Goal: Task Accomplishment & Management: Manage account settings

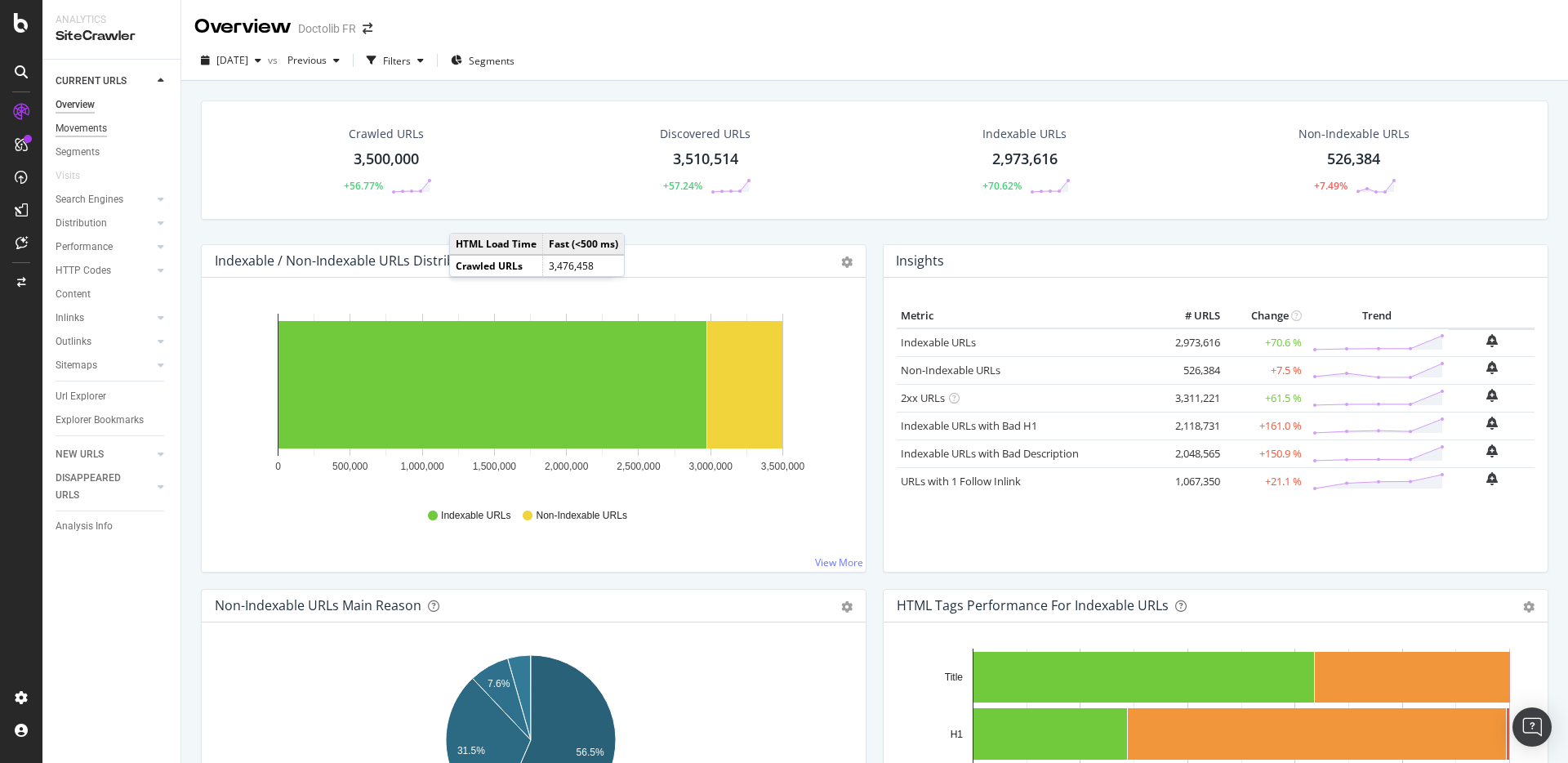
click at [91, 127] on div "Movements" at bounding box center [82, 128] width 52 height 18
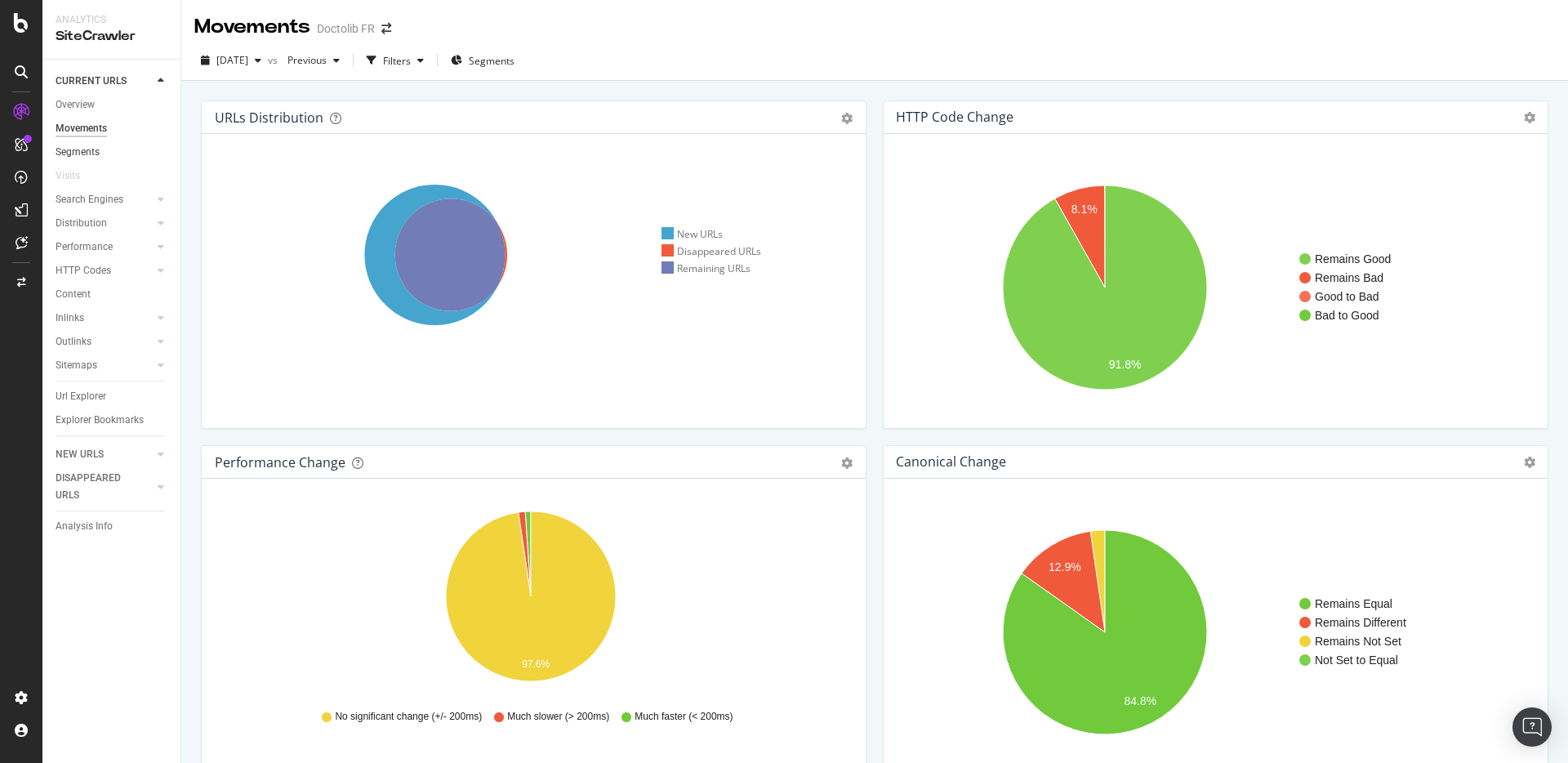
click at [109, 148] on link "Segments" at bounding box center [113, 152] width 113 height 18
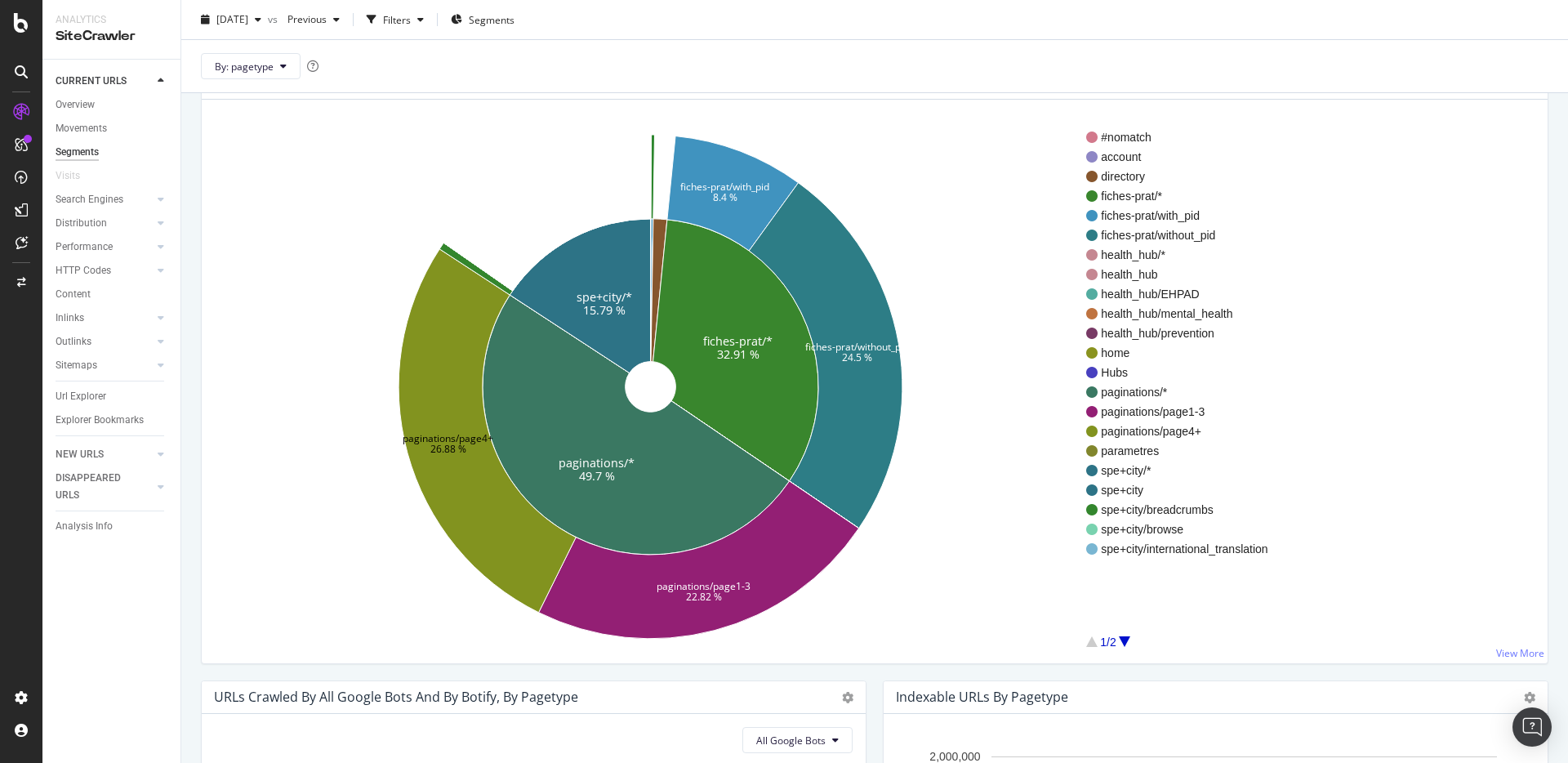
scroll to position [110, 0]
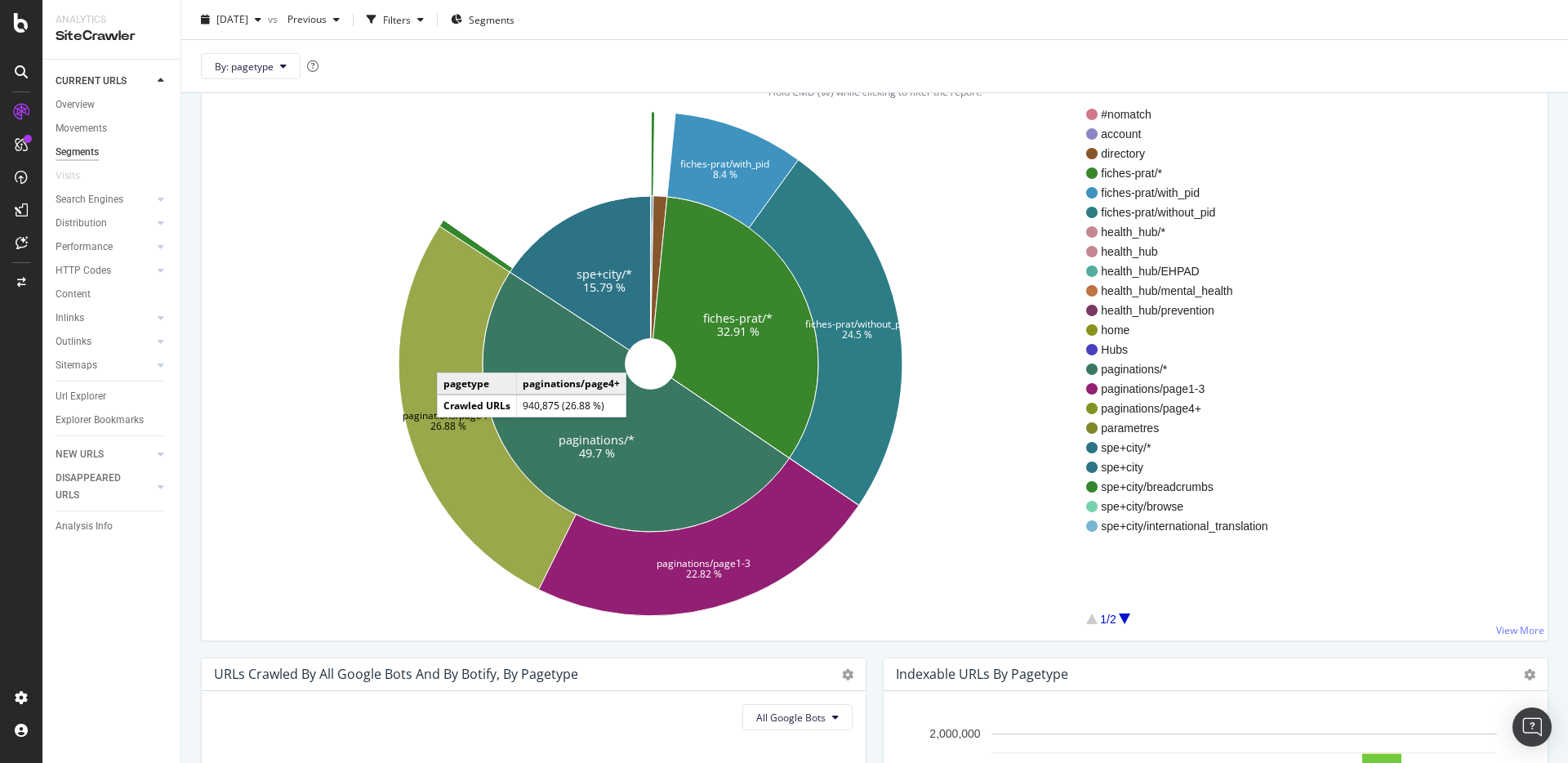
click at [452, 356] on icon at bounding box center [487, 408] width 177 height 364
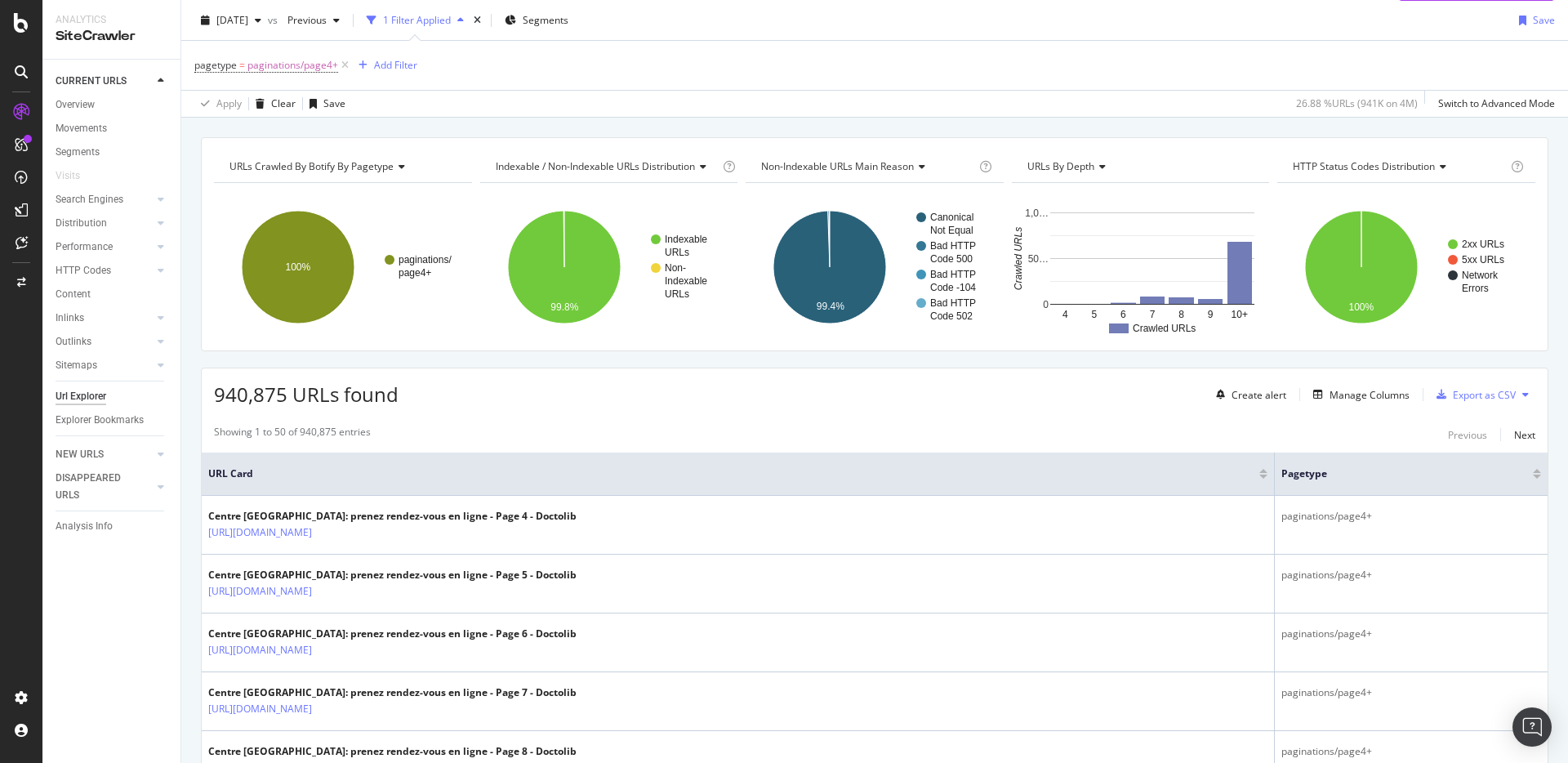
scroll to position [43, 0]
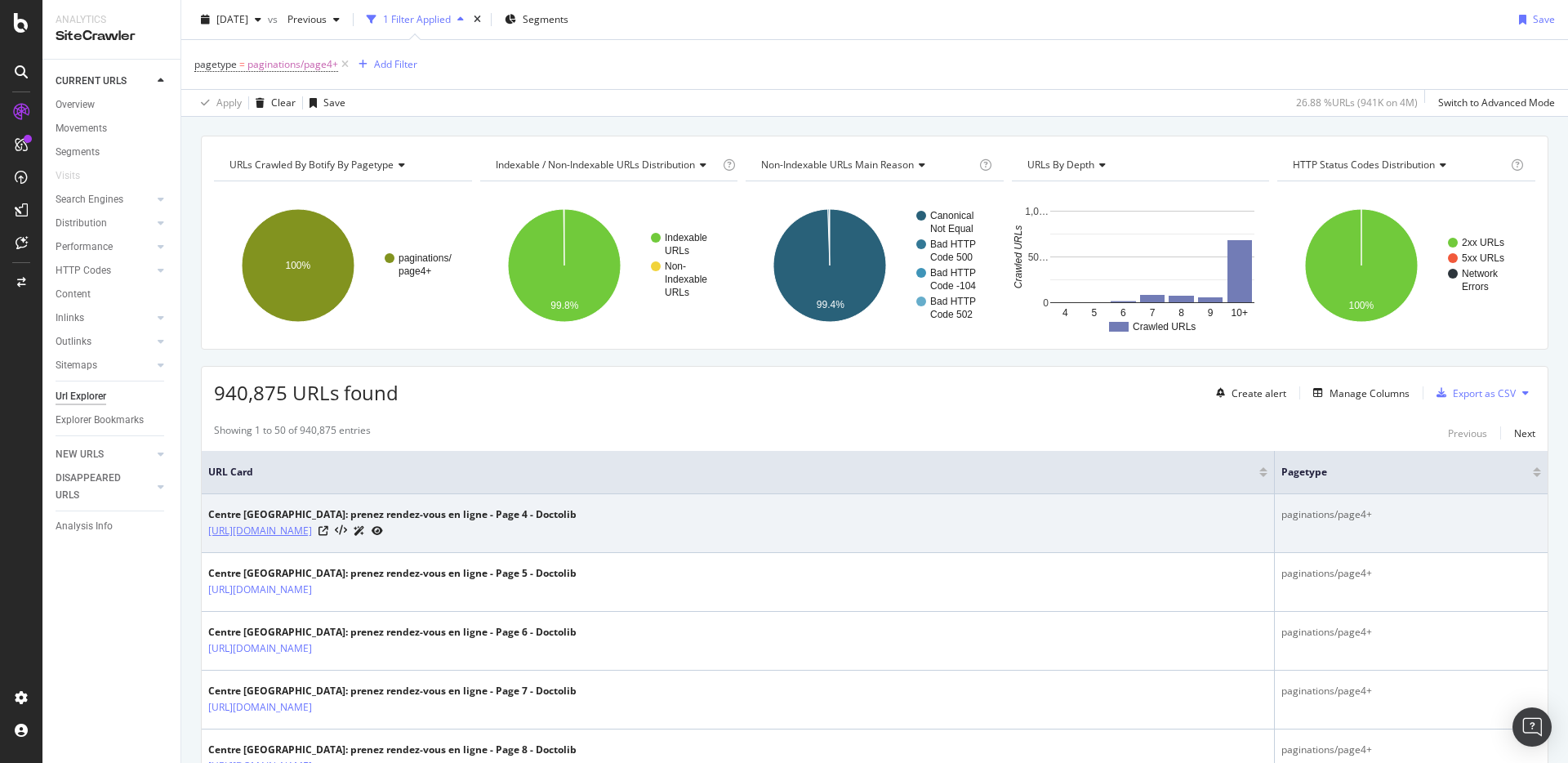
click at [312, 534] on link "https://www.doctolib.fr/centre-auditif/ezanville?page=4" at bounding box center [260, 531] width 103 height 17
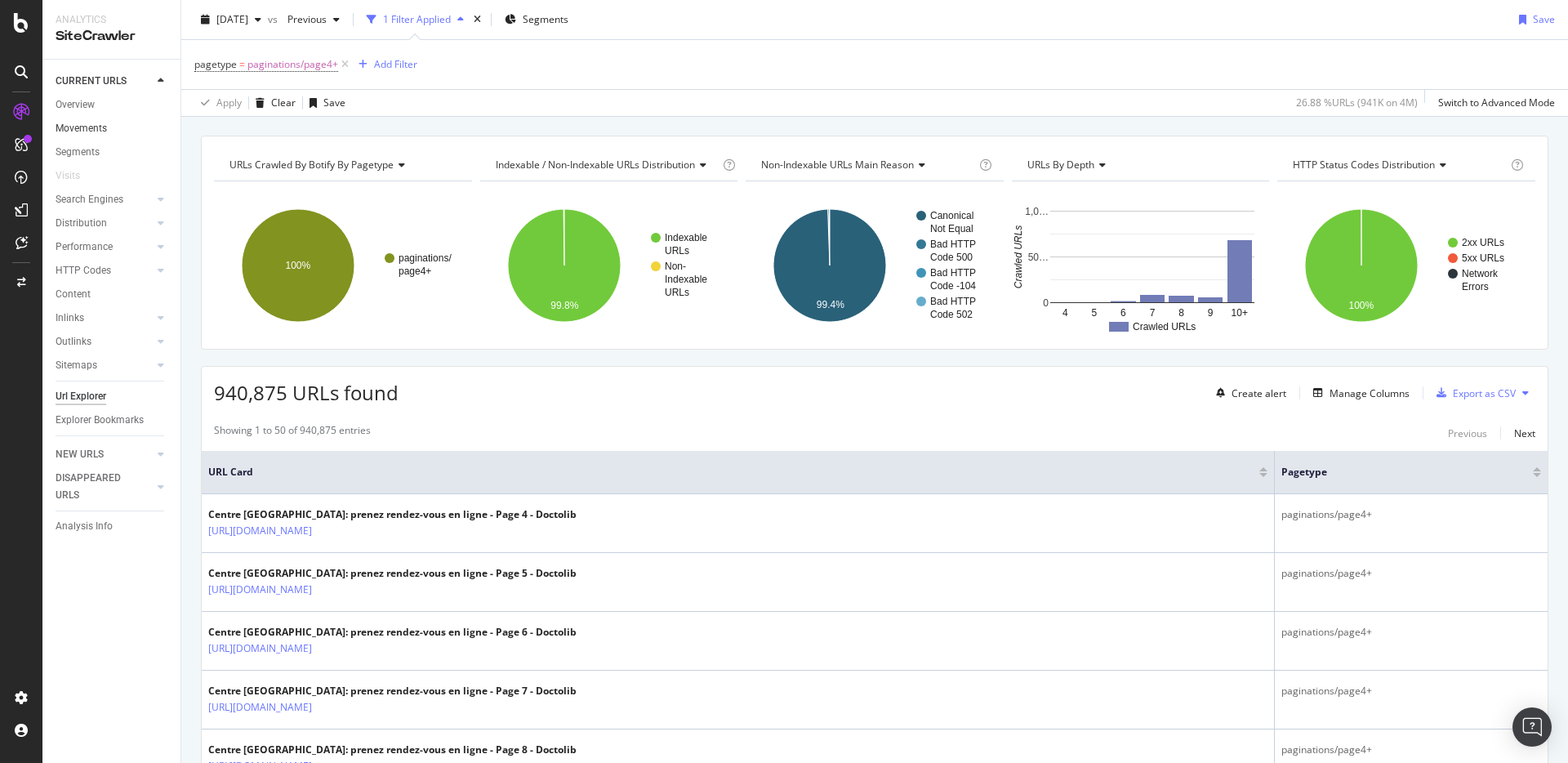
click at [108, 131] on link "Movements" at bounding box center [113, 128] width 113 height 18
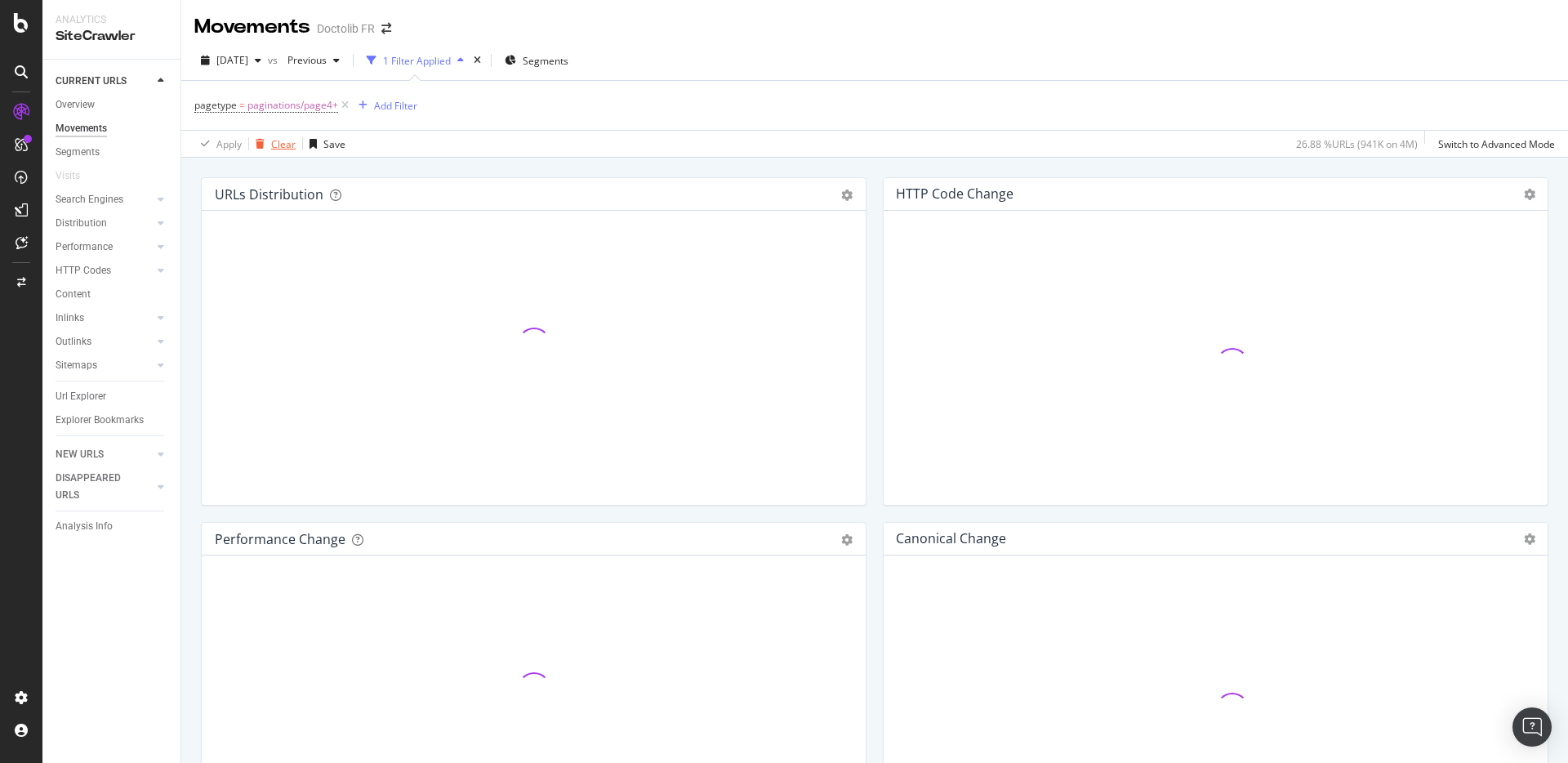
click at [269, 140] on div "Clear" at bounding box center [273, 143] width 47 height 24
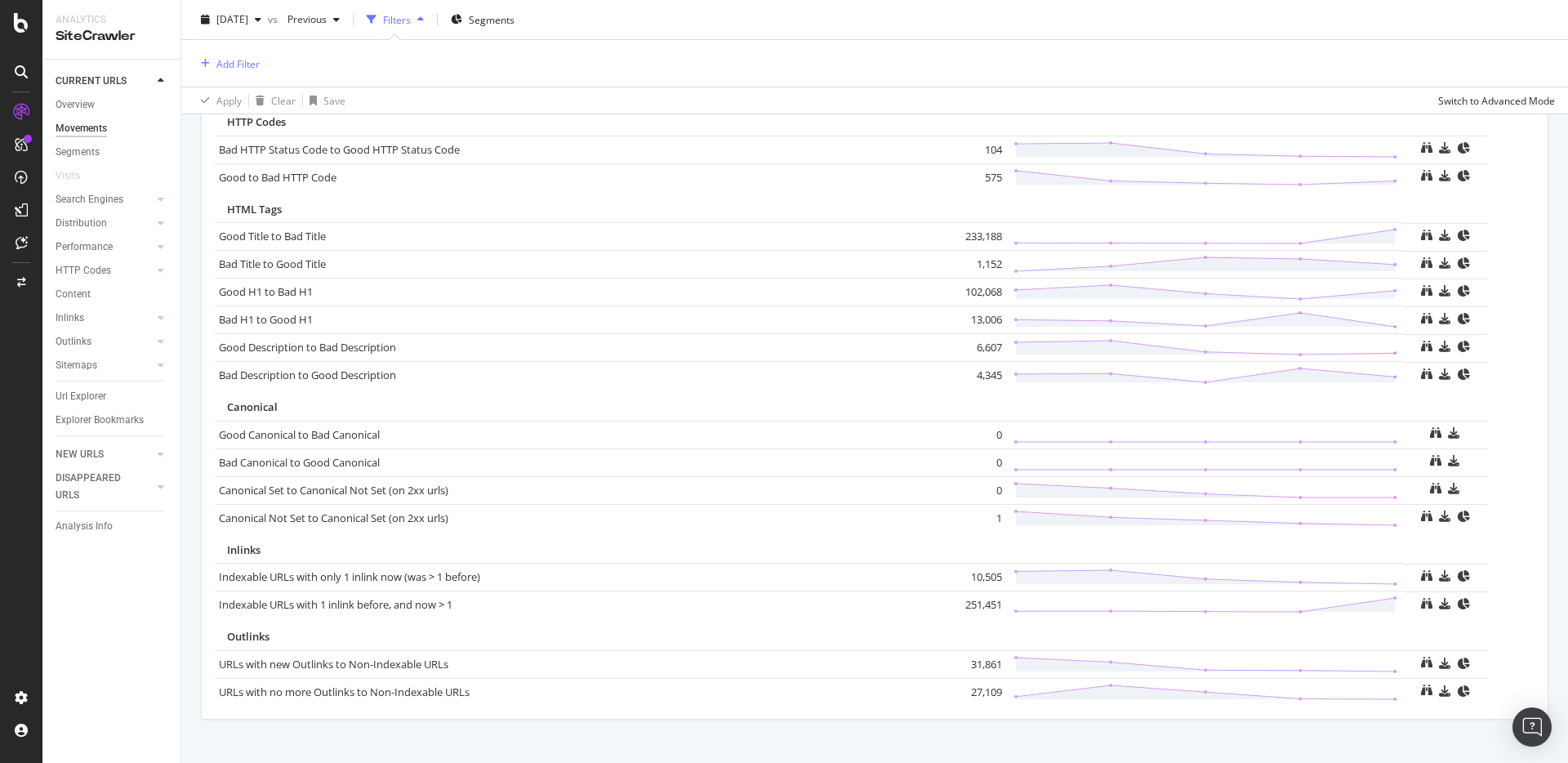
scroll to position [1049, 0]
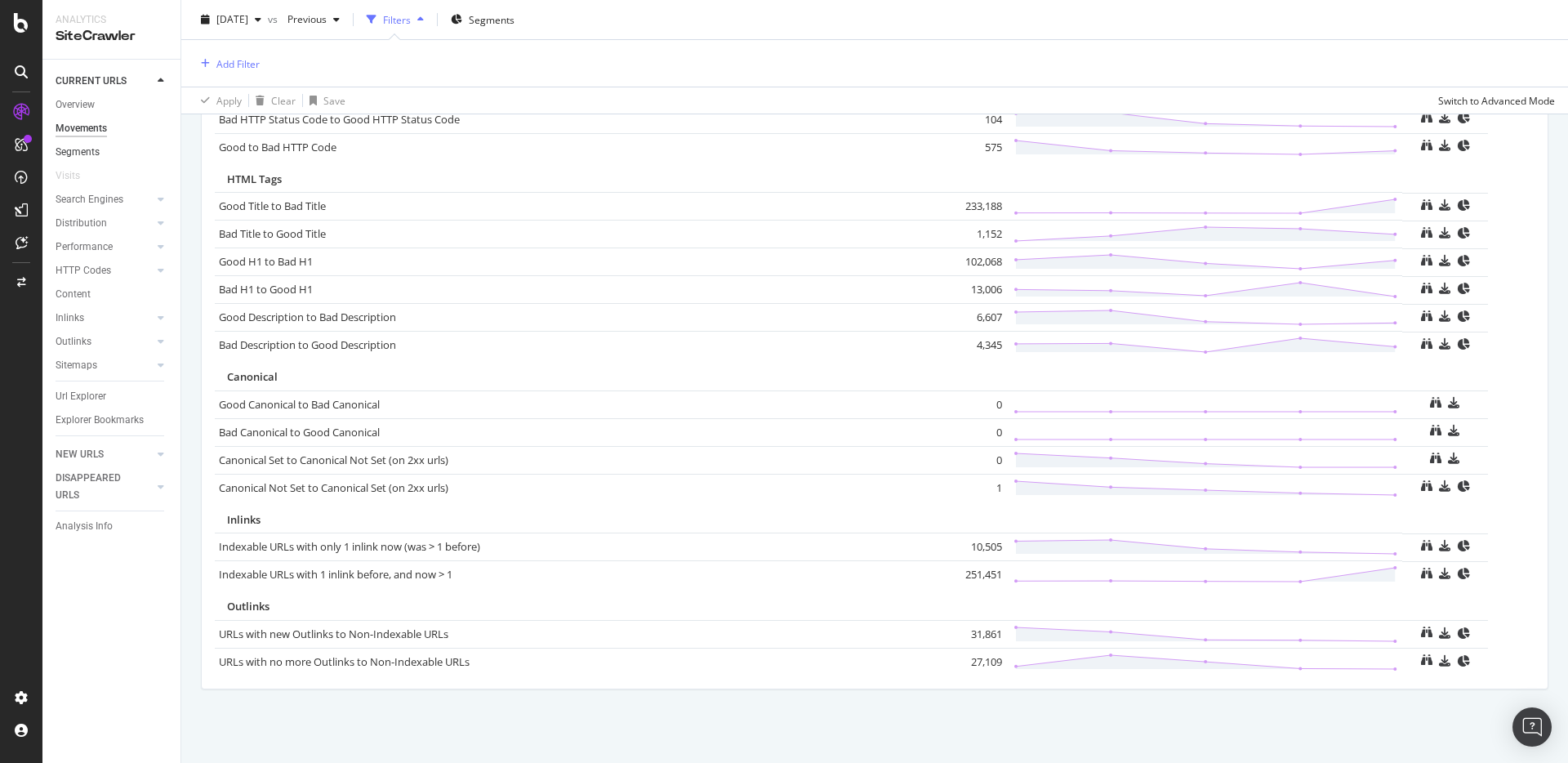
click at [105, 150] on link "Segments" at bounding box center [113, 152] width 113 height 18
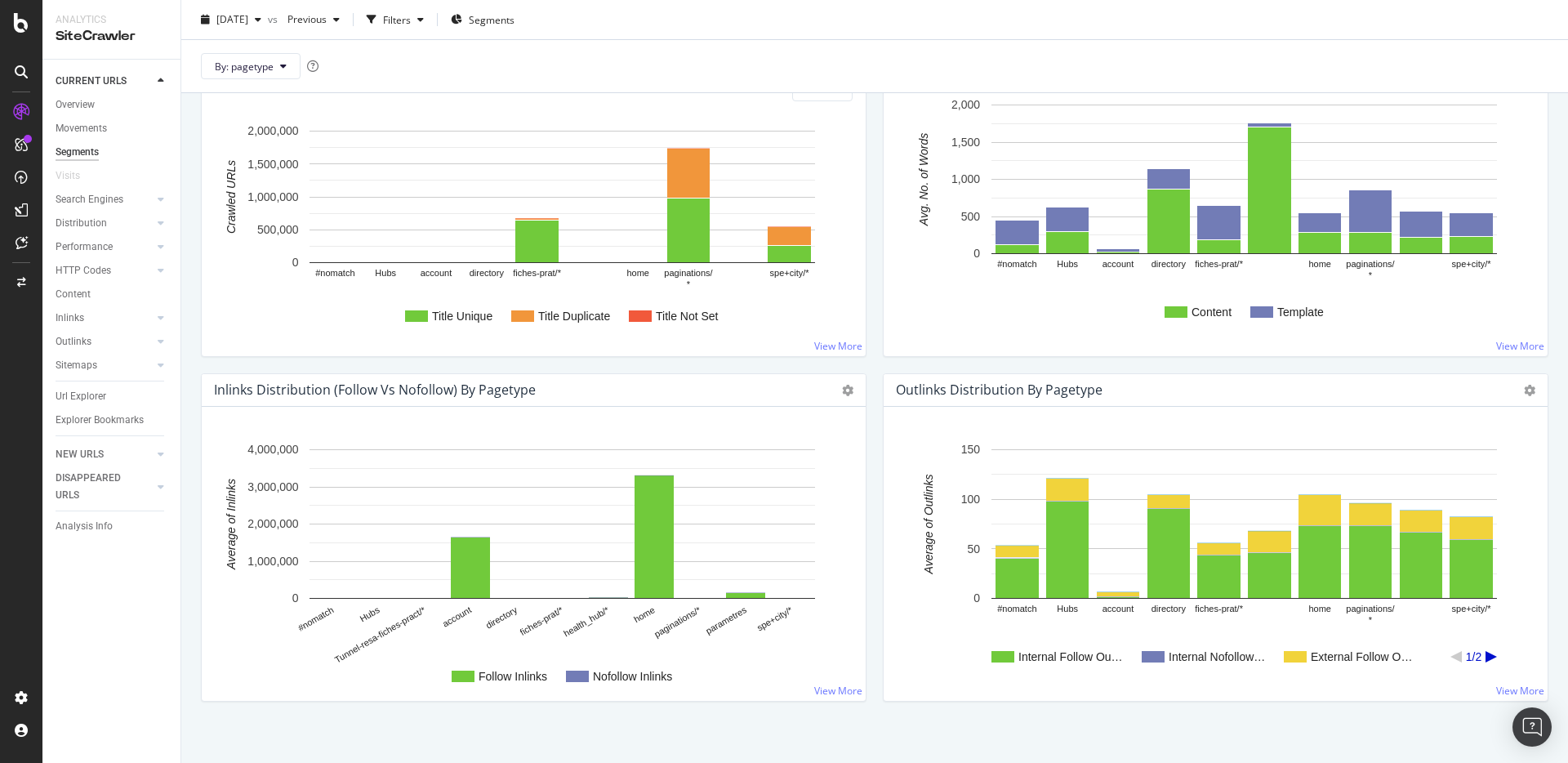
scroll to position [1440, 0]
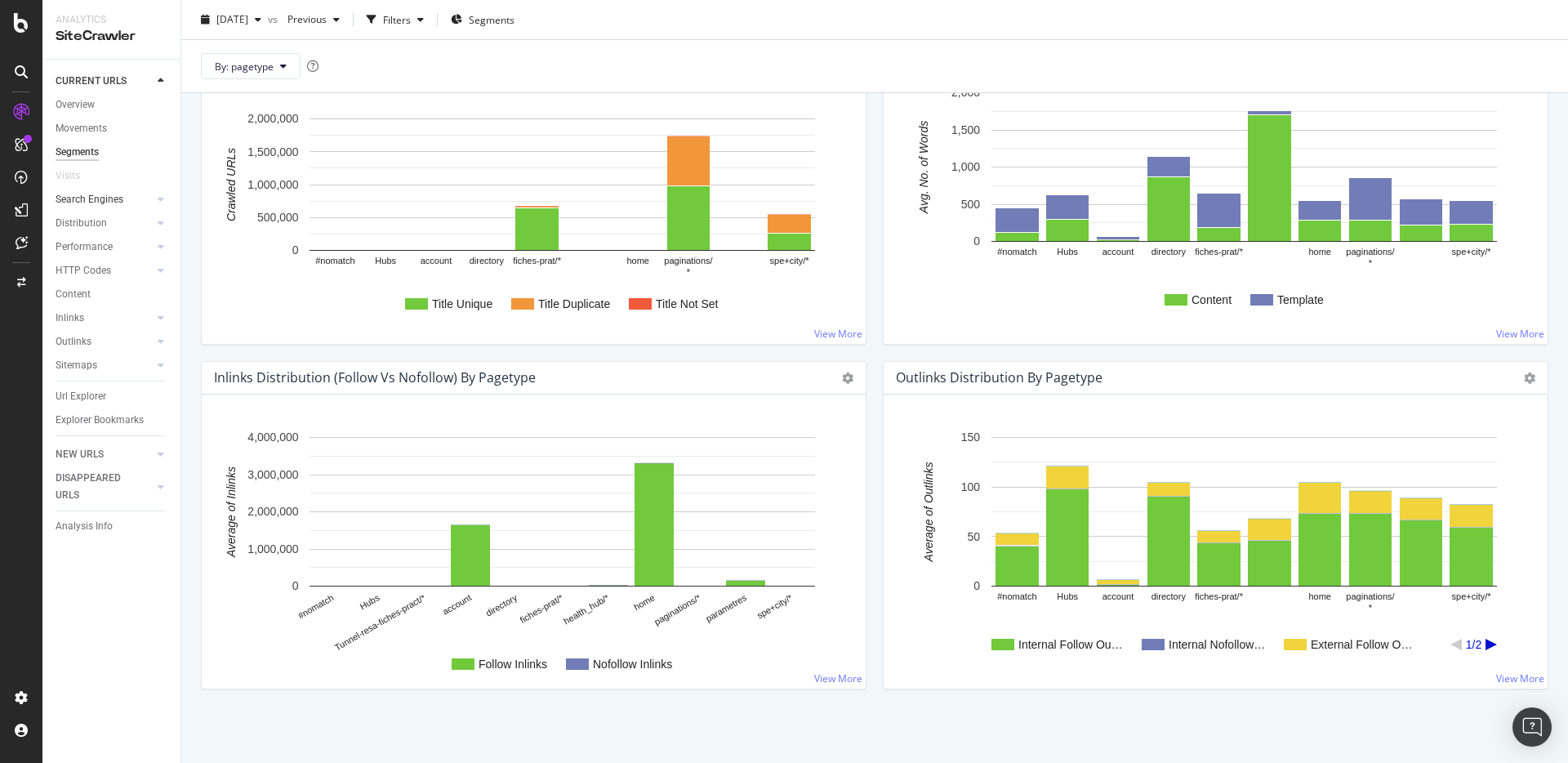
click at [130, 196] on link "Search Engines" at bounding box center [104, 199] width 98 height 18
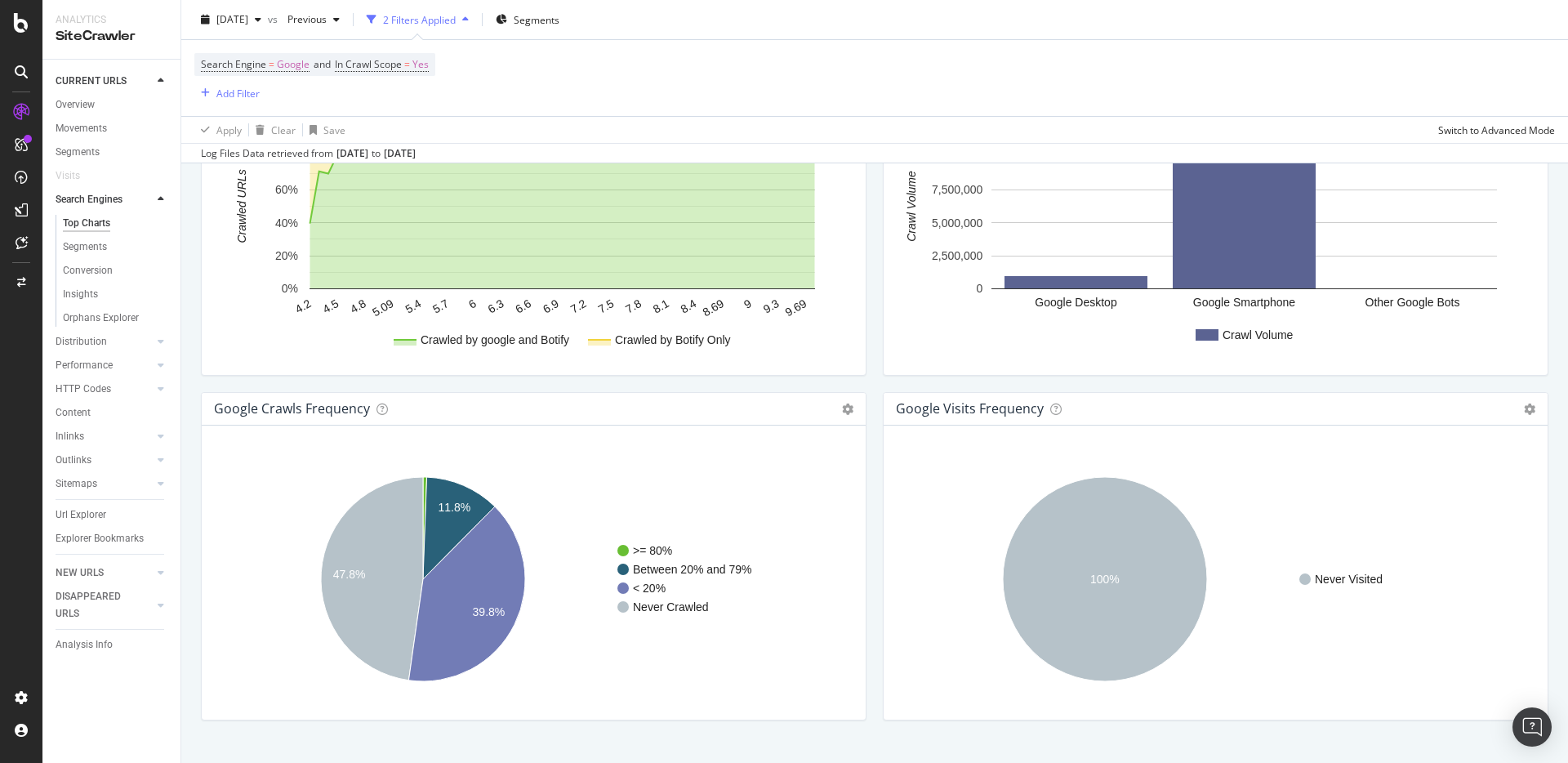
scroll to position [1825, 0]
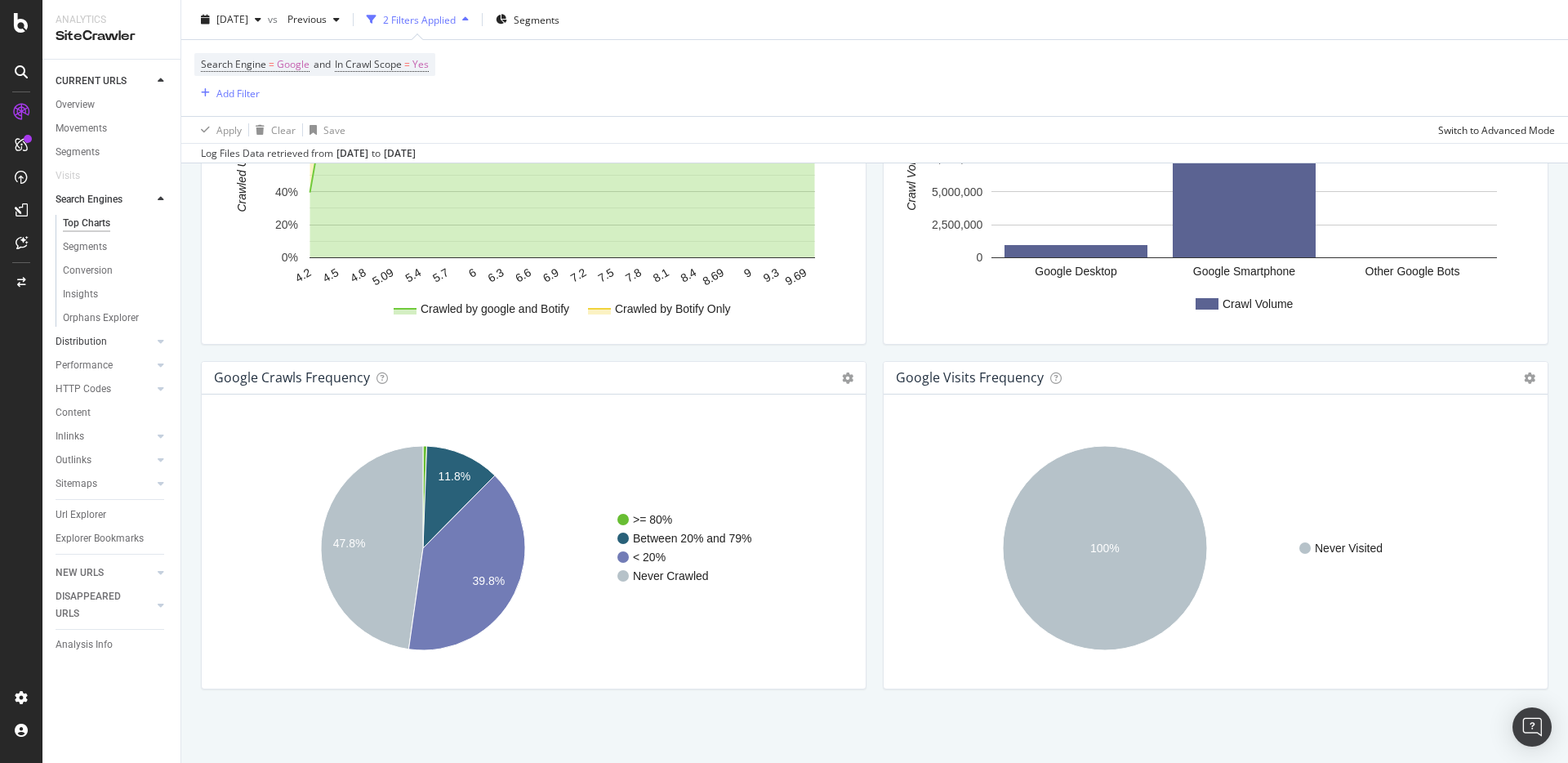
click at [115, 335] on link "Distribution" at bounding box center [104, 341] width 98 height 18
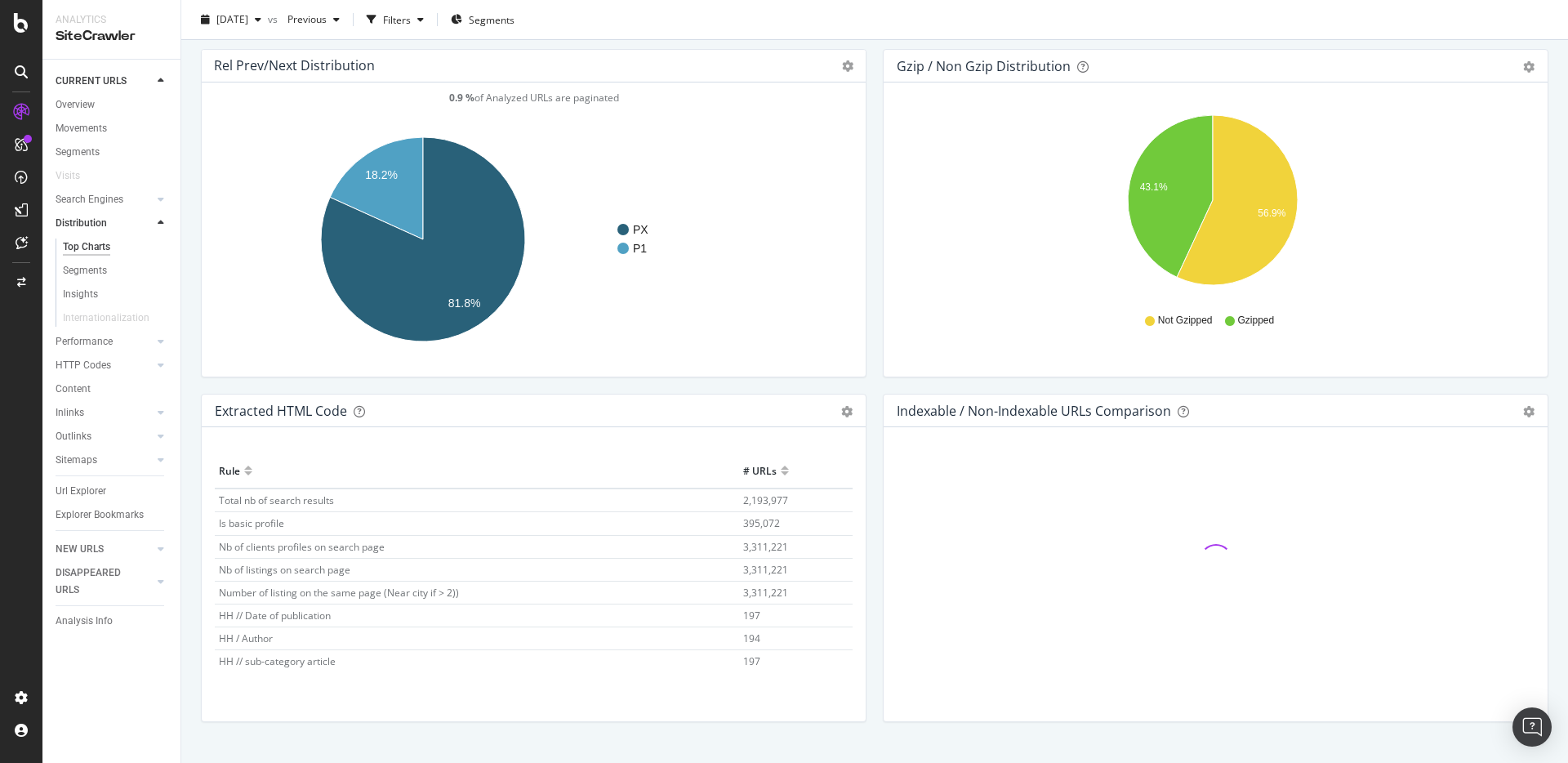
scroll to position [2271, 0]
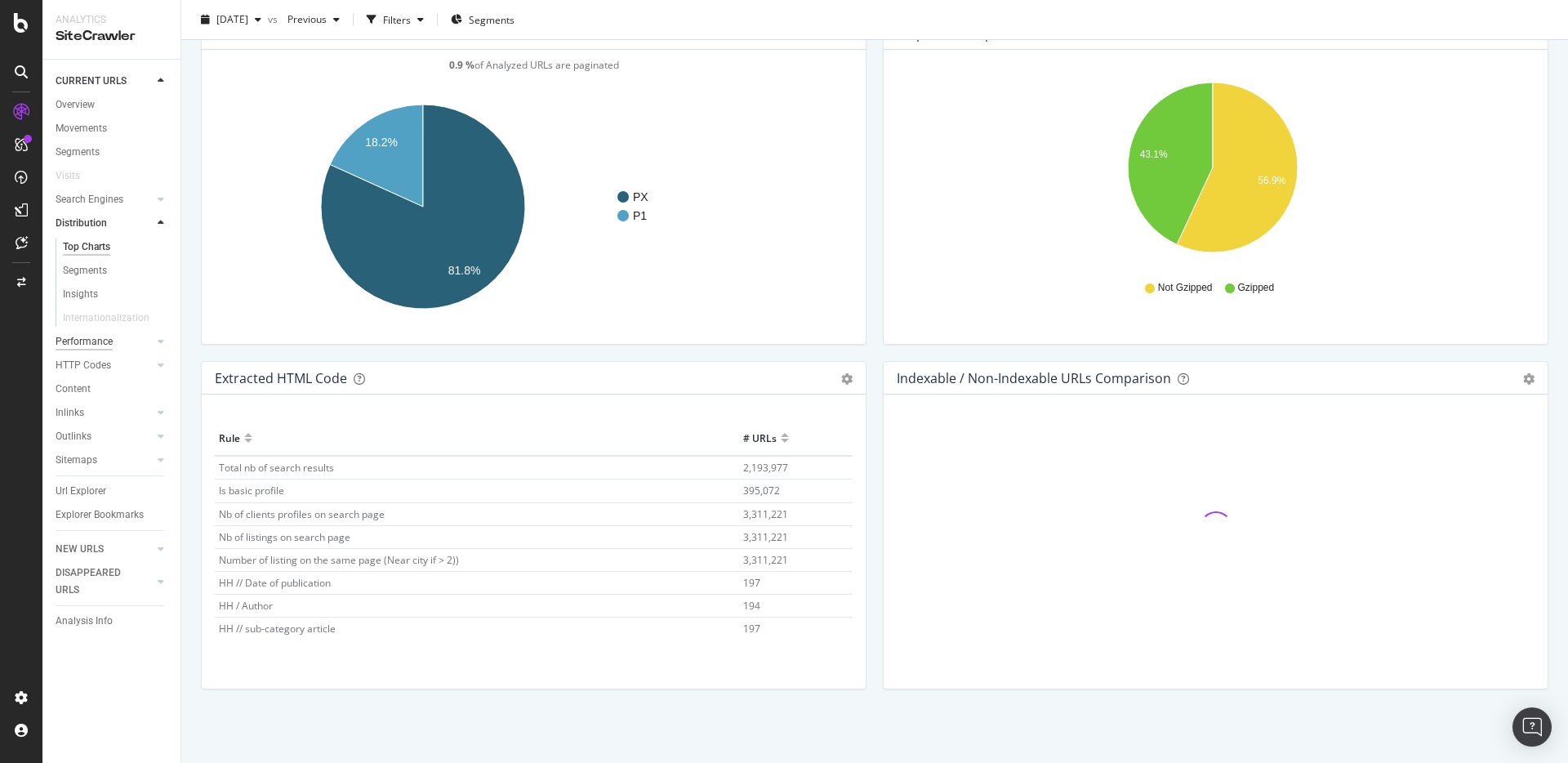
click at [90, 341] on div "Performance" at bounding box center [84, 341] width 58 height 18
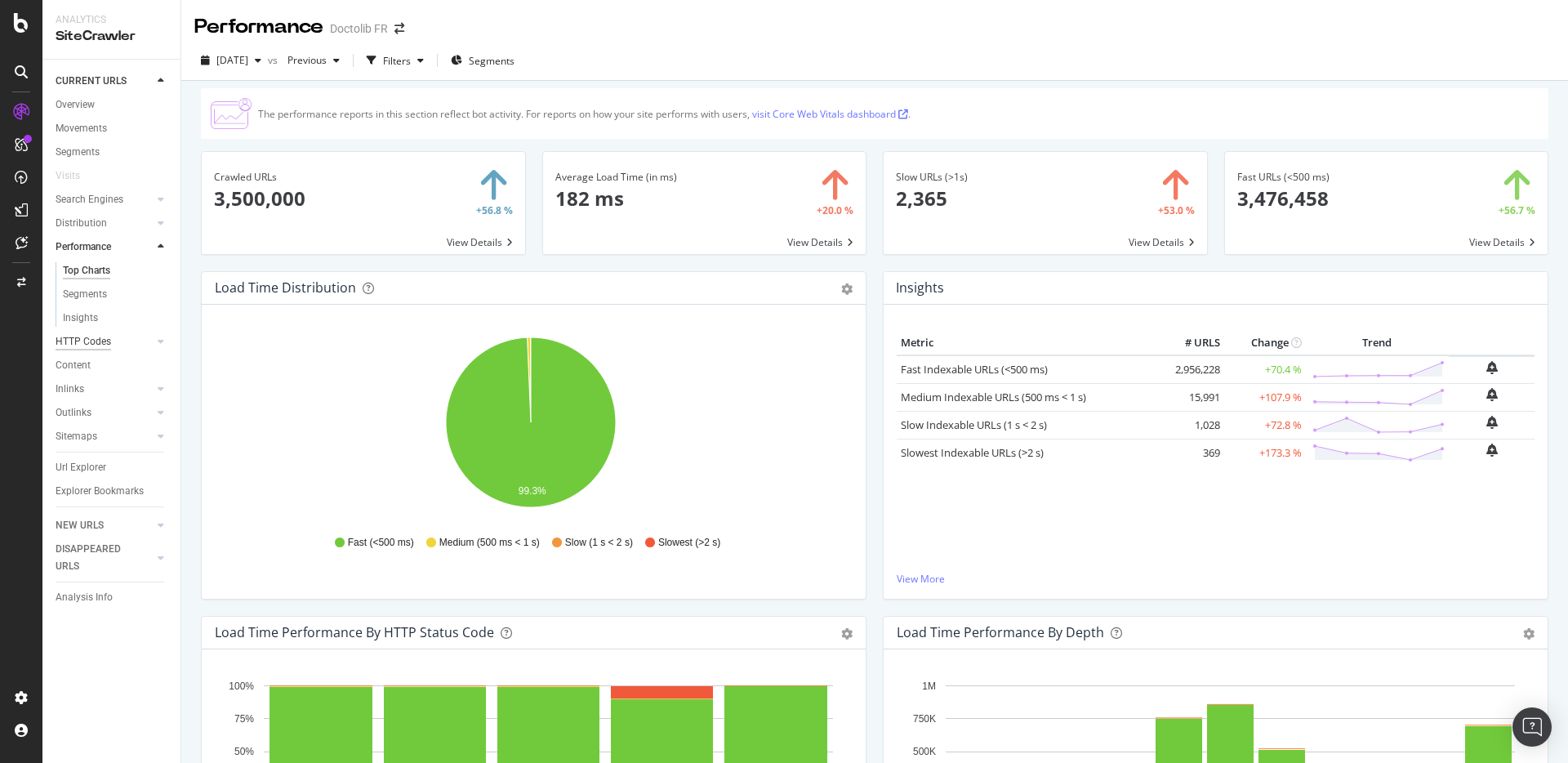
click at [88, 344] on div "HTTP Codes" at bounding box center [83, 341] width 56 height 18
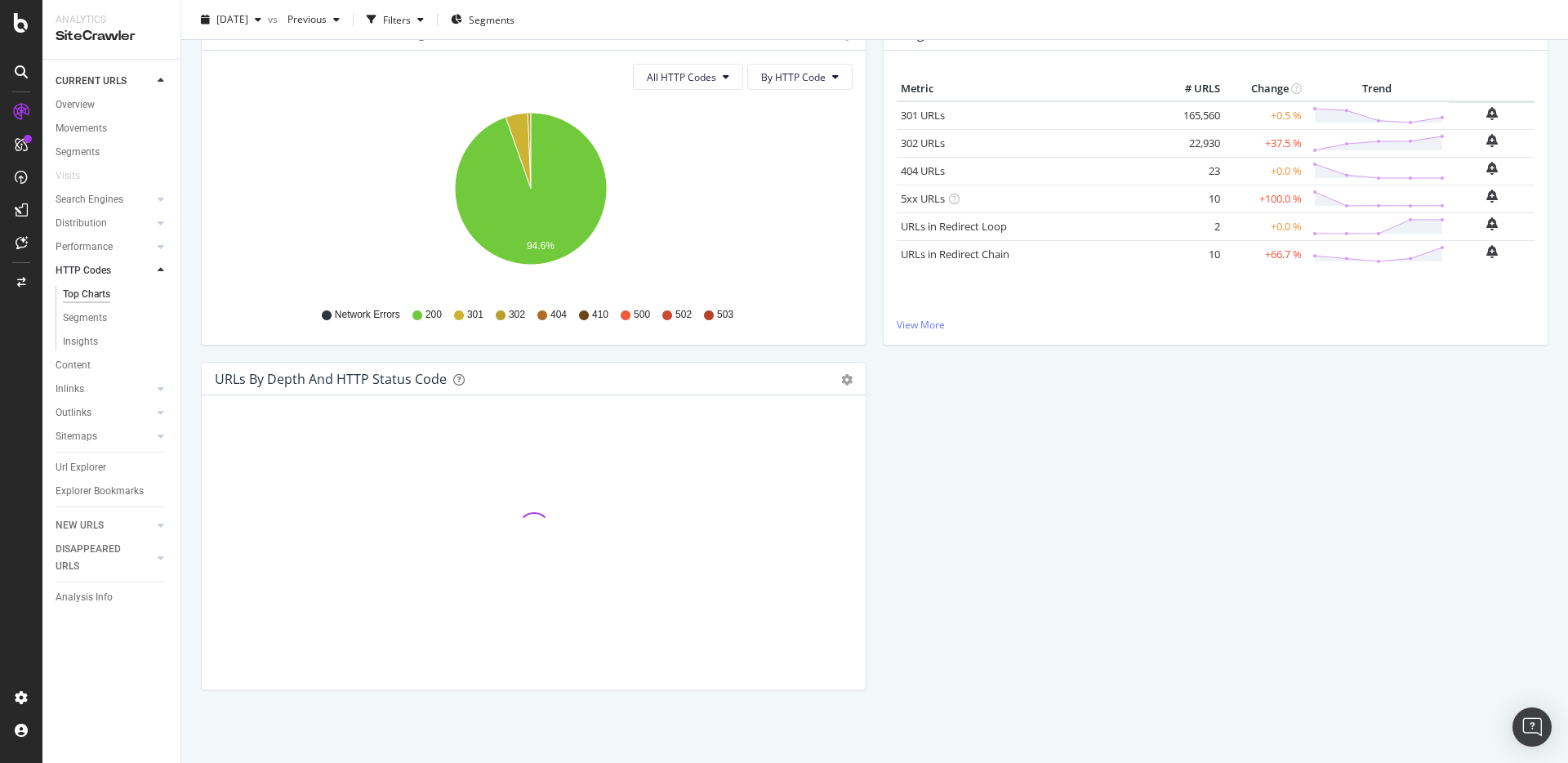
scroll to position [204, 0]
click at [112, 369] on link "Content" at bounding box center [113, 365] width 113 height 18
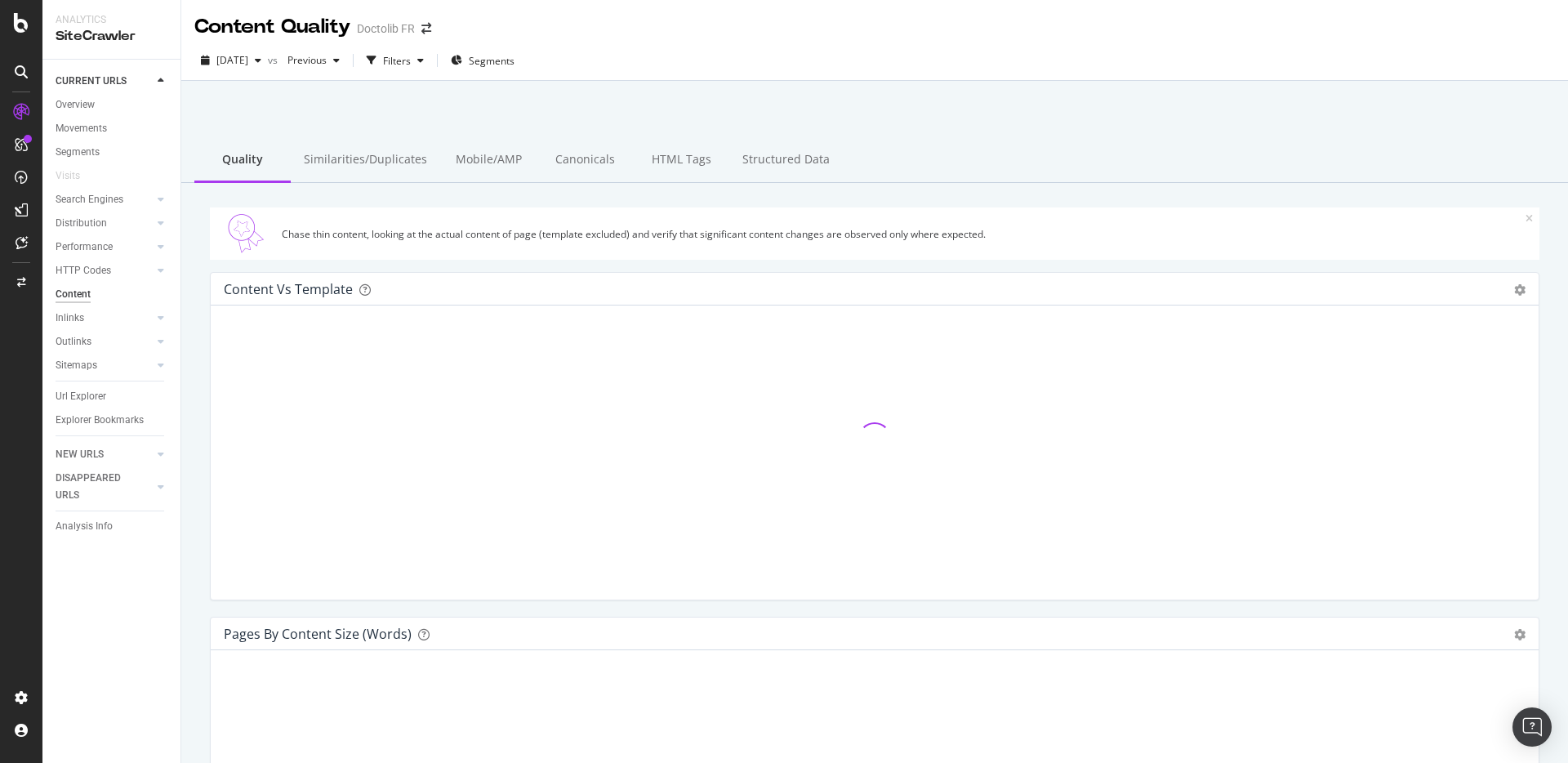
click at [1525, 218] on icon at bounding box center [1529, 219] width 8 height 10
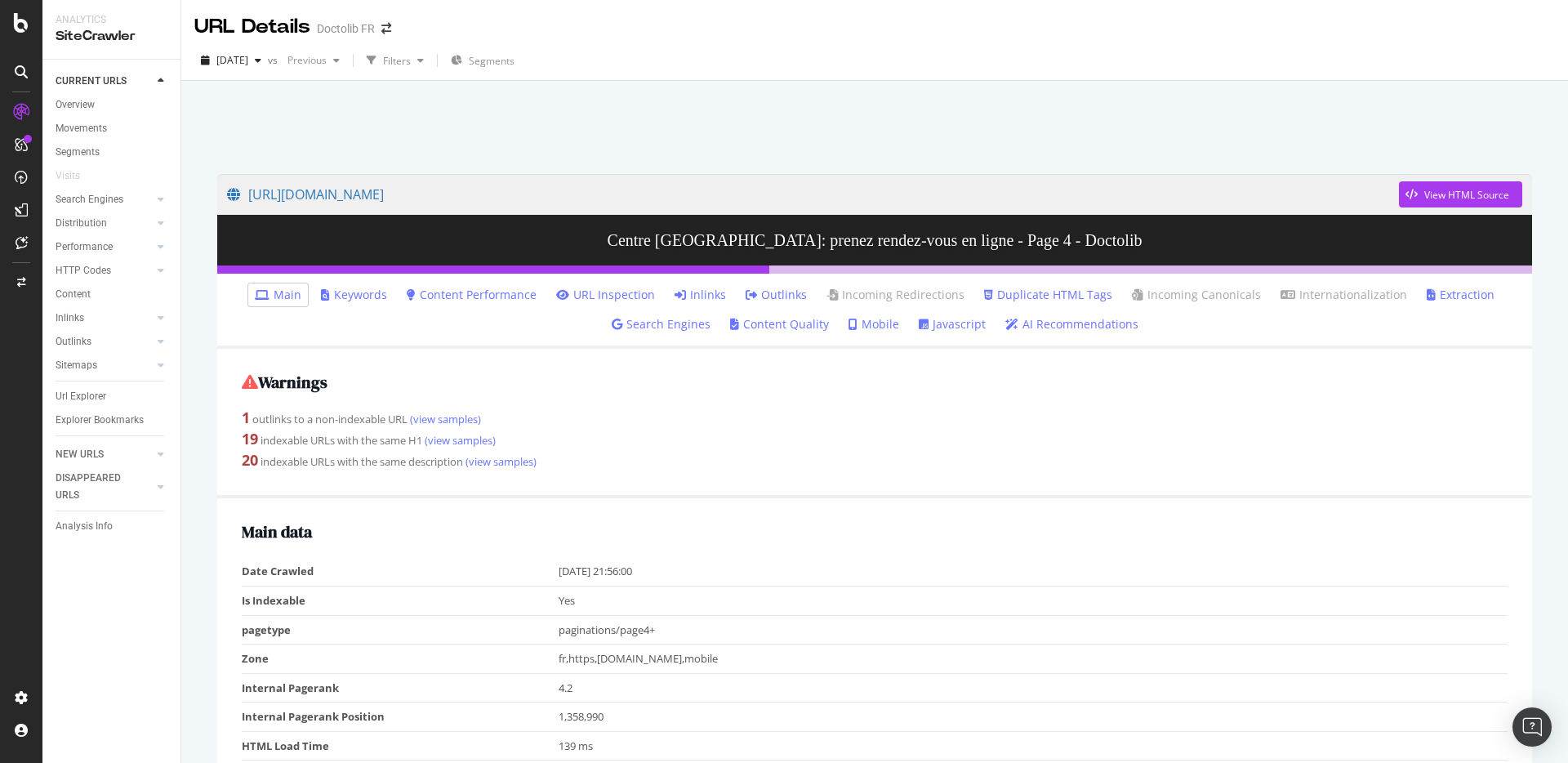
click at [696, 298] on link "Inlinks" at bounding box center [701, 295] width 52 height 17
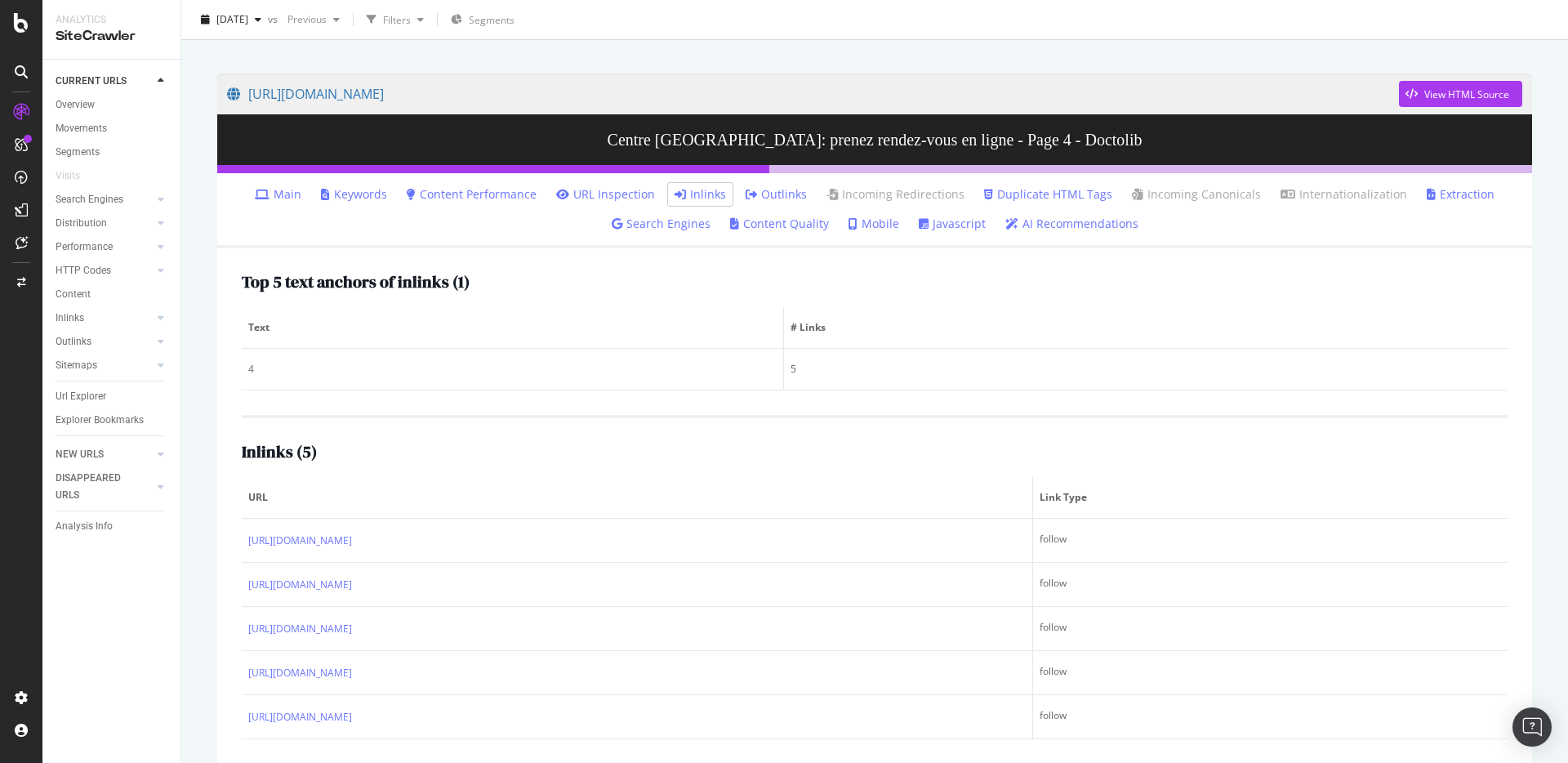
scroll to position [118, 0]
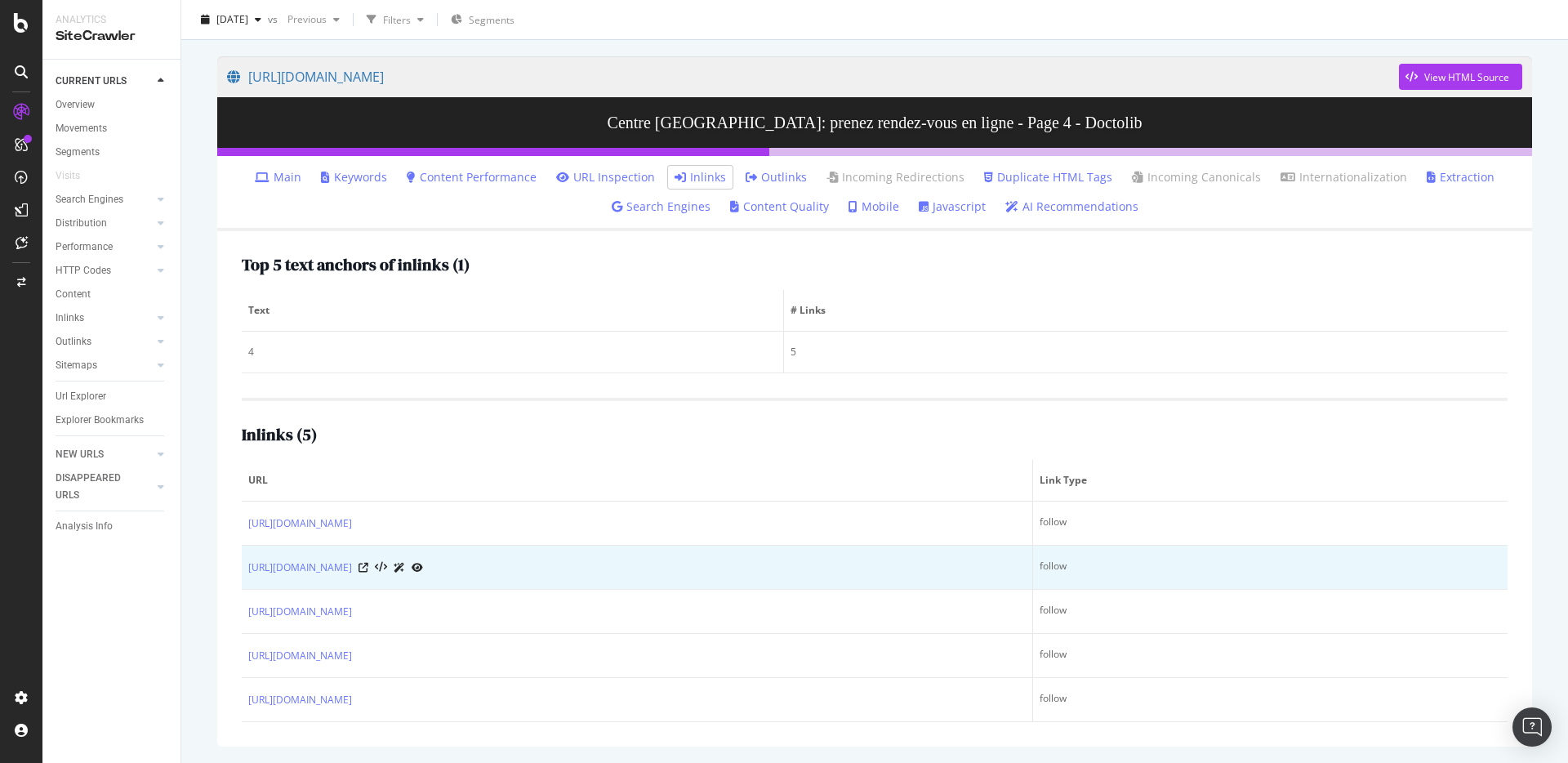
click at [423, 565] on icon at bounding box center [417, 568] width 12 height 10
click at [369, 571] on icon at bounding box center [364, 568] width 10 height 10
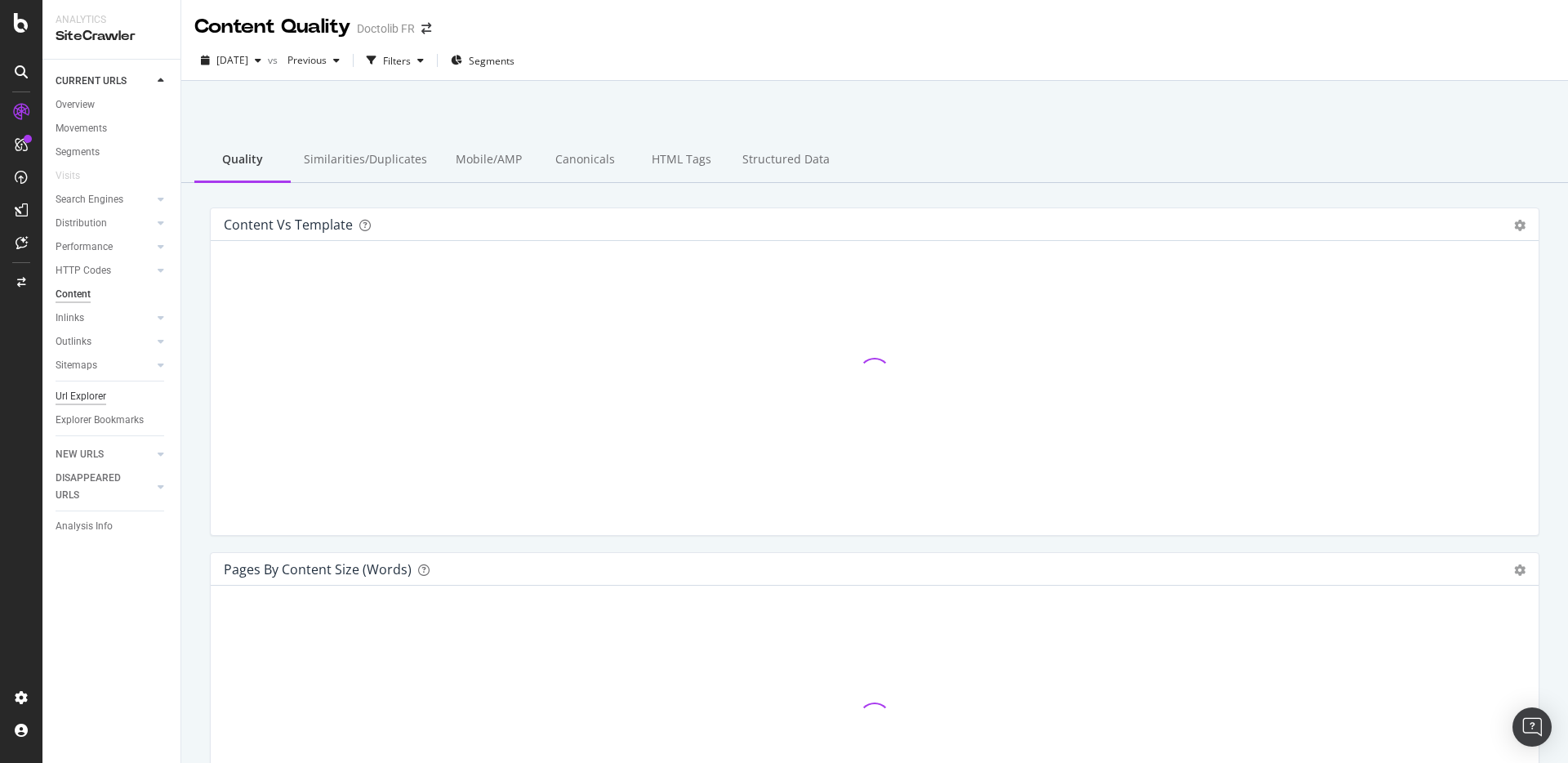
click at [86, 399] on div "Url Explorer" at bounding box center [81, 396] width 51 height 18
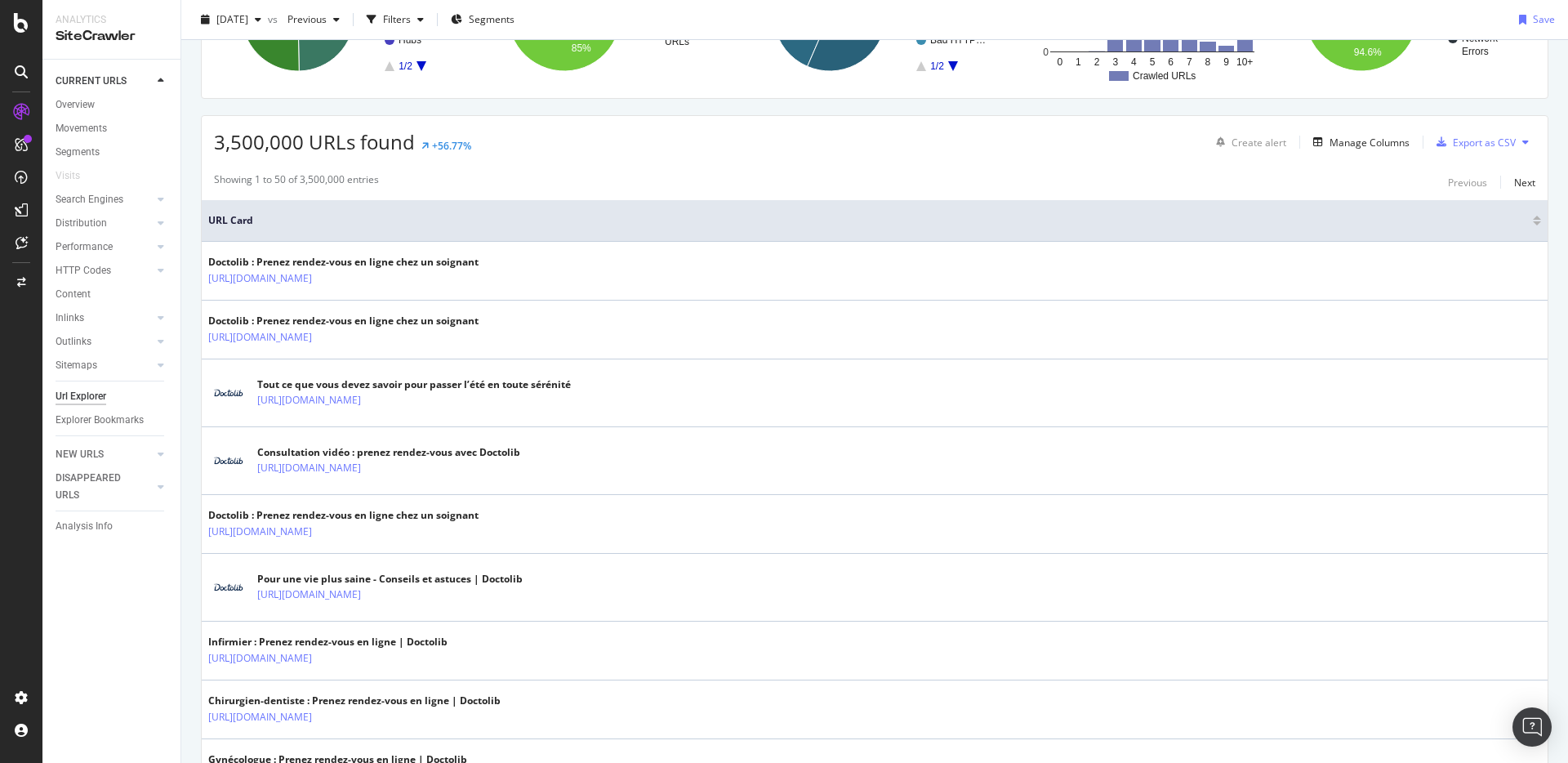
scroll to position [230, 0]
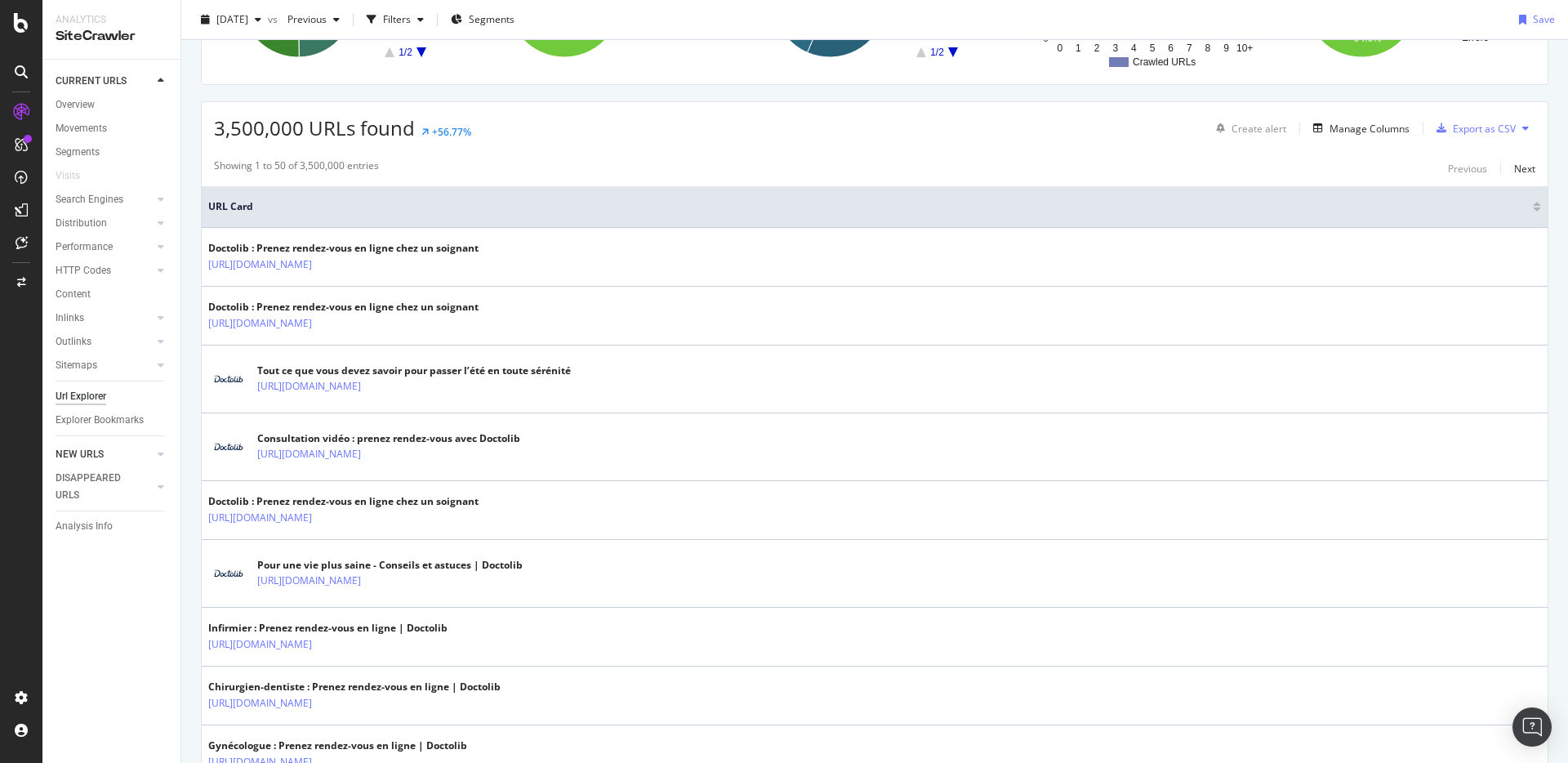
click at [124, 450] on link "NEW URLS" at bounding box center [104, 454] width 98 height 18
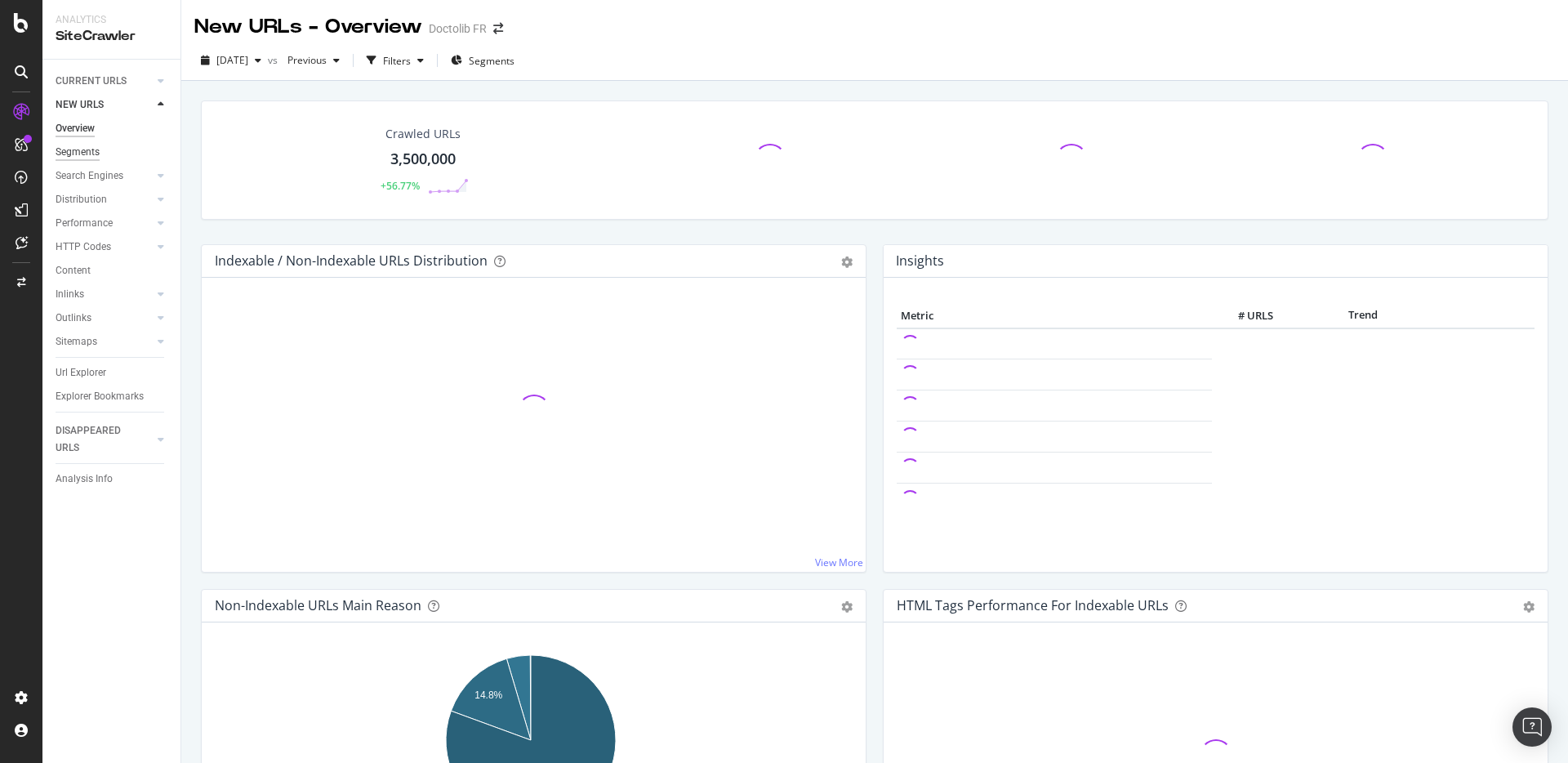
click at [98, 154] on div "Segments" at bounding box center [78, 152] width 44 height 18
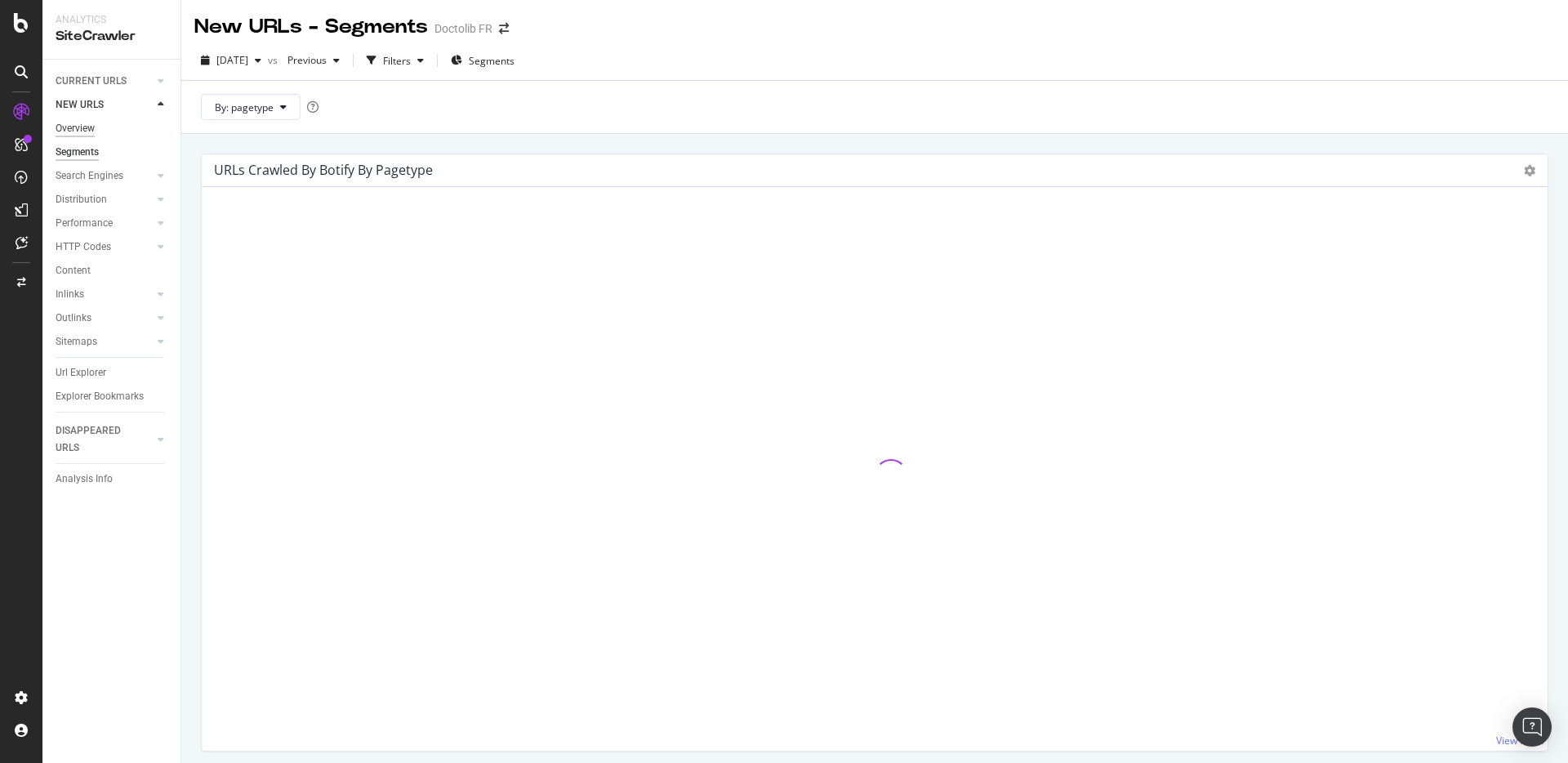
click at [91, 124] on div "Overview" at bounding box center [75, 128] width 39 height 18
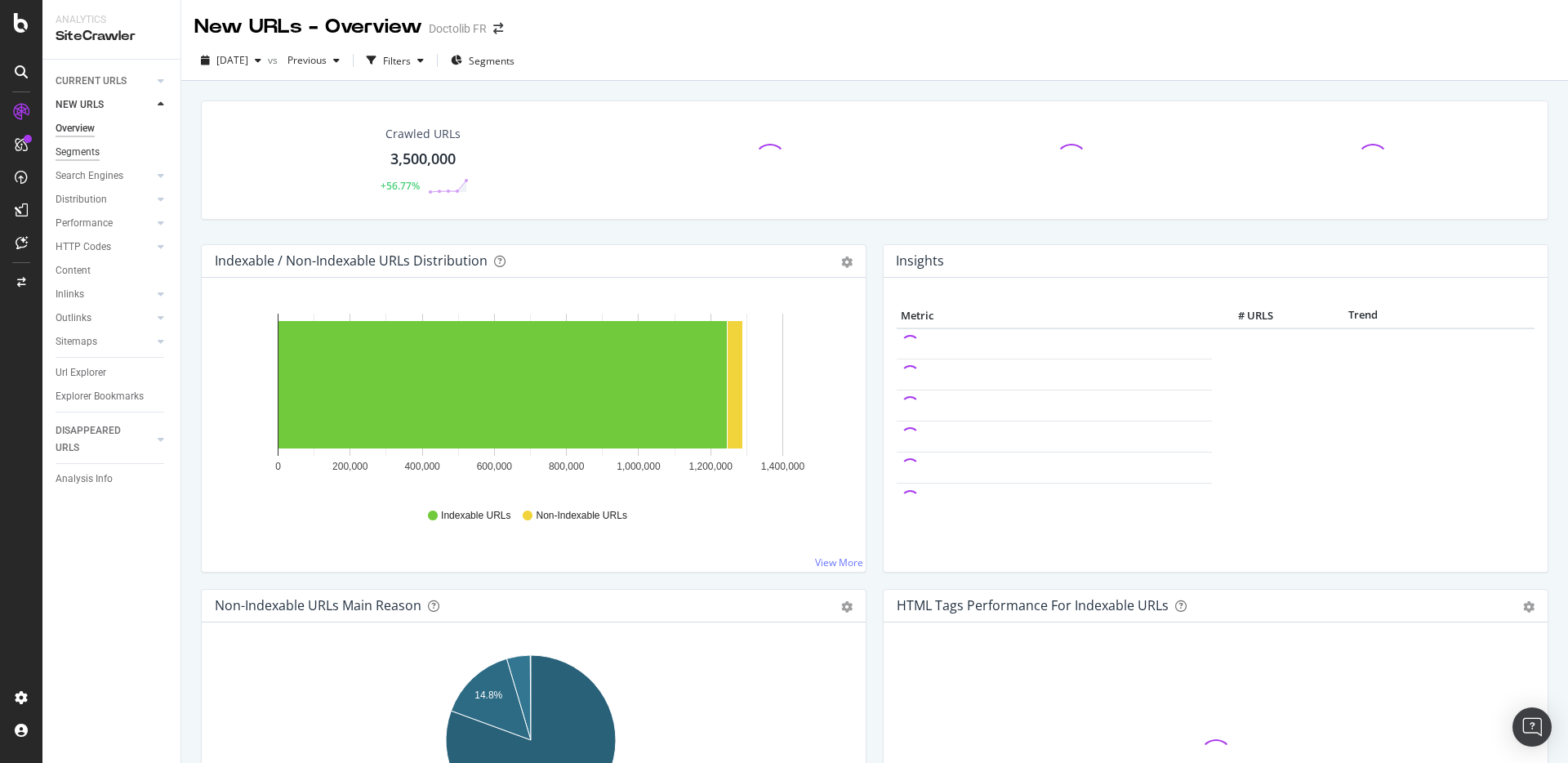
click at [70, 149] on div "Segments" at bounding box center [78, 152] width 44 height 18
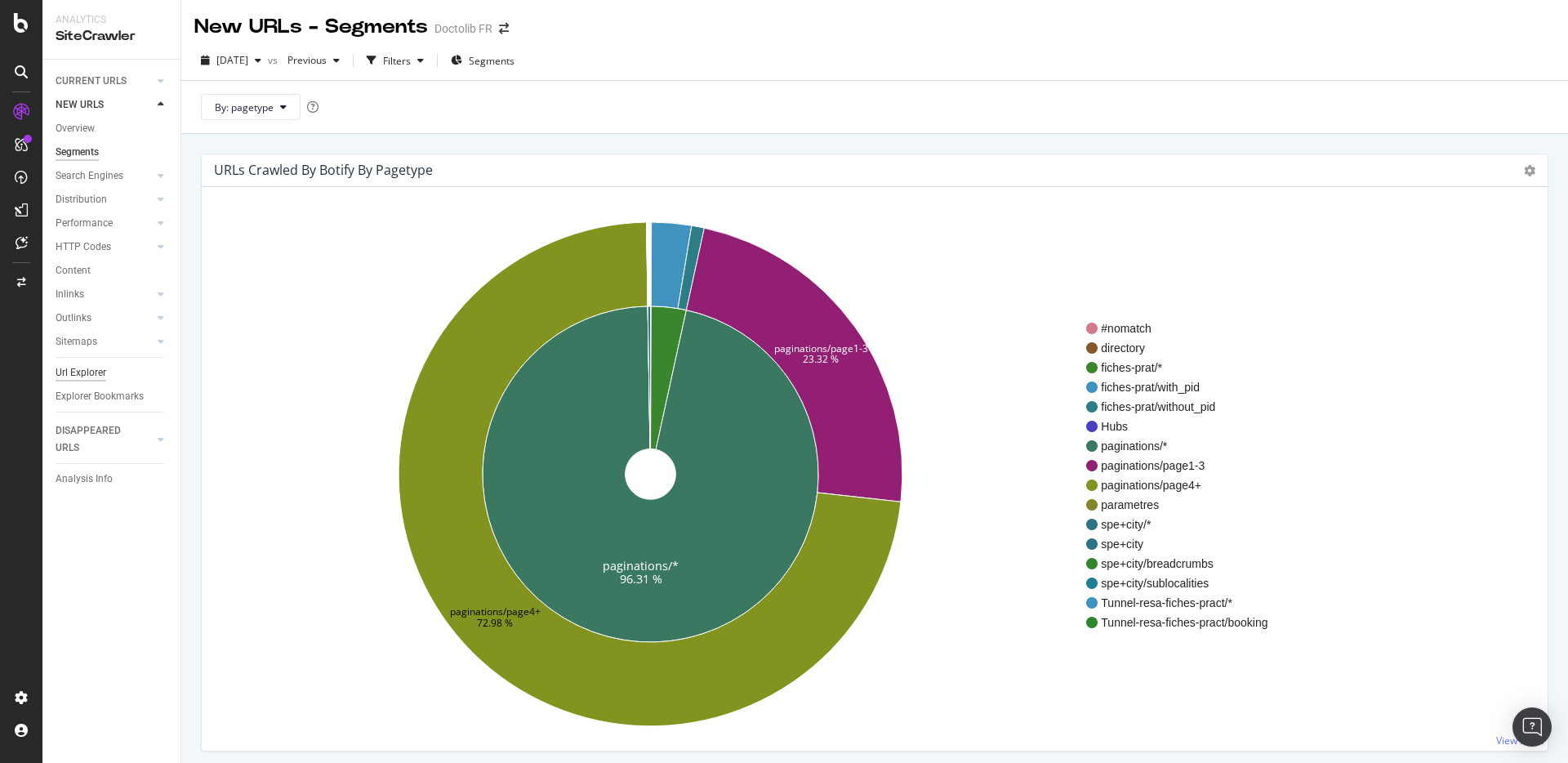
click at [88, 365] on div "Url Explorer" at bounding box center [81, 373] width 51 height 18
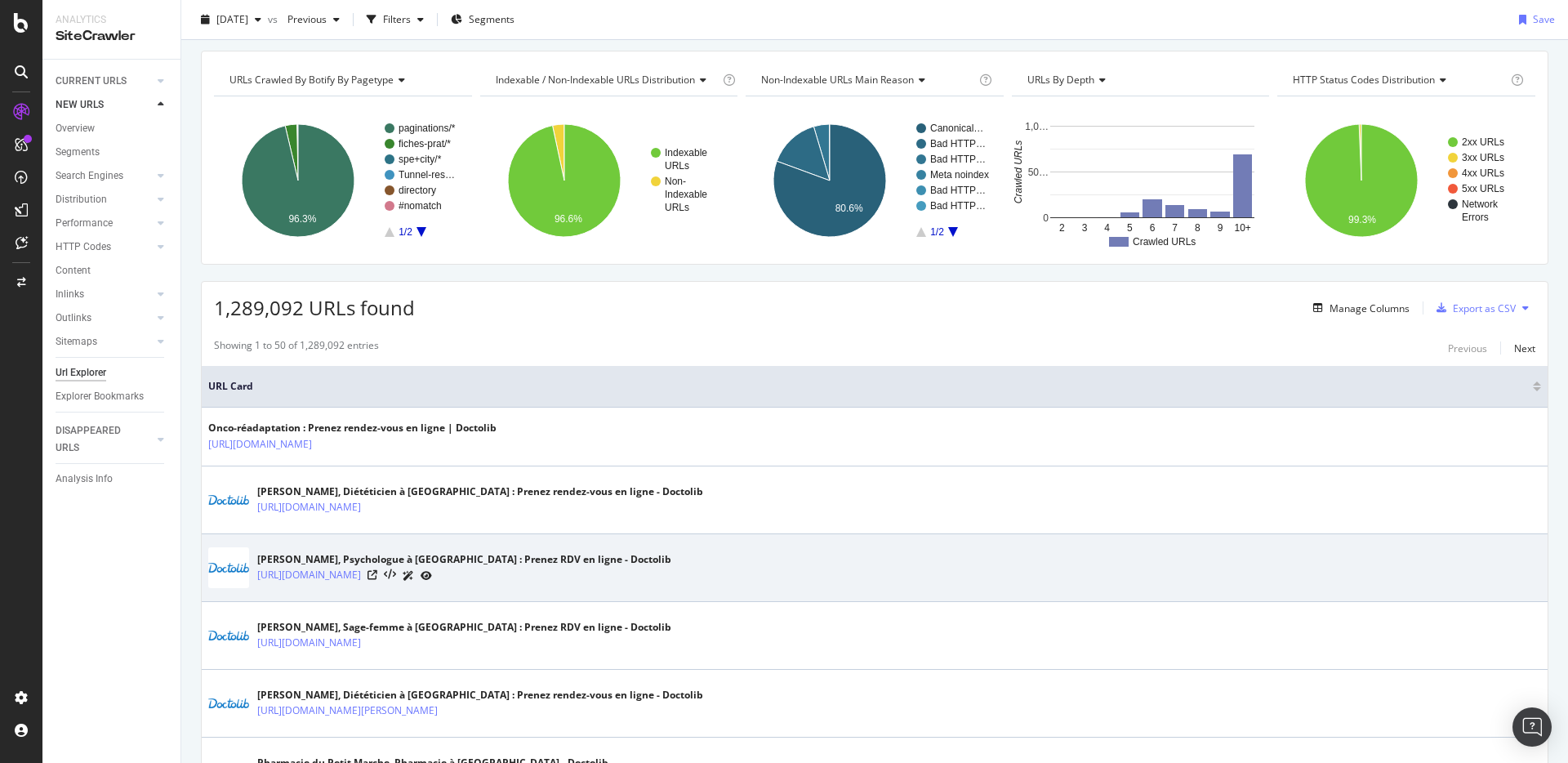
scroll to position [209, 0]
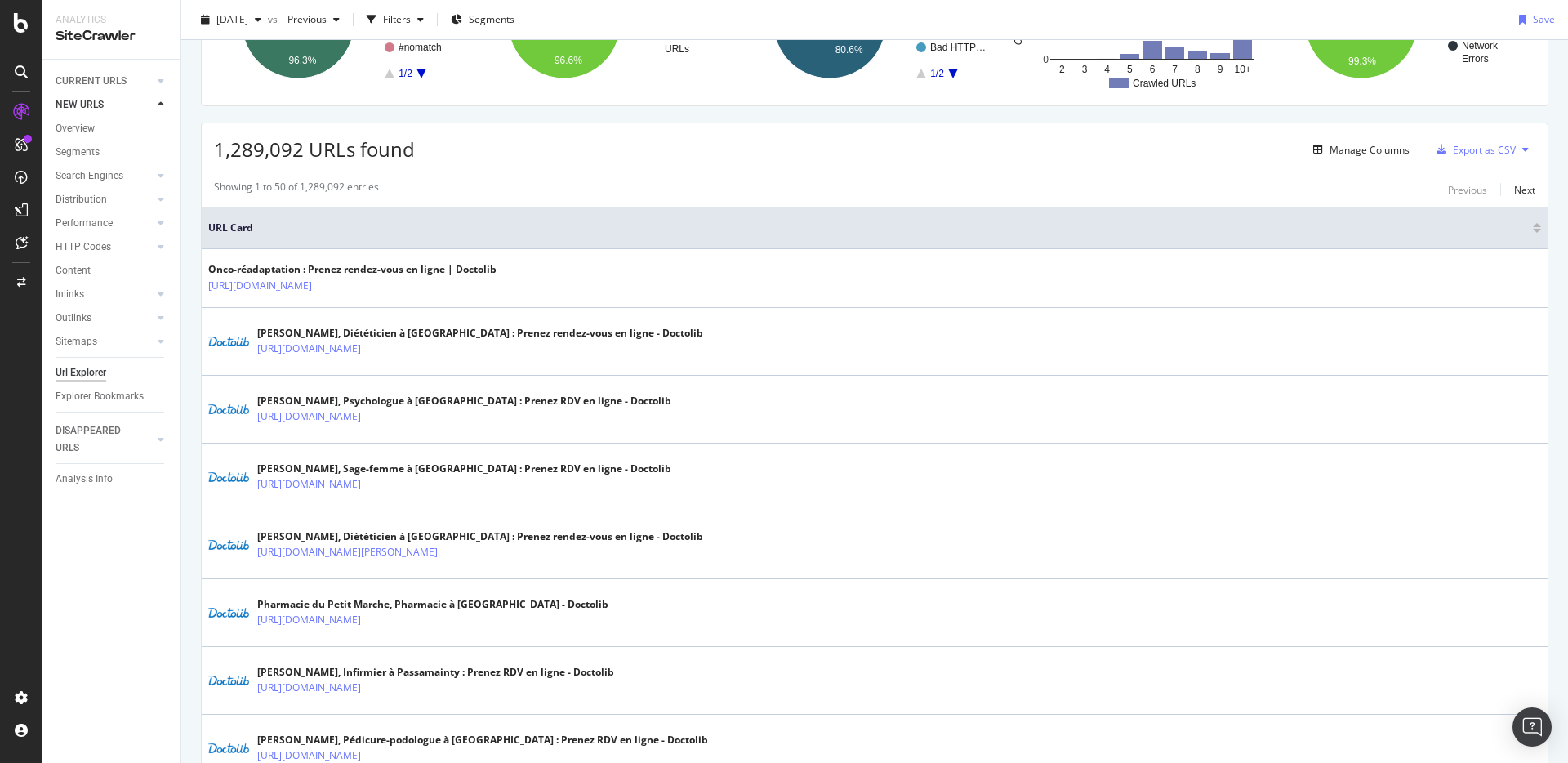
click at [1345, 160] on div "Manage Columns Export as CSV" at bounding box center [1421, 149] width 229 height 28
click at [1343, 155] on div "Manage Columns" at bounding box center [1369, 149] width 80 height 14
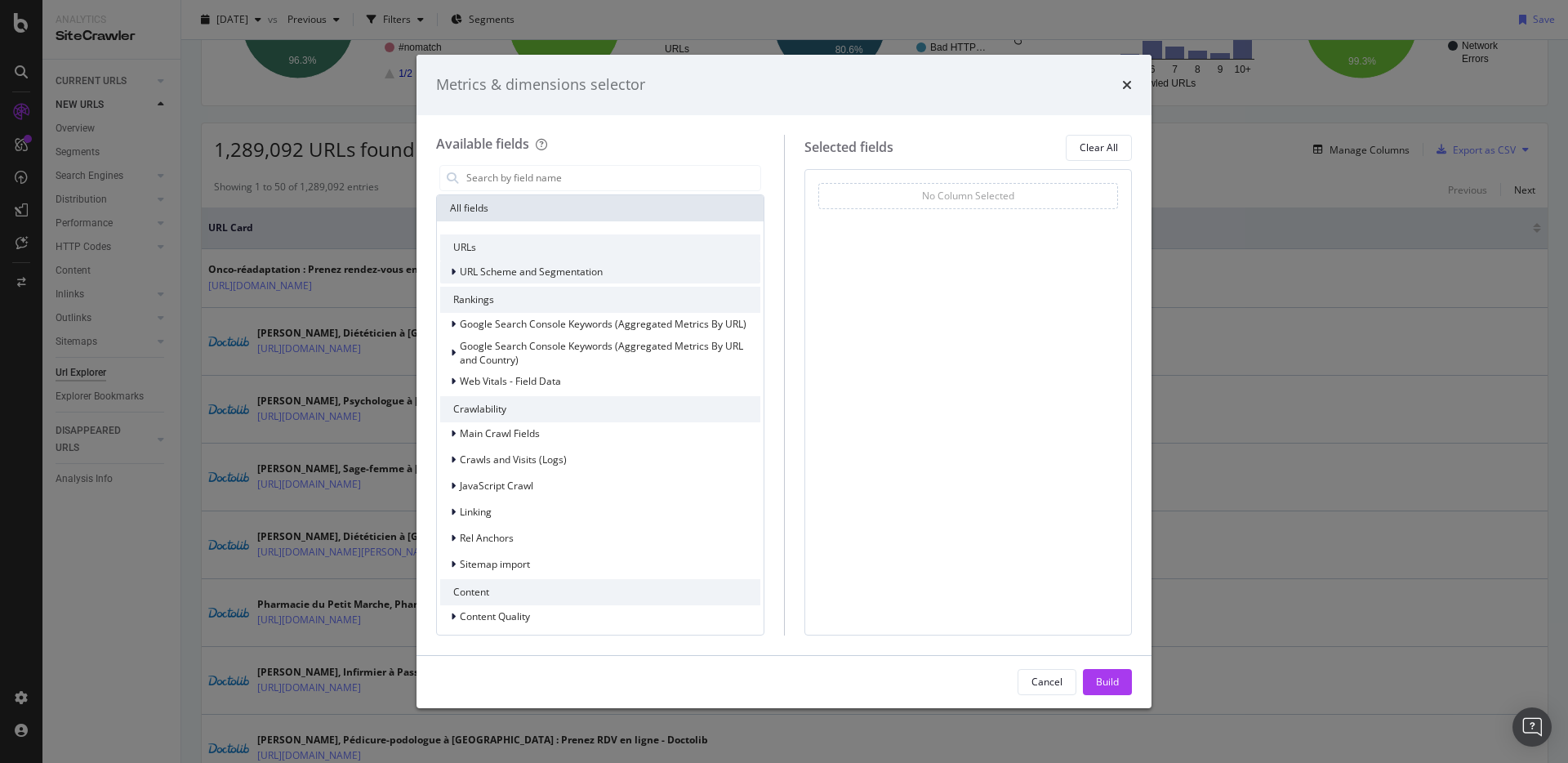
click at [565, 267] on span "URL Scheme and Segmentation" at bounding box center [530, 271] width 143 height 14
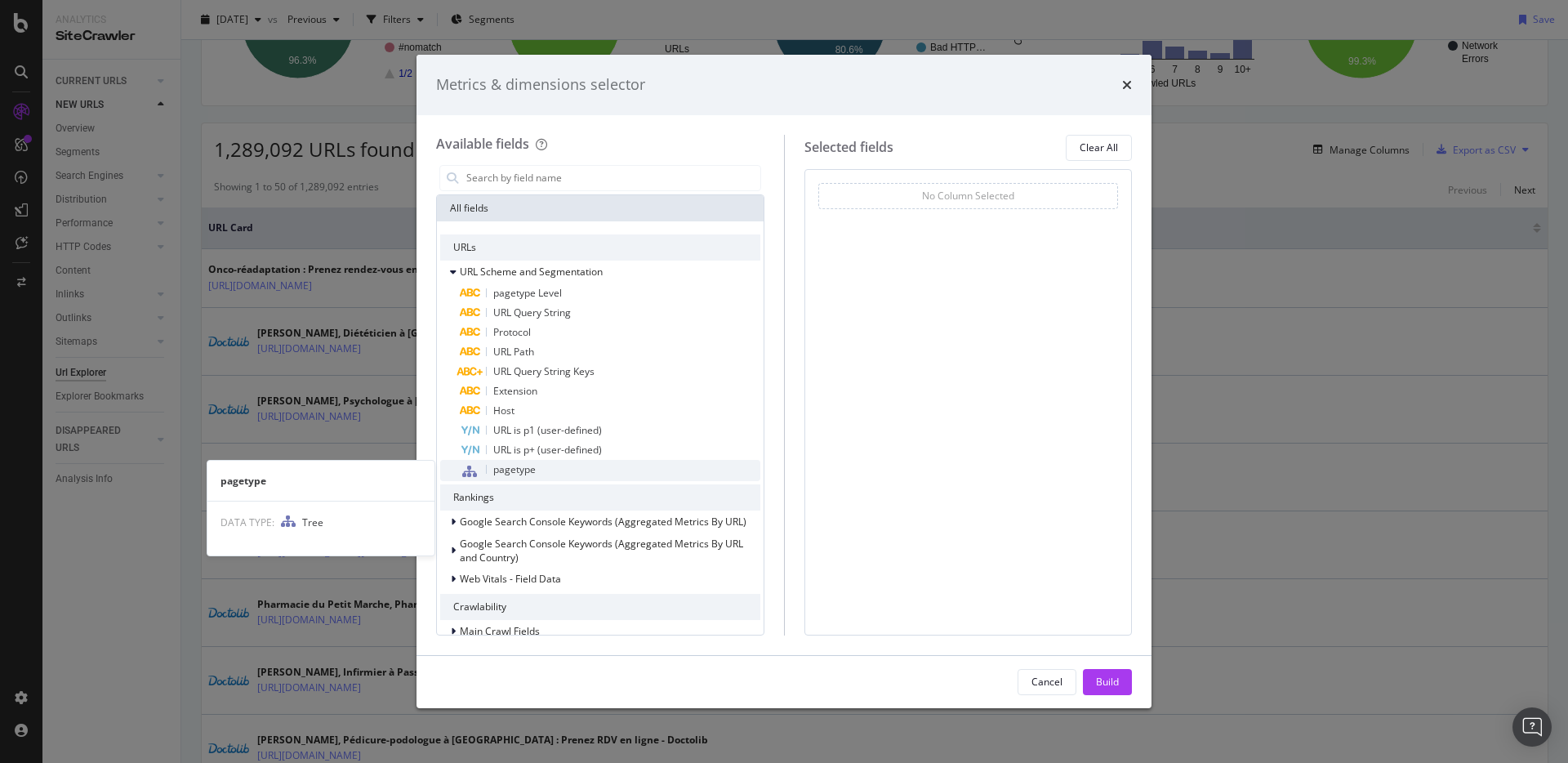
click at [525, 474] on span "pagetype" at bounding box center [514, 469] width 43 height 14
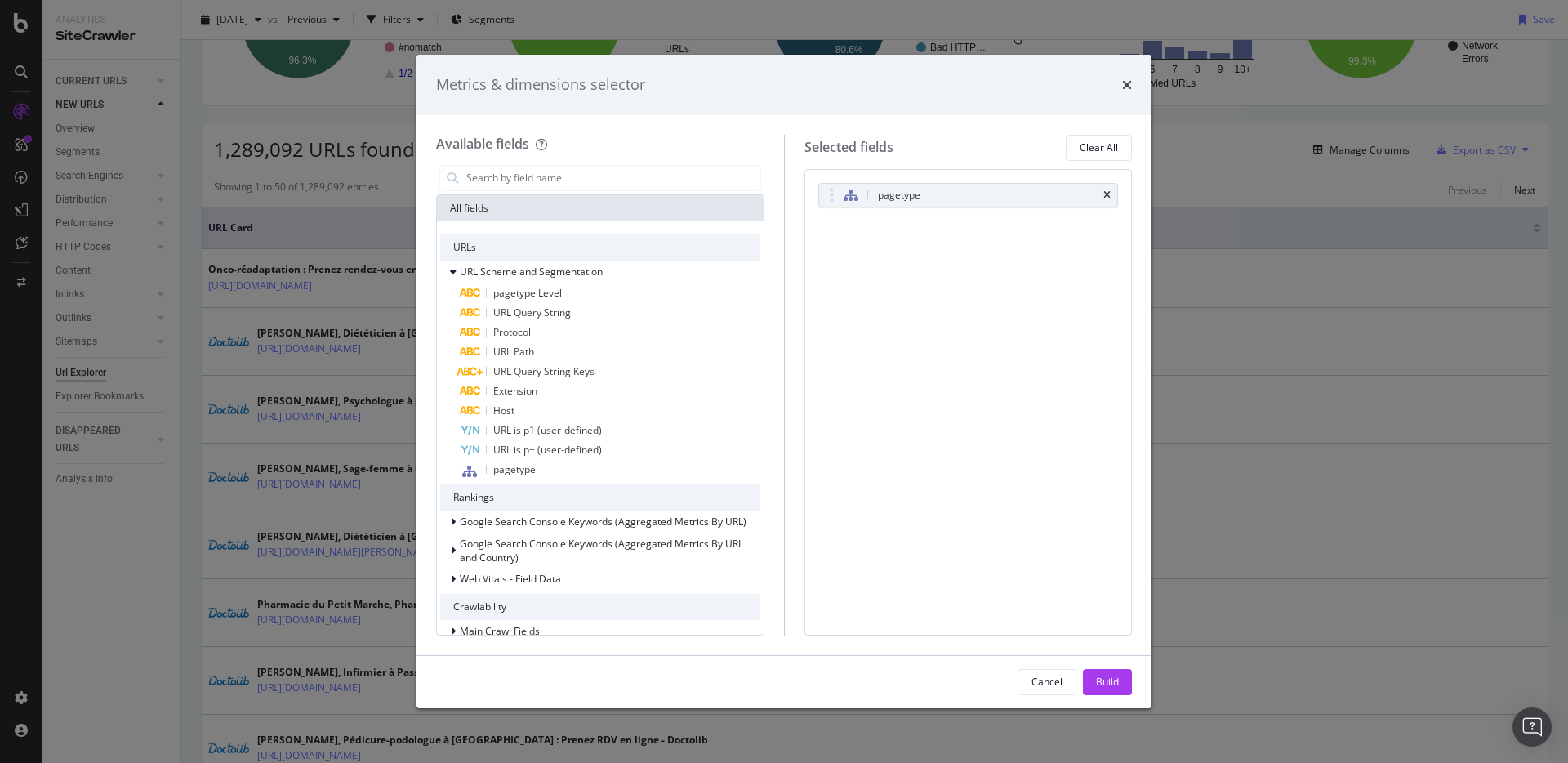
click at [1105, 682] on div "Build" at bounding box center [1107, 681] width 23 height 14
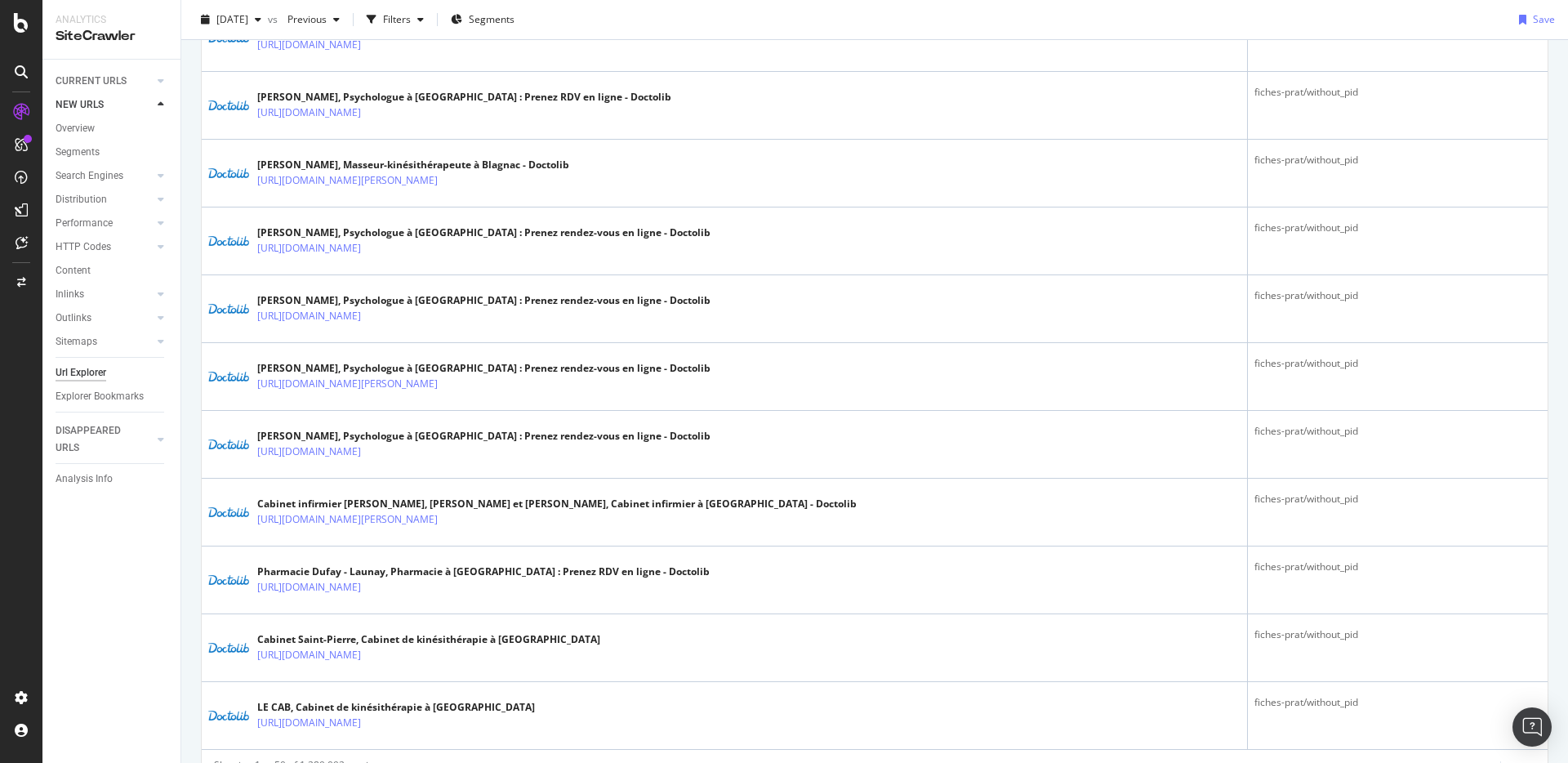
scroll to position [3170, 0]
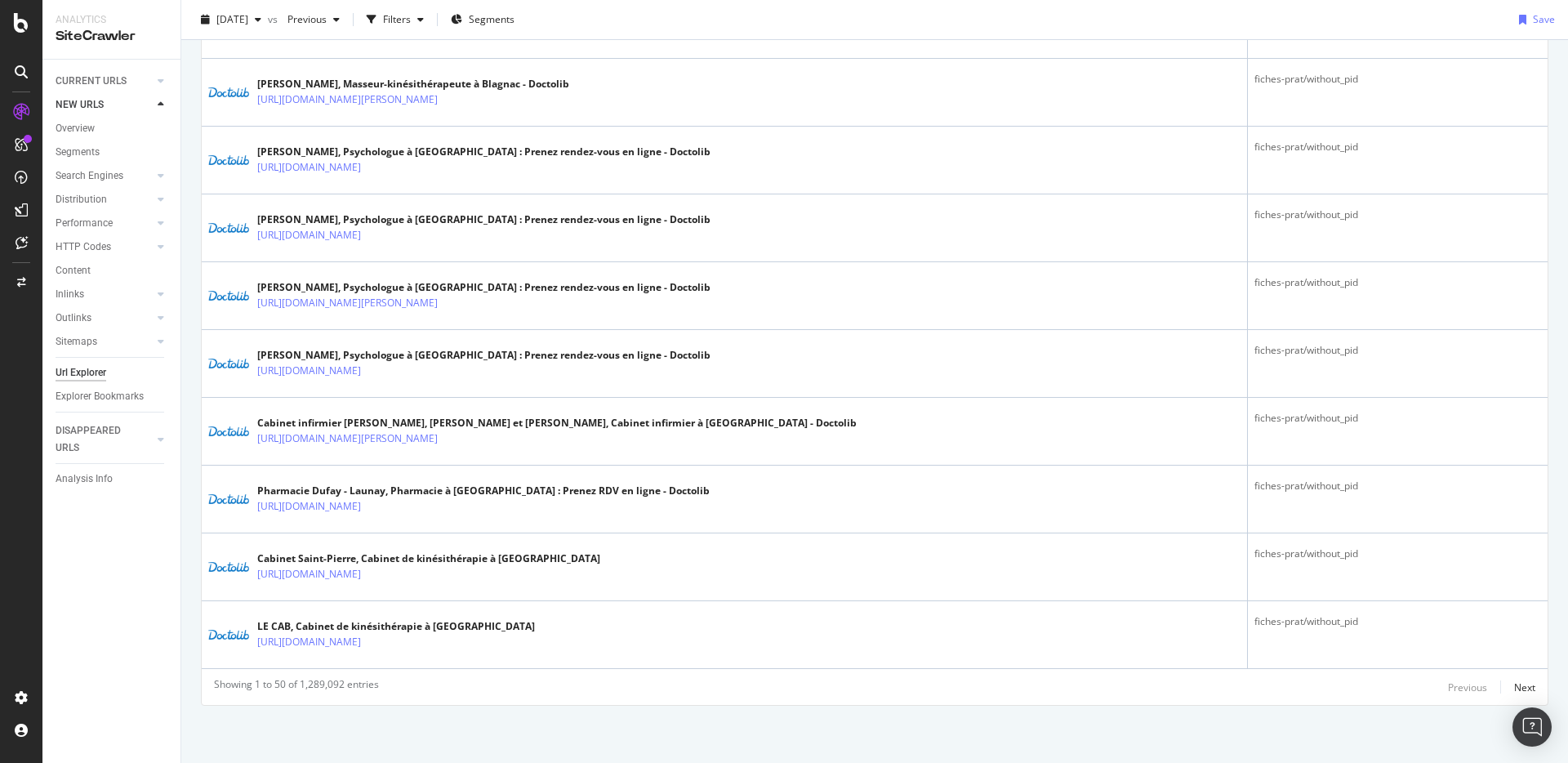
click at [1515, 694] on div "Next" at bounding box center [1524, 687] width 21 height 18
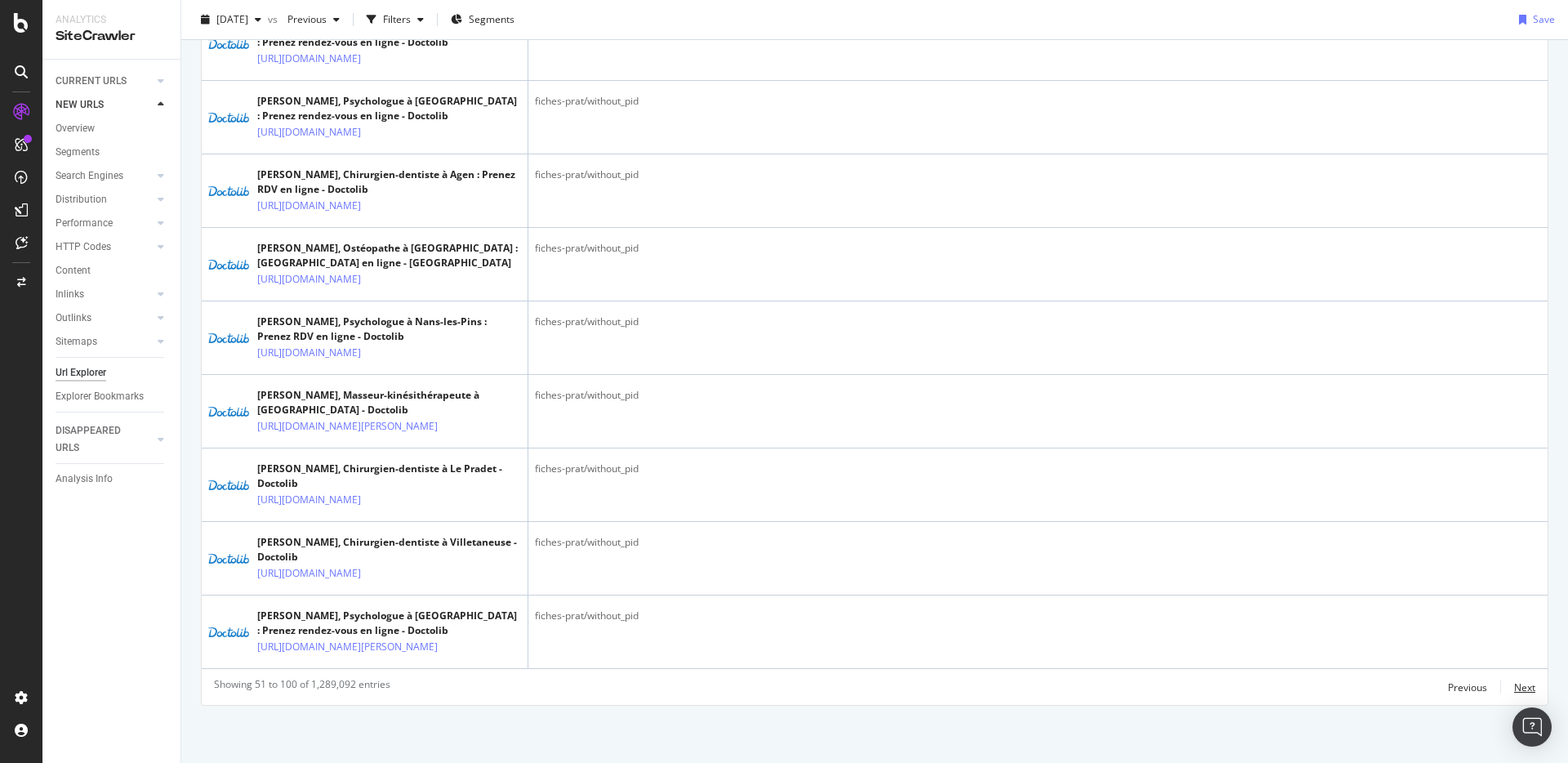
scroll to position [4403, 0]
click at [68, 213] on div "LogAnalyzer" at bounding box center [92, 213] width 63 height 17
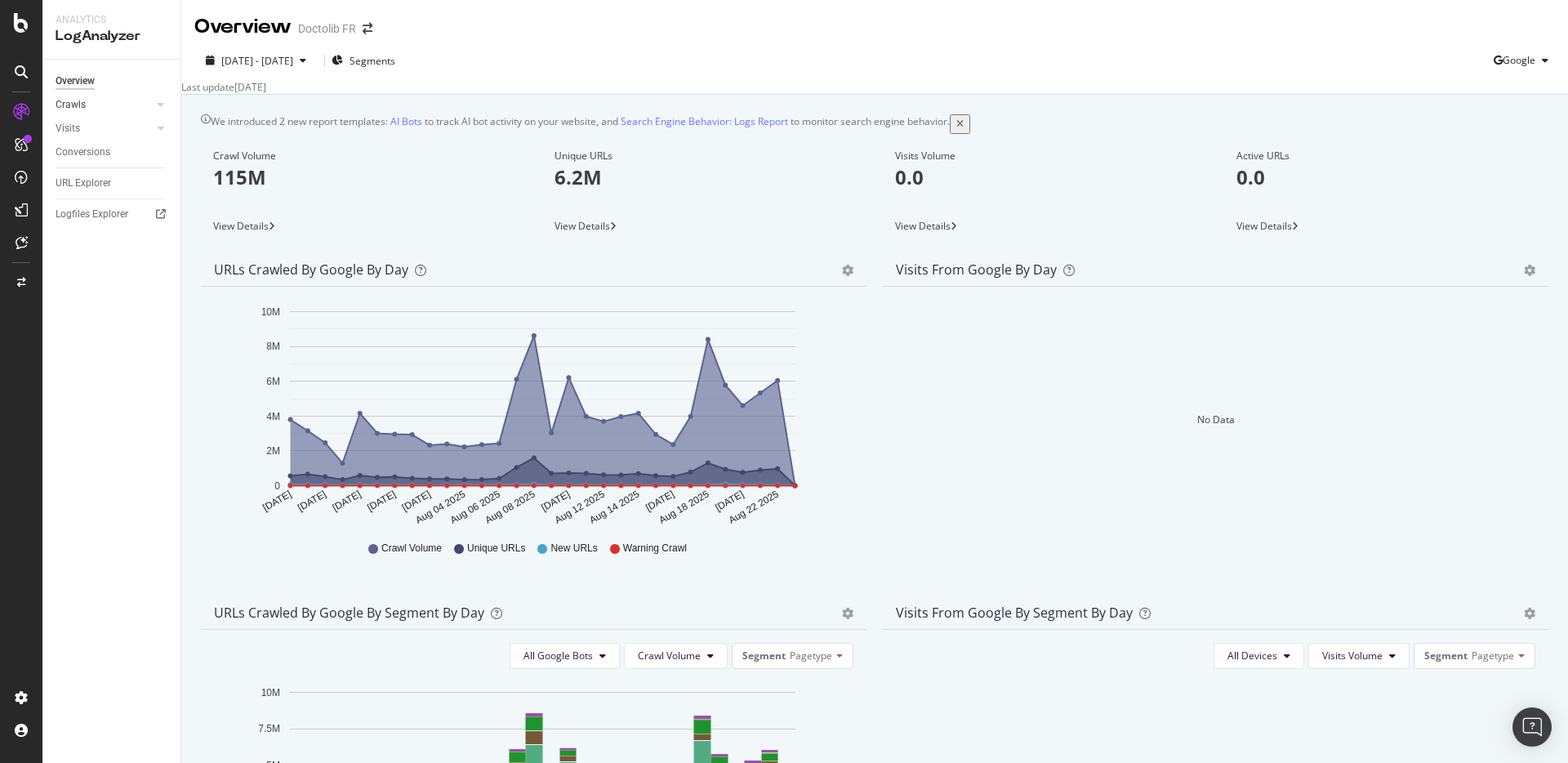
click at [109, 98] on link "Crawls" at bounding box center [104, 105] width 98 height 18
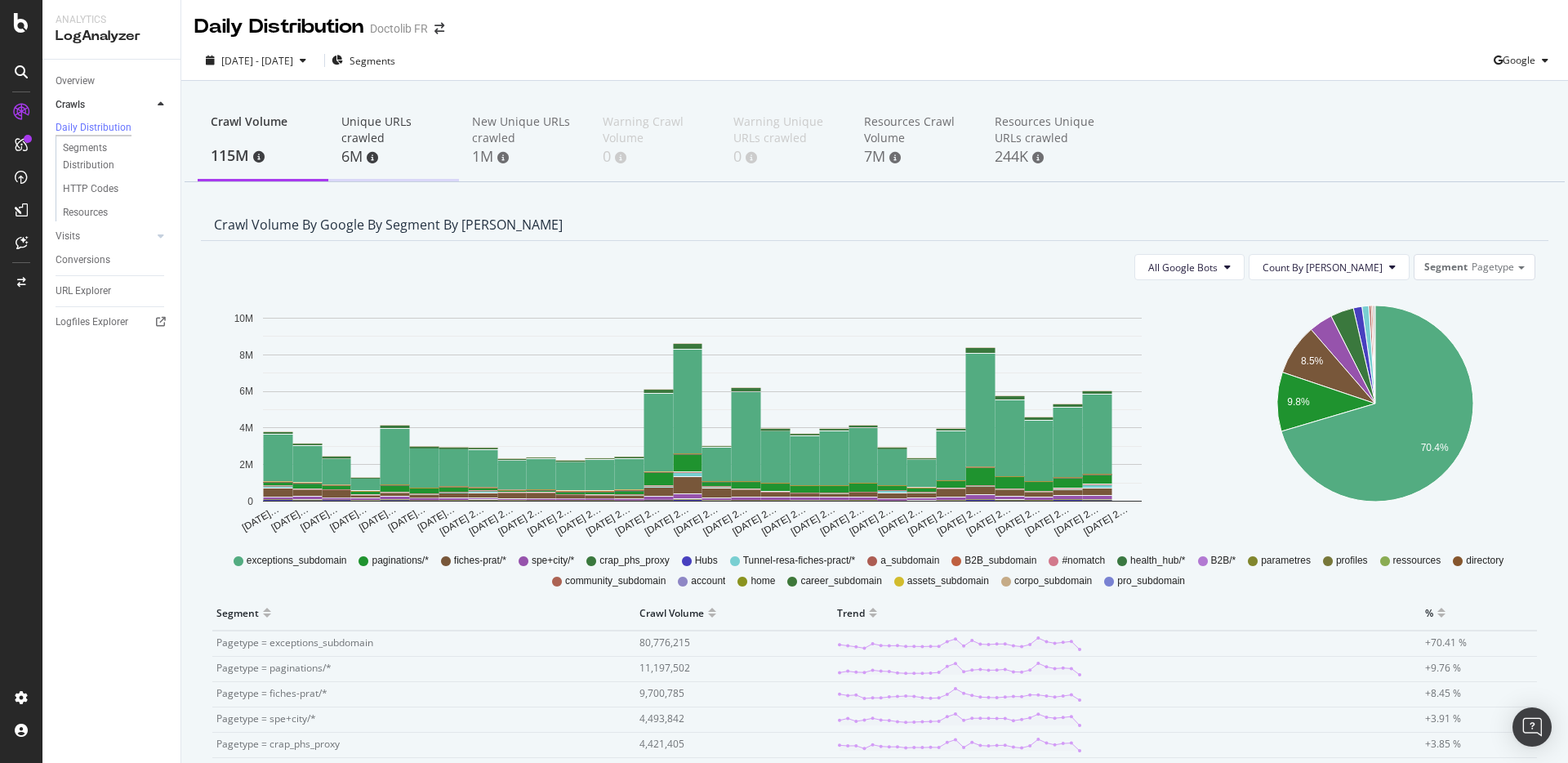
click at [388, 121] on div "Unique URLs crawled" at bounding box center [393, 129] width 104 height 33
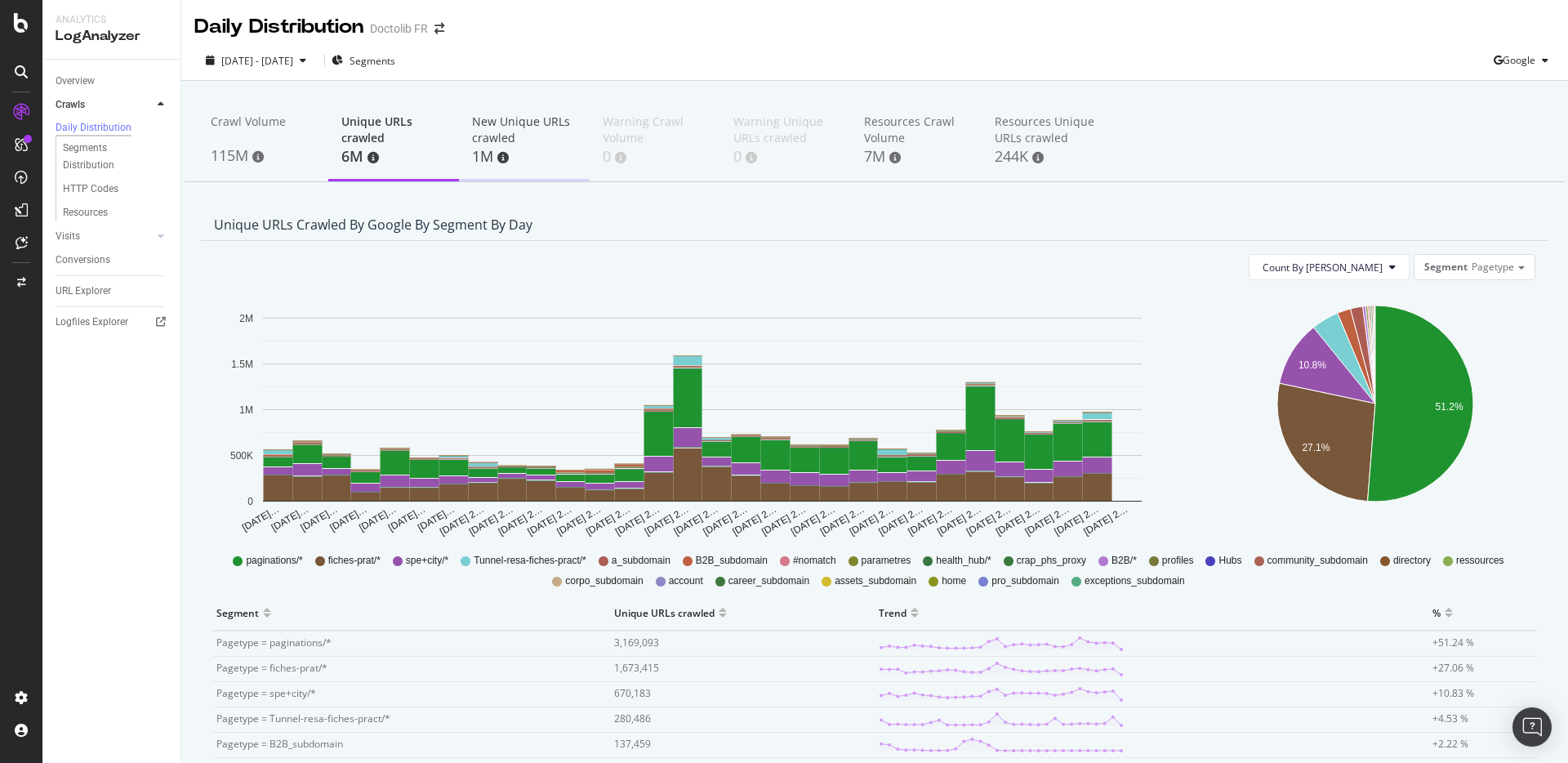
click at [505, 136] on div "New Unique URLs crawled" at bounding box center [524, 129] width 104 height 33
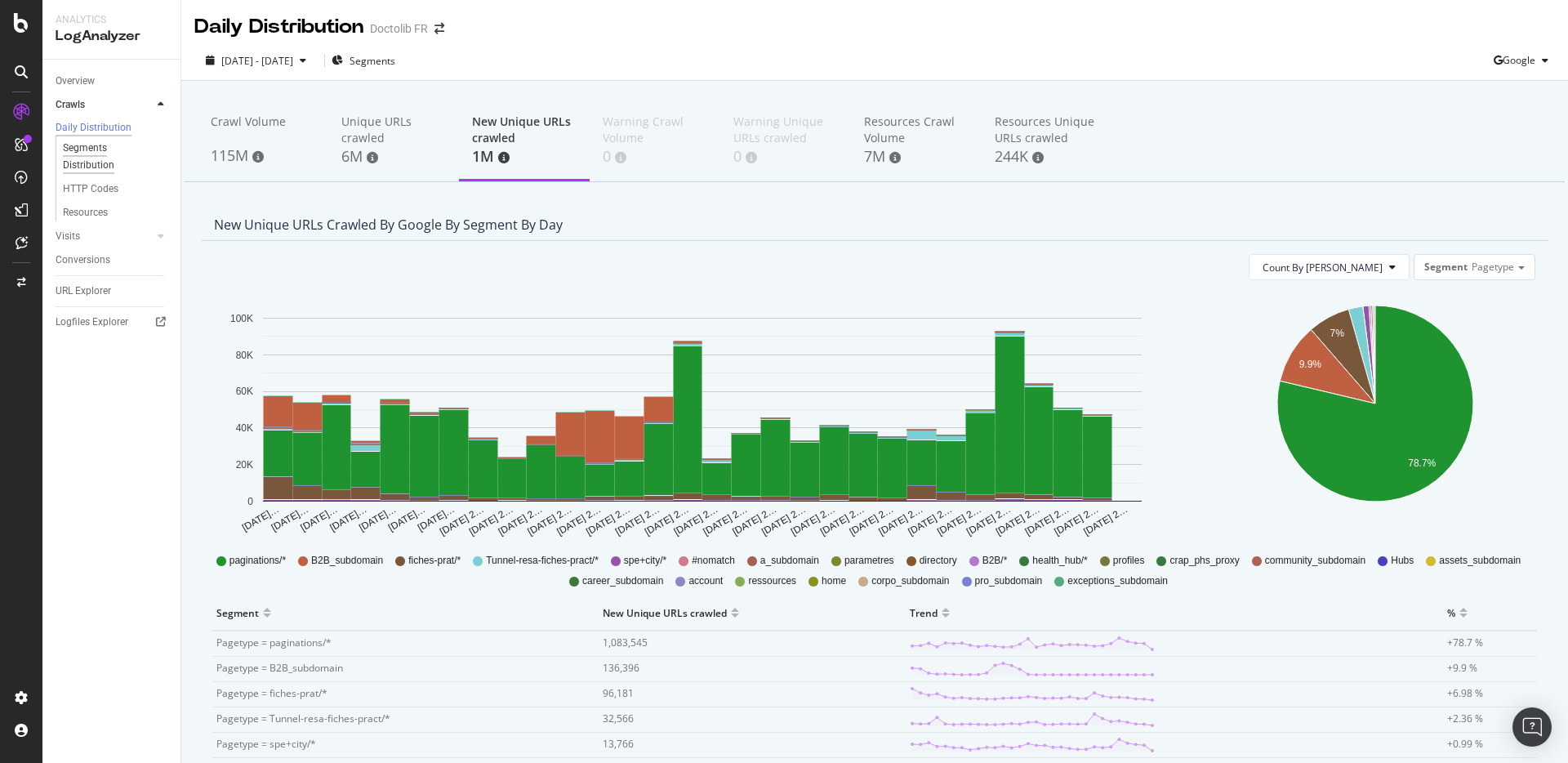
click at [98, 174] on div "Segments Distribution" at bounding box center [108, 156] width 91 height 34
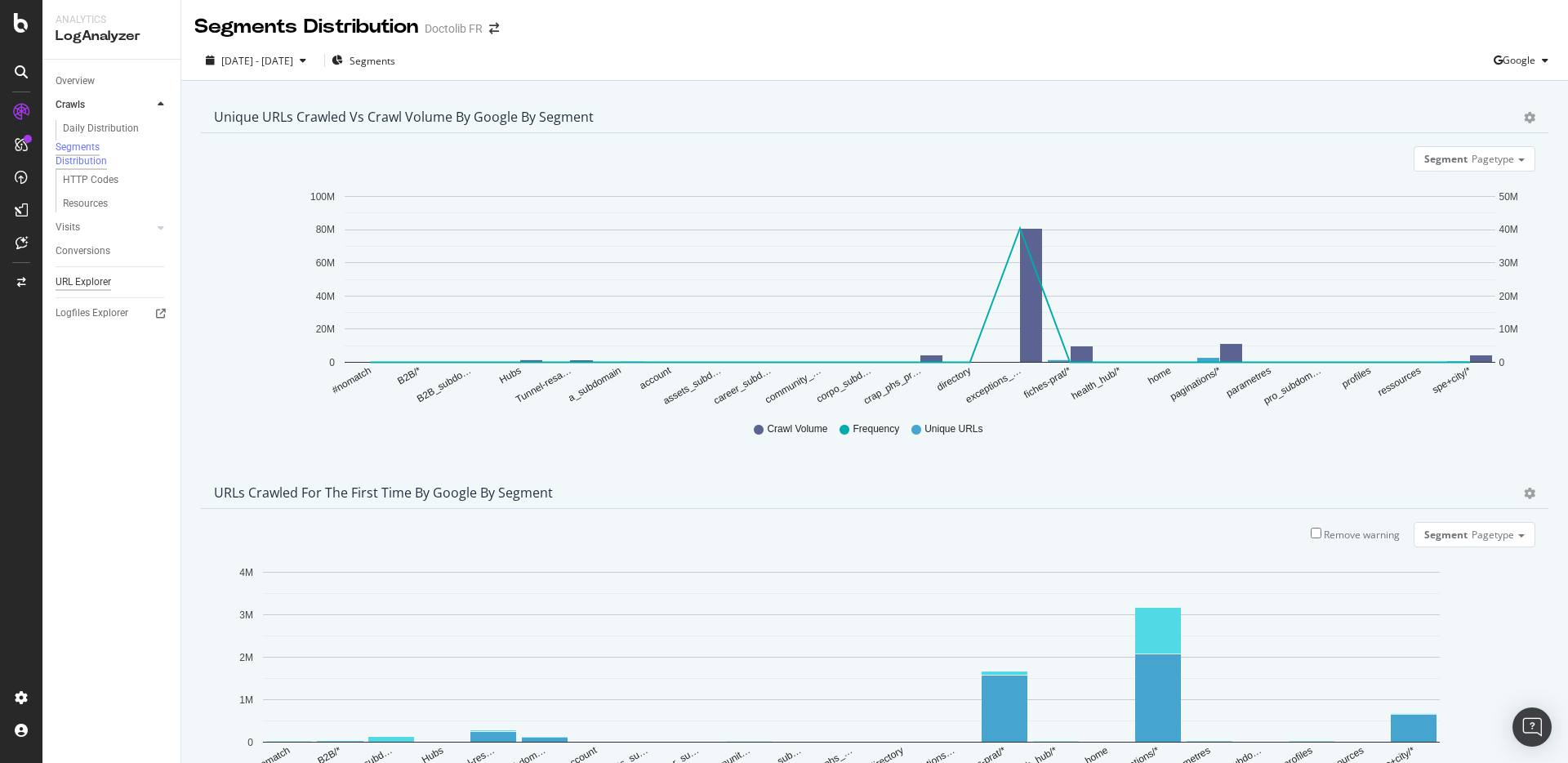
click at [88, 291] on div "URL Explorer" at bounding box center [83, 282] width 56 height 18
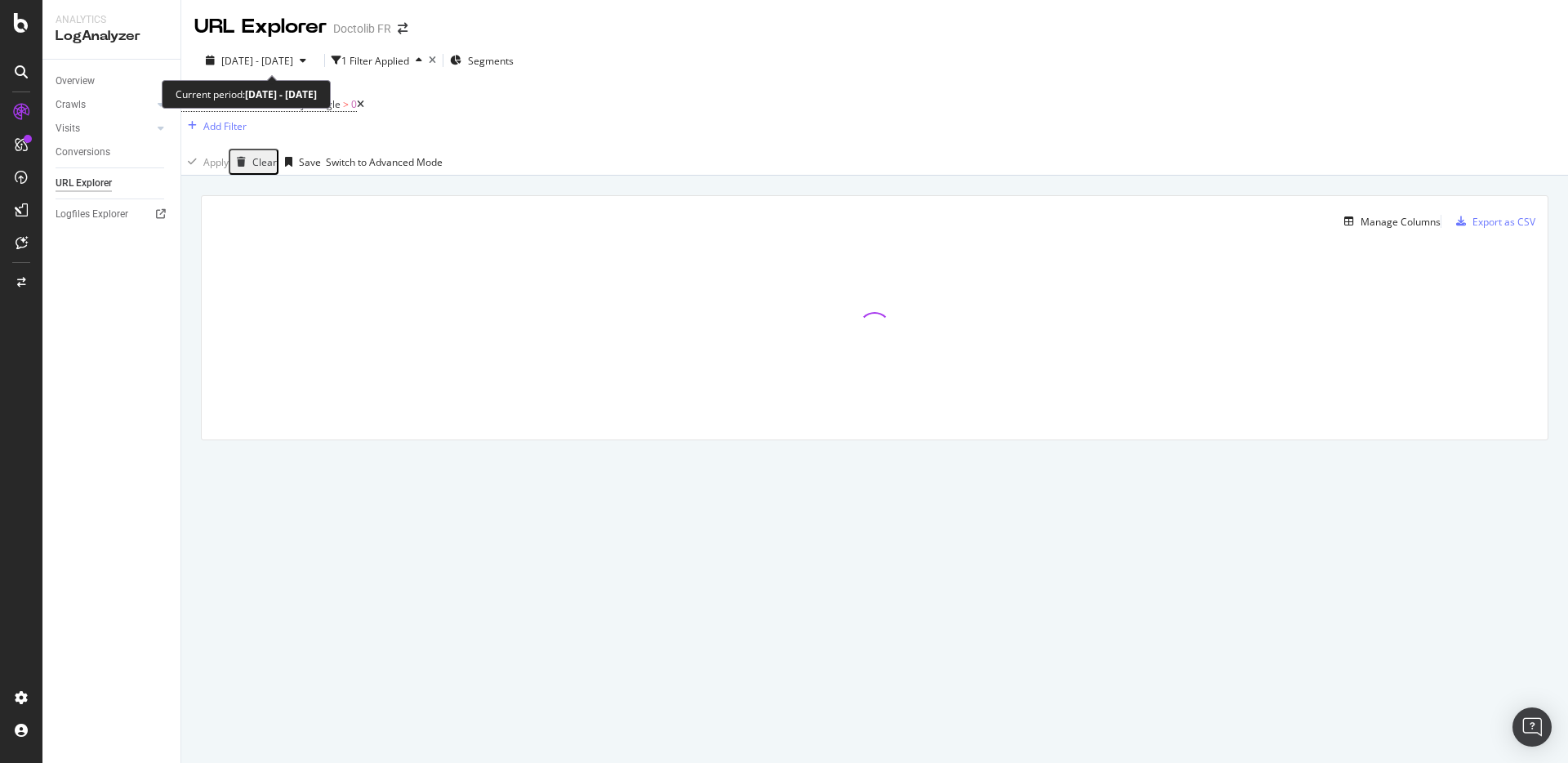
click at [294, 61] on span "2025 Jul. 25th - Aug. 23rd" at bounding box center [257, 61] width 72 height 14
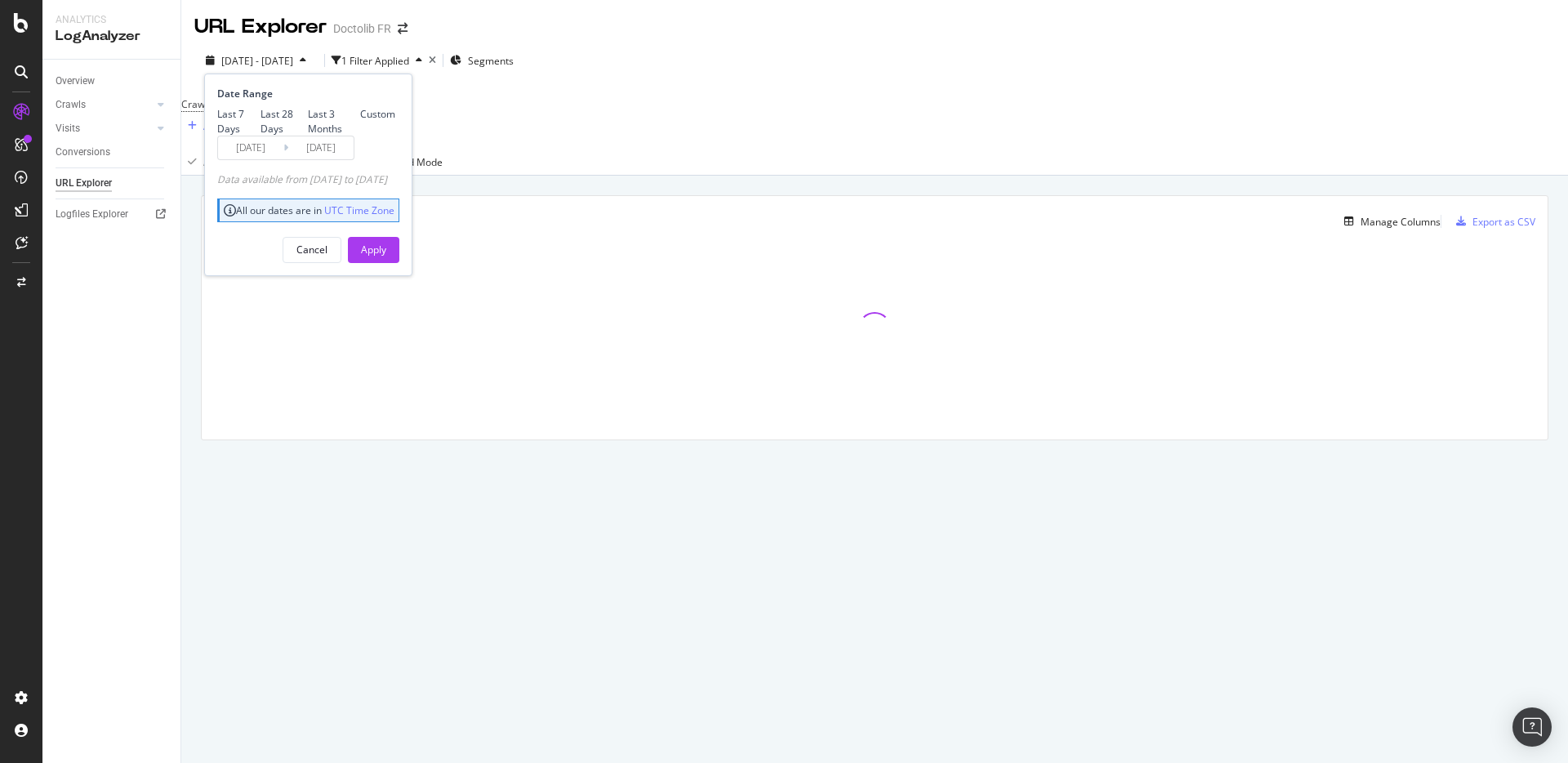
click at [256, 117] on div "Last 7 Days" at bounding box center [239, 120] width 43 height 28
type input "2025/08/17"
click at [386, 262] on div "Apply" at bounding box center [374, 249] width 25 height 24
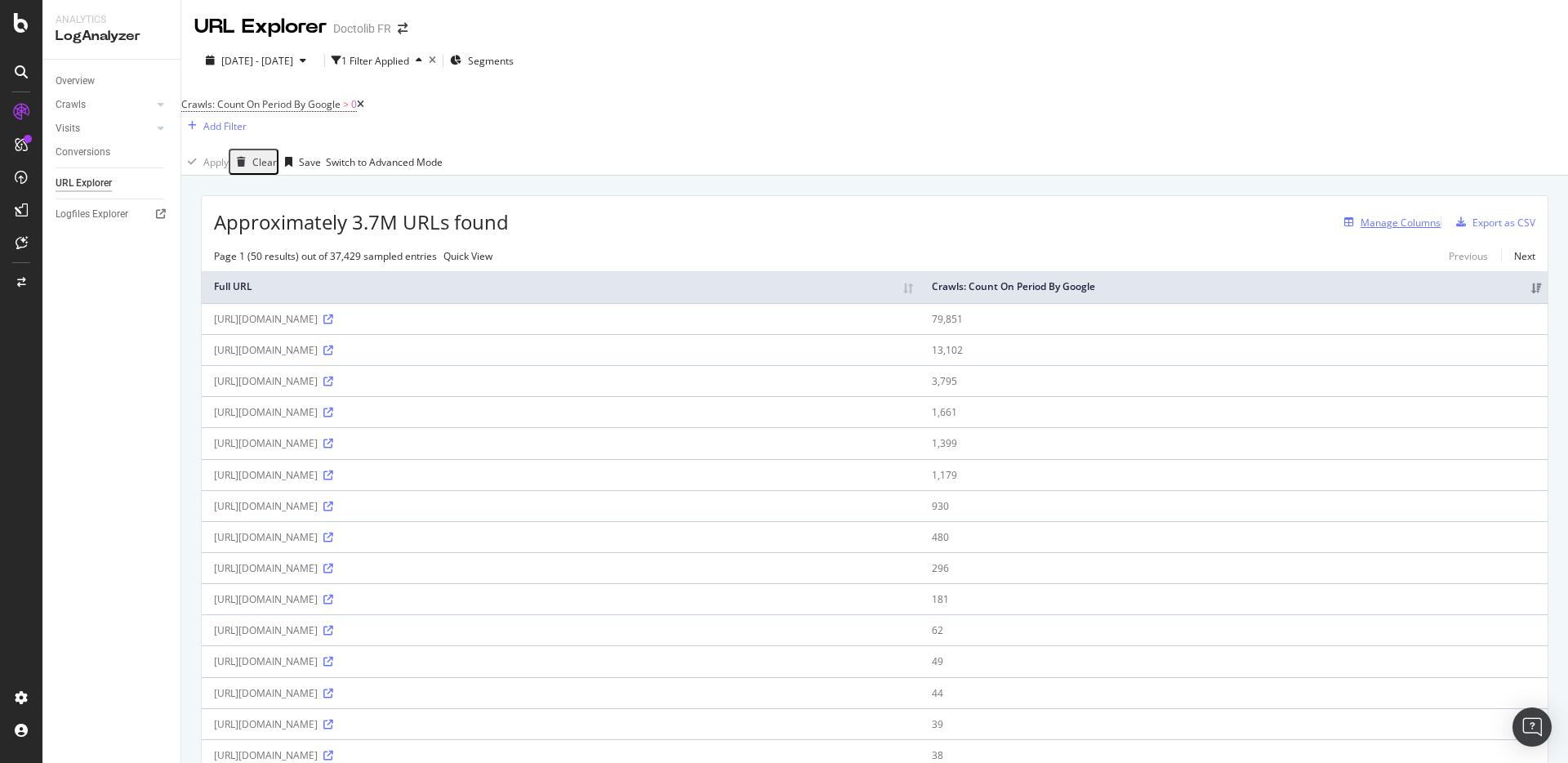
click at [1369, 215] on div "Manage Columns" at bounding box center [1400, 222] width 80 height 14
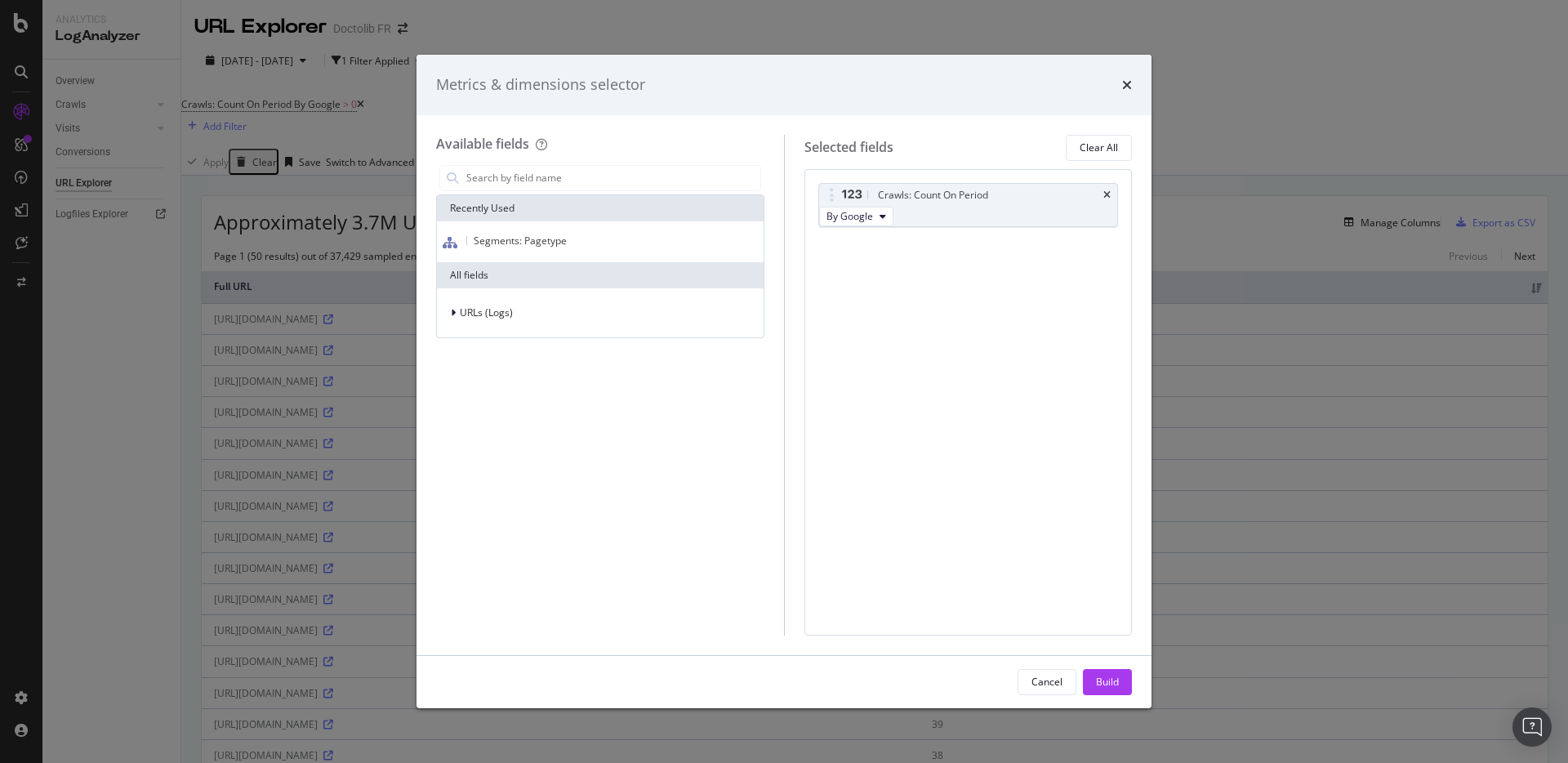
click at [520, 249] on div "Segments: Pagetype" at bounding box center [601, 242] width 320 height 15
click at [1100, 685] on div "Build" at bounding box center [1107, 681] width 23 height 14
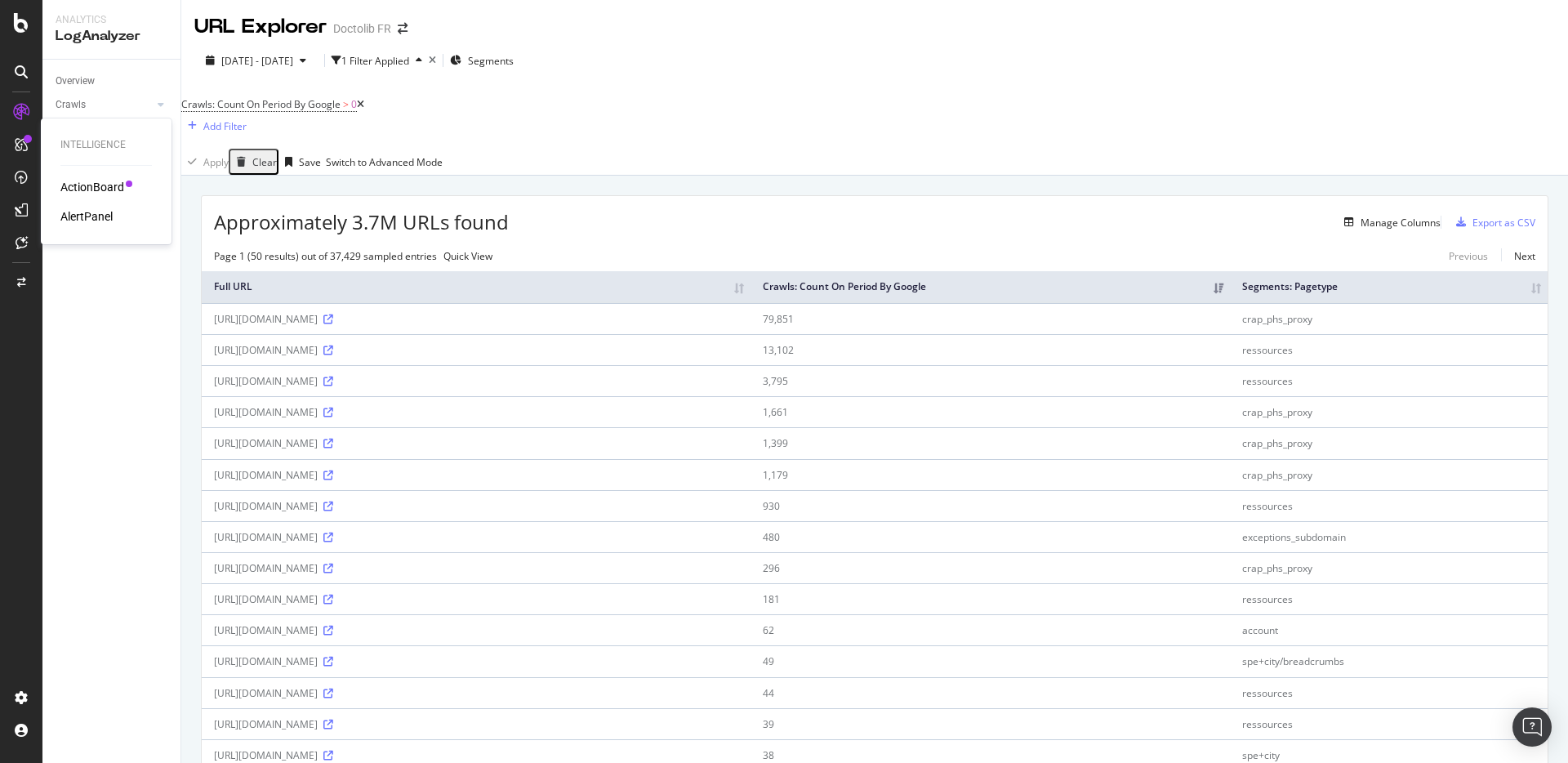
click at [72, 188] on div "ActionBoard" at bounding box center [92, 187] width 63 height 17
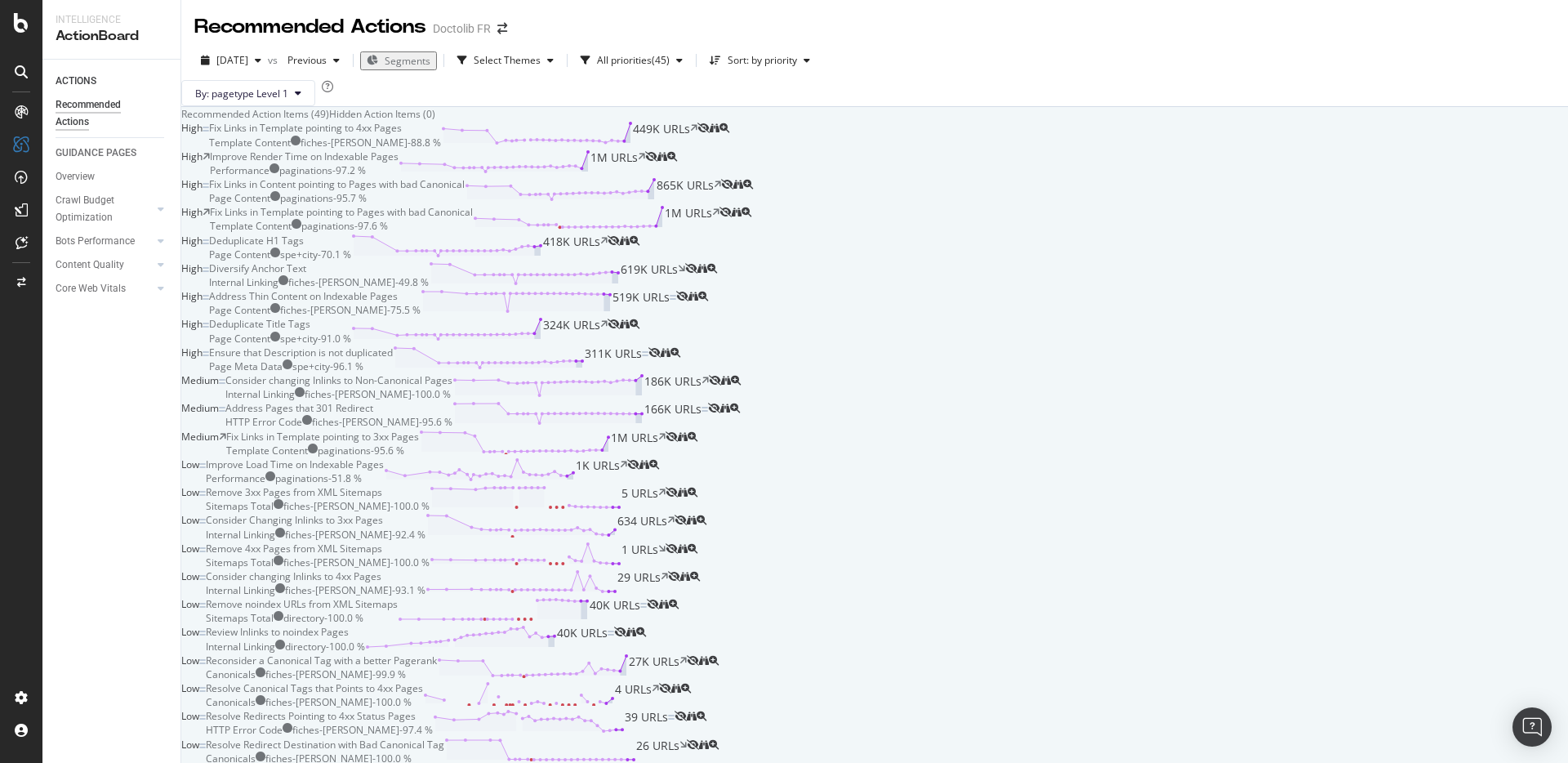
scroll to position [3195, 0]
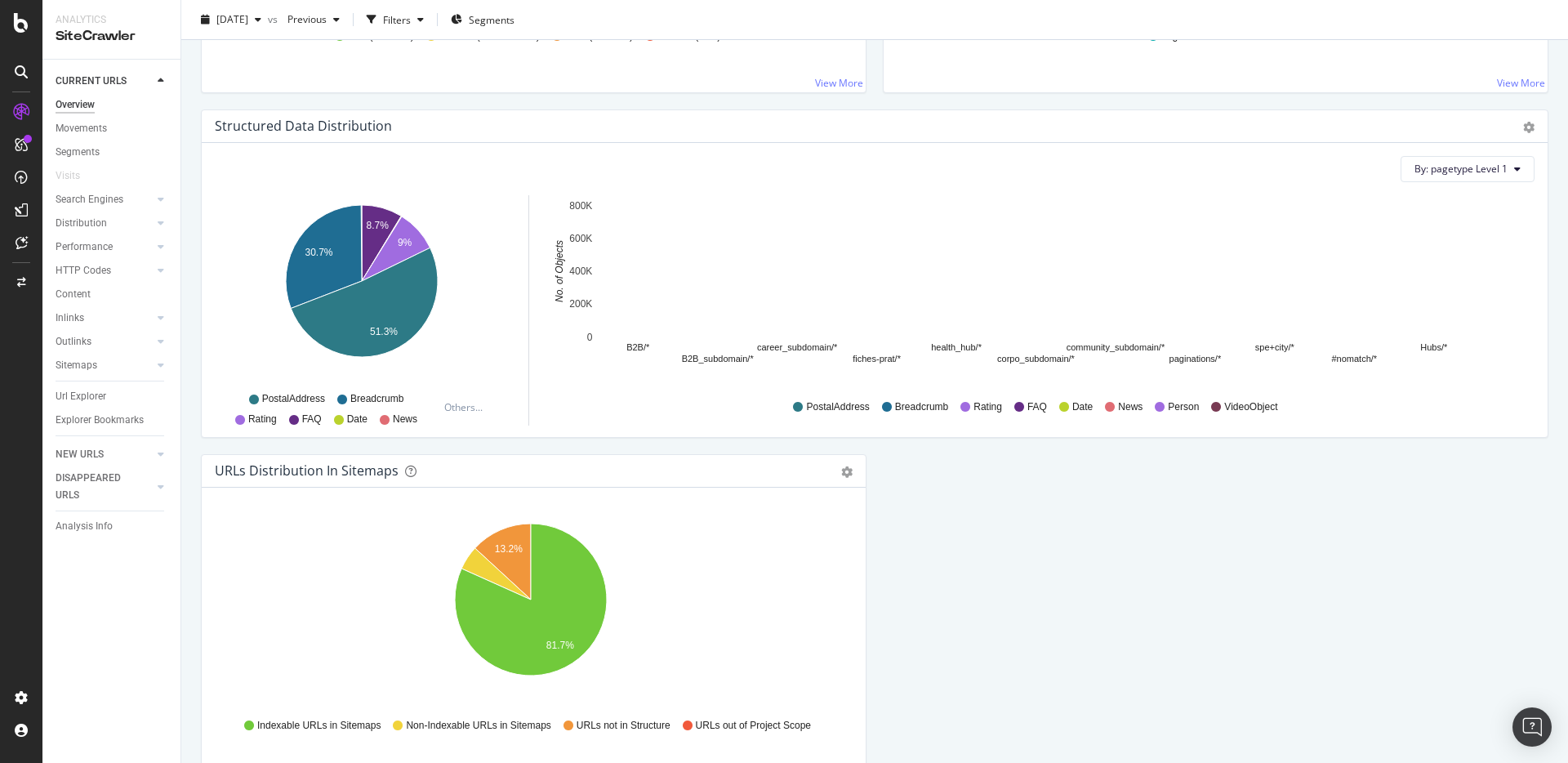
scroll to position [1606, 0]
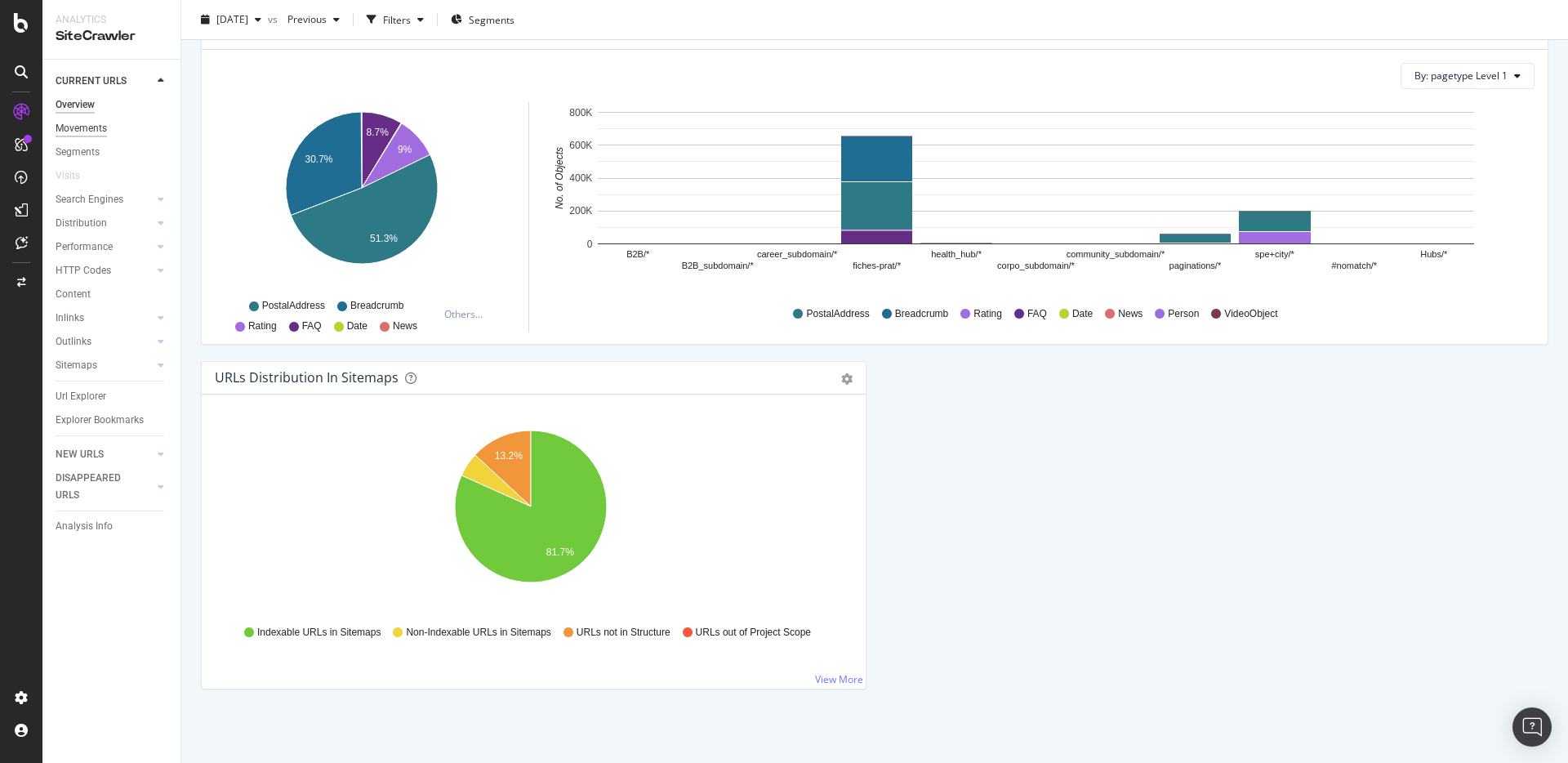
click at [102, 123] on div "Movements" at bounding box center [82, 128] width 52 height 18
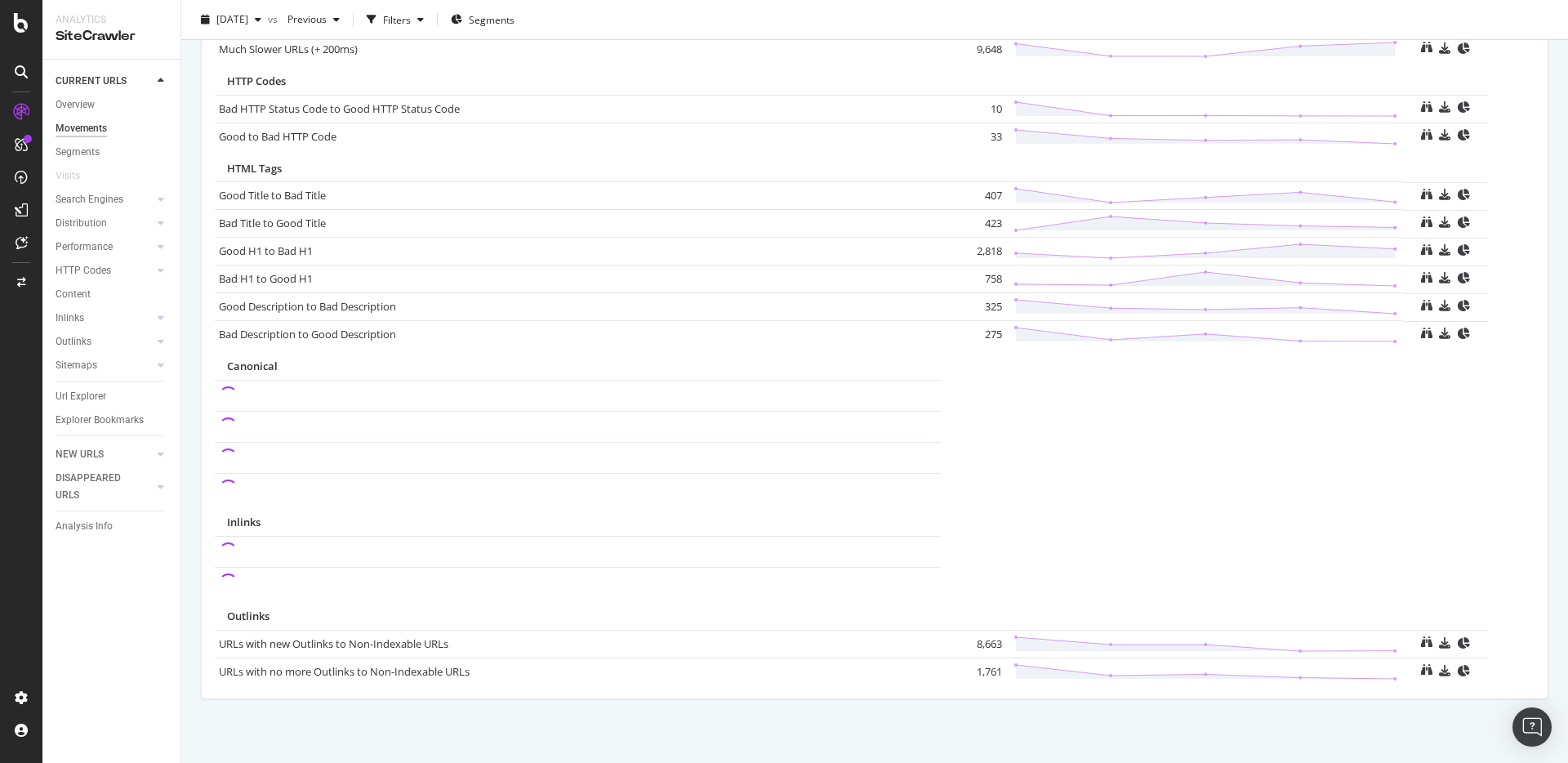
scroll to position [996, 0]
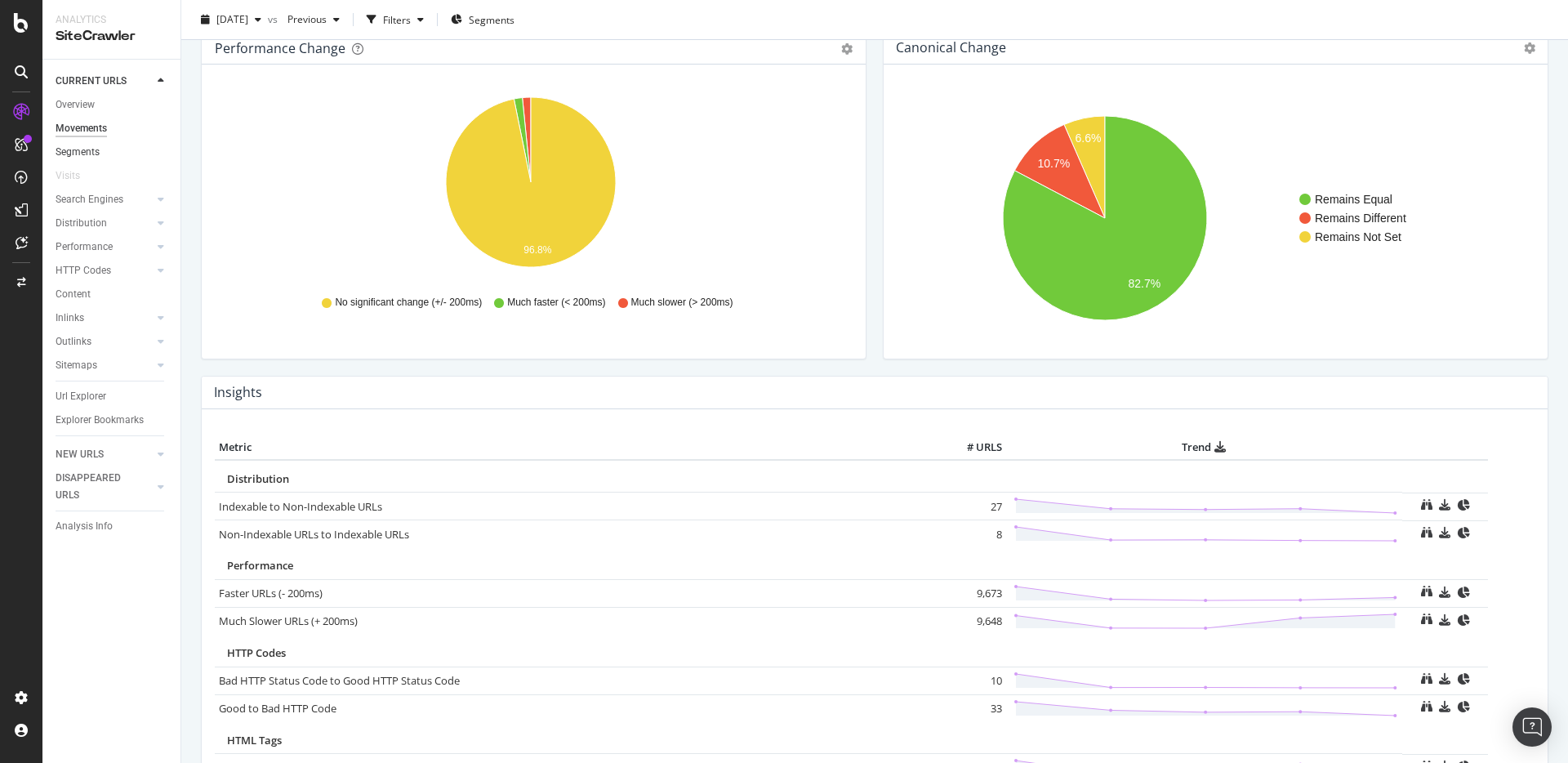
click at [113, 156] on link "Segments" at bounding box center [113, 152] width 113 height 18
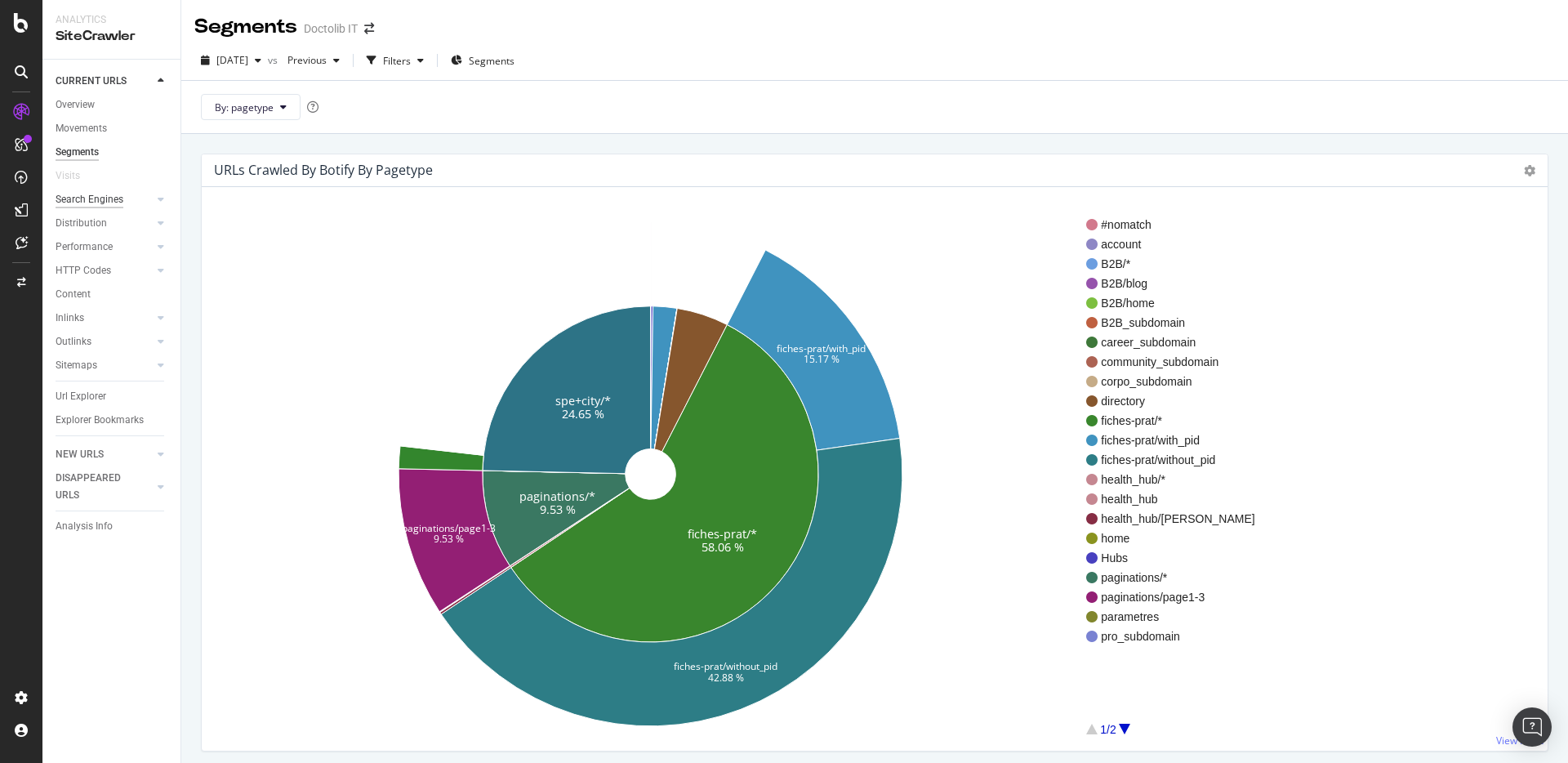
click at [117, 196] on div "Search Engines" at bounding box center [89, 199] width 68 height 18
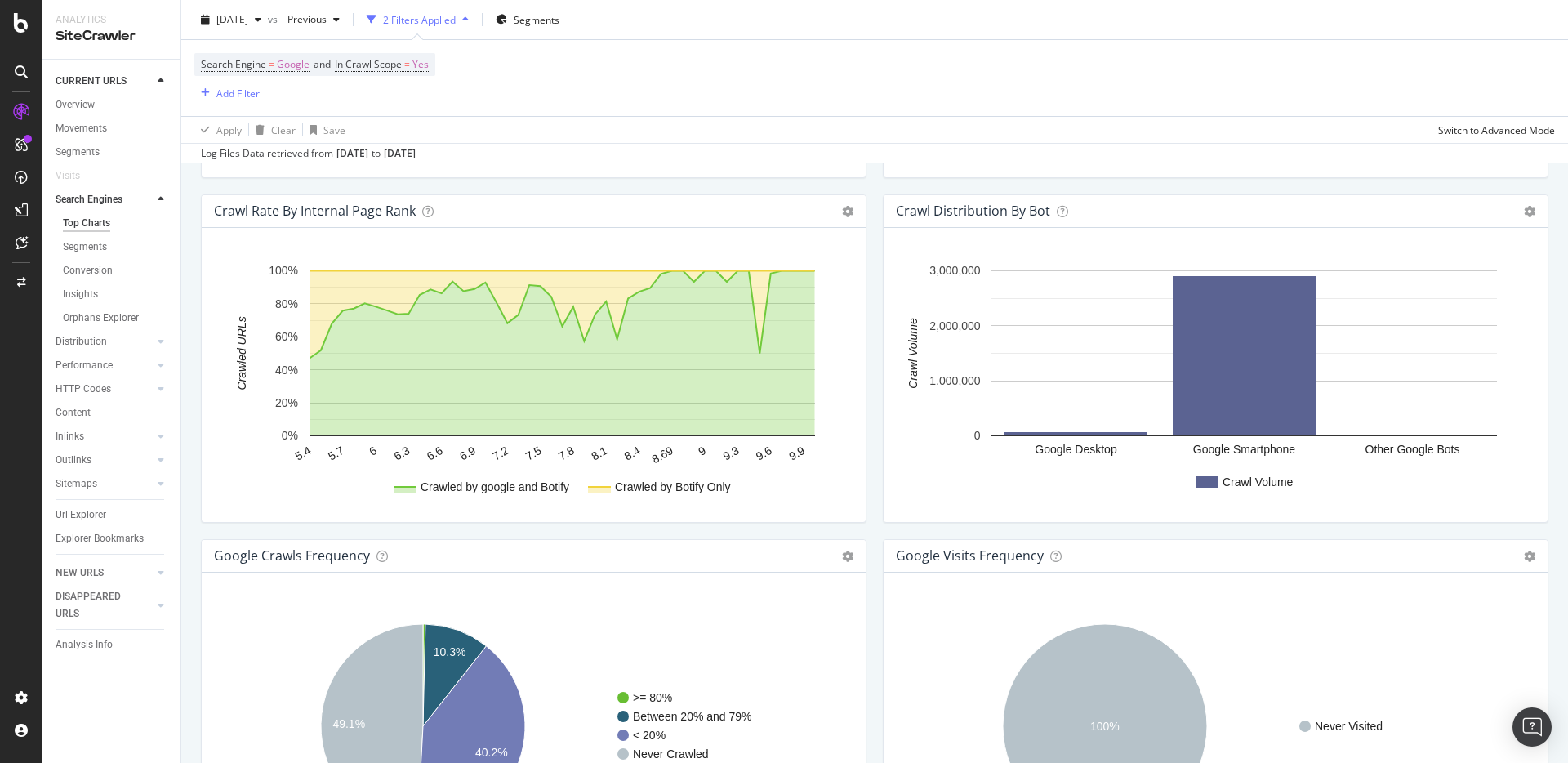
scroll to position [1825, 0]
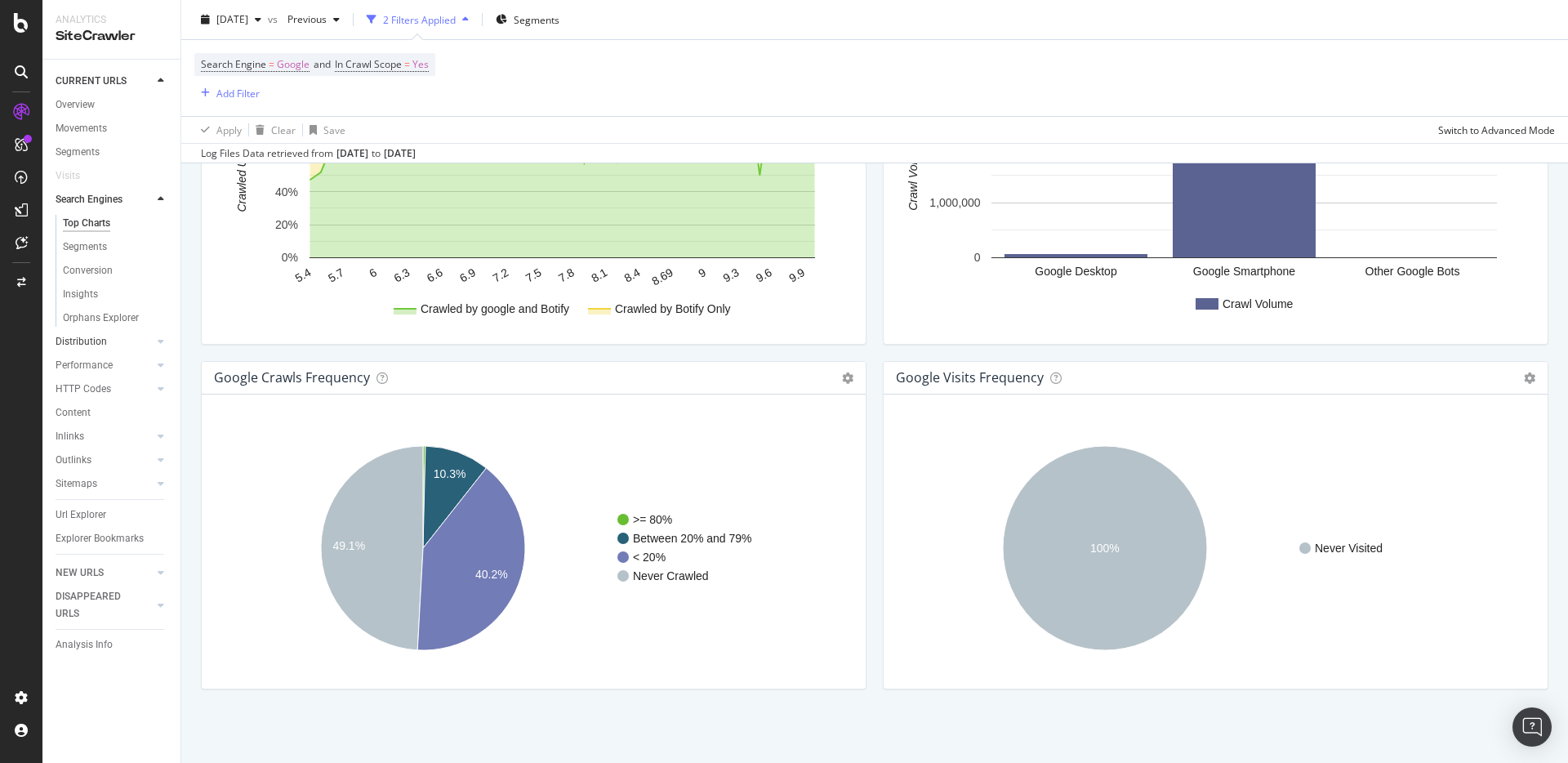
click at [106, 340] on link "Distribution" at bounding box center [104, 341] width 98 height 18
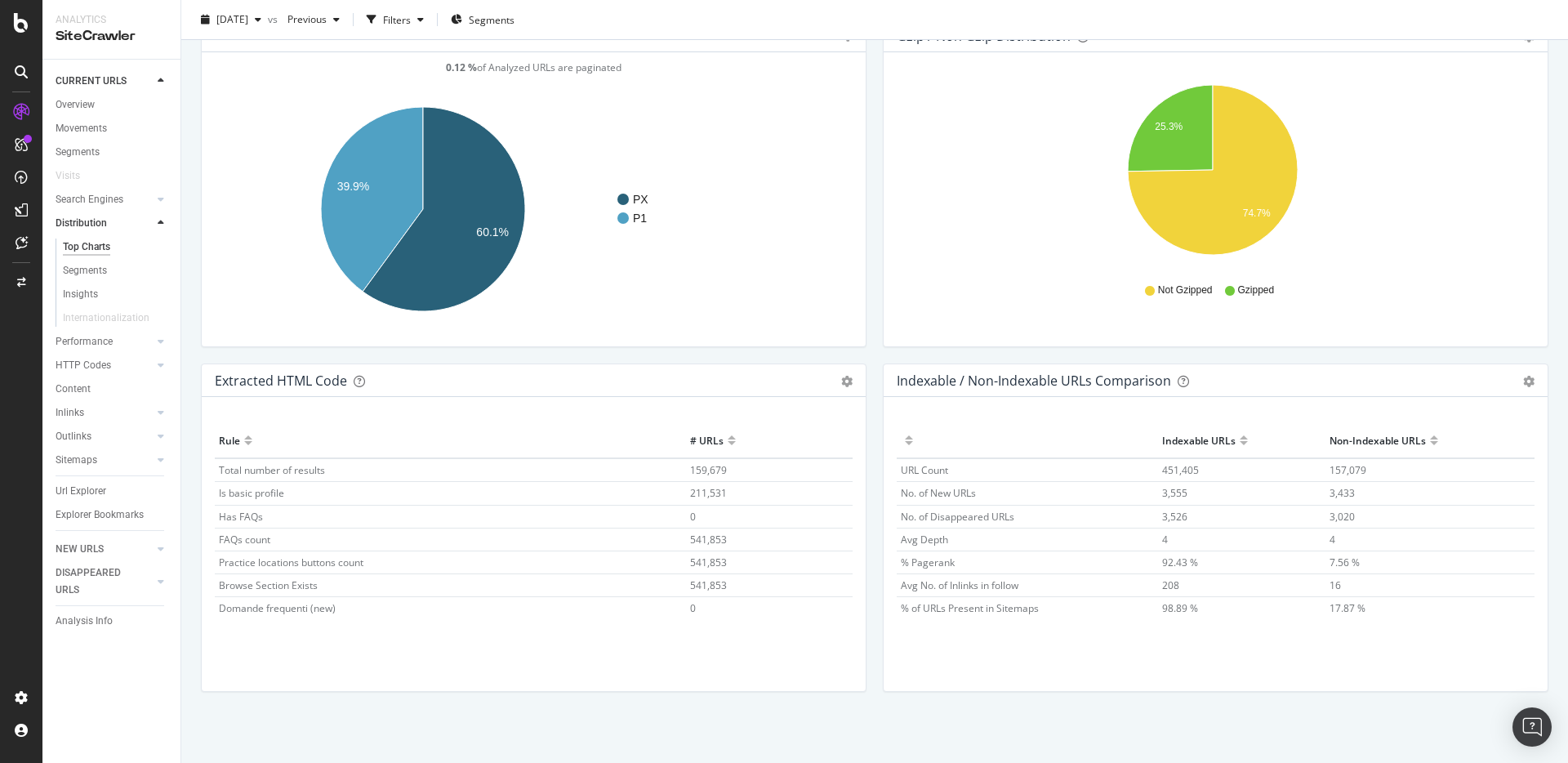
scroll to position [2271, 0]
click at [108, 328] on div "Top Charts Segments Insights Internationalization" at bounding box center [118, 283] width 125 height 95
click at [110, 341] on div "Performance" at bounding box center [84, 341] width 58 height 18
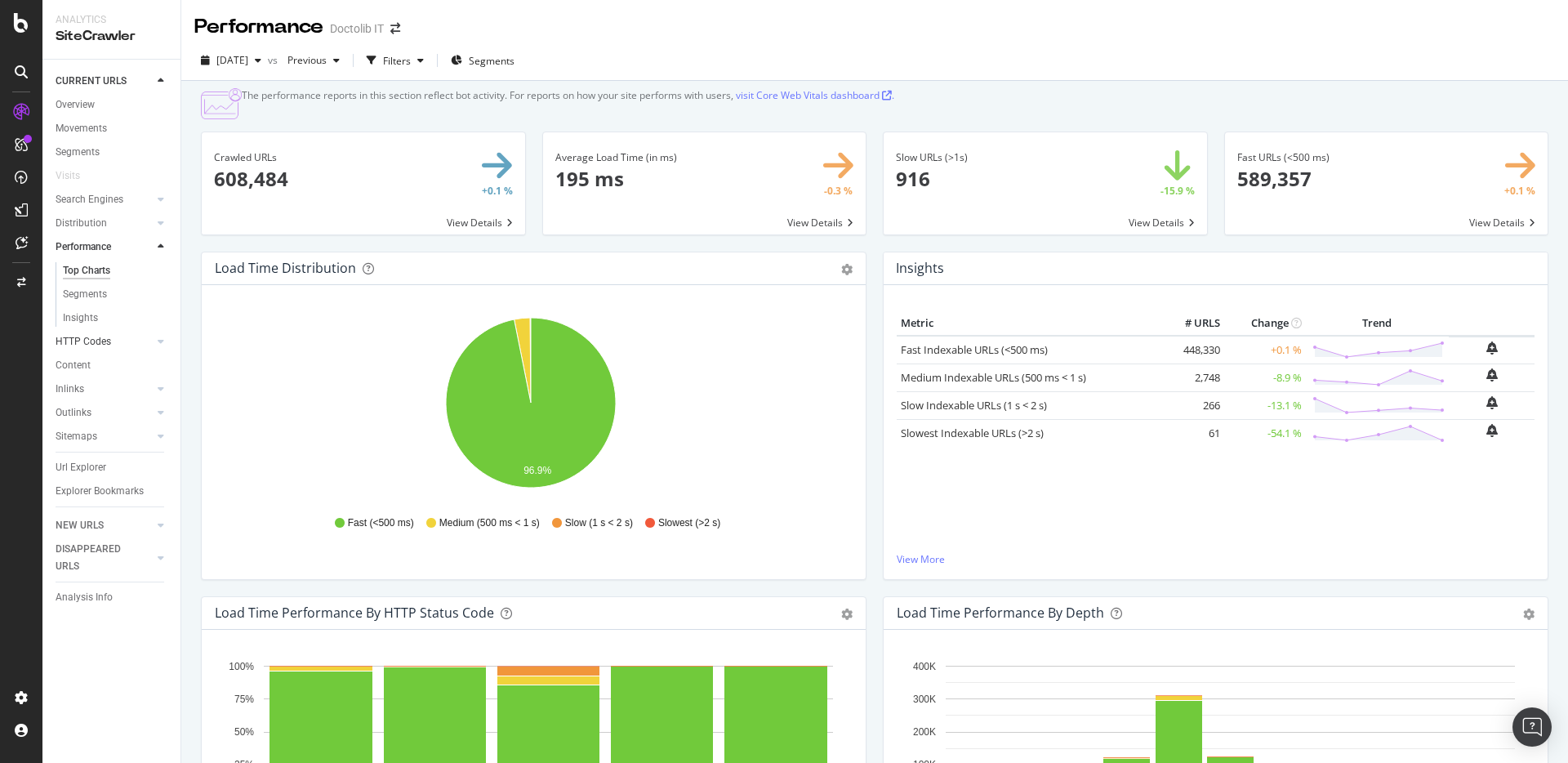
click at [118, 347] on link "HTTP Codes" at bounding box center [104, 341] width 98 height 18
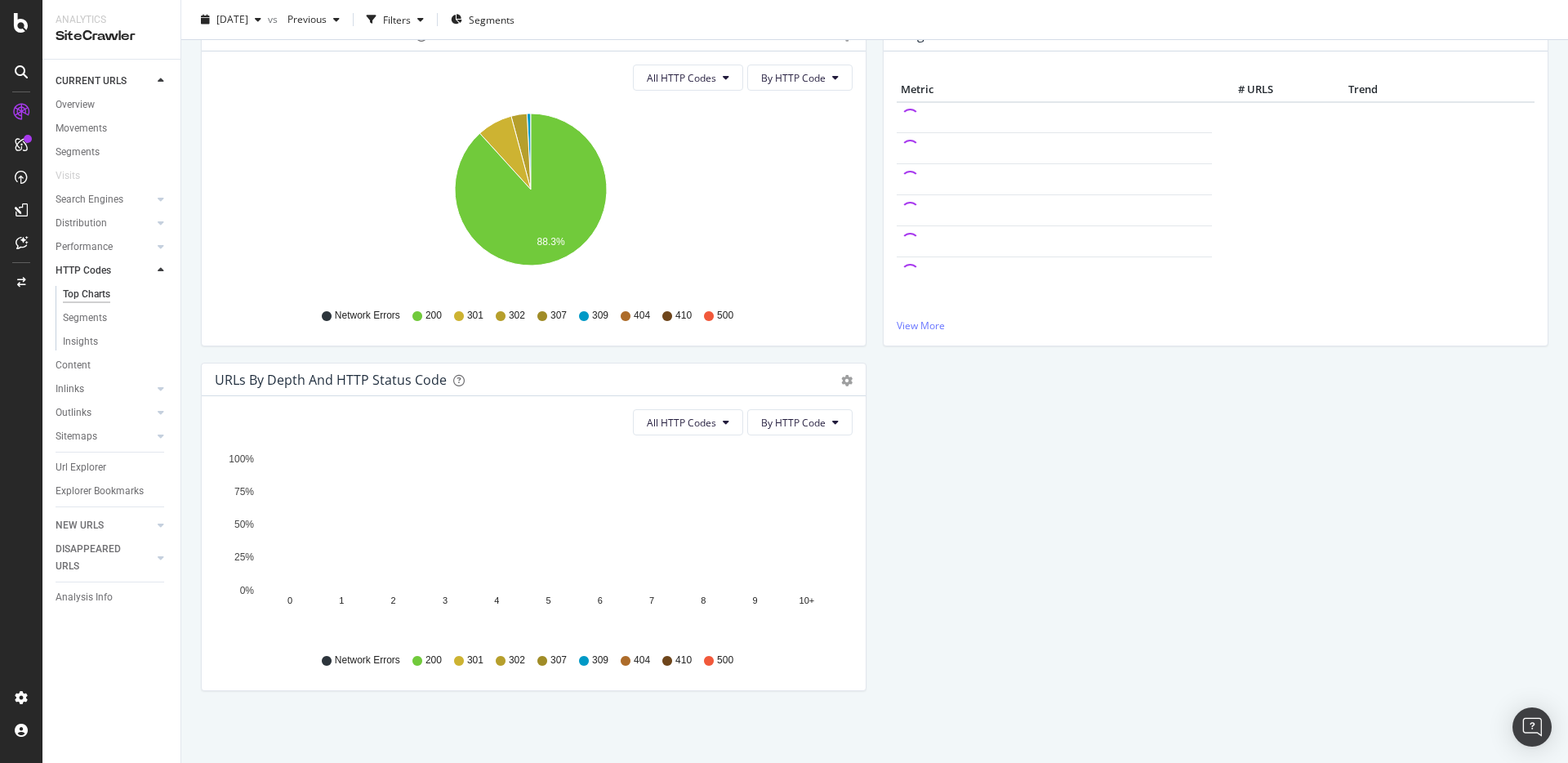
scroll to position [204, 0]
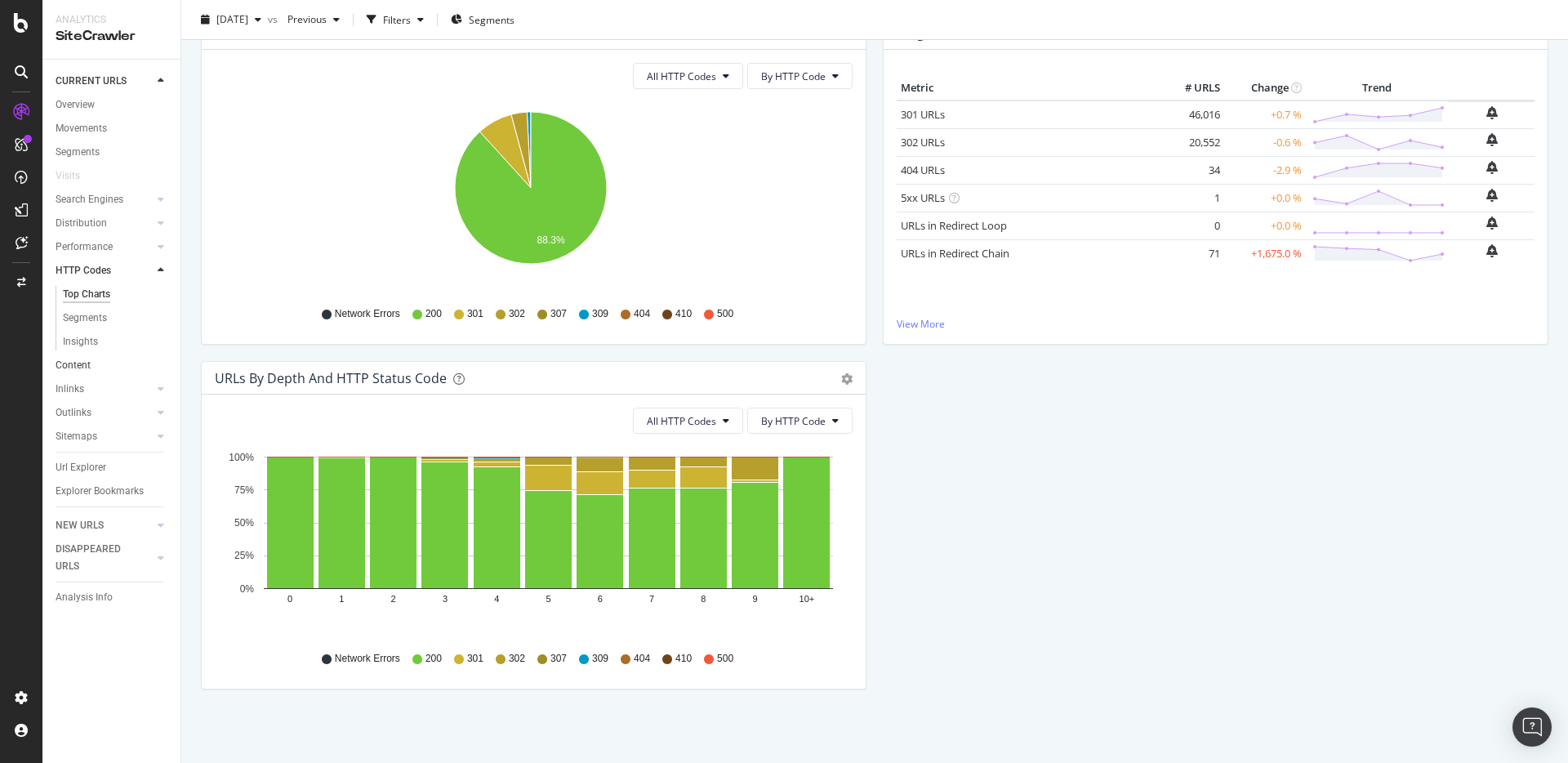
click at [123, 369] on link "Content" at bounding box center [113, 365] width 113 height 18
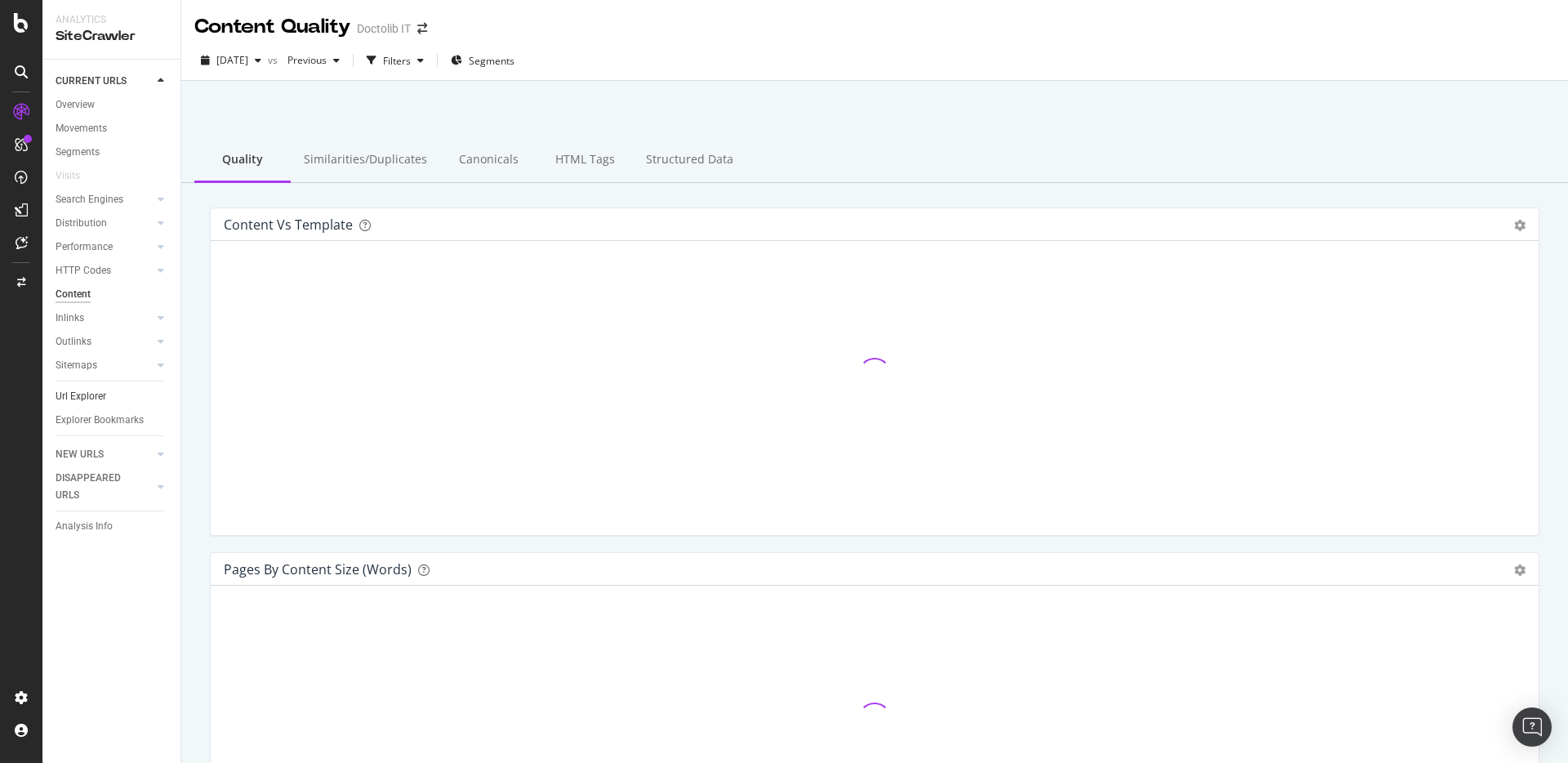
click at [108, 400] on link "Url Explorer" at bounding box center [113, 396] width 113 height 18
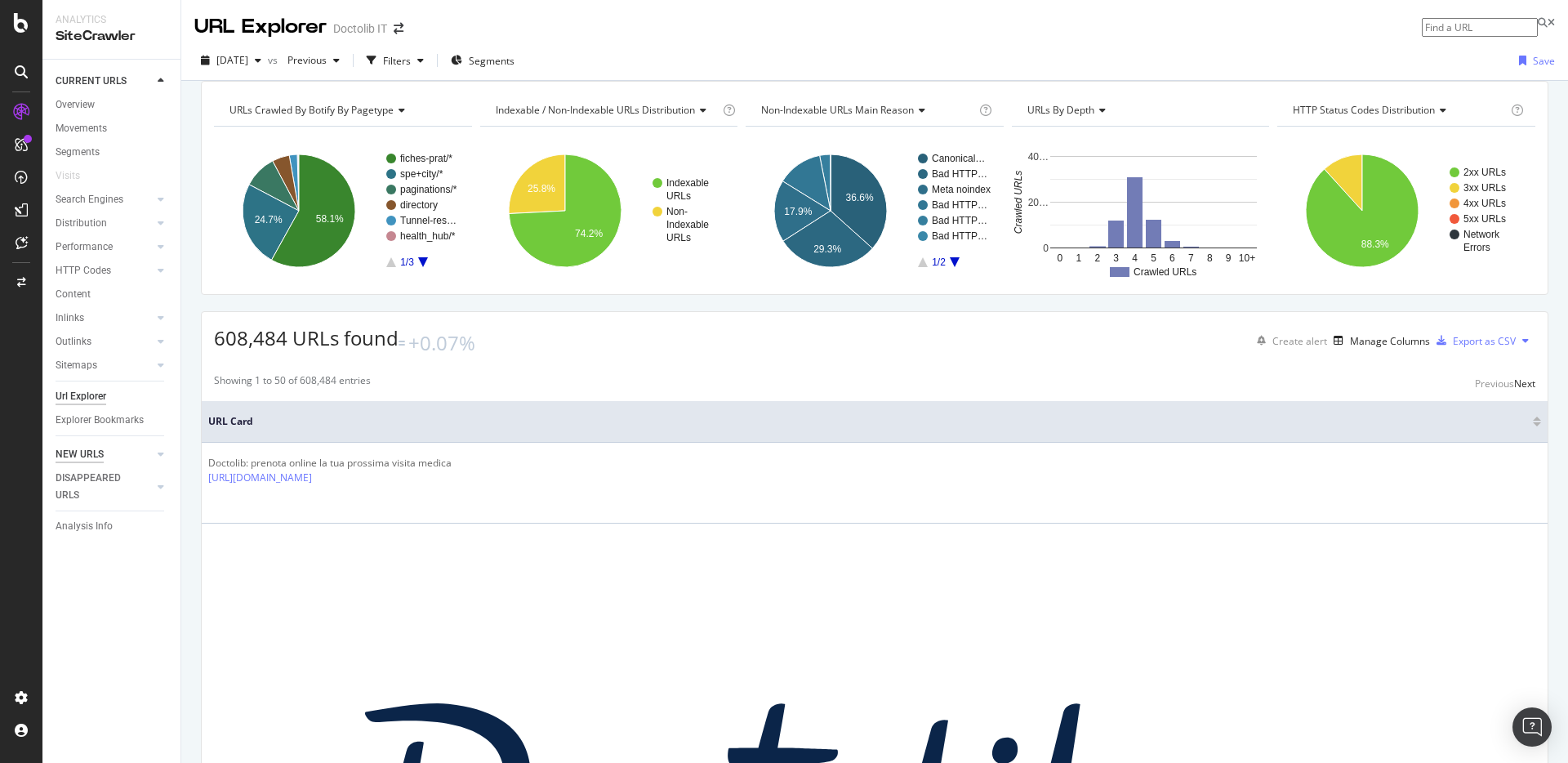
click at [92, 449] on div "NEW URLS" at bounding box center [80, 454] width 48 height 18
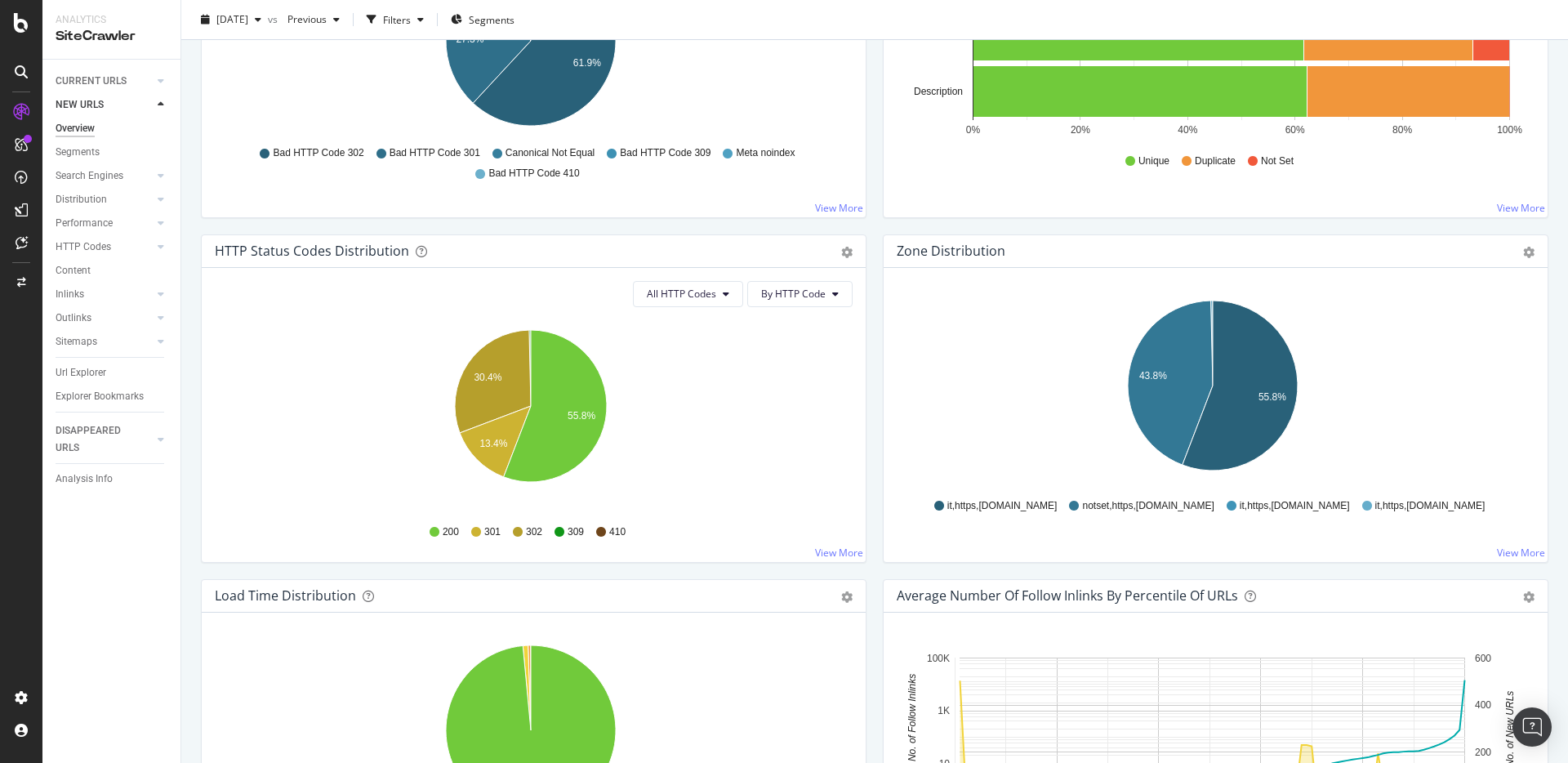
scroll to position [796, 0]
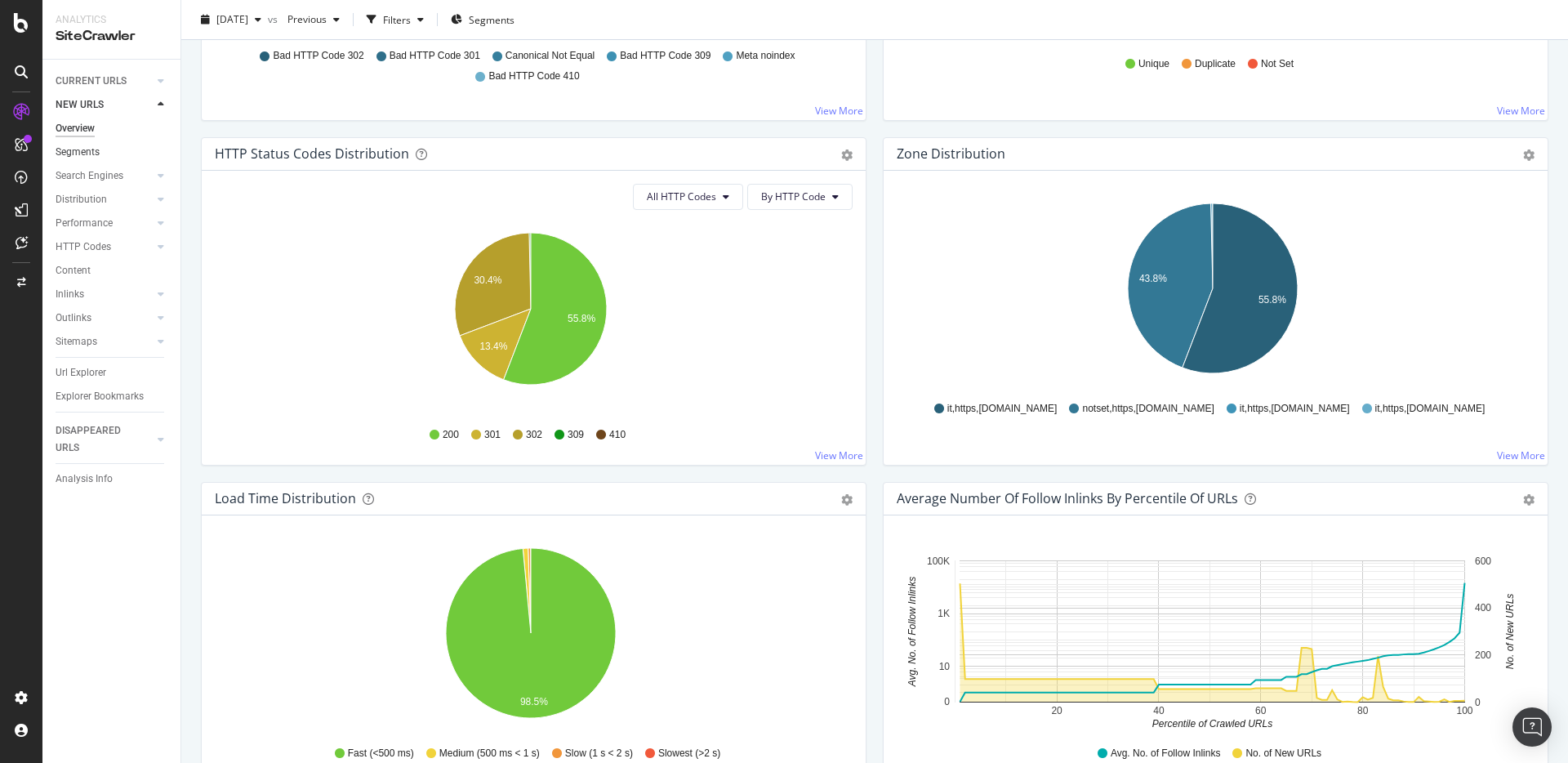
click at [104, 151] on link "Segments" at bounding box center [113, 152] width 113 height 18
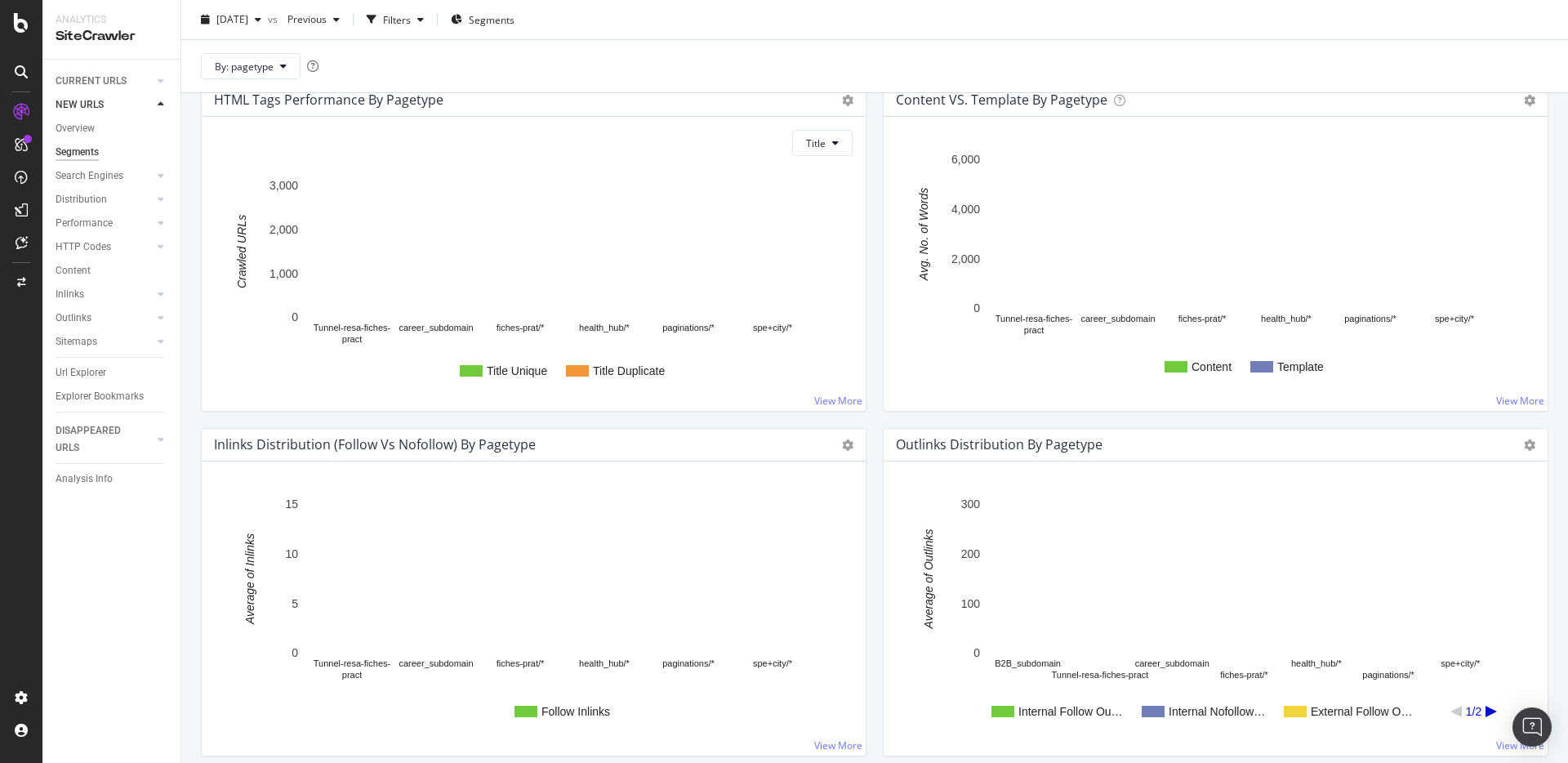
scroll to position [1440, 0]
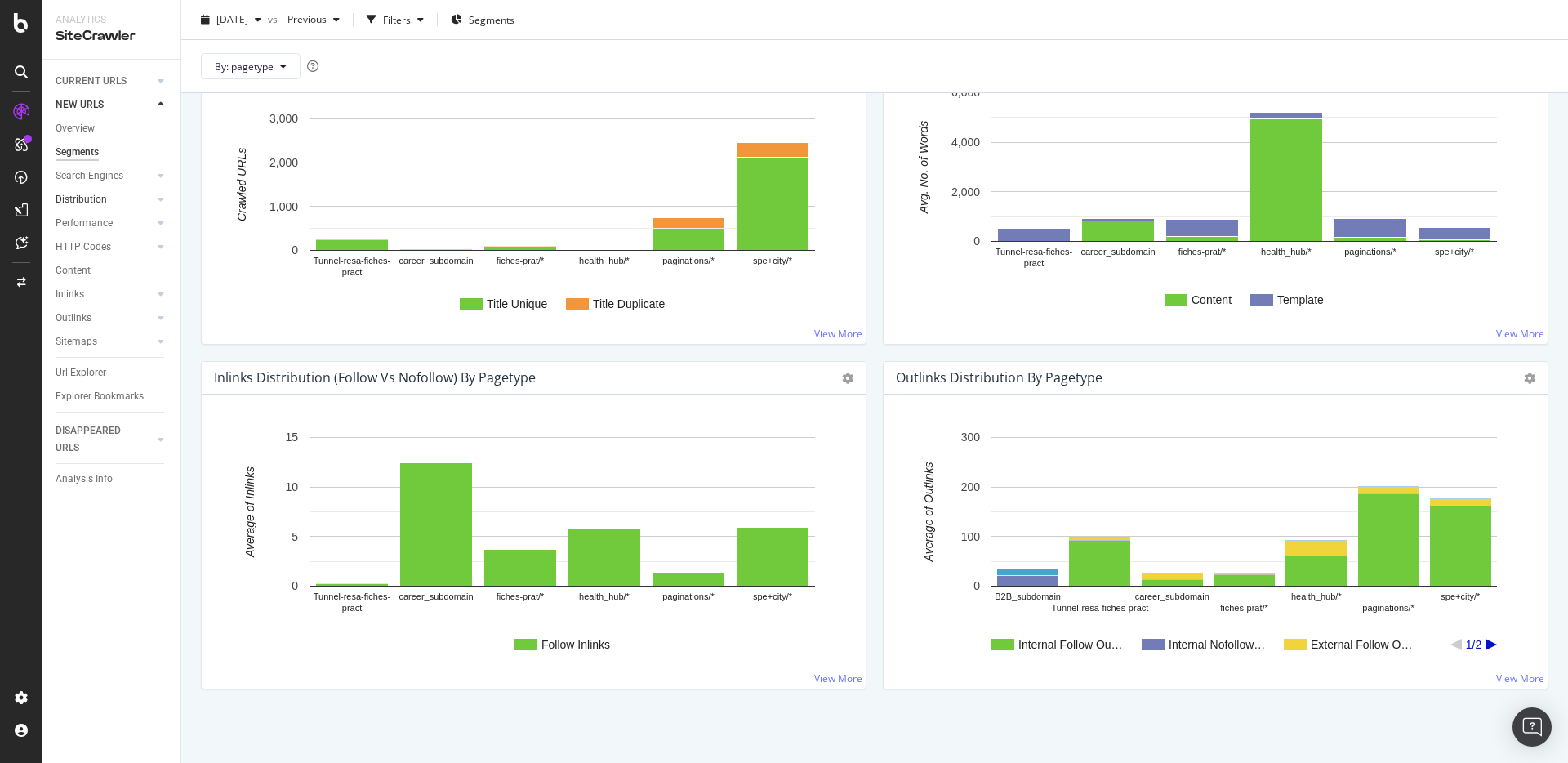
click at [122, 203] on link "Distribution" at bounding box center [104, 199] width 98 height 18
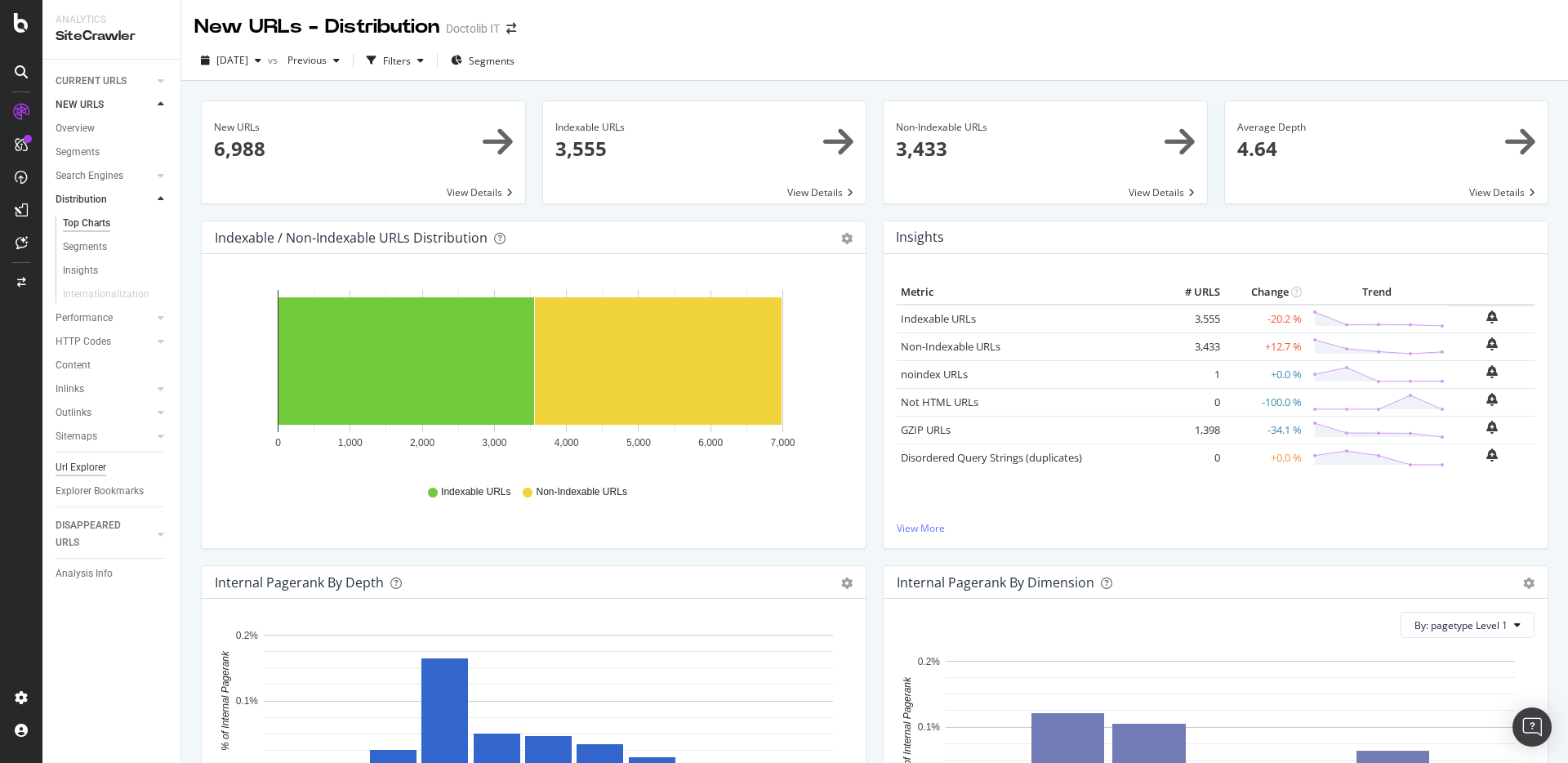
click at [98, 467] on div "Url Explorer" at bounding box center [81, 467] width 51 height 18
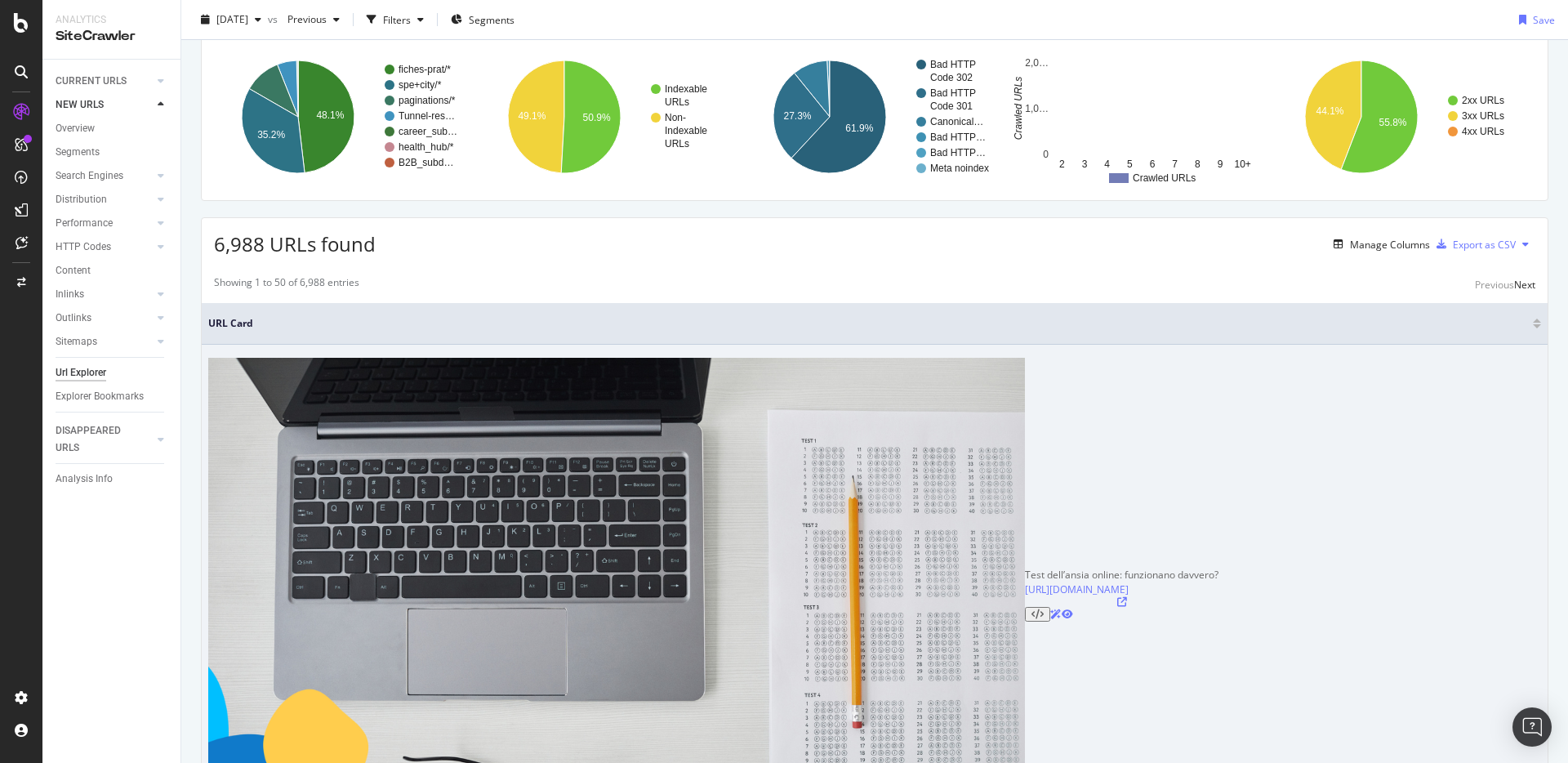
scroll to position [101, 0]
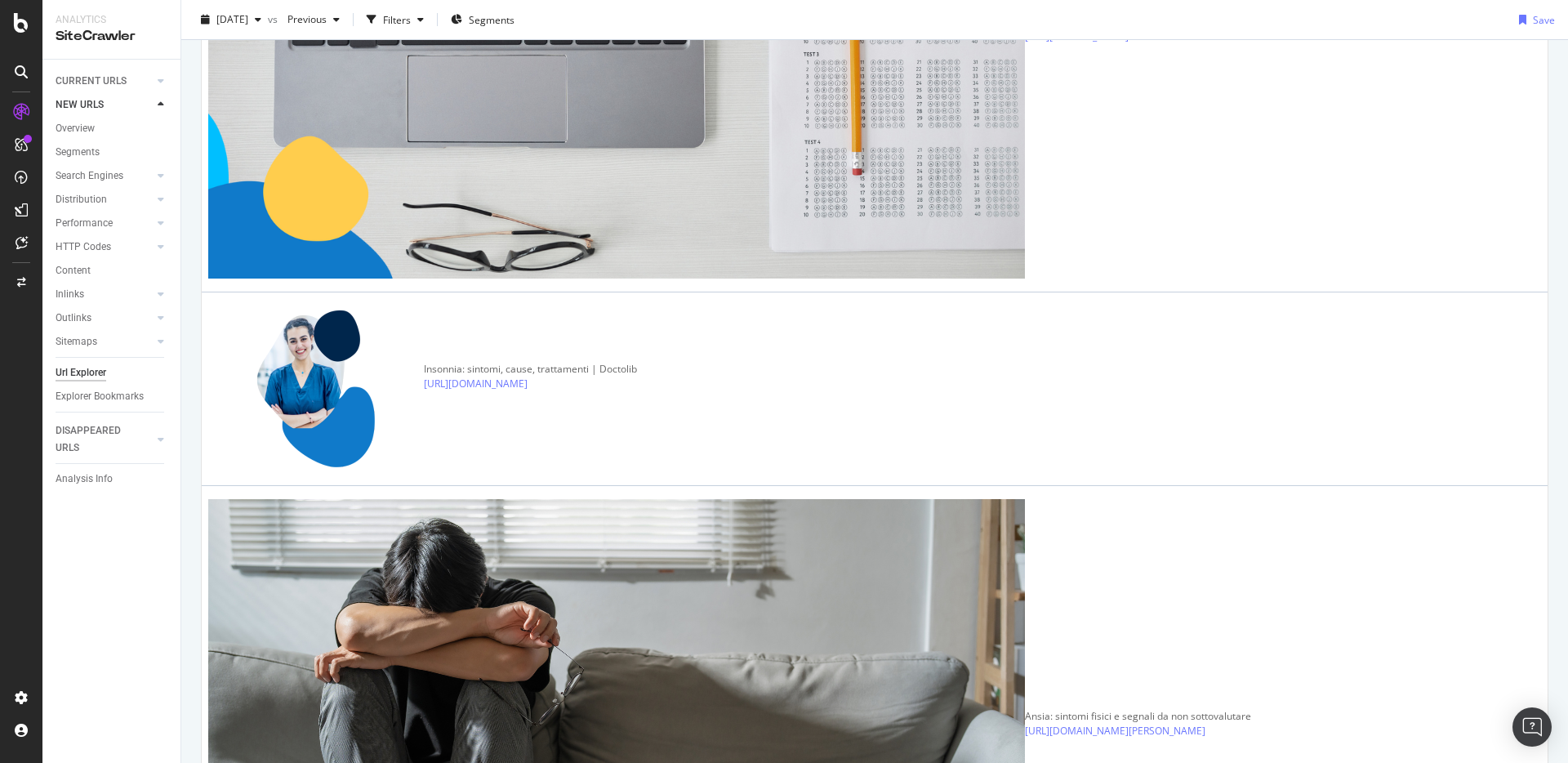
scroll to position [0, 0]
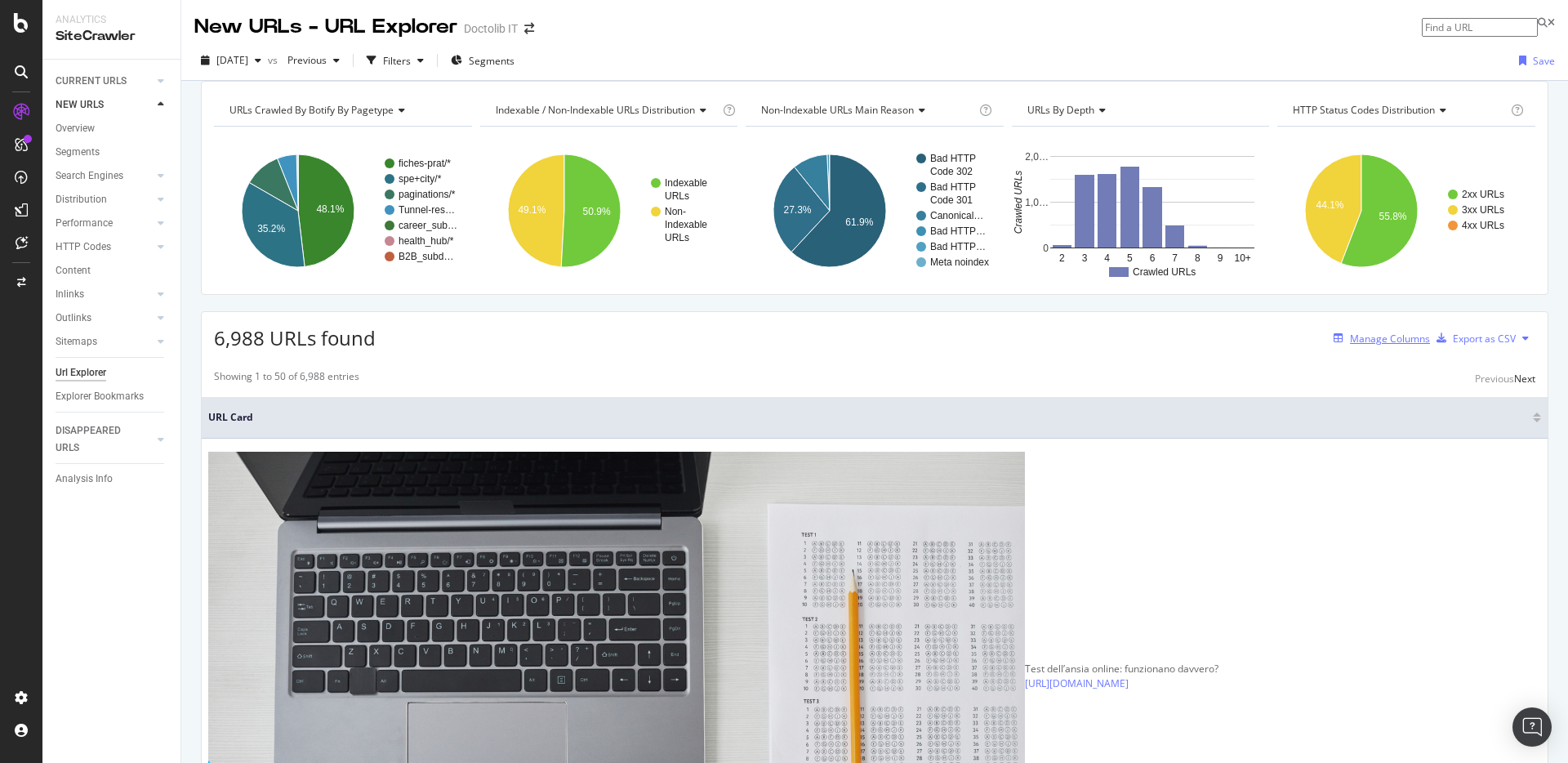
click at [1359, 345] on div "Manage Columns" at bounding box center [1390, 339] width 80 height 14
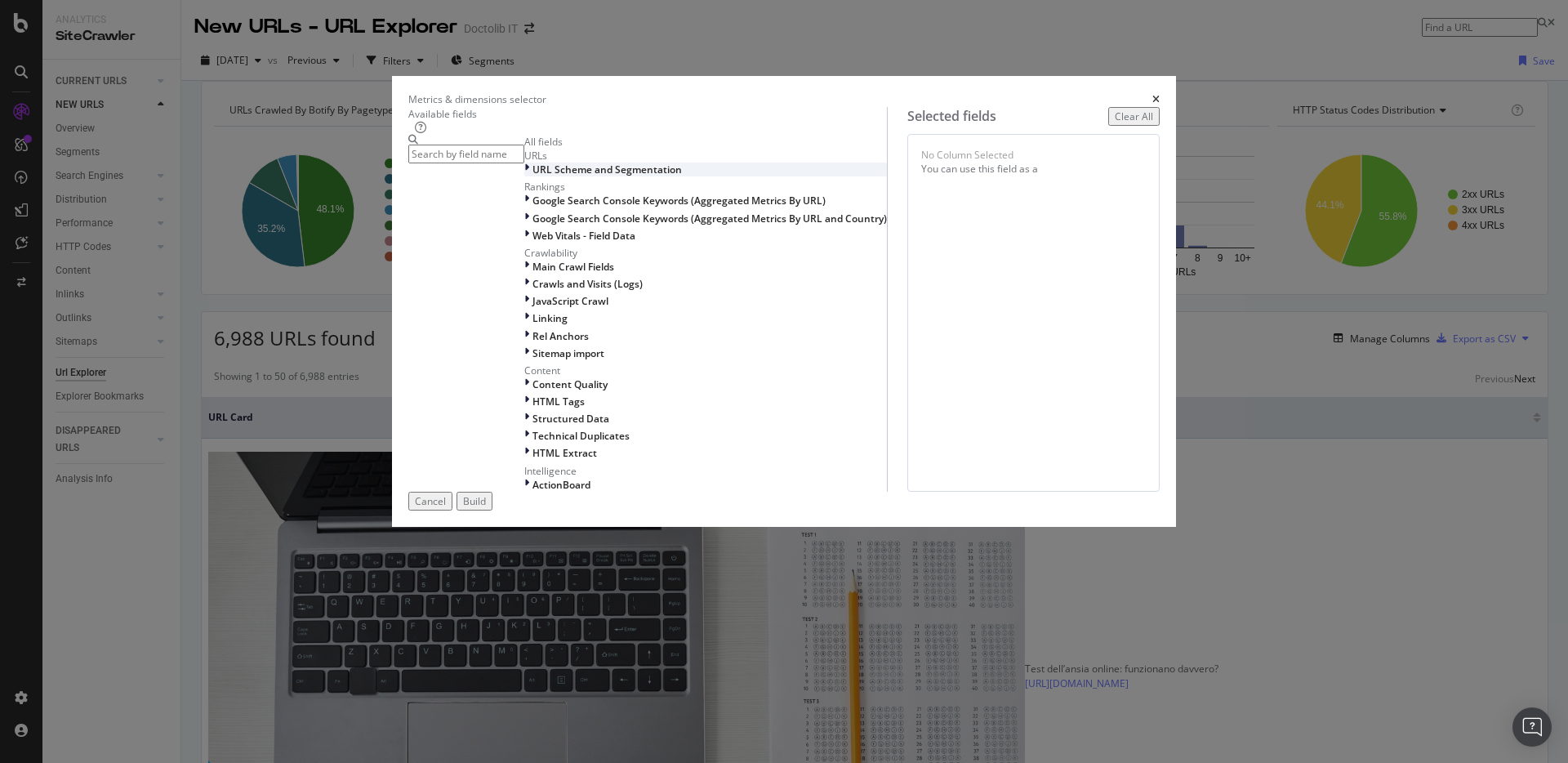
click at [632, 176] on div "URL Scheme and Segmentation" at bounding box center [706, 169] width 363 height 14
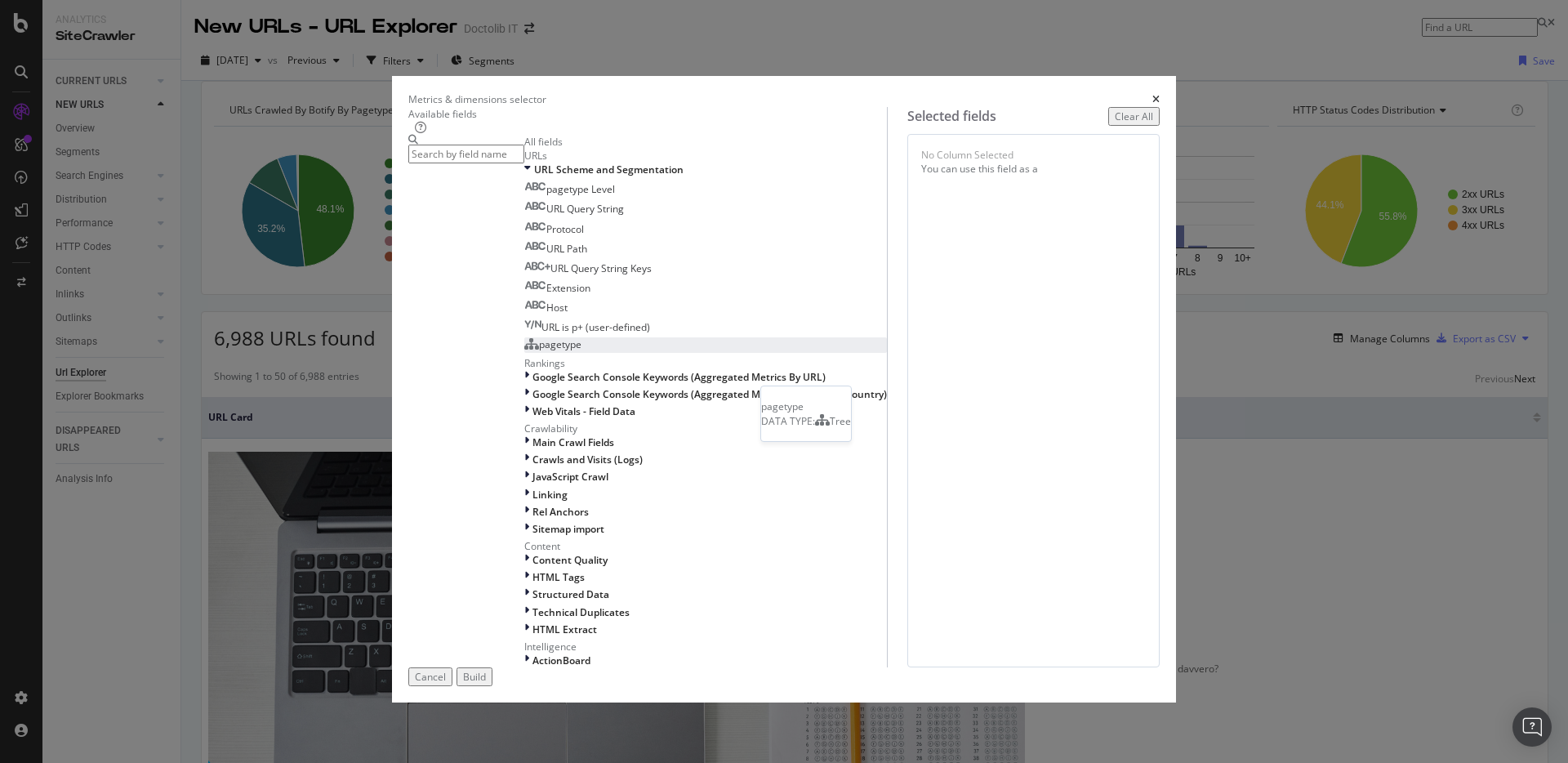
click at [568, 351] on div "pagetype" at bounding box center [553, 344] width 58 height 14
click at [486, 684] on div "Build" at bounding box center [474, 676] width 23 height 14
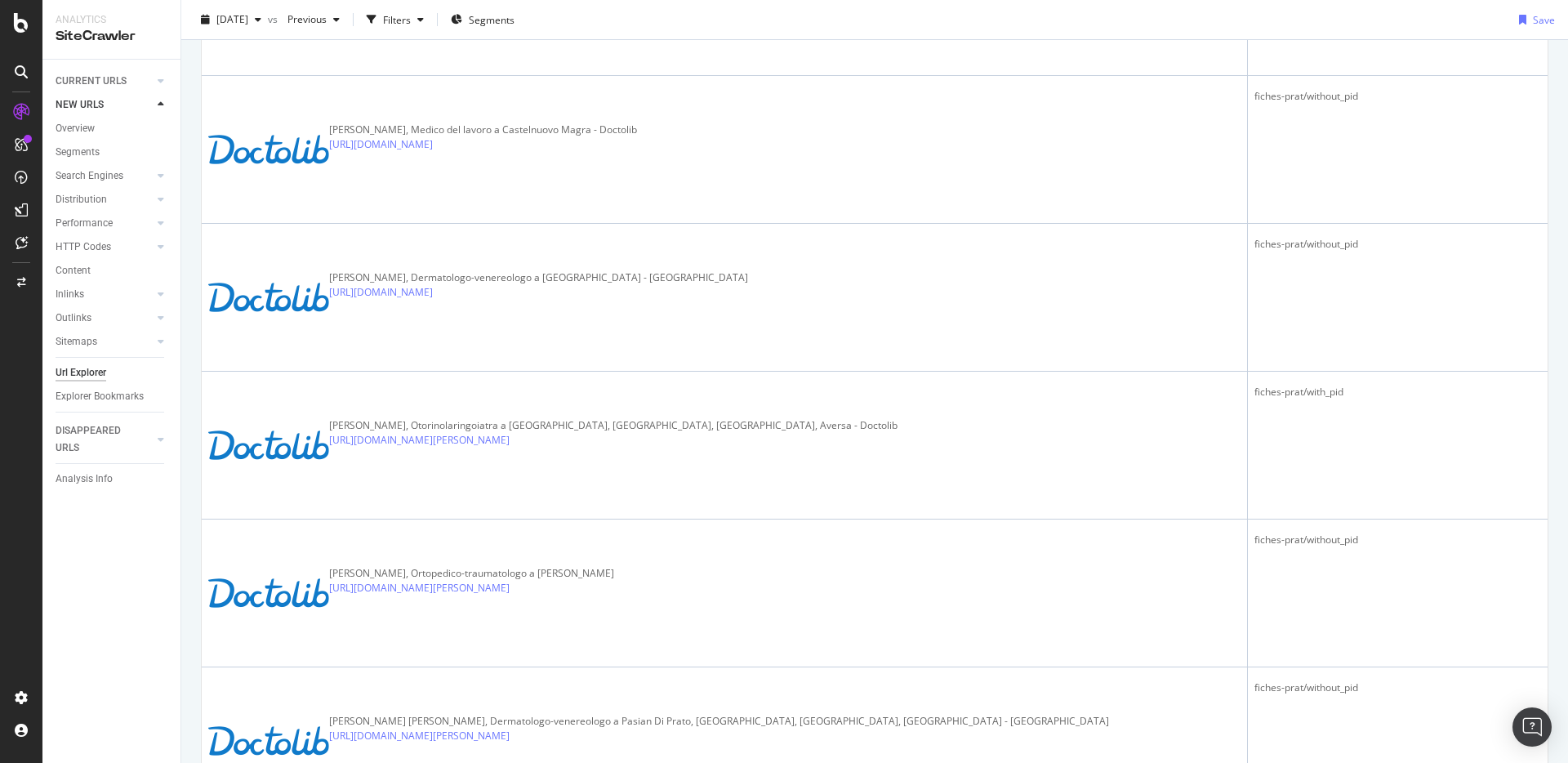
scroll to position [2995, 0]
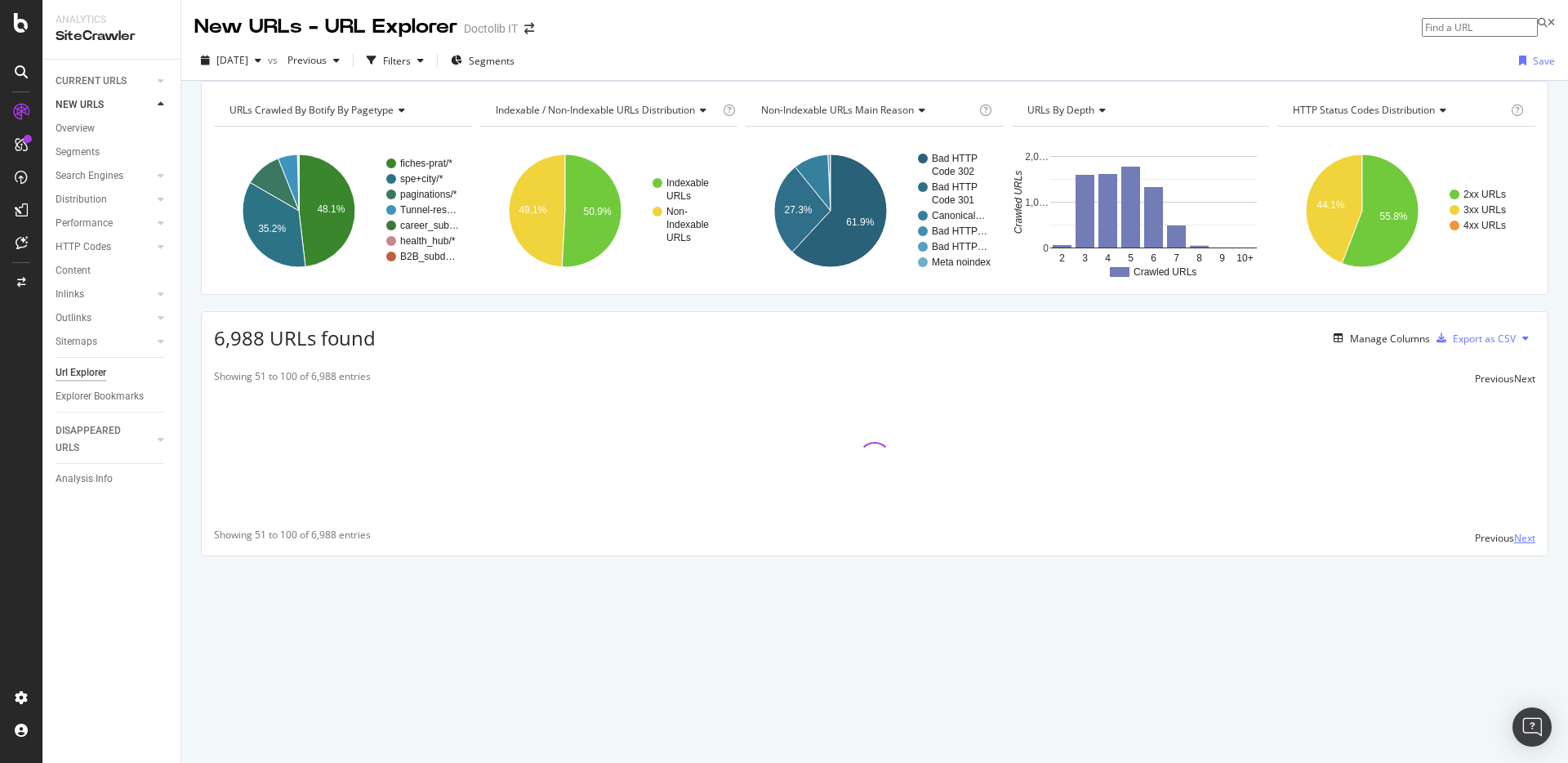
click at [1510, 687] on div "URLs Crawled By Botify By pagetype Chart (by Value) Table Expand Export as CSV …" at bounding box center [874, 422] width 1387 height 682
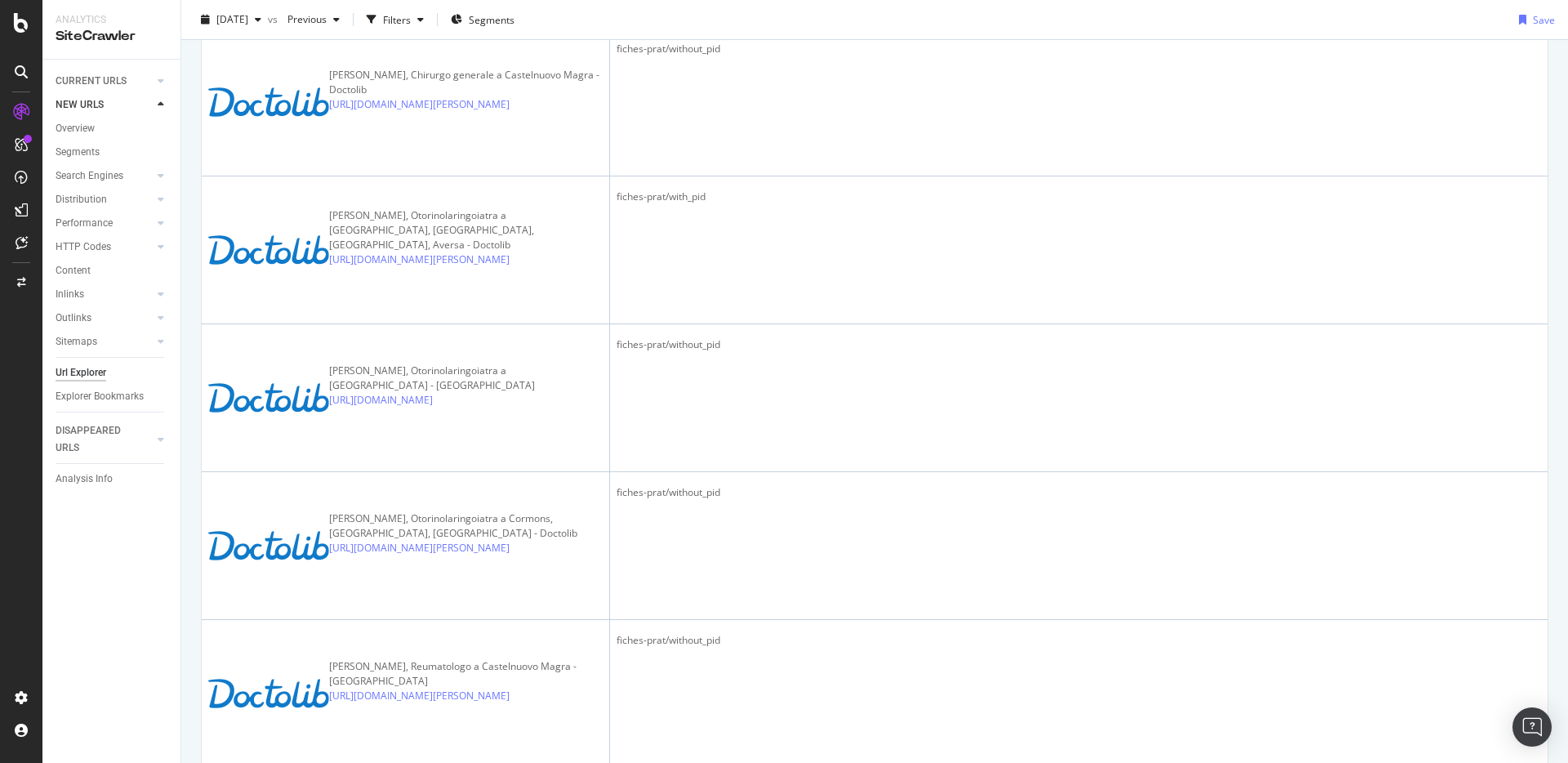
scroll to position [3708, 0]
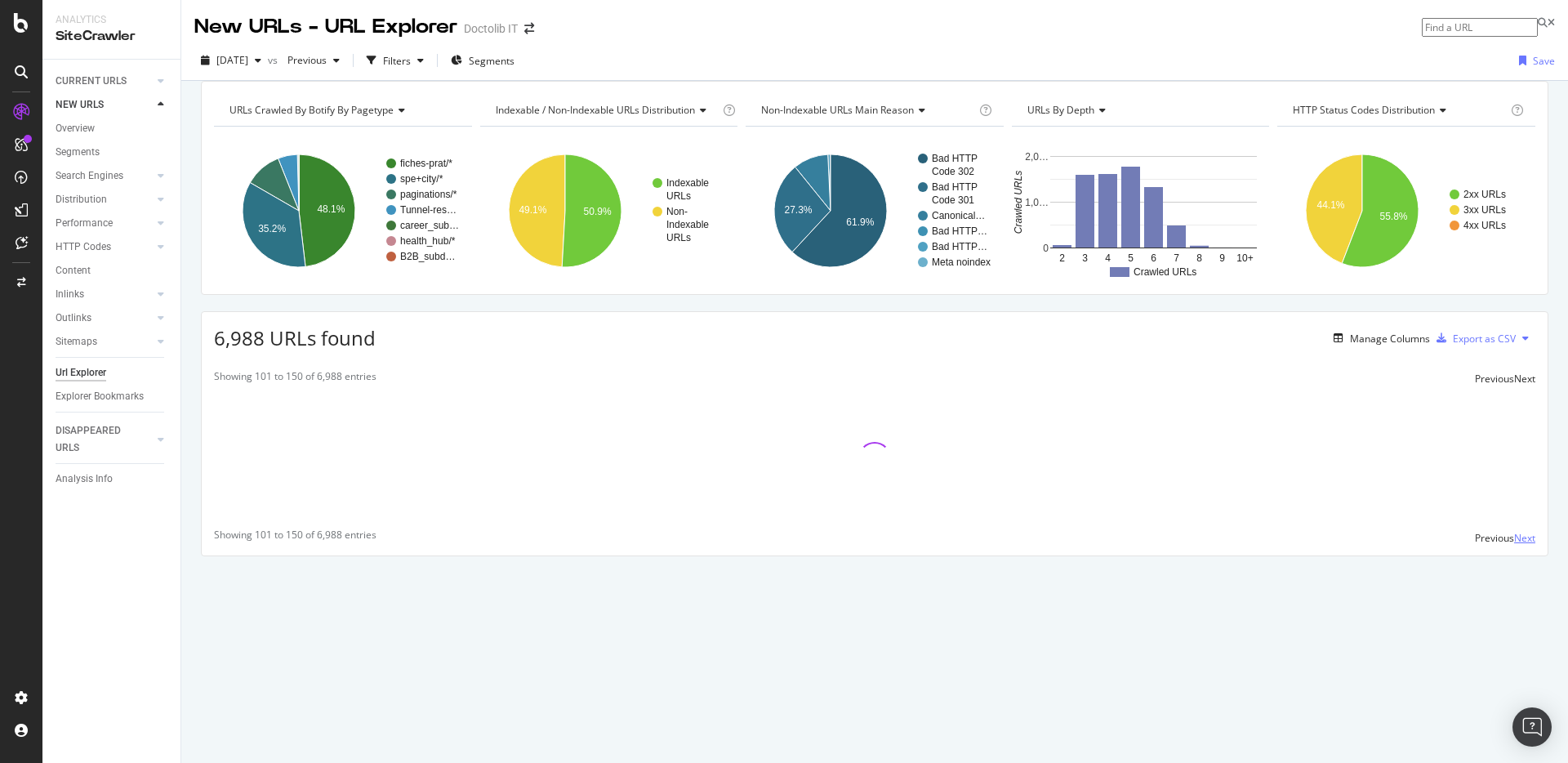
click at [1511, 685] on div "URLs Crawled By Botify By pagetype Chart (by Value) Table Expand Export as CSV …" at bounding box center [874, 422] width 1387 height 682
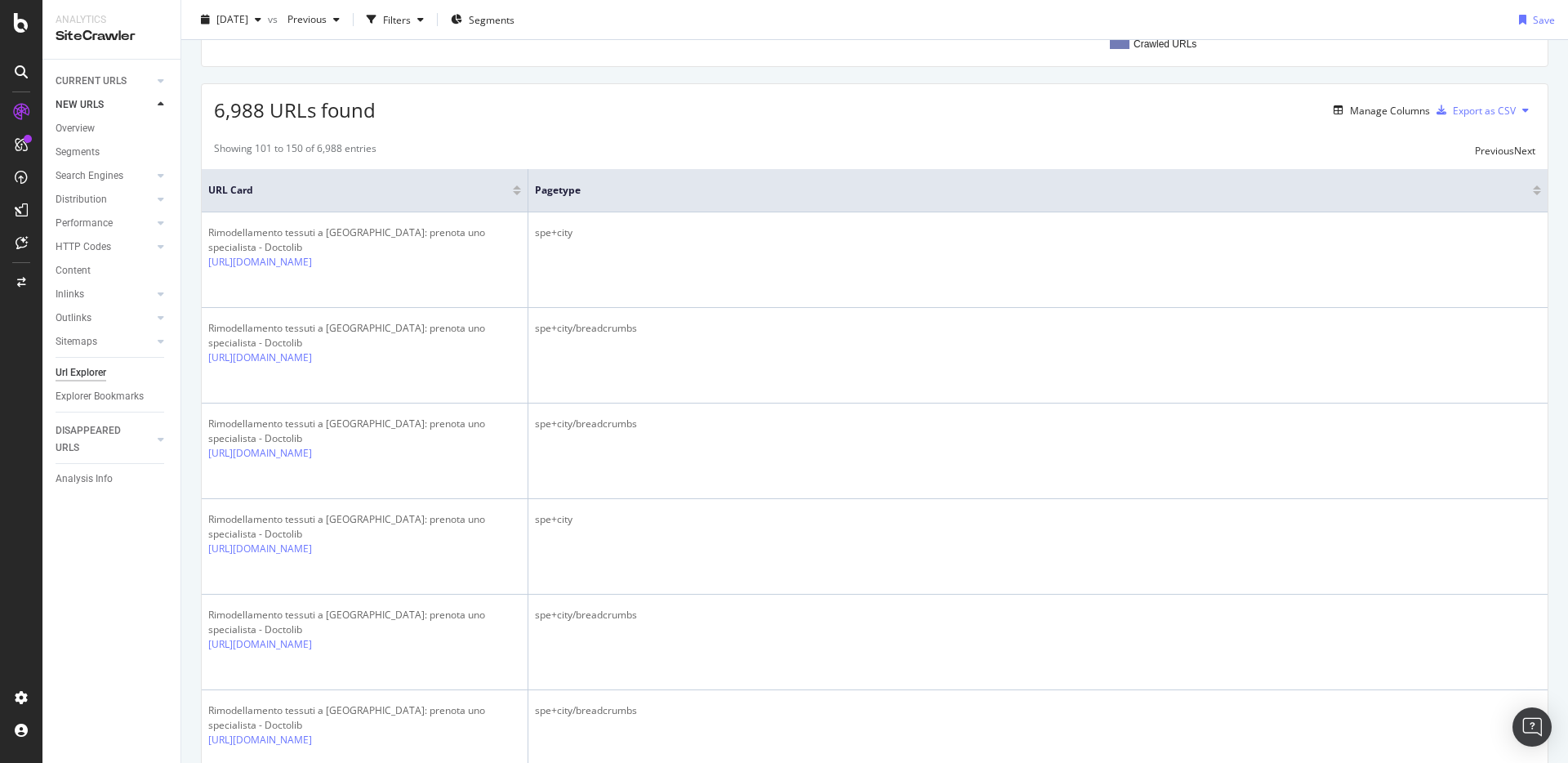
scroll to position [0, 0]
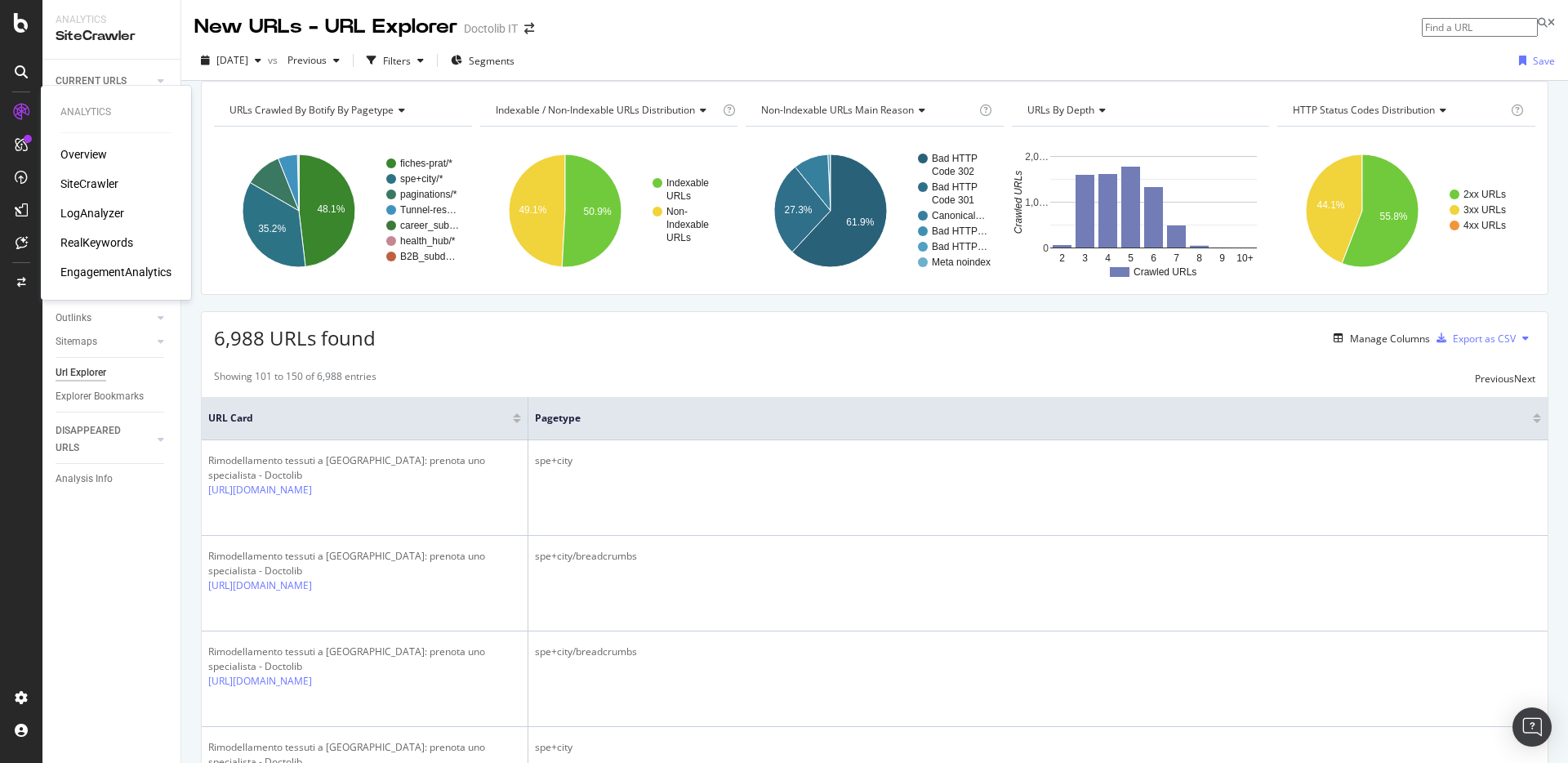
click at [85, 218] on div "LogAnalyzer" at bounding box center [92, 213] width 63 height 17
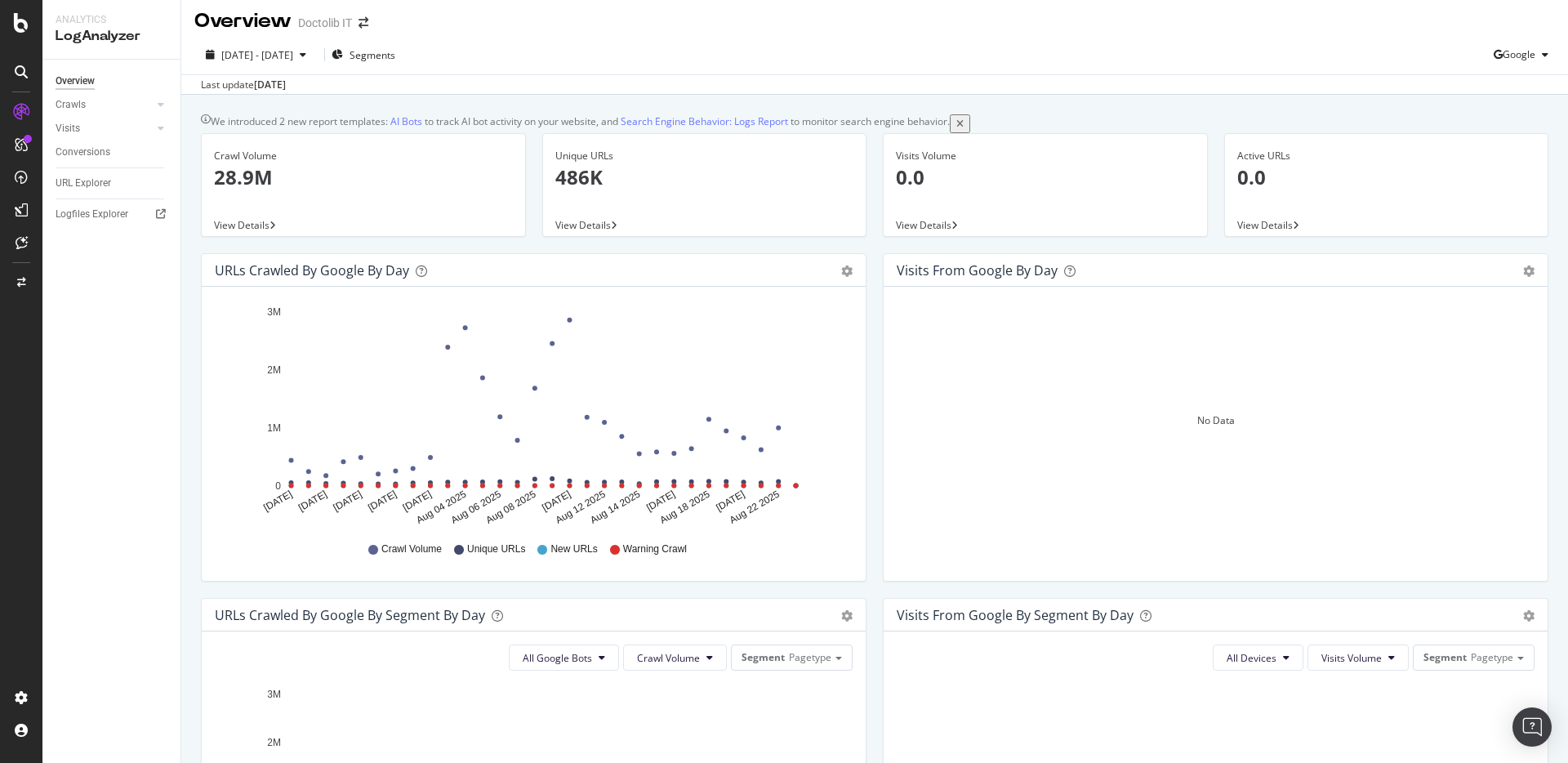
scroll to position [7, 0]
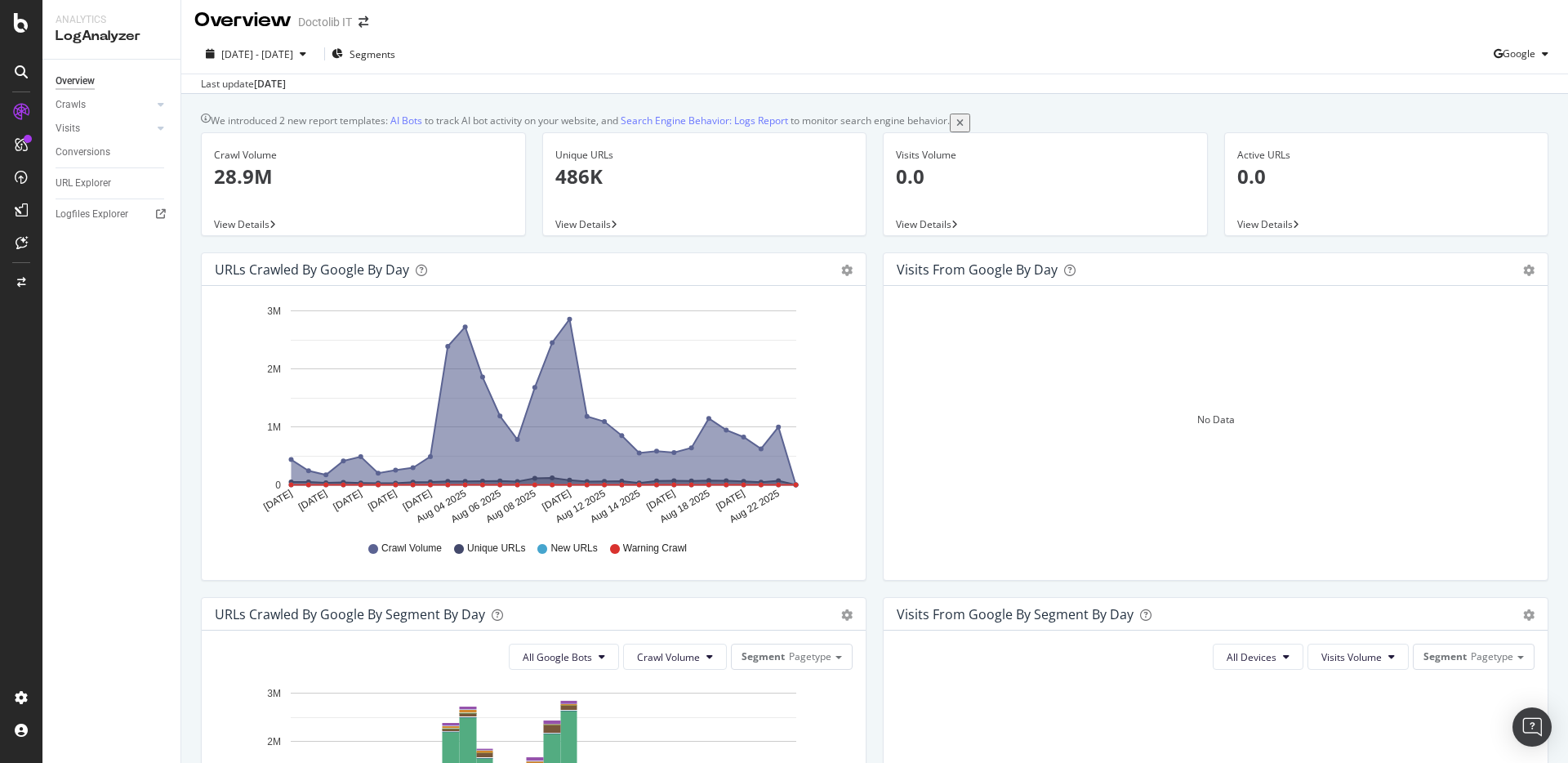
click at [875, 433] on div "Visits from Google by day Area Table No Data" at bounding box center [1216, 424] width 682 height 344
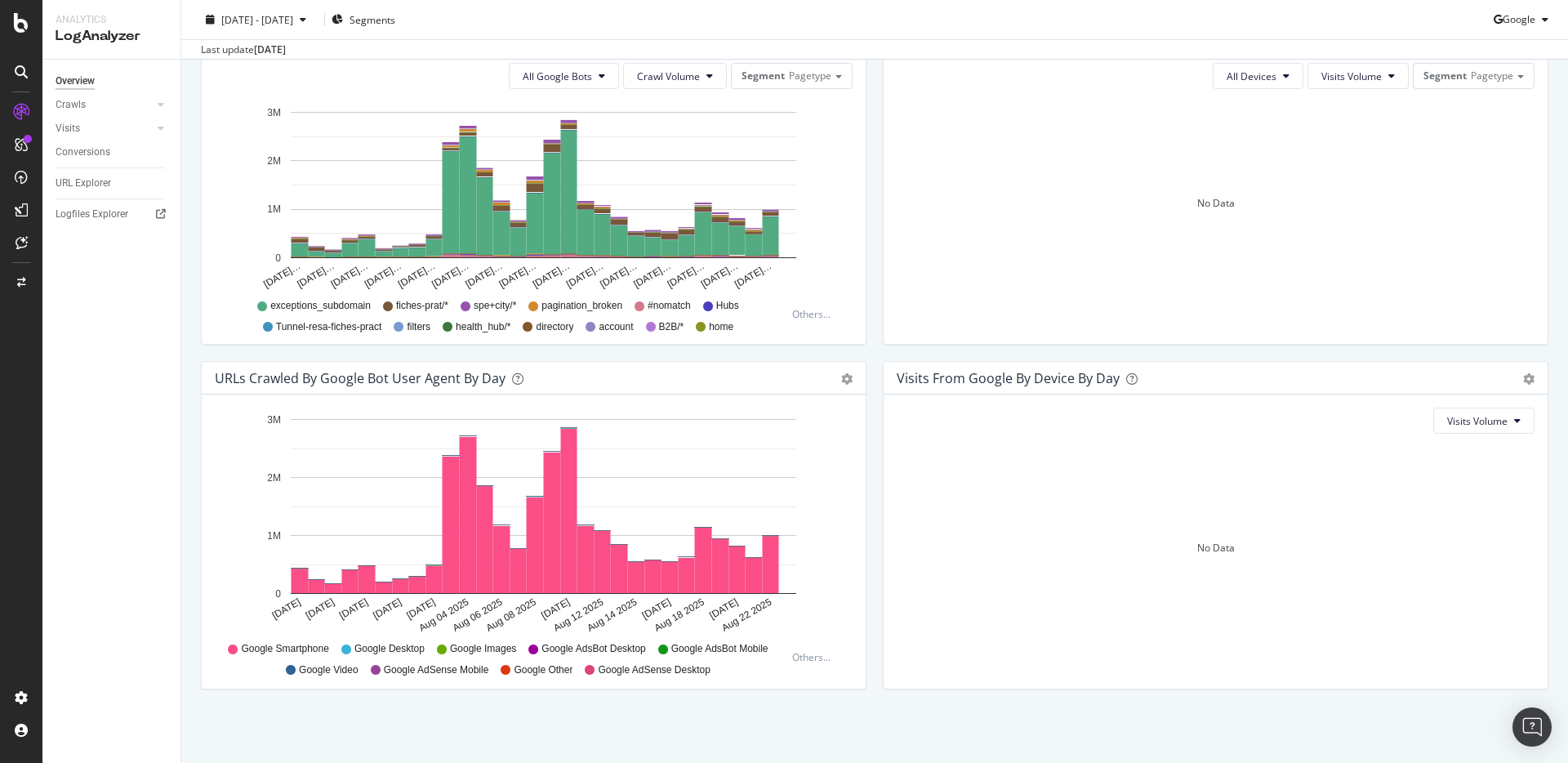
scroll to position [0, 0]
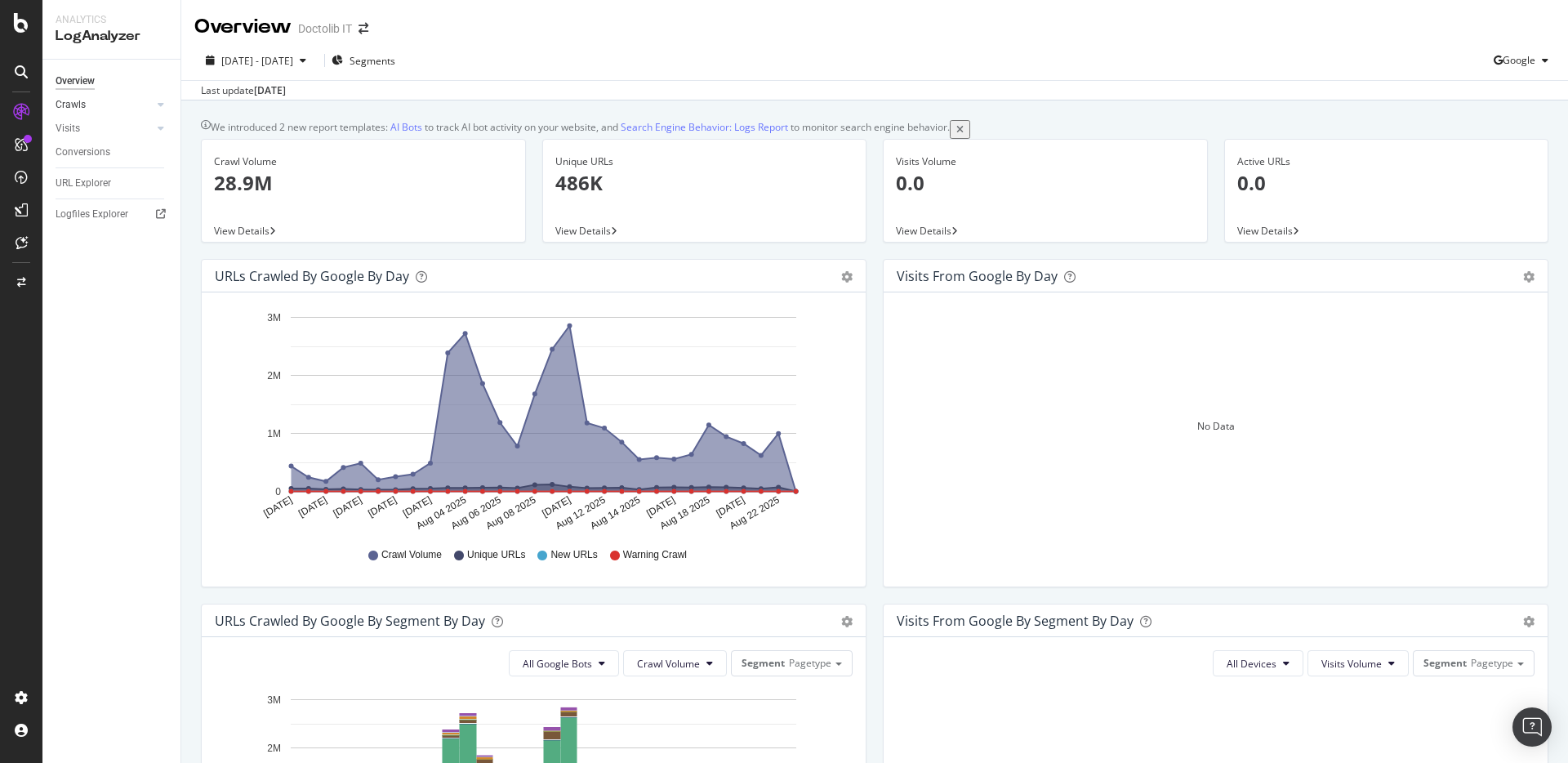
click at [125, 107] on link "Crawls" at bounding box center [104, 105] width 98 height 18
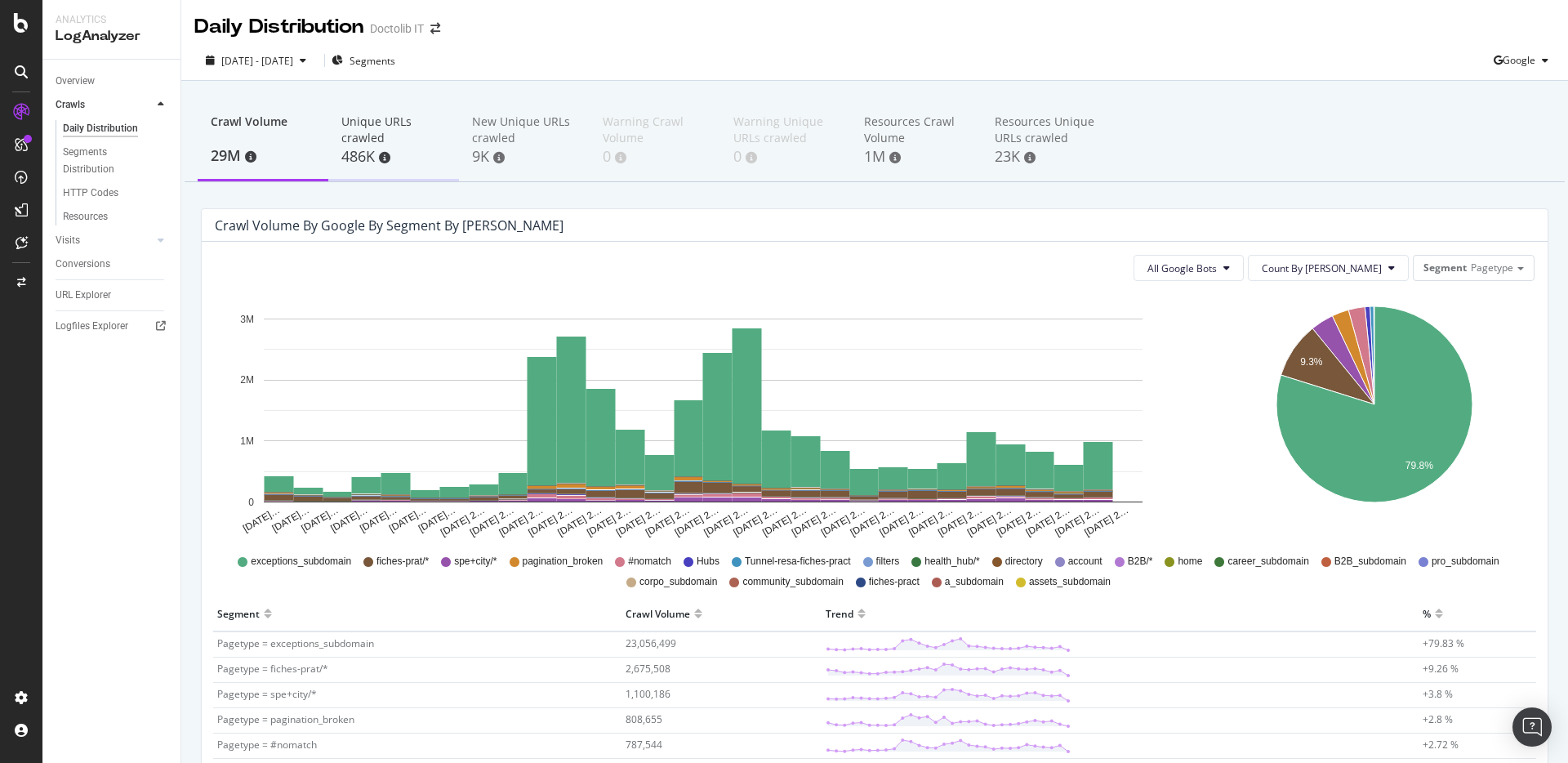
click at [388, 139] on div "Unique URLs crawled" at bounding box center [393, 129] width 104 height 33
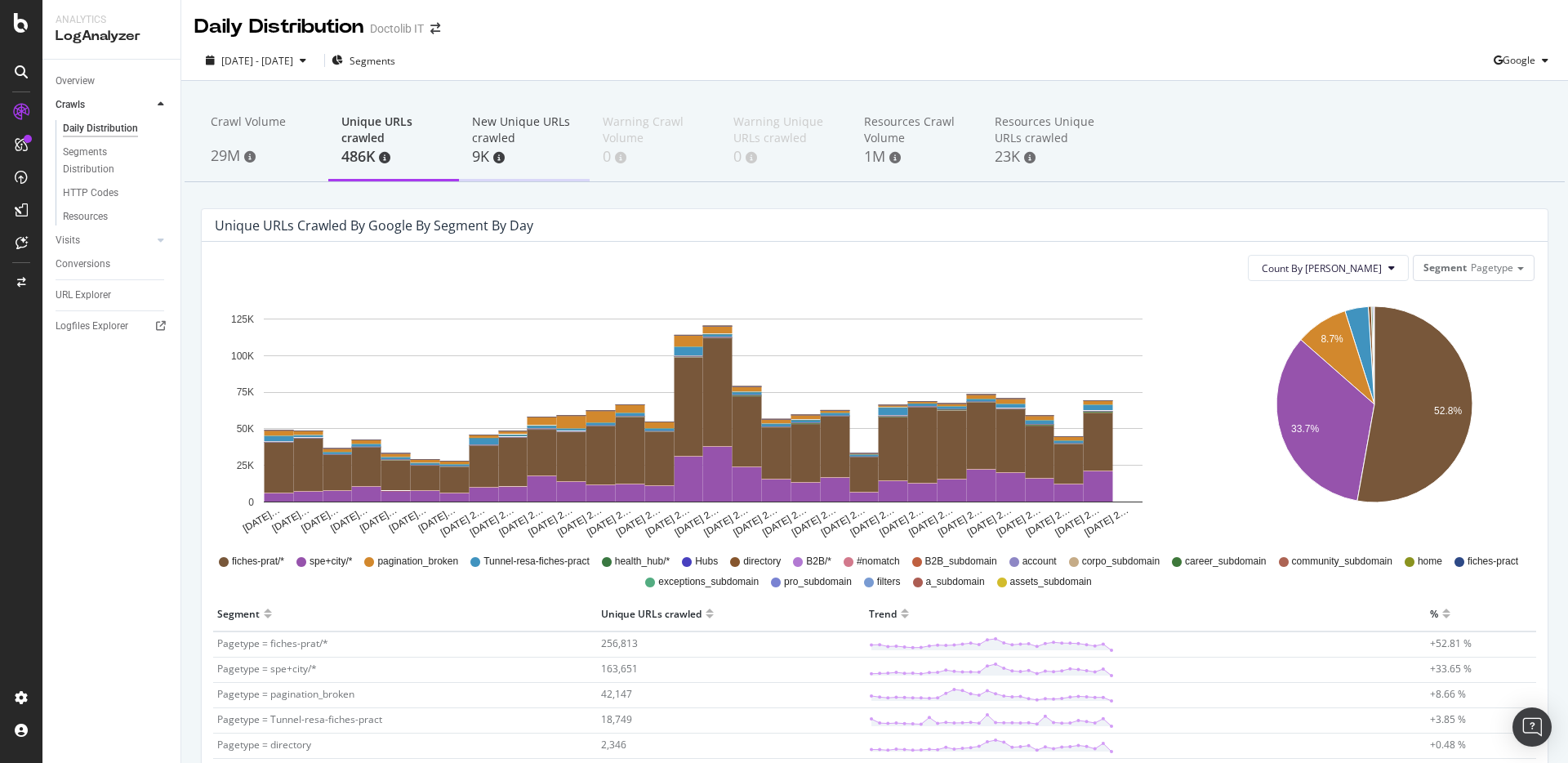
click at [543, 125] on div "New Unique URLs crawled" at bounding box center [524, 129] width 104 height 33
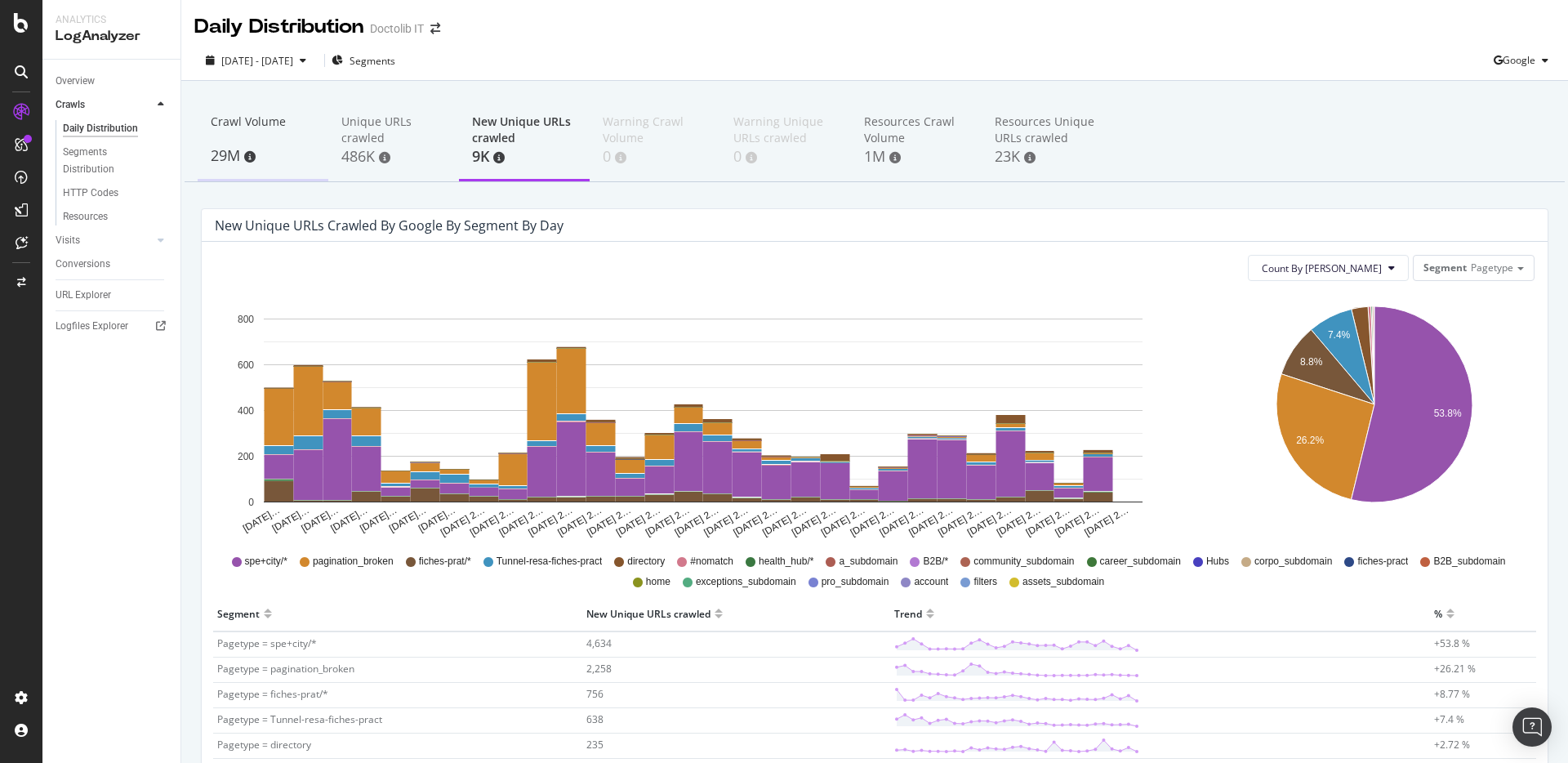
click at [229, 135] on div "Crawl Volume" at bounding box center [263, 128] width 104 height 31
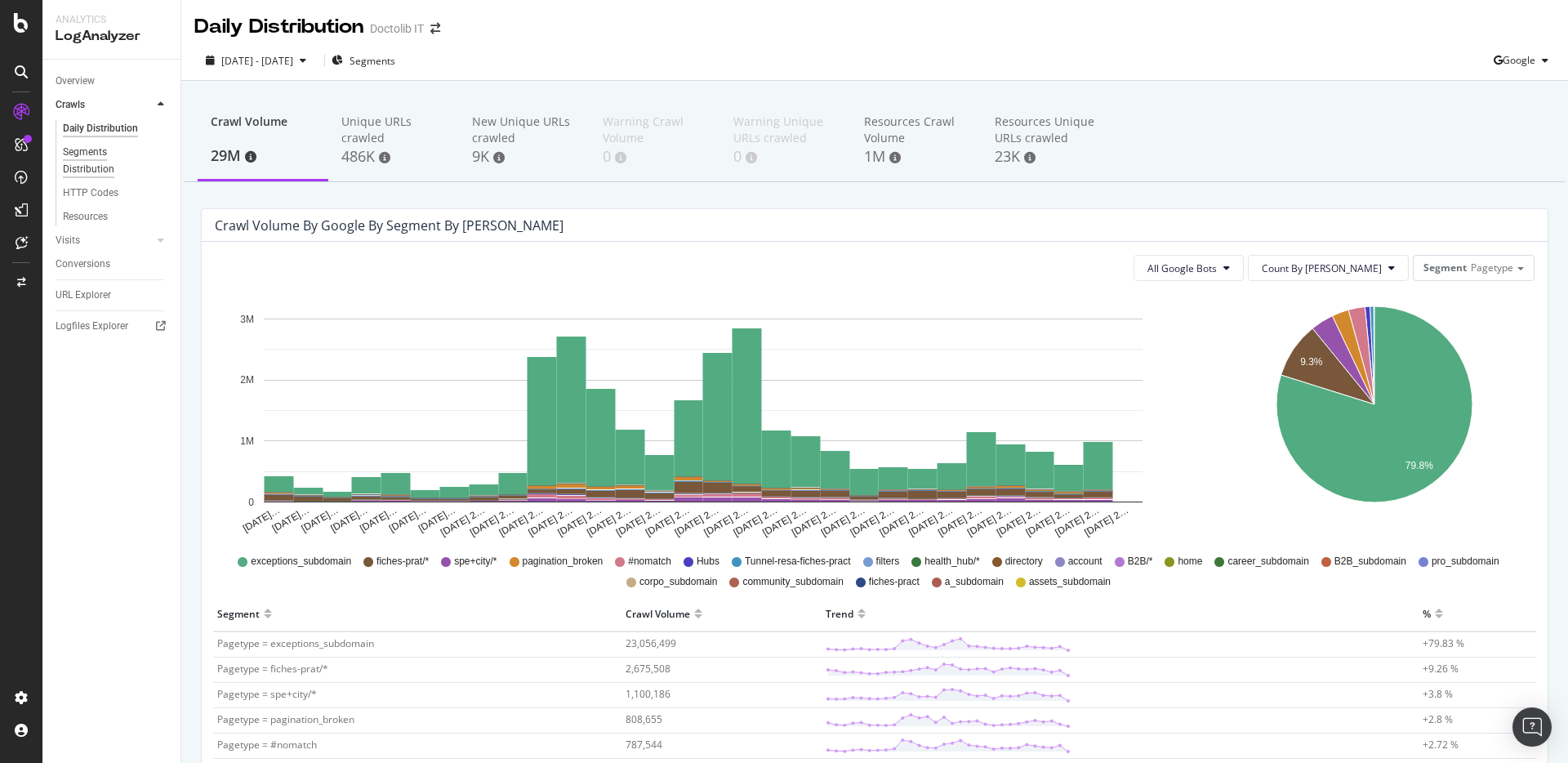
click at [98, 167] on div "Segments Distribution" at bounding box center [108, 160] width 91 height 34
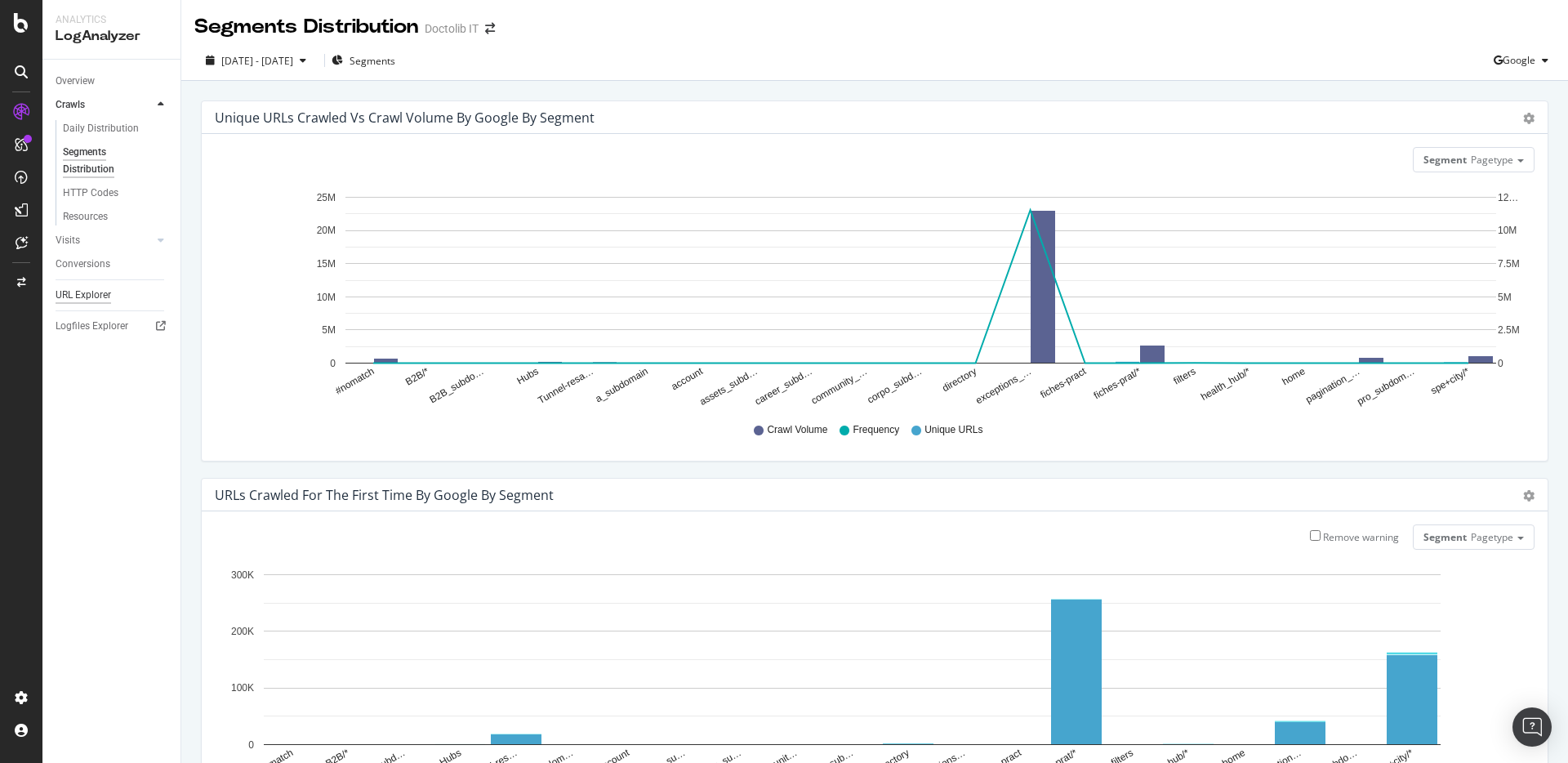
click at [103, 290] on div "URL Explorer" at bounding box center [83, 295] width 56 height 18
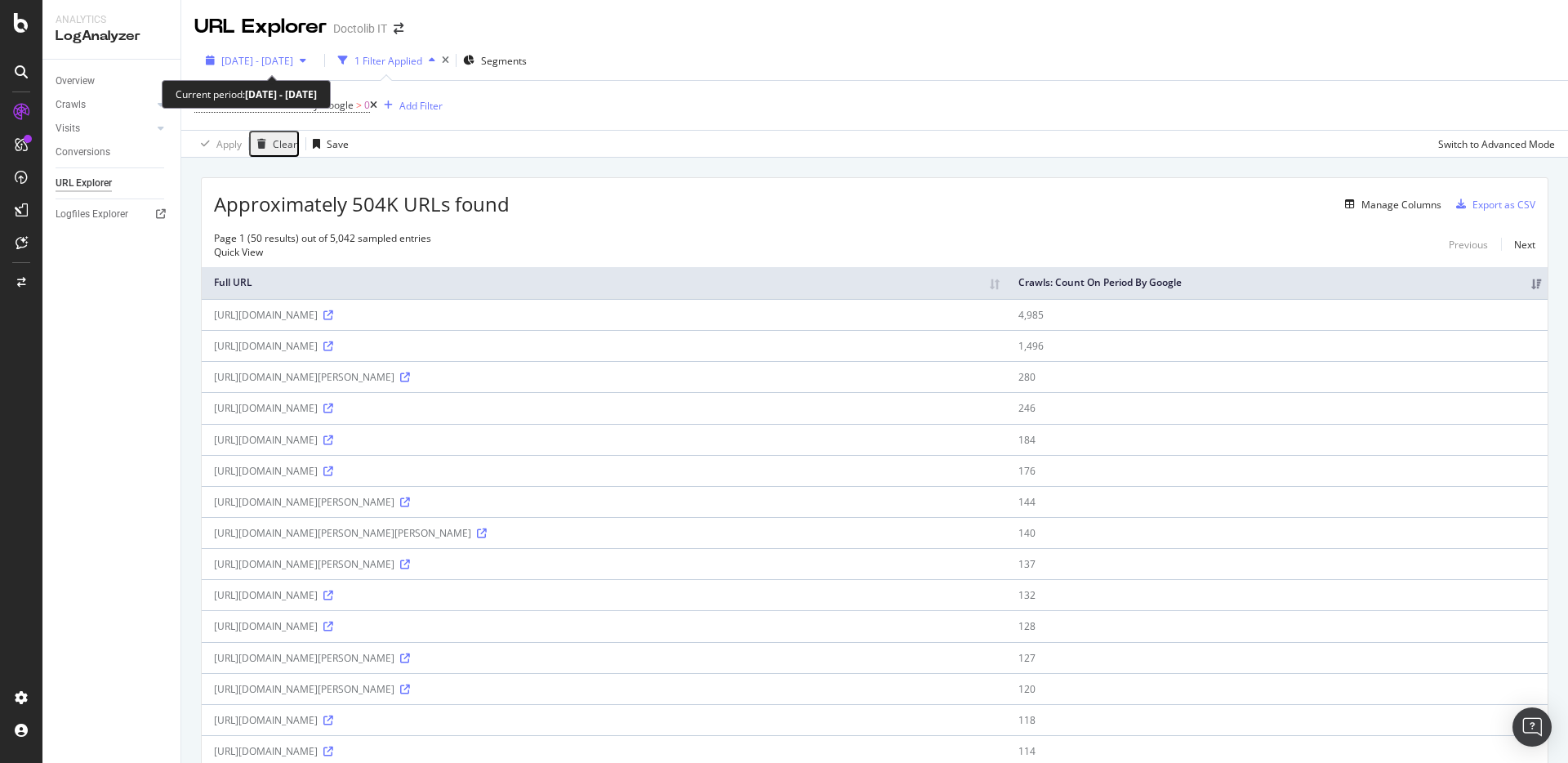
click at [284, 63] on span "[DATE] - [DATE]" at bounding box center [257, 61] width 72 height 14
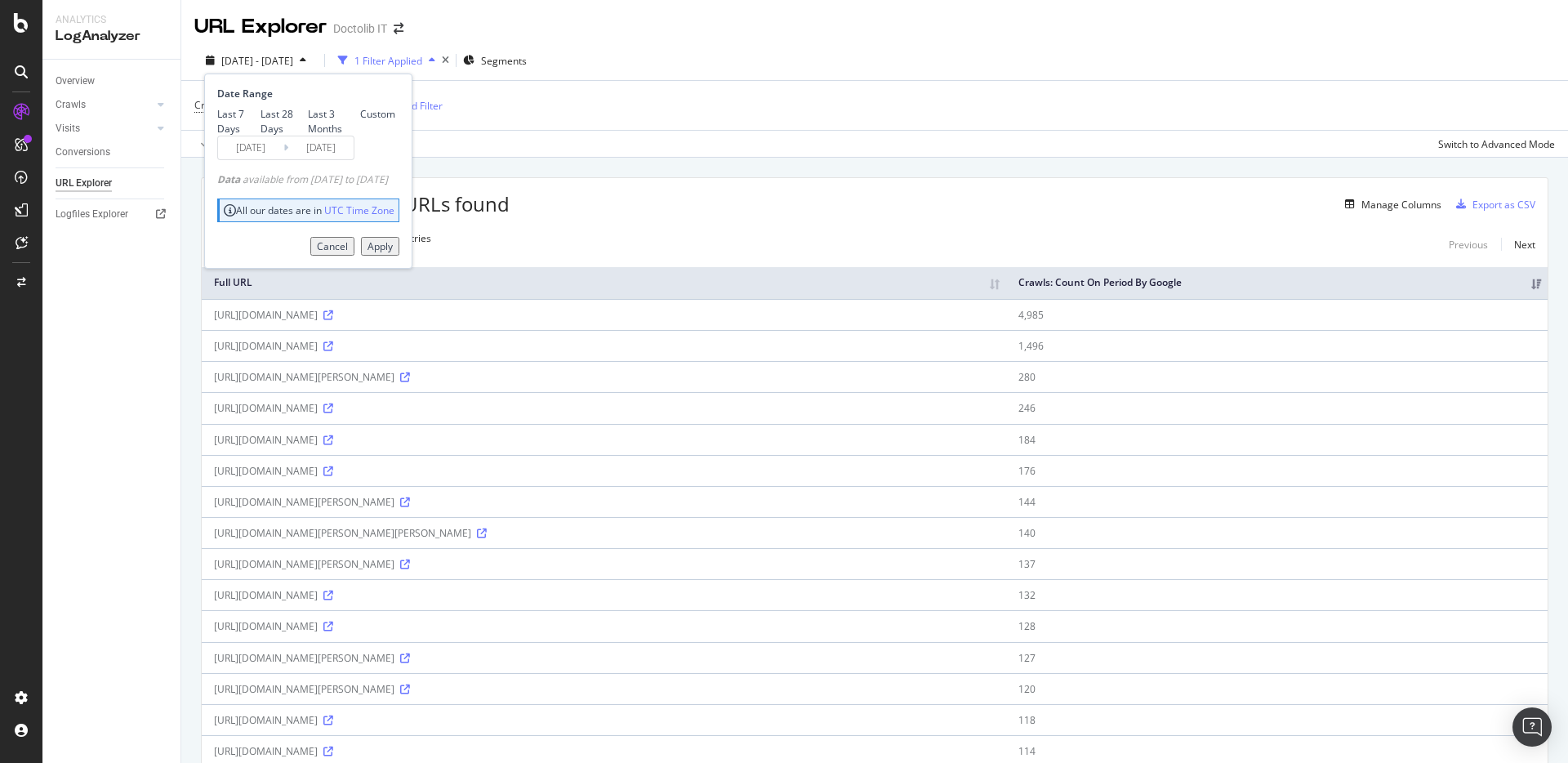
drag, startPoint x: 295, startPoint y: 104, endPoint x: 288, endPoint y: 114, distance: 12.2
click at [295, 105] on div "Date Range Last 7 Days Last 28 Days Last 3 Months Custom 2025/07/27 Navigate fo…" at bounding box center [305, 123] width 178 height 73
click at [260, 114] on div "Last 7 Days" at bounding box center [239, 120] width 43 height 28
type input "2025/08/17"
click at [393, 253] on div "Apply" at bounding box center [380, 246] width 25 height 14
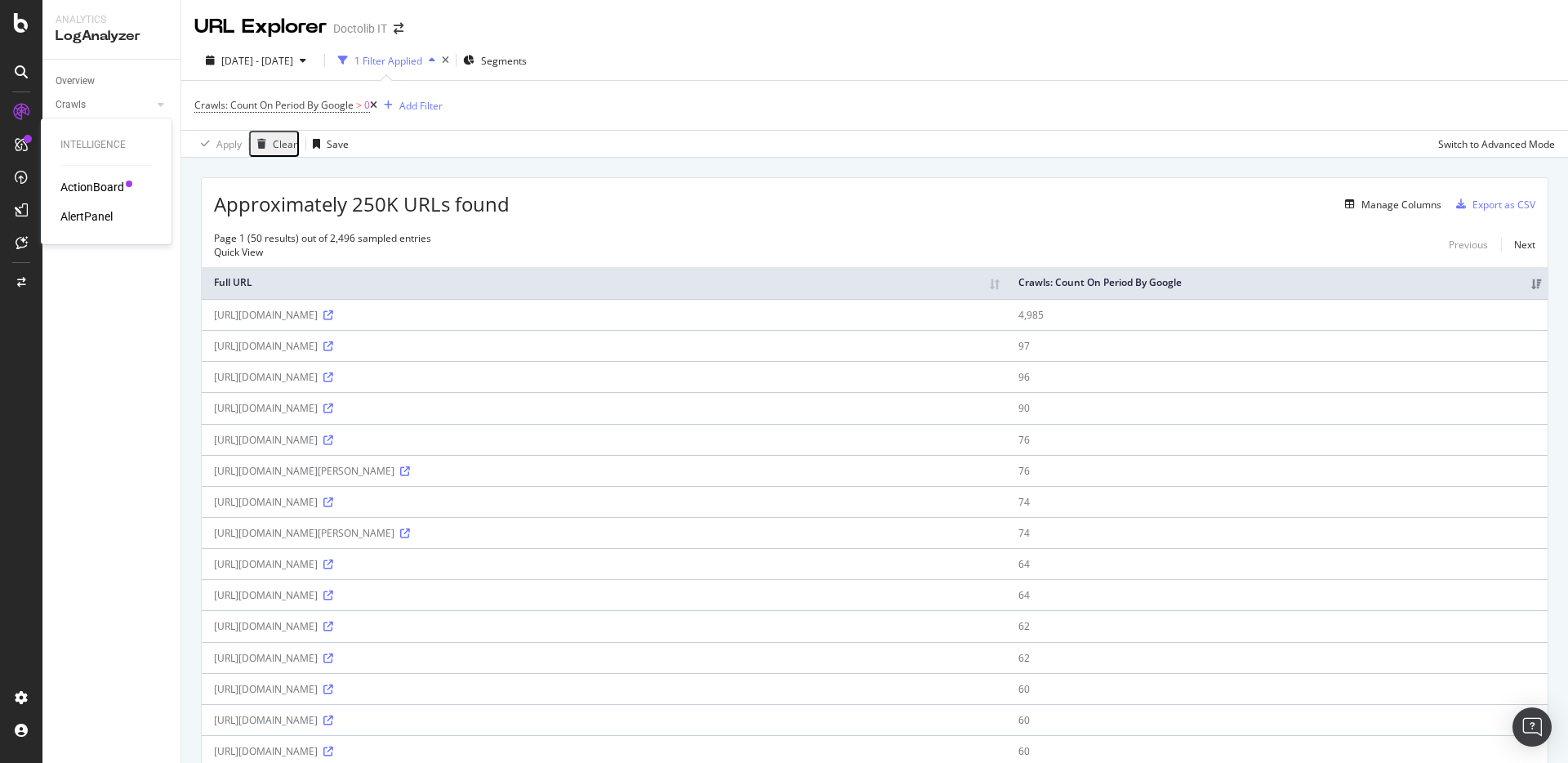
click at [70, 185] on div "ActionBoard" at bounding box center [92, 187] width 63 height 17
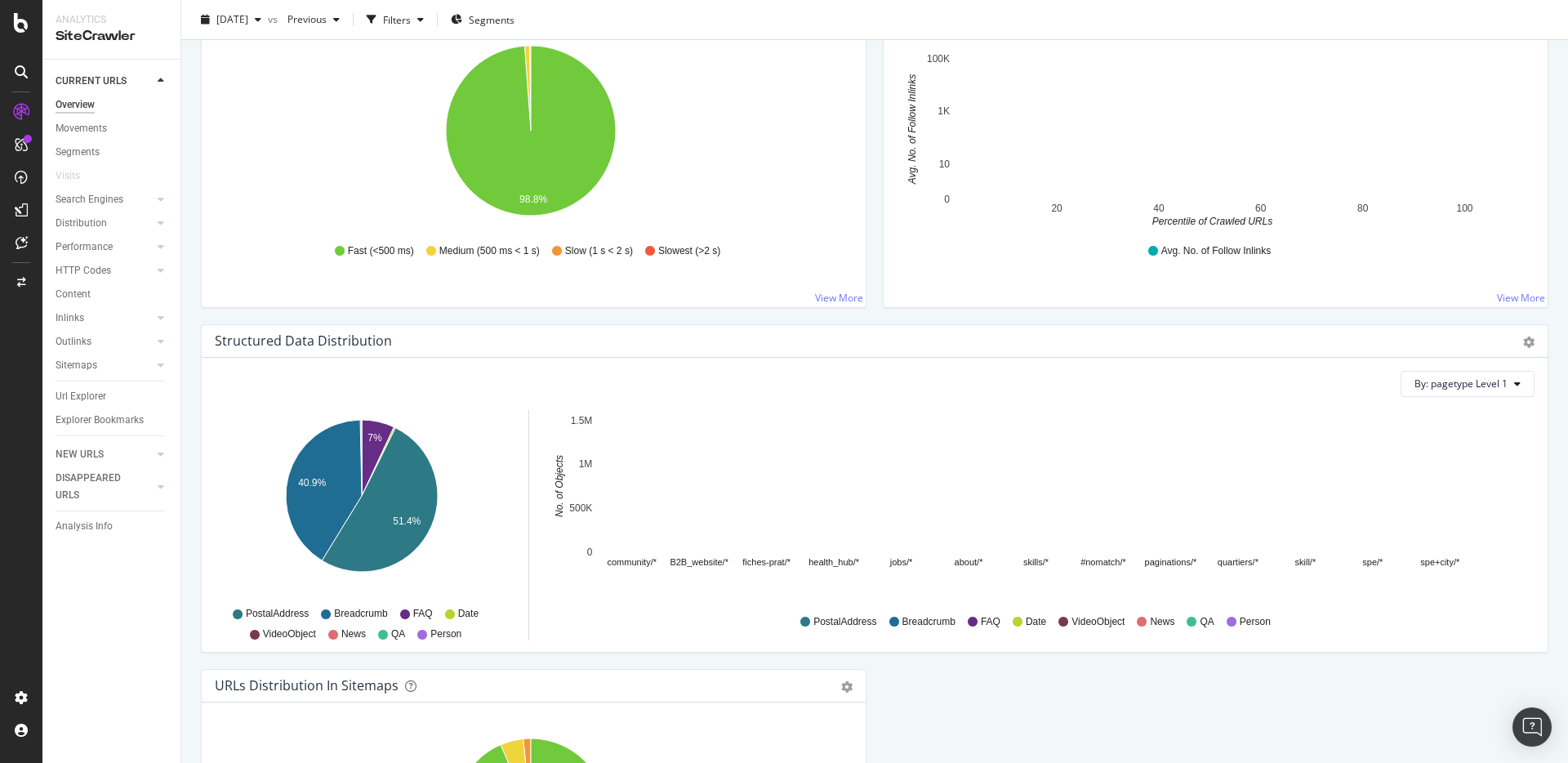
scroll to position [1606, 0]
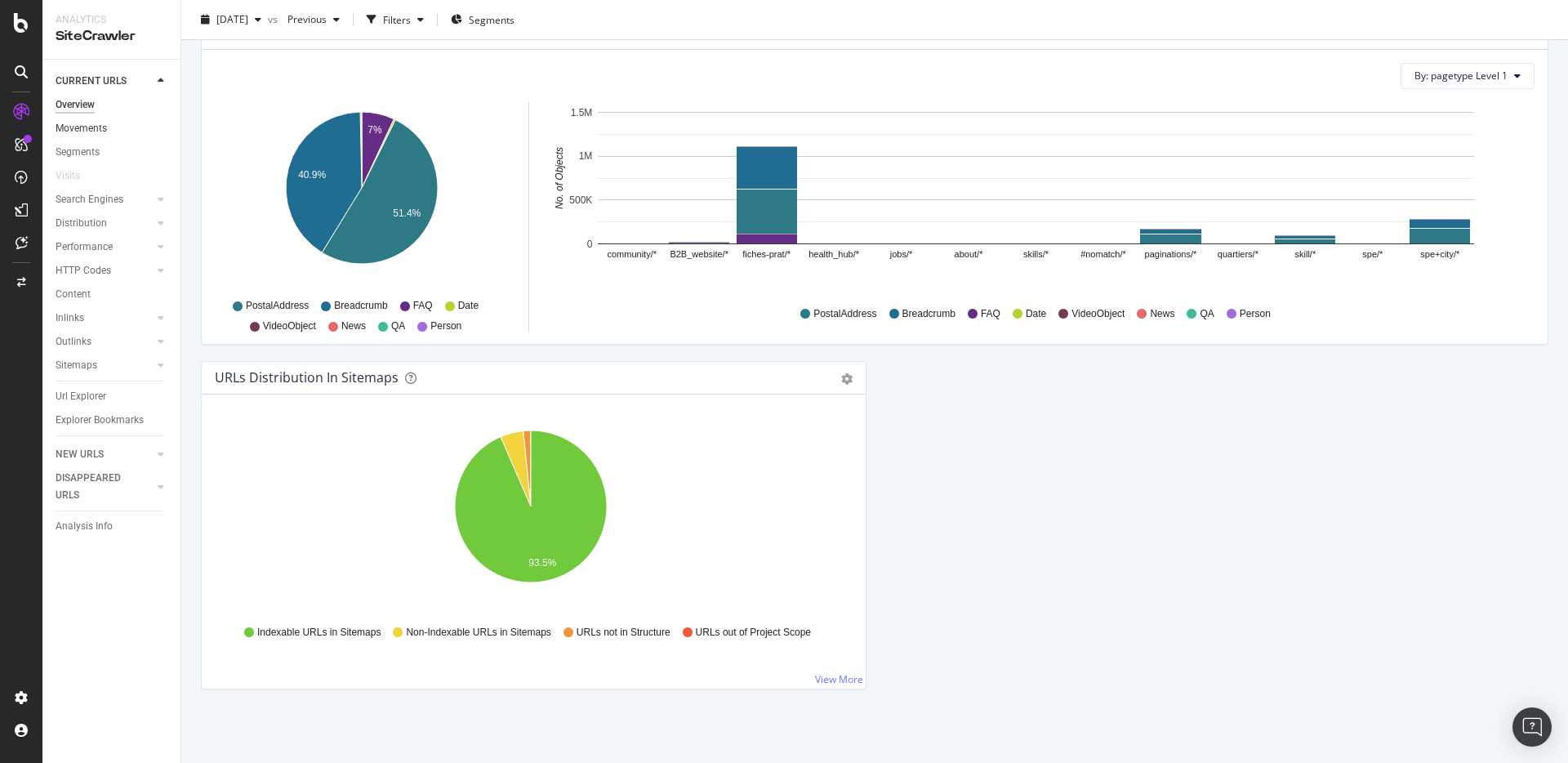
click at [123, 133] on link "Movements" at bounding box center [113, 128] width 113 height 18
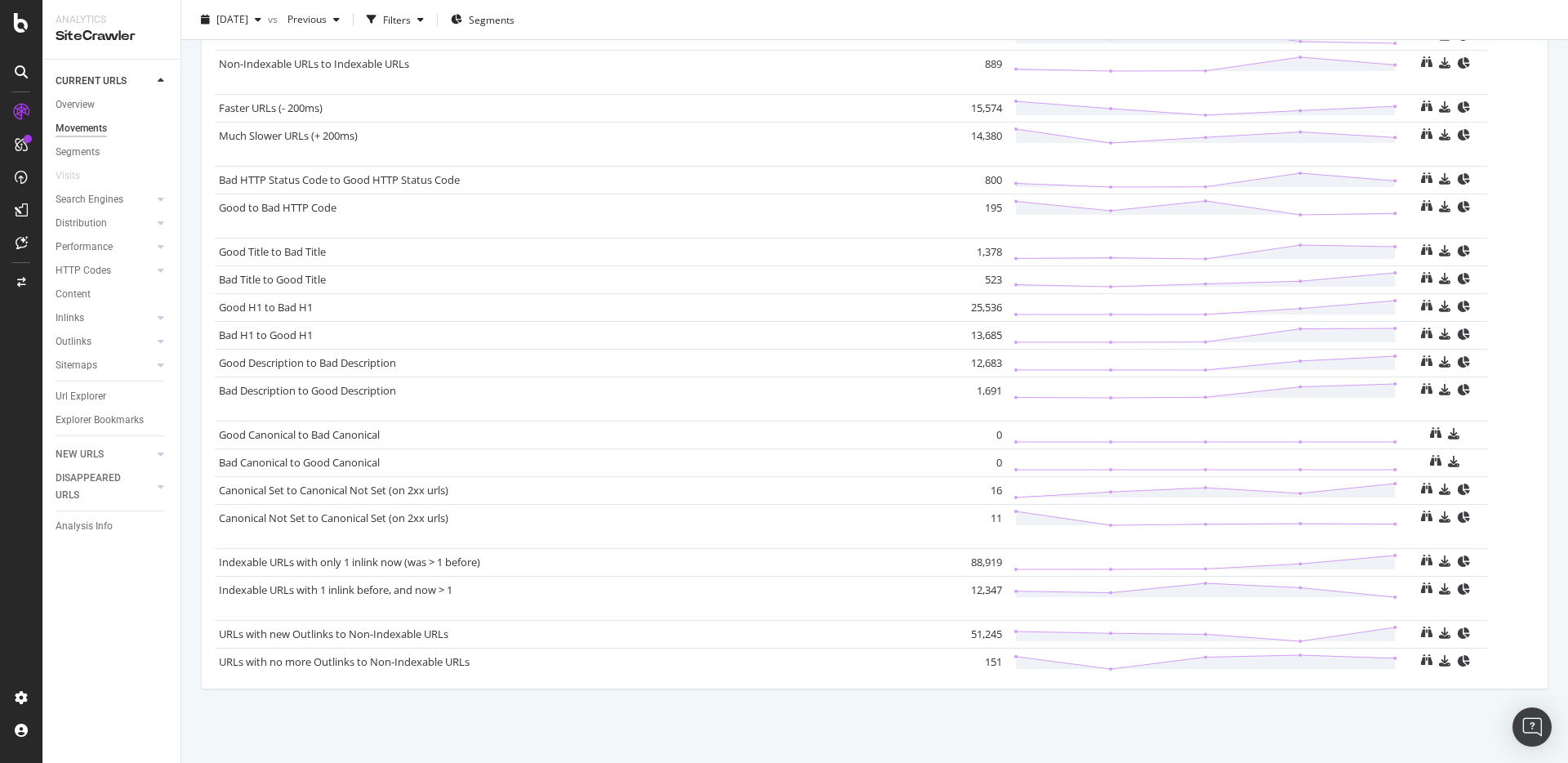
scroll to position [975, 0]
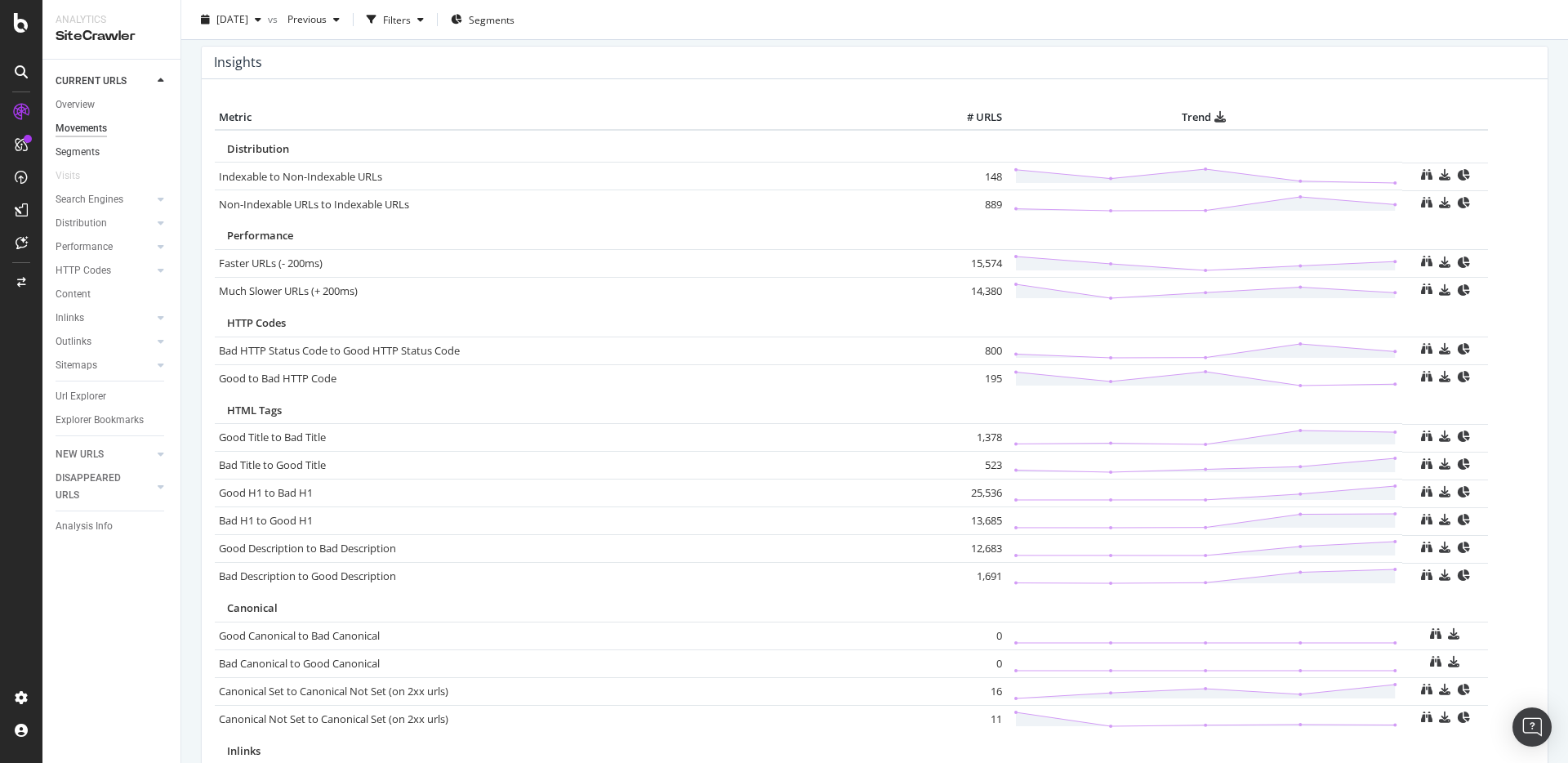
click at [100, 153] on link "Segments" at bounding box center [113, 152] width 113 height 18
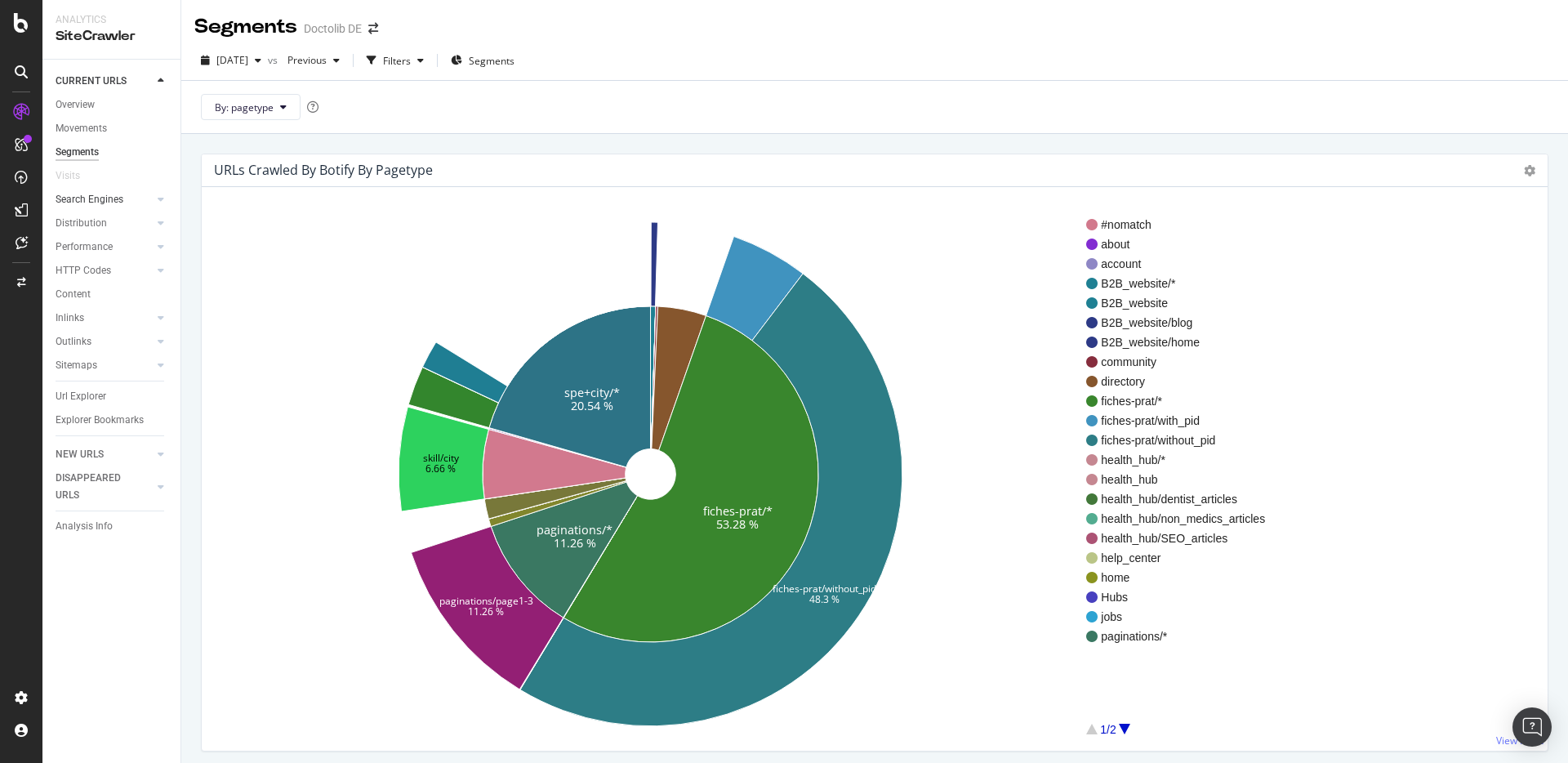
drag, startPoint x: 117, startPoint y: 189, endPoint x: 125, endPoint y: 190, distance: 8.1
click at [118, 189] on div "Search Engines" at bounding box center [118, 199] width 125 height 23
click at [128, 191] on link "Search Engines" at bounding box center [104, 199] width 98 height 18
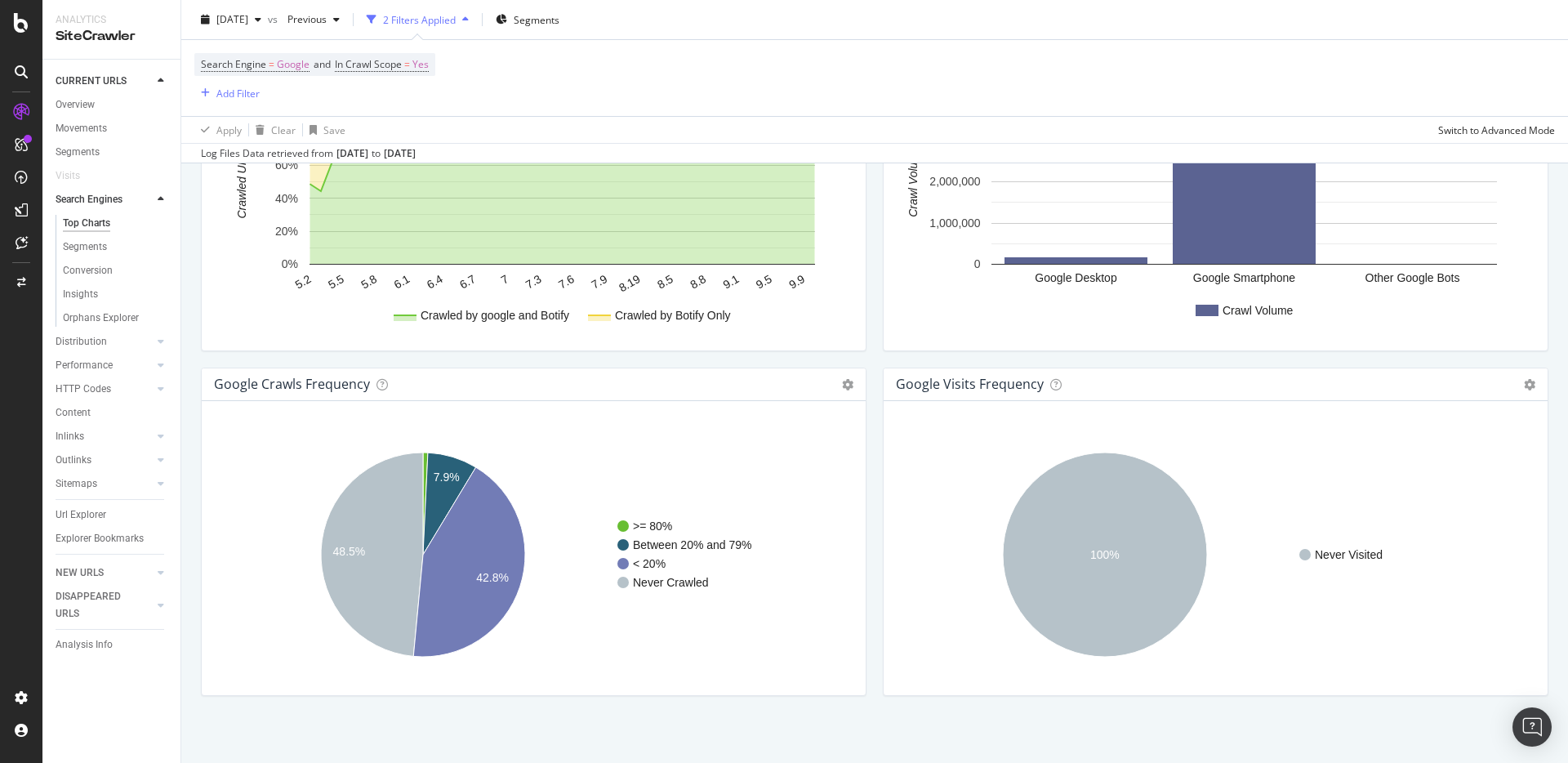
scroll to position [1825, 0]
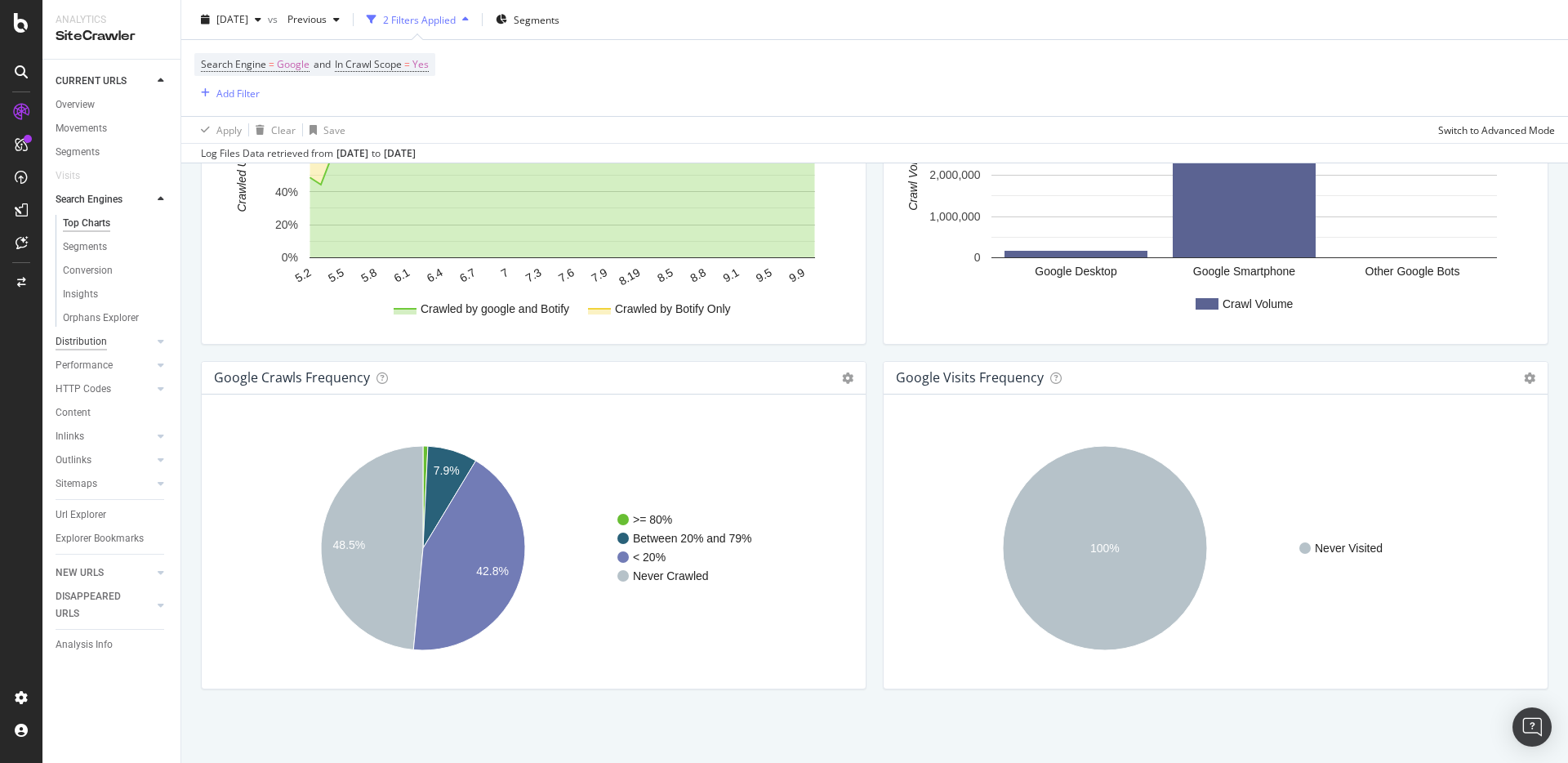
click at [100, 344] on div "Distribution" at bounding box center [82, 341] width 52 height 18
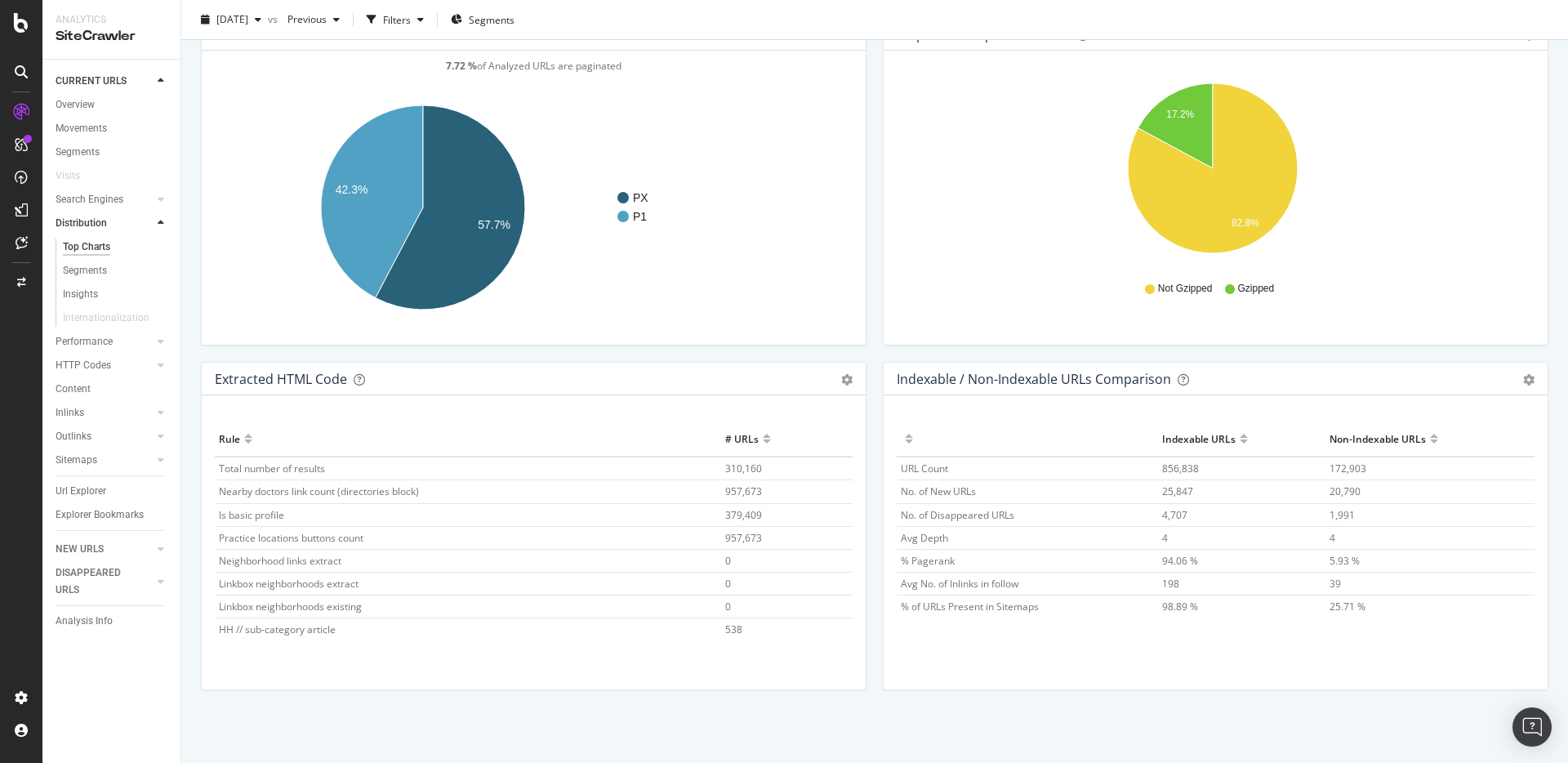
scroll to position [2271, 0]
click at [85, 334] on div "Performance" at bounding box center [84, 341] width 58 height 18
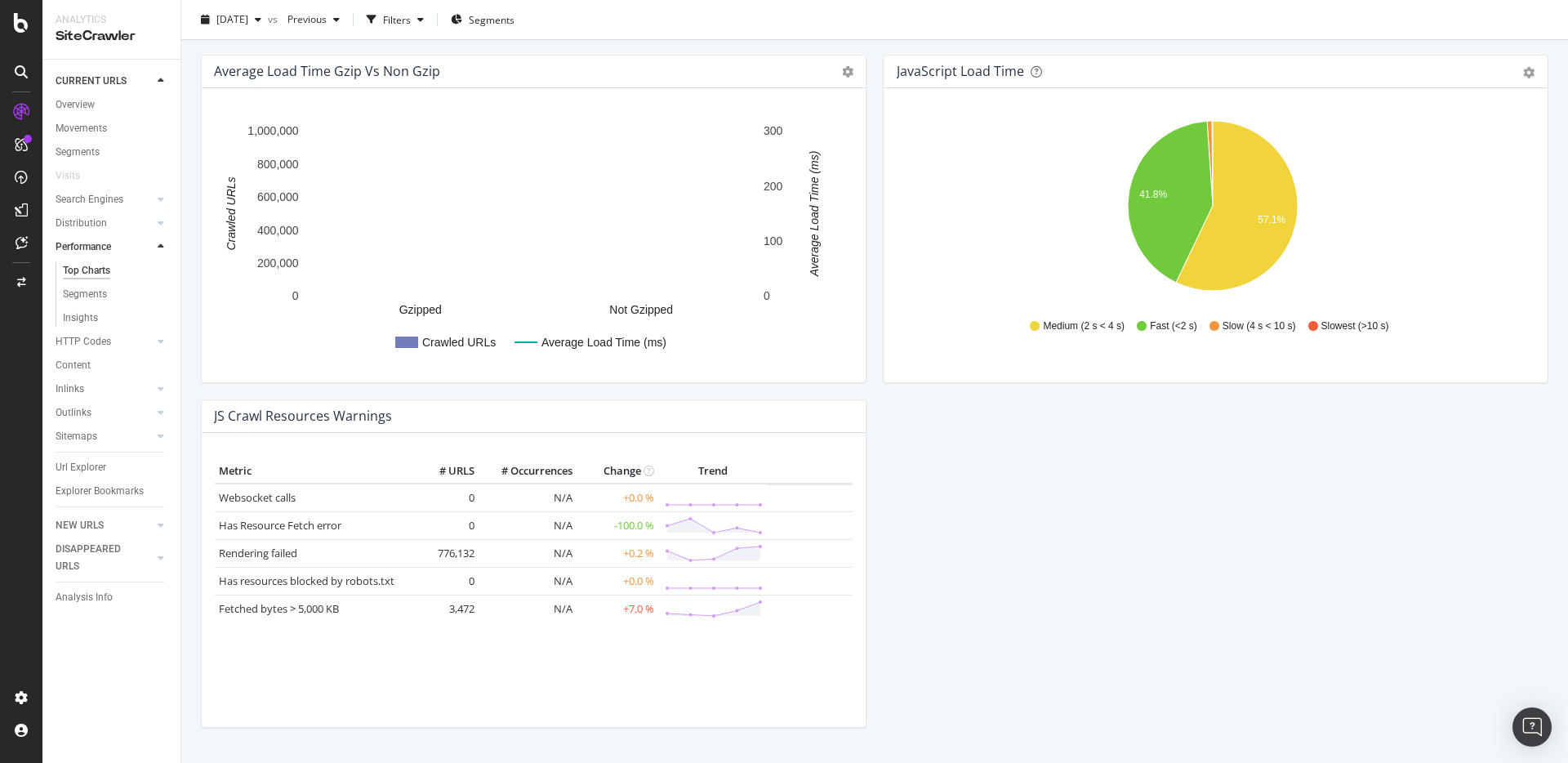
scroll to position [1288, 0]
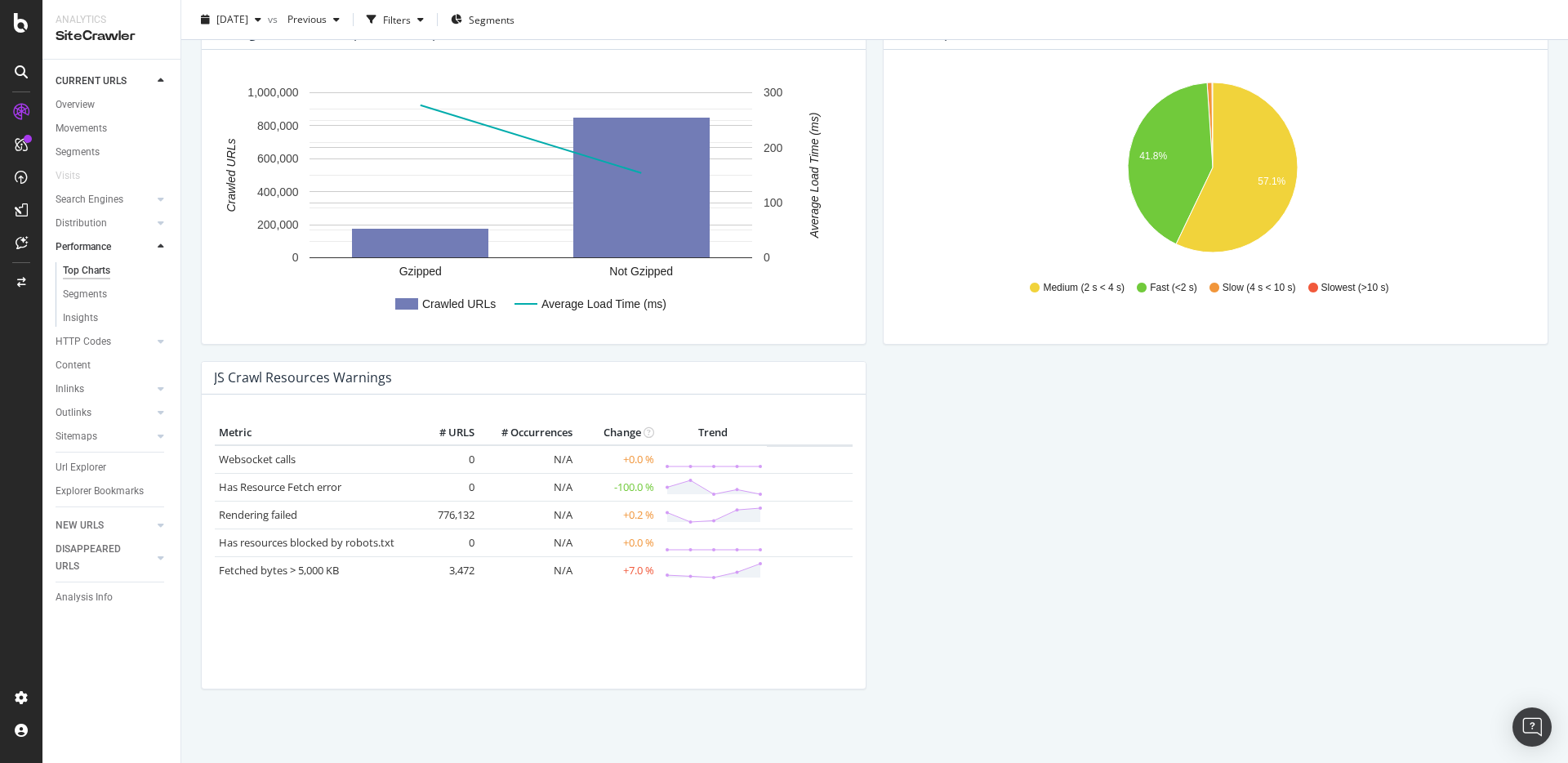
click at [80, 342] on div "HTTP Codes" at bounding box center [83, 341] width 56 height 18
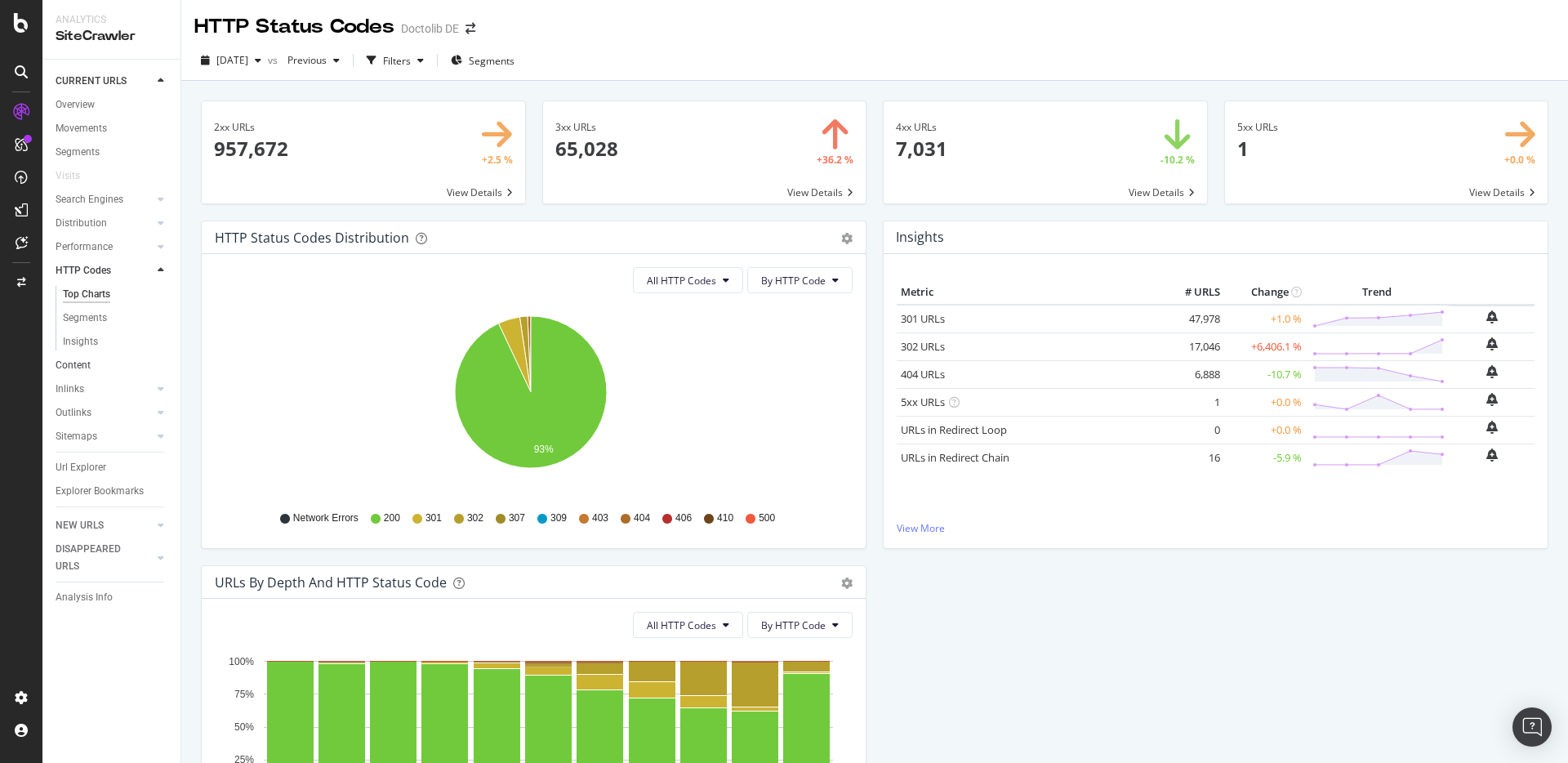
click at [103, 372] on link "Content" at bounding box center [113, 365] width 113 height 18
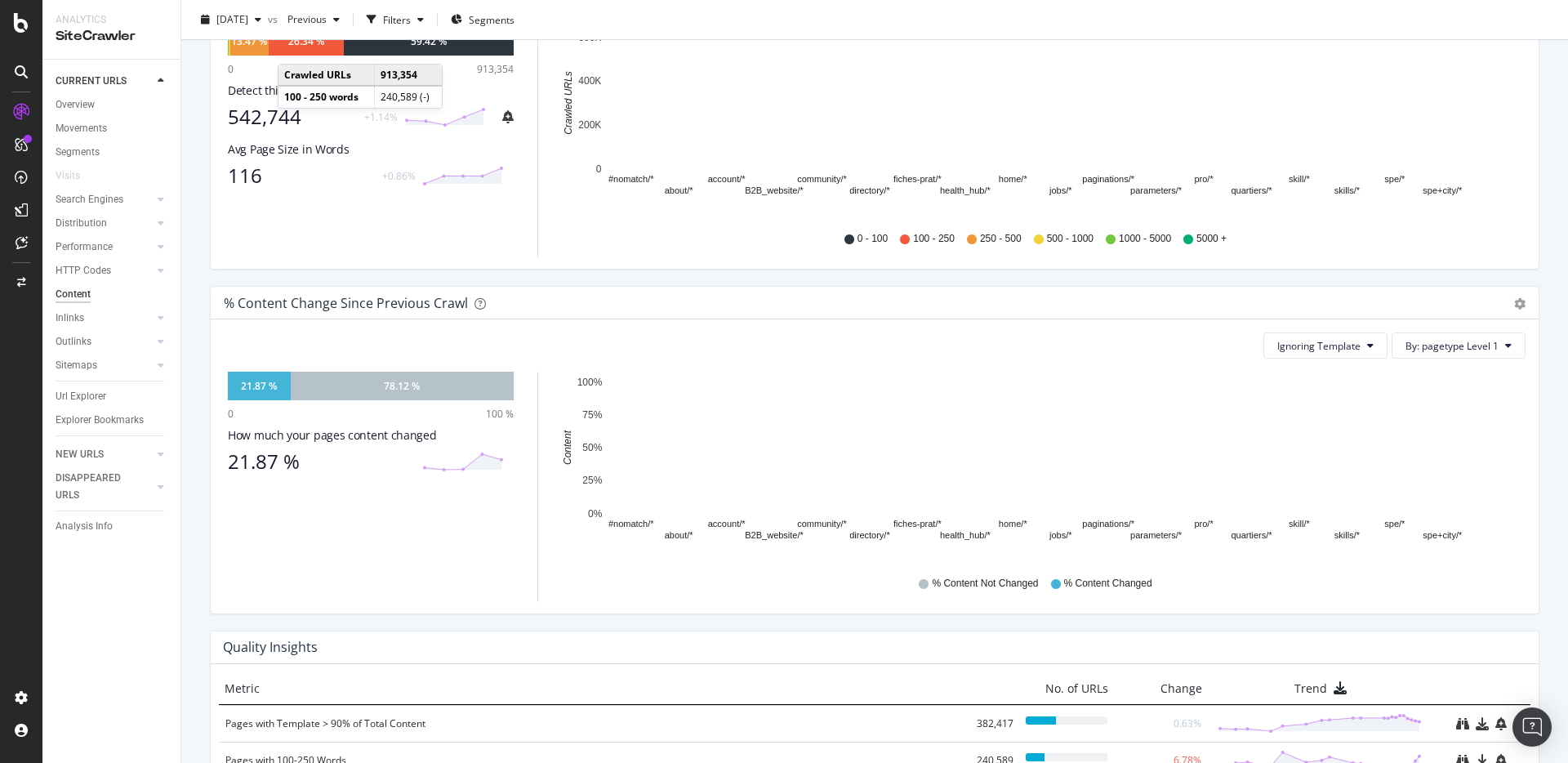
scroll to position [290, 0]
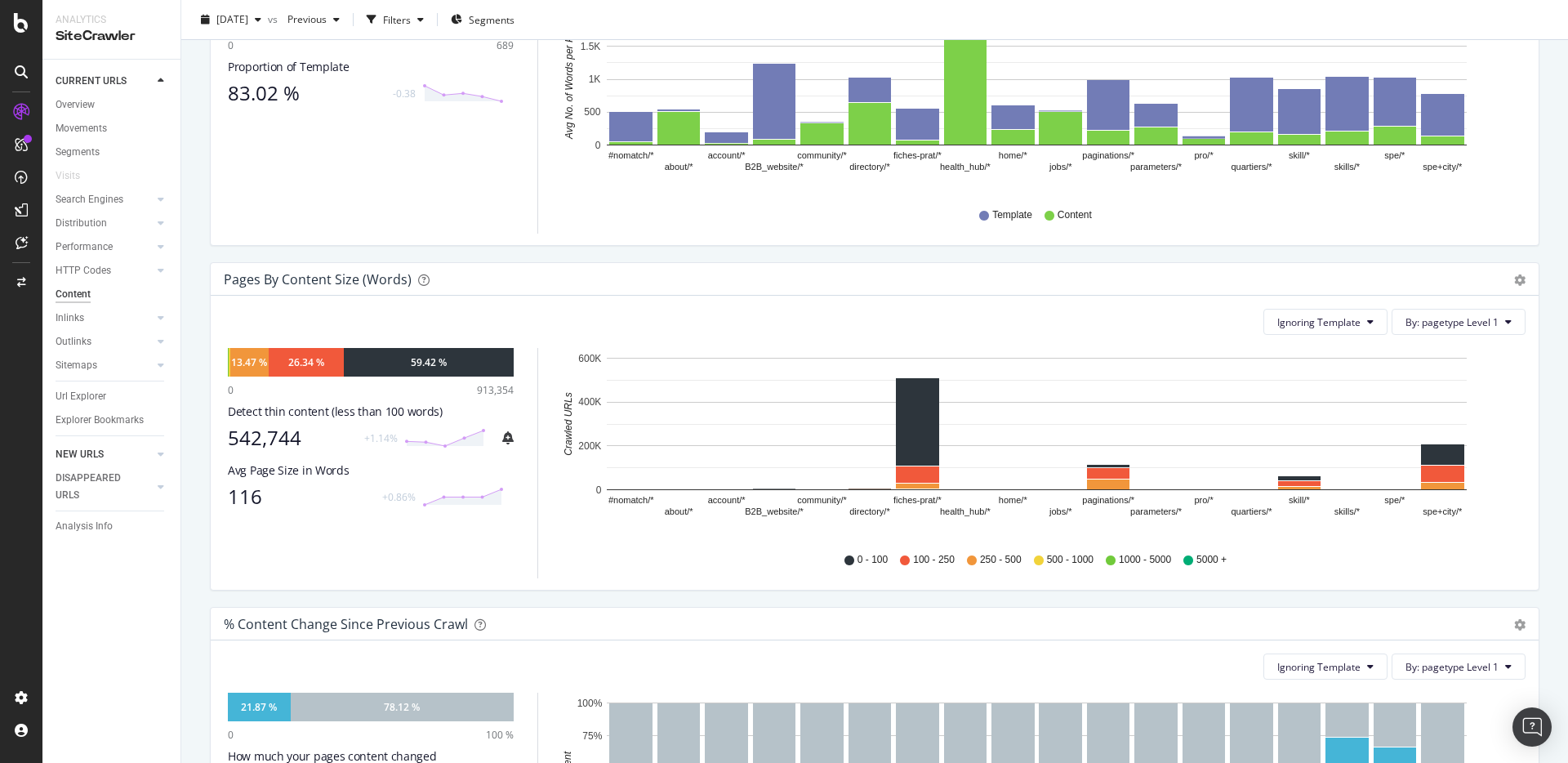
click at [111, 446] on link "NEW URLS" at bounding box center [104, 454] width 98 height 18
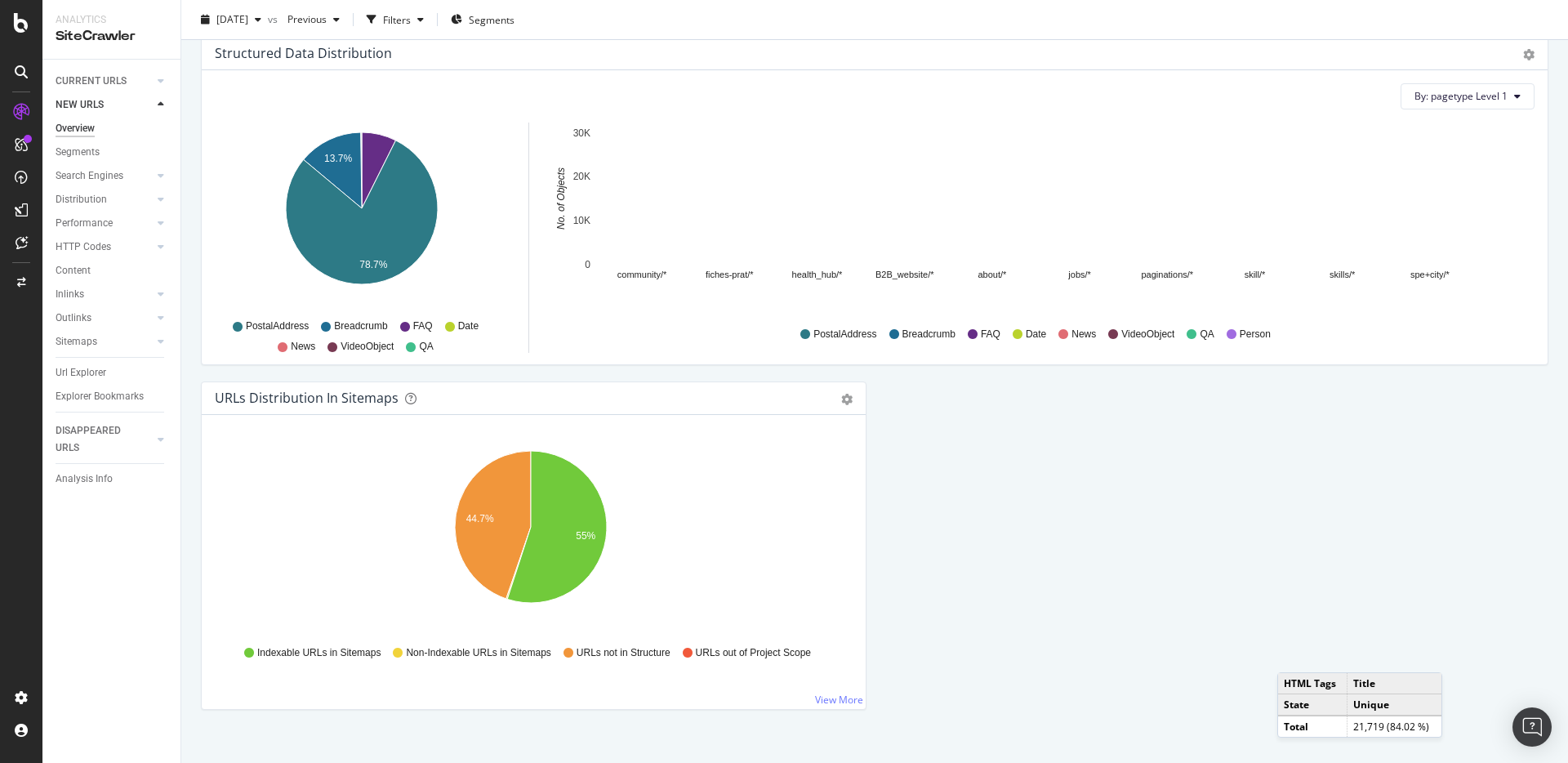
scroll to position [1587, 0]
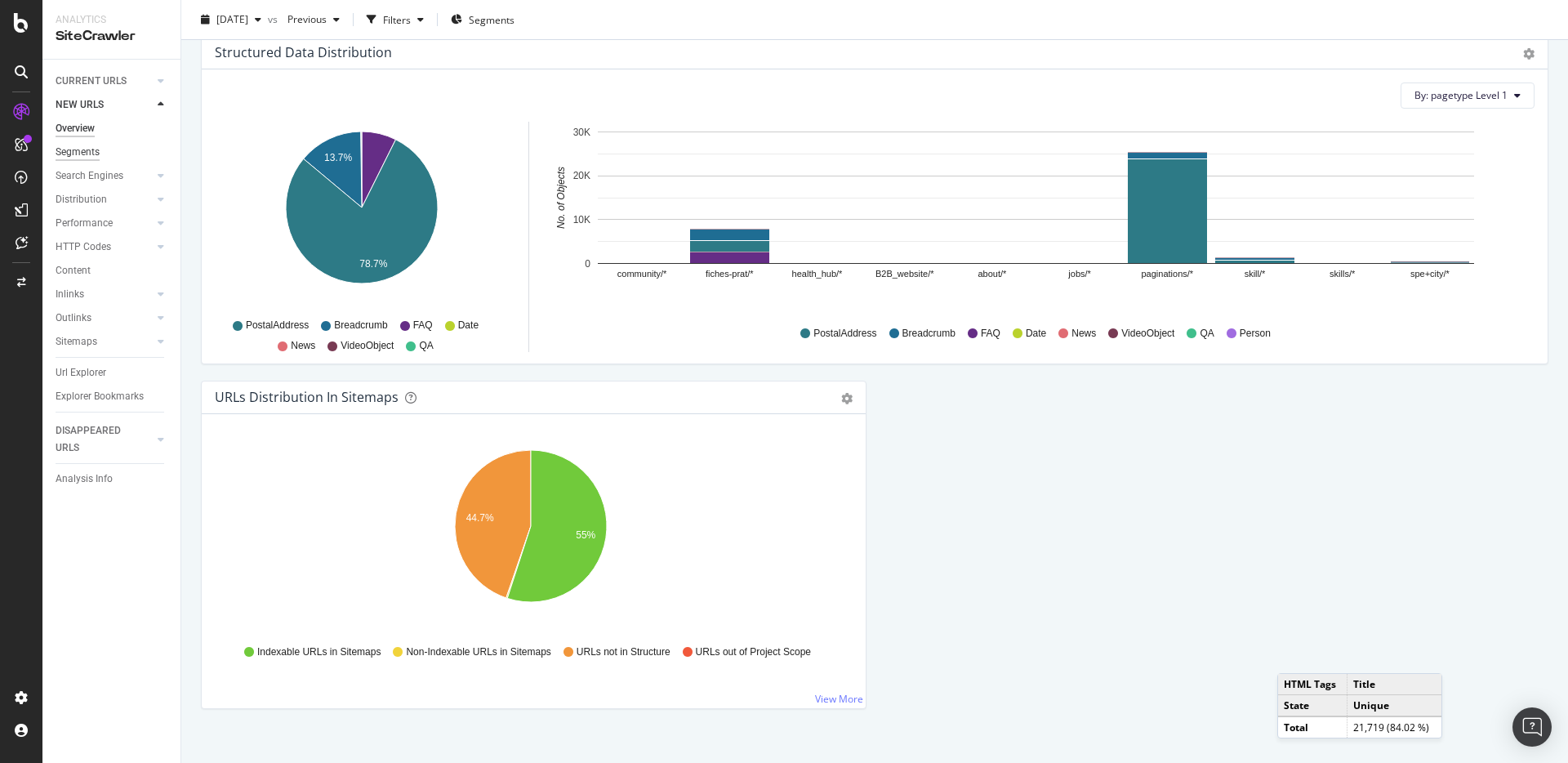
click at [86, 152] on div "Segments" at bounding box center [78, 152] width 44 height 18
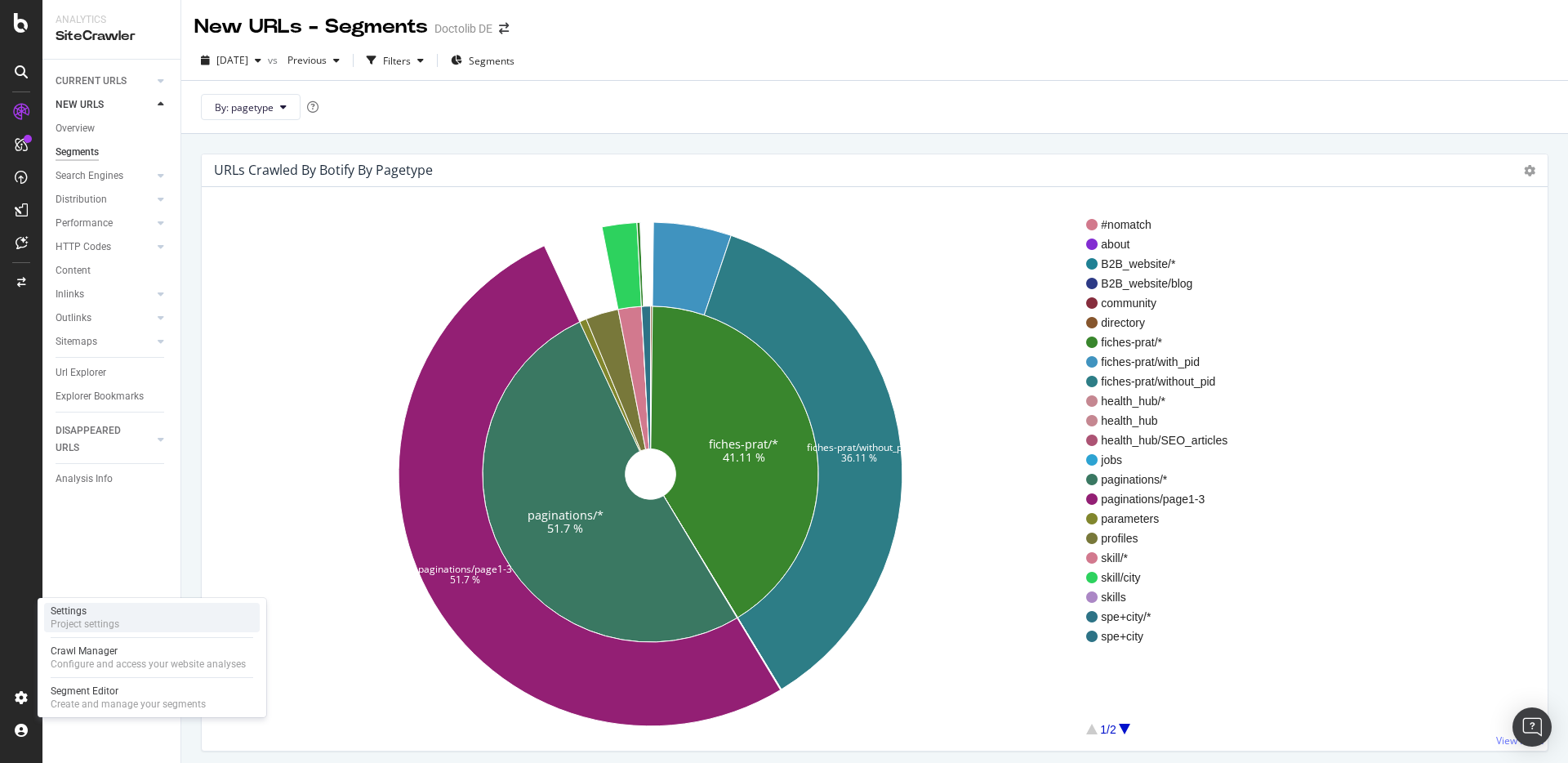
click at [137, 625] on div "Settings Project settings" at bounding box center [152, 617] width 215 height 29
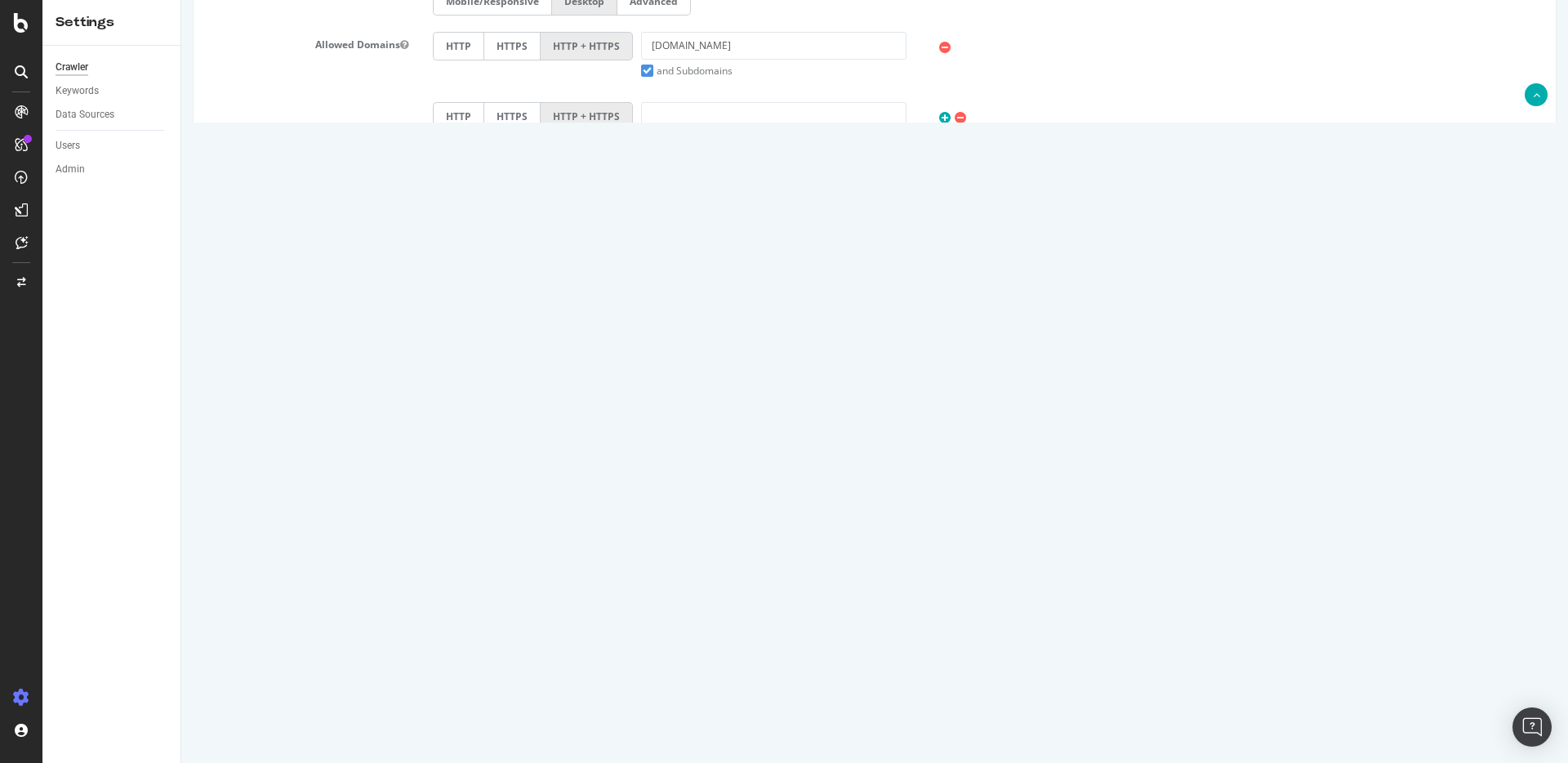
scroll to position [5, 0]
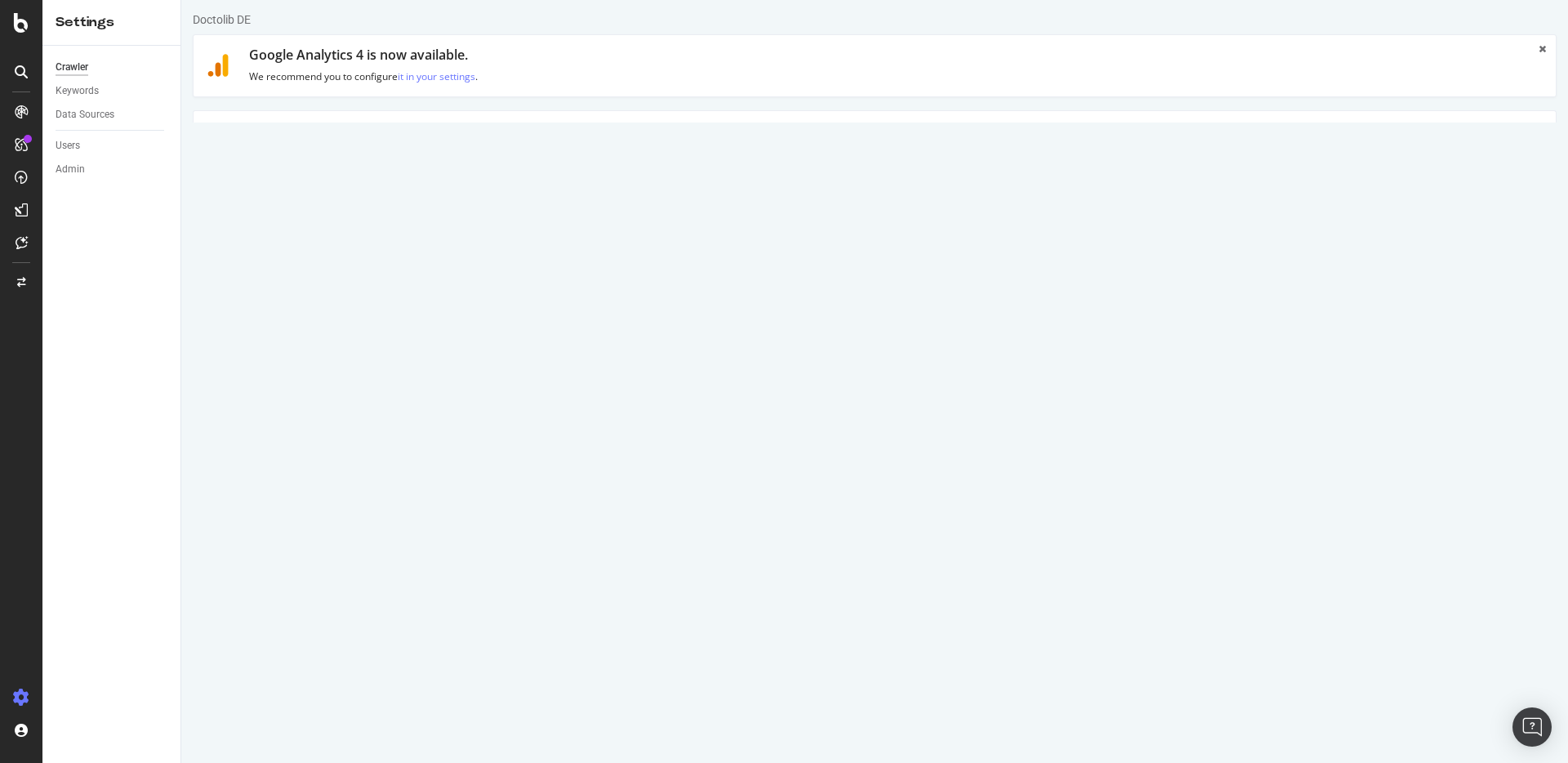
click at [336, 139] on link "Advanced Settings" at bounding box center [320, 133] width 126 height 45
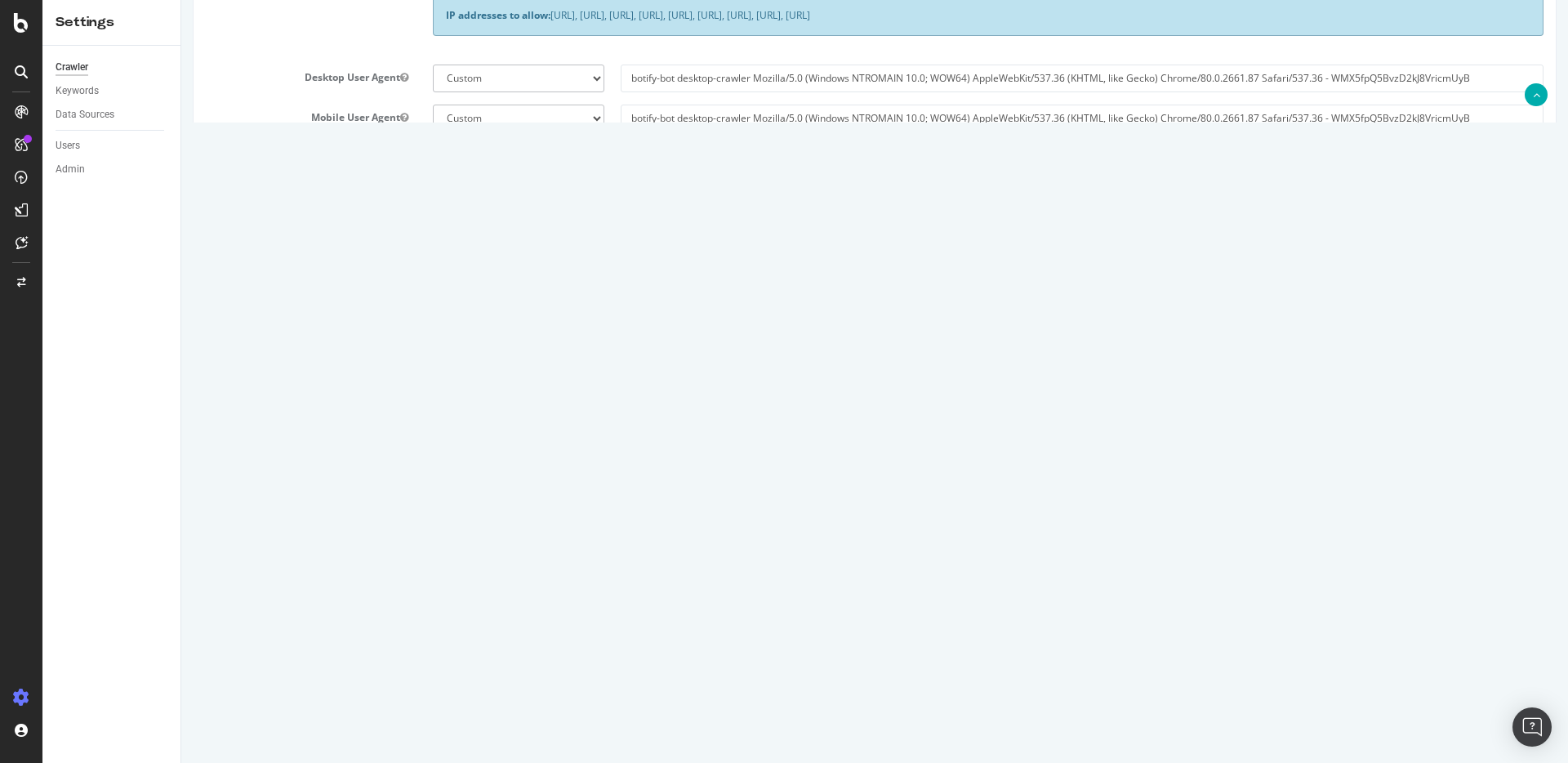
scroll to position [407, 0]
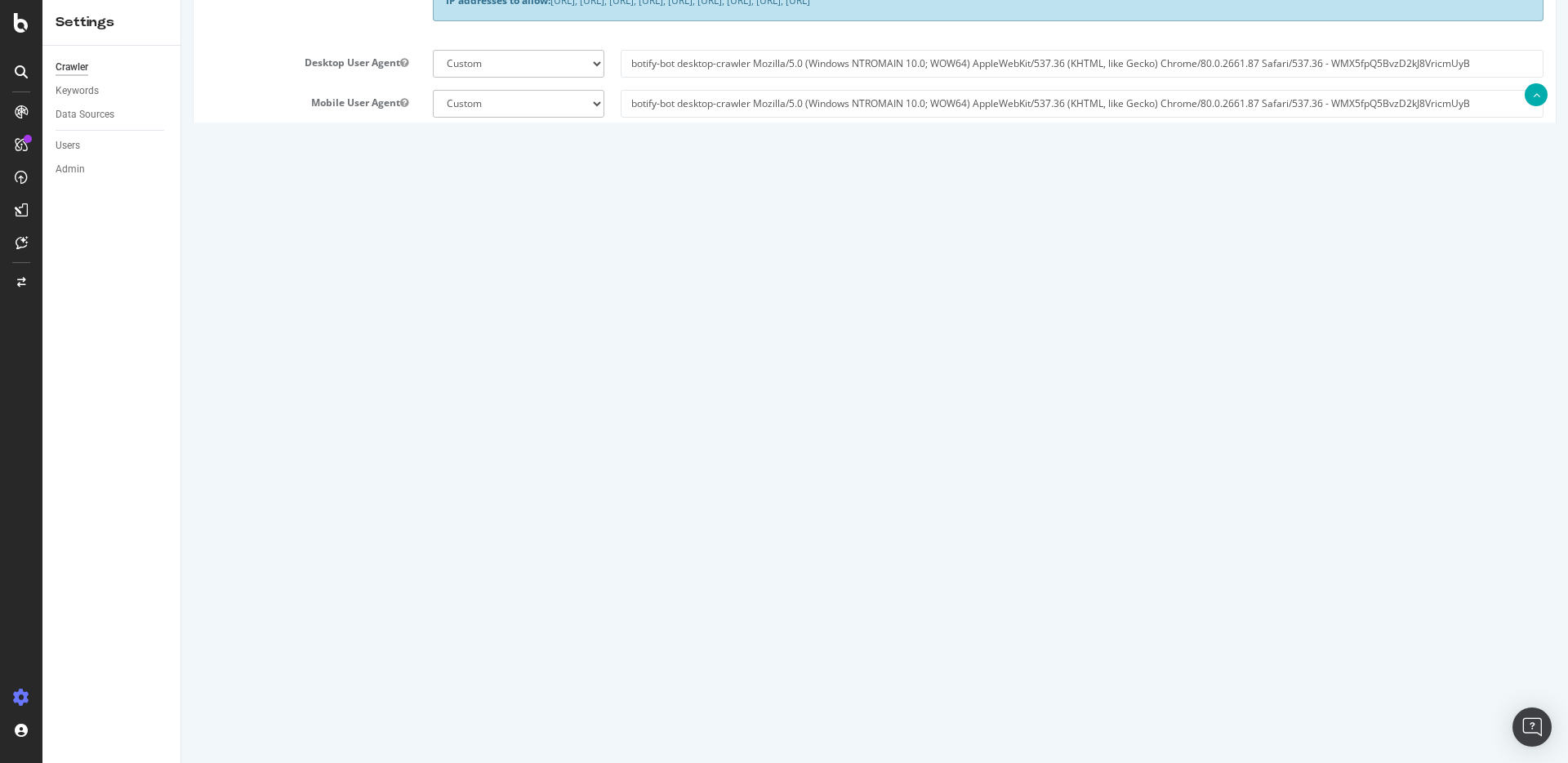
click at [662, 502] on textarea at bounding box center [988, 458] width 1111 height 151
drag, startPoint x: 329, startPoint y: 439, endPoint x: 339, endPoint y: 439, distance: 10.0
click at [328, 439] on div "Virtual Robots.txt" at bounding box center [874, 458] width 1362 height 151
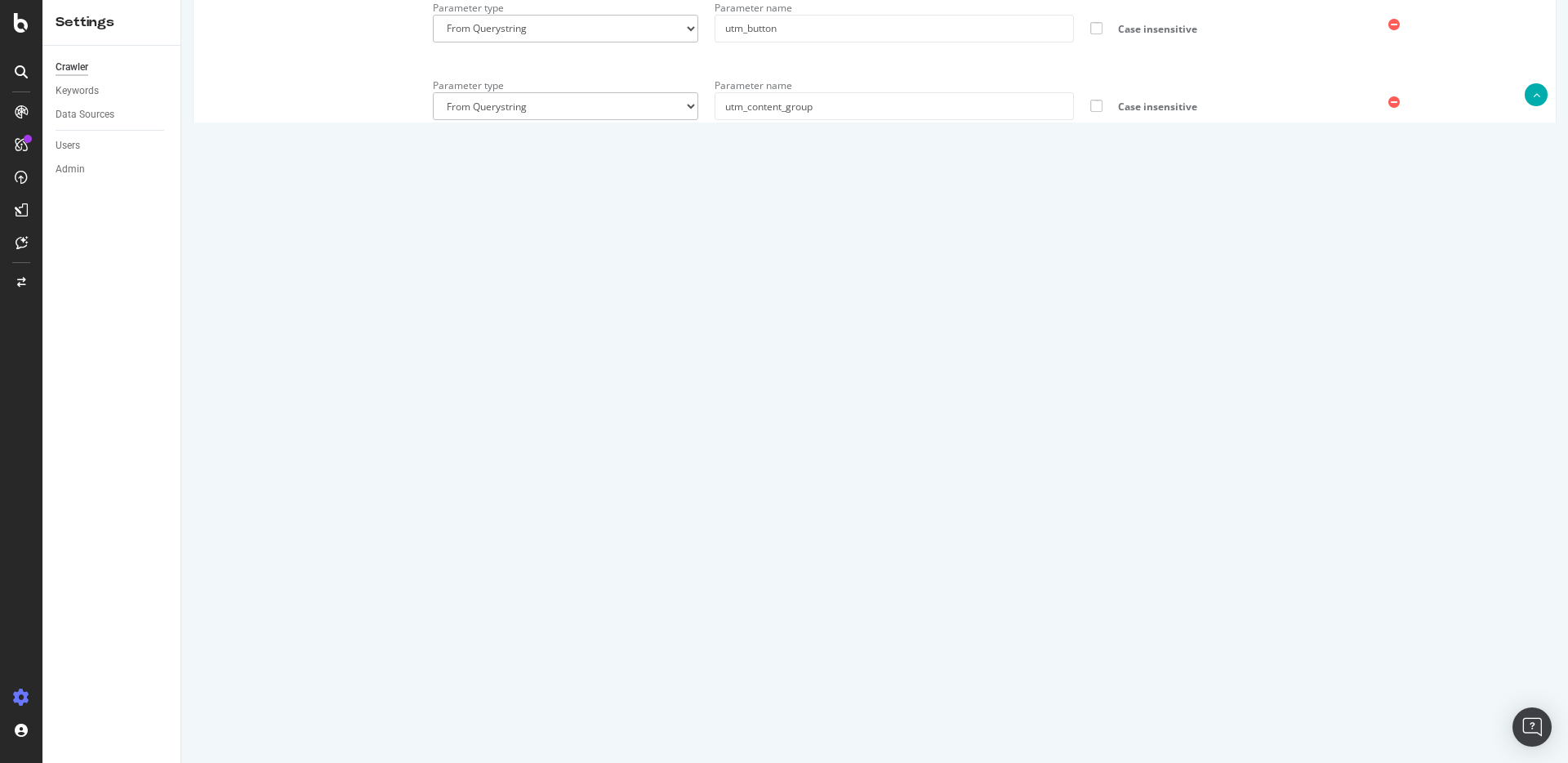
scroll to position [1365, 0]
click at [817, 710] on button "Save" at bounding box center [812, 708] width 39 height 24
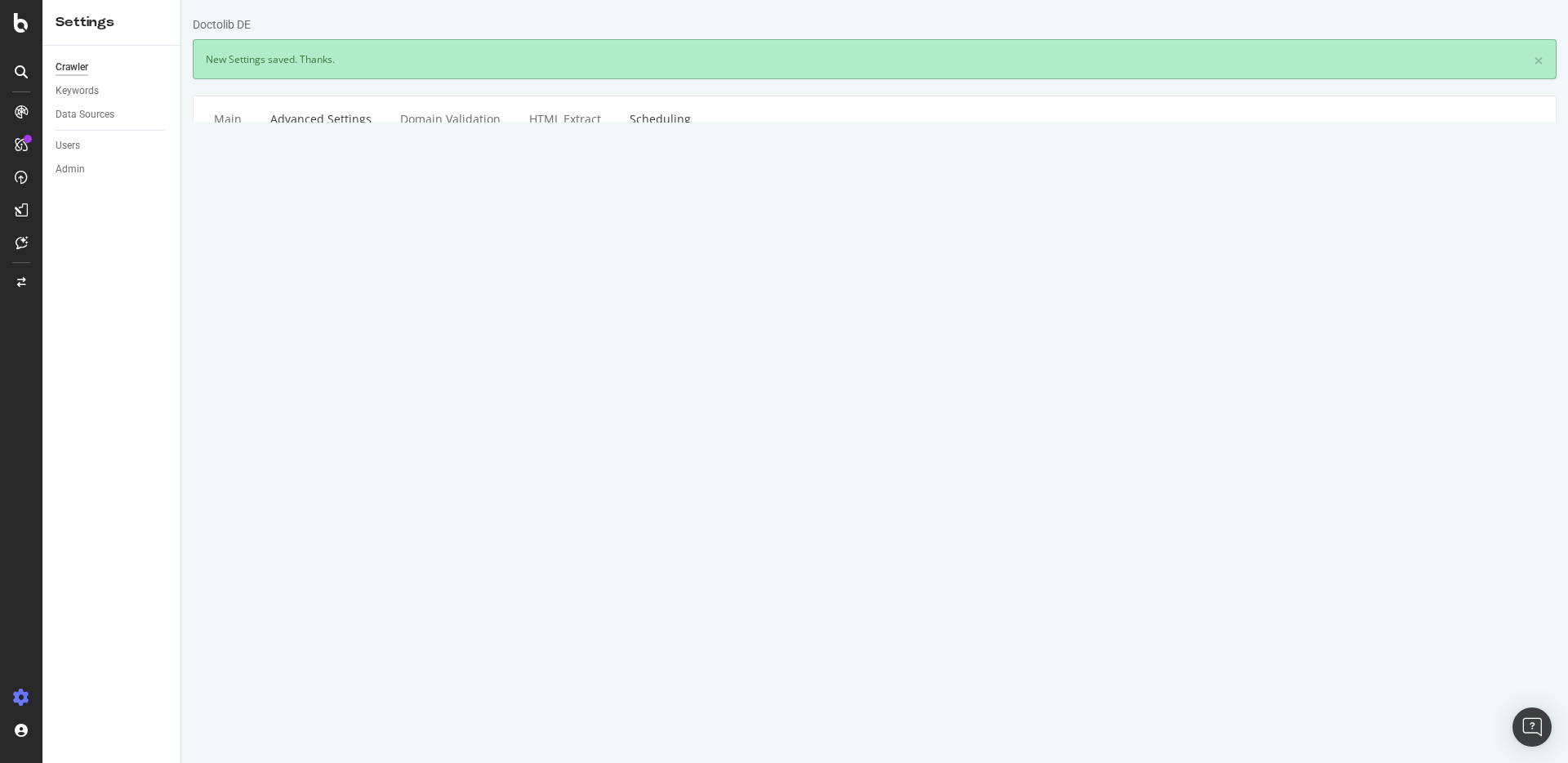
scroll to position [0, 0]
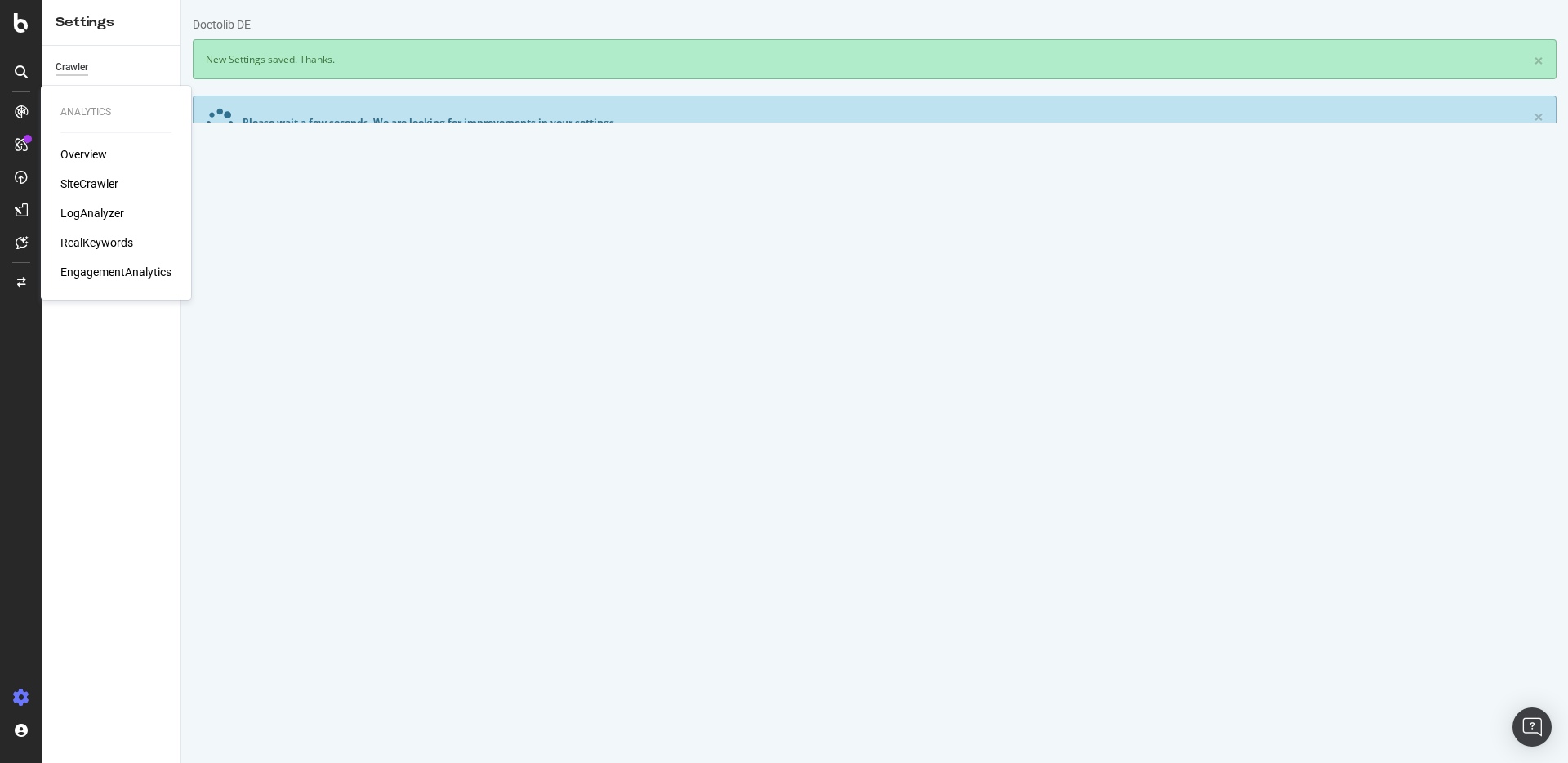
click at [90, 188] on div "SiteCrawler" at bounding box center [89, 184] width 58 height 17
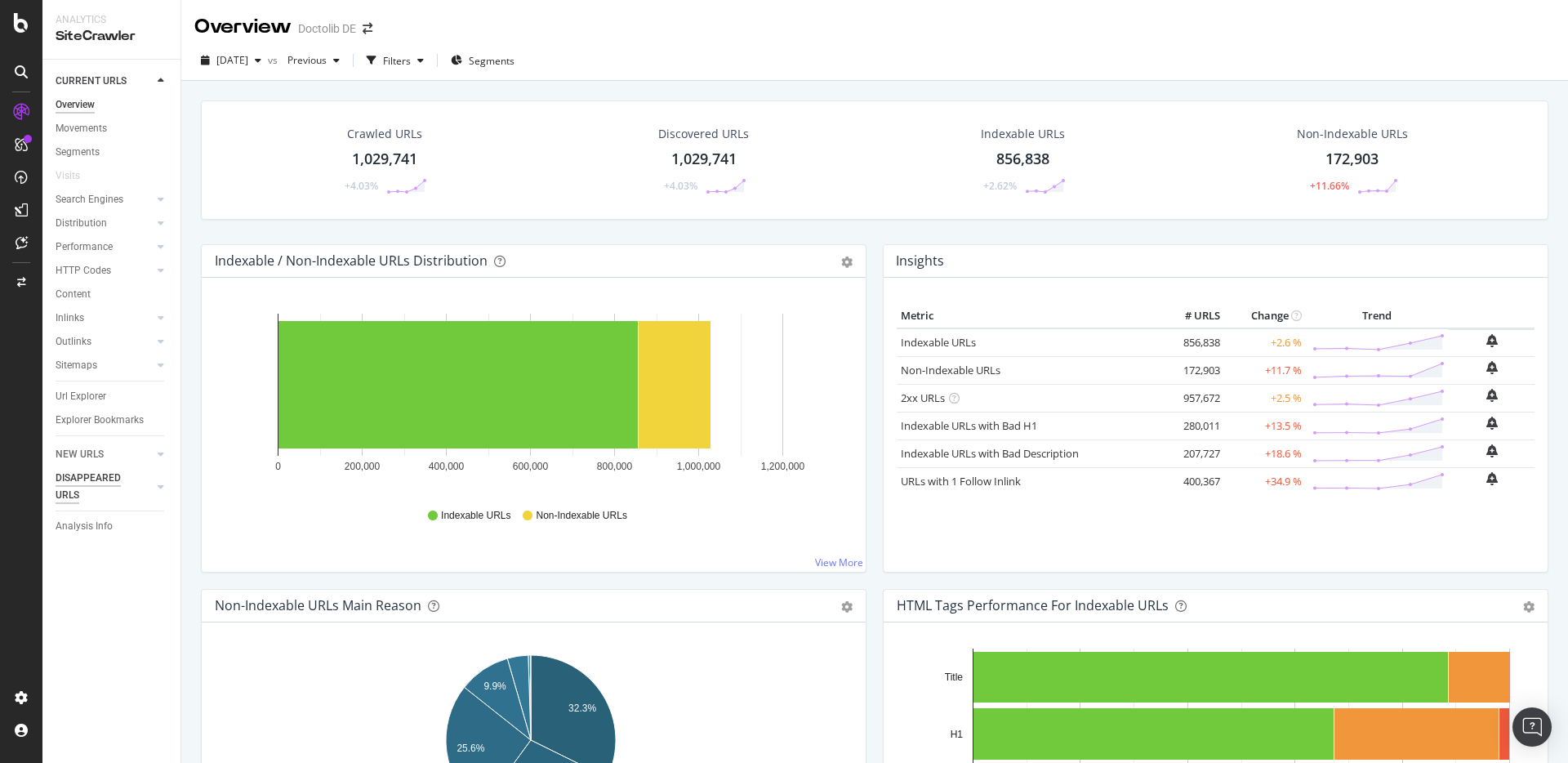
click at [118, 446] on link "NEW URLS" at bounding box center [104, 454] width 98 height 18
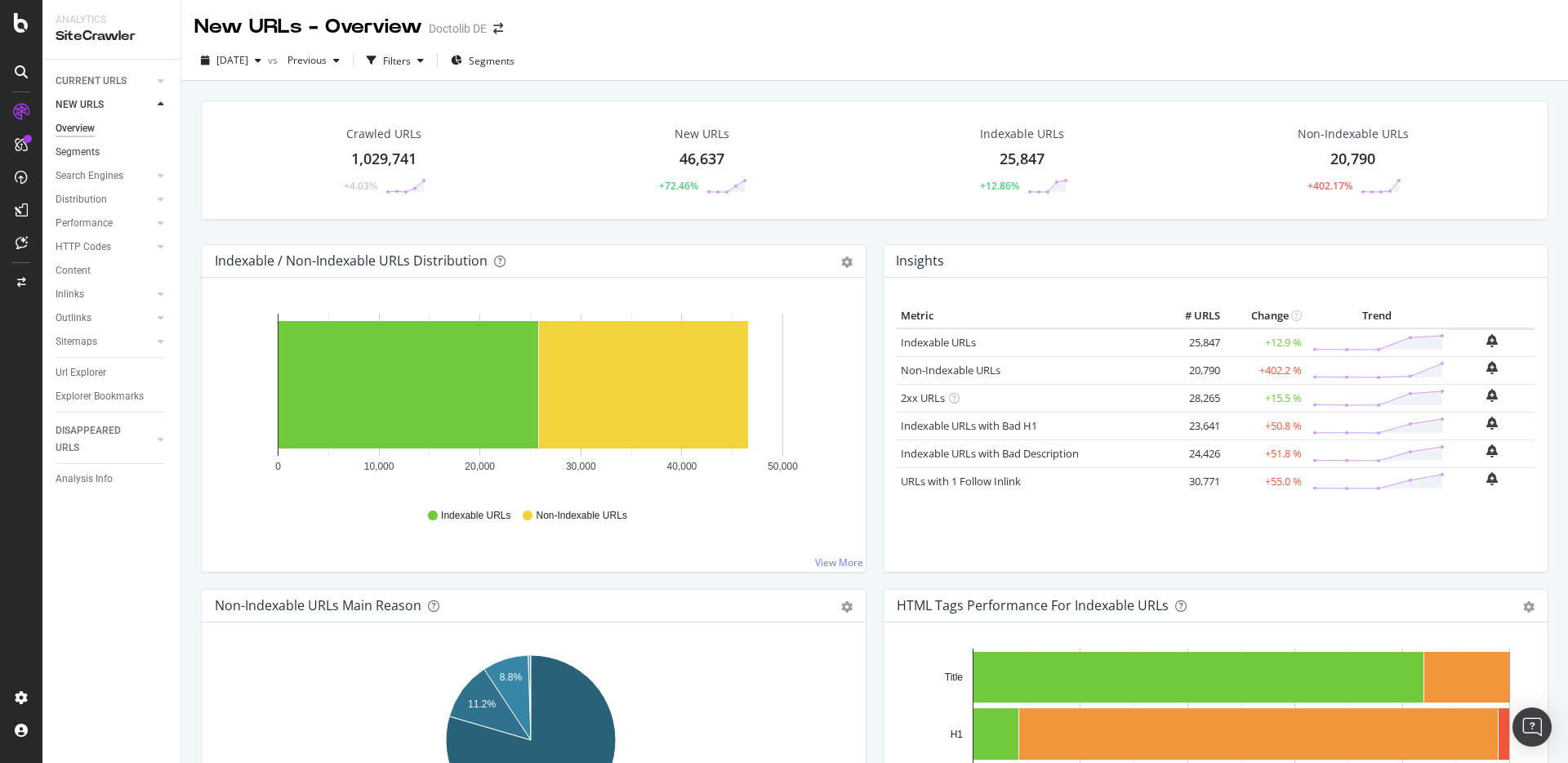
click at [102, 155] on link "Segments" at bounding box center [113, 152] width 113 height 18
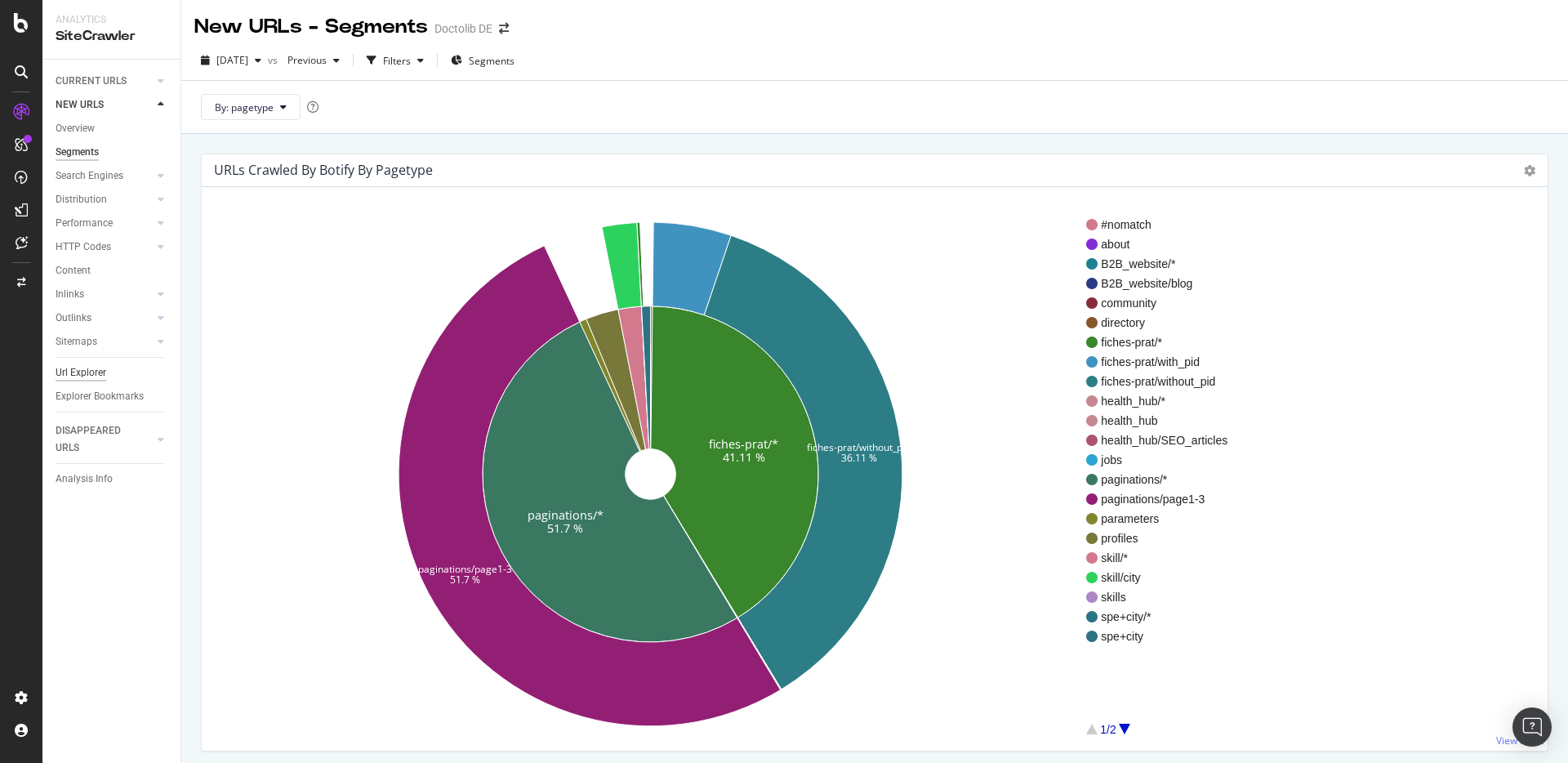
click at [89, 374] on div "Url Explorer" at bounding box center [81, 373] width 51 height 18
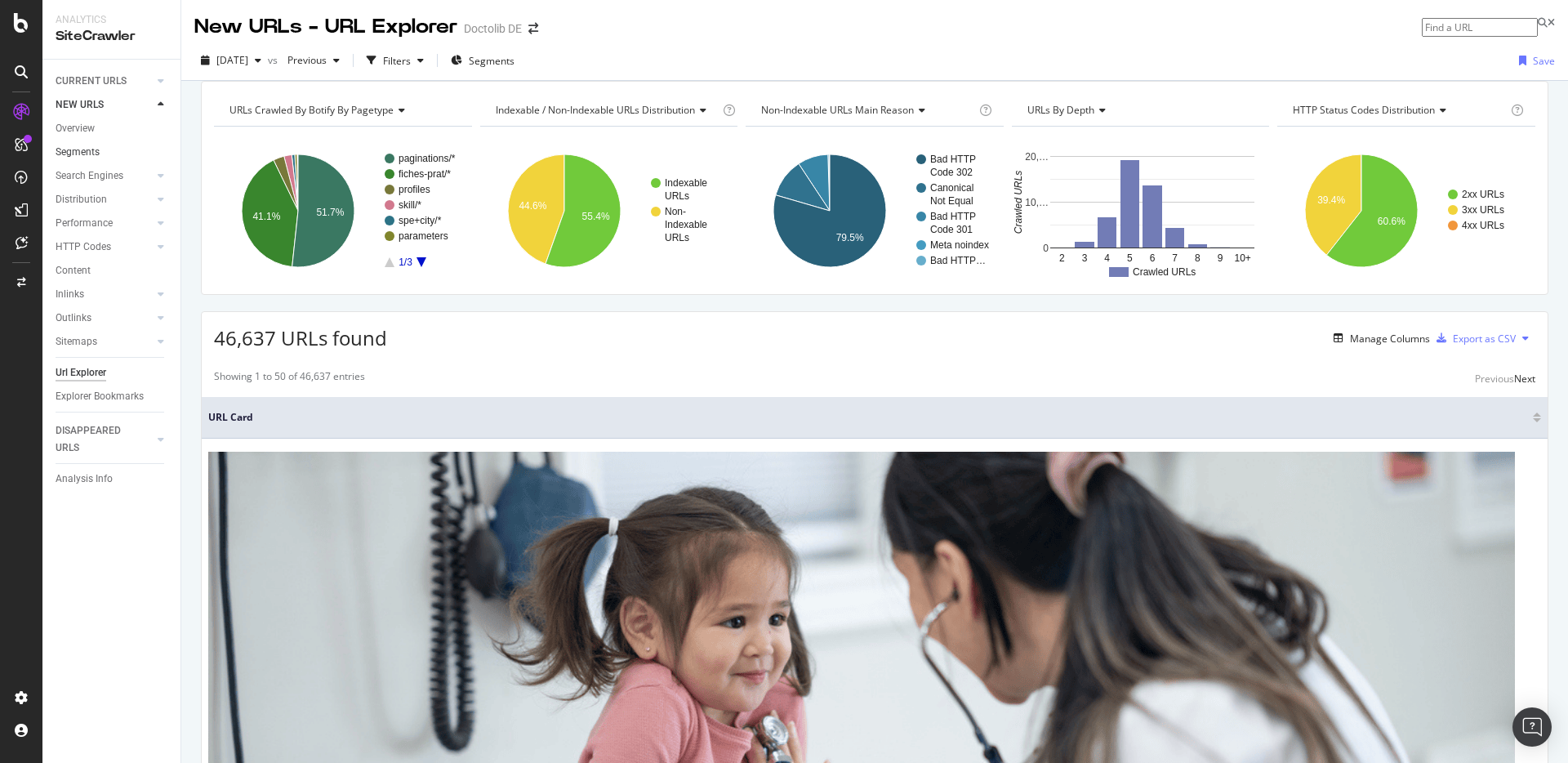
click at [103, 145] on link "Segments" at bounding box center [113, 152] width 113 height 18
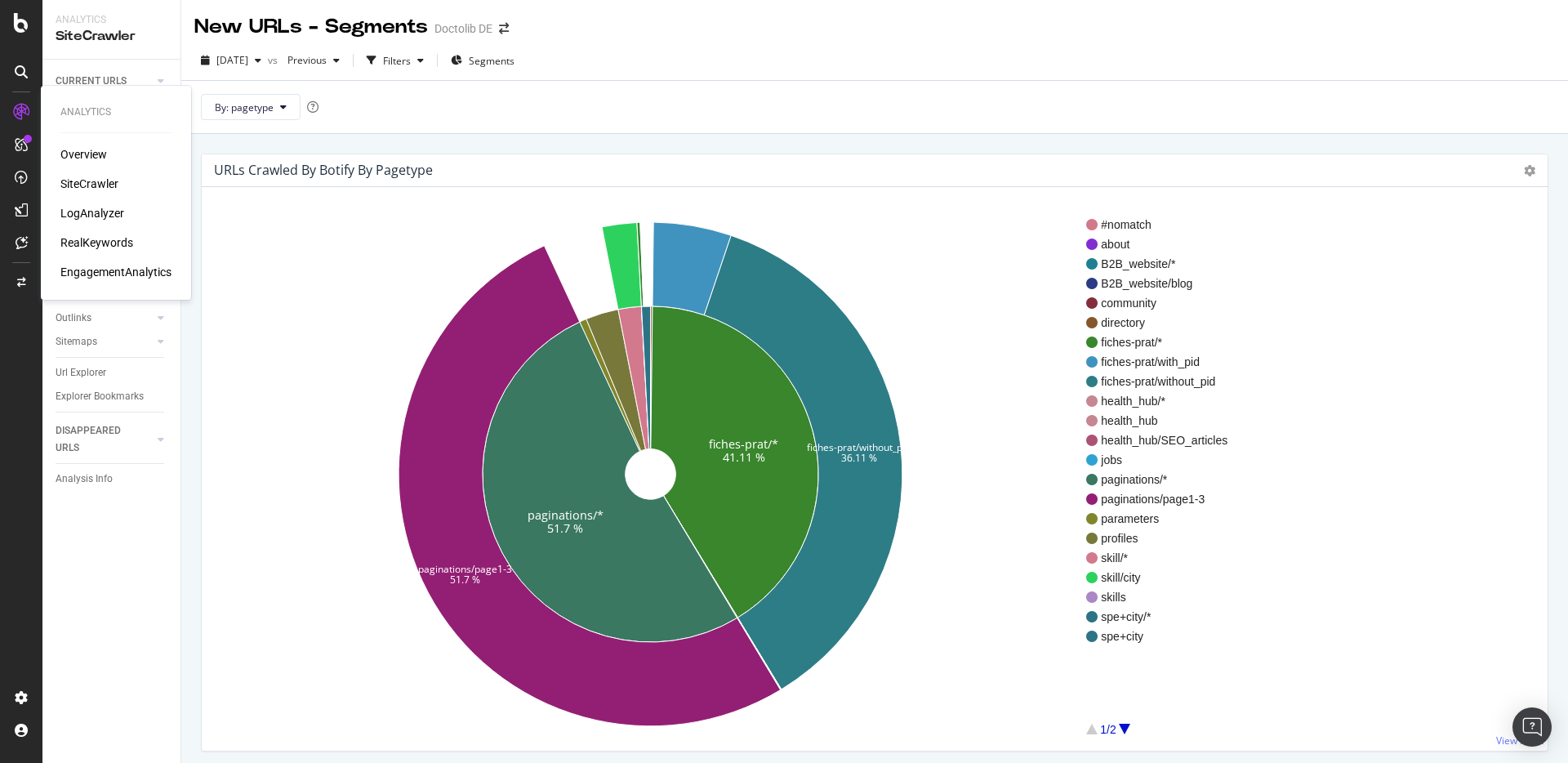
click at [77, 212] on div "LogAnalyzer" at bounding box center [92, 213] width 63 height 17
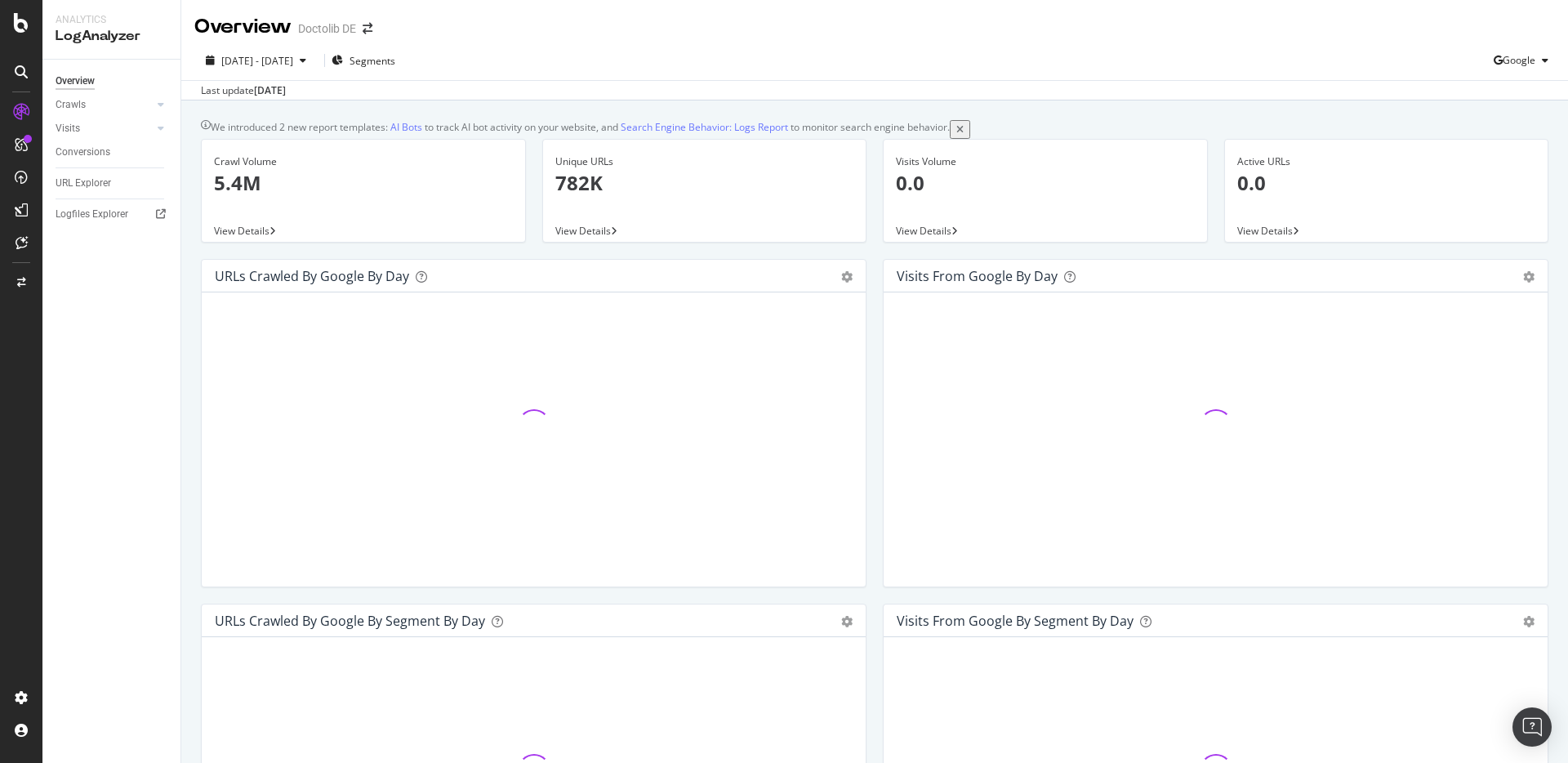
click at [970, 128] on button "close banner" at bounding box center [960, 129] width 20 height 19
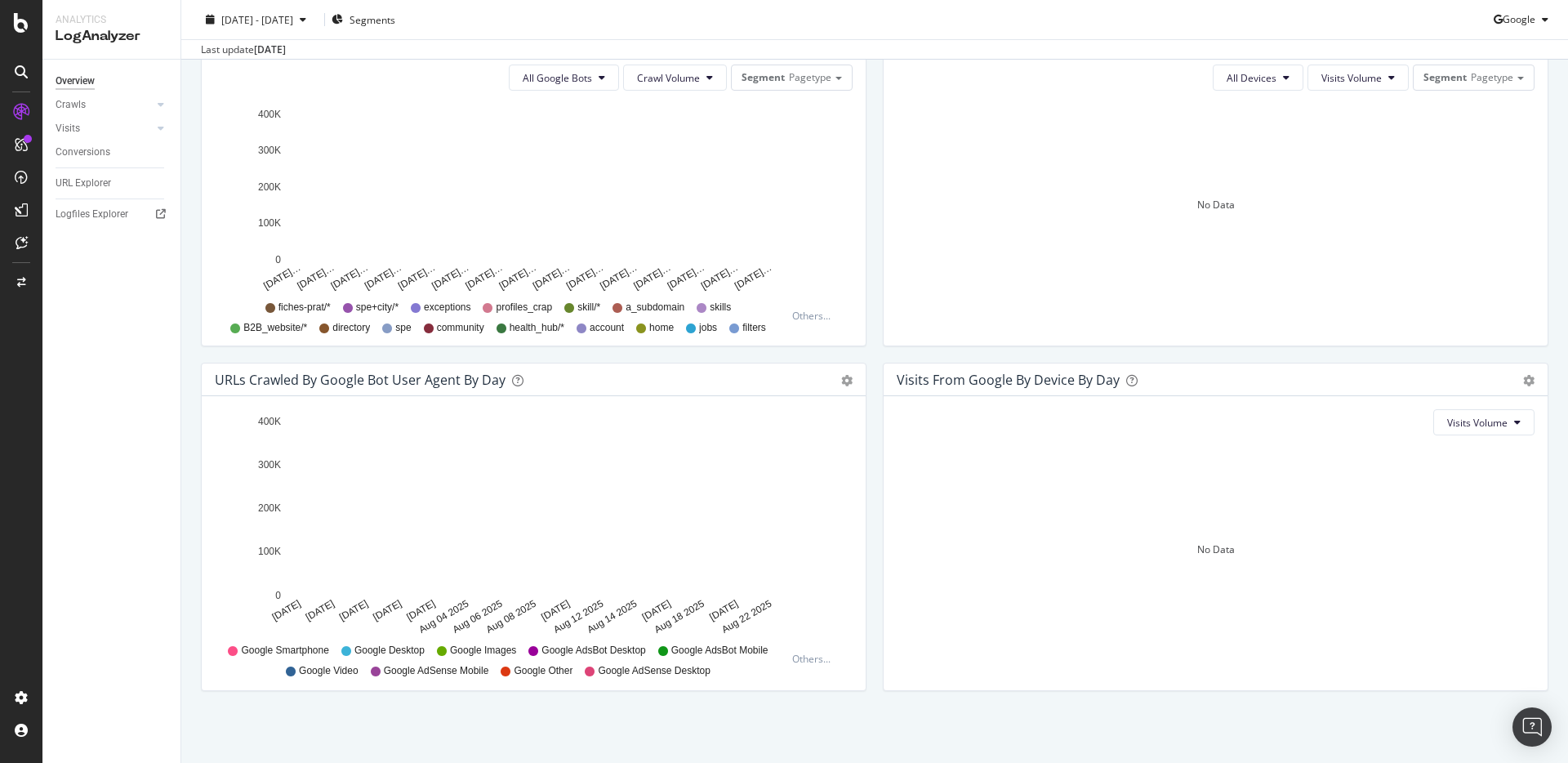
scroll to position [568, 0]
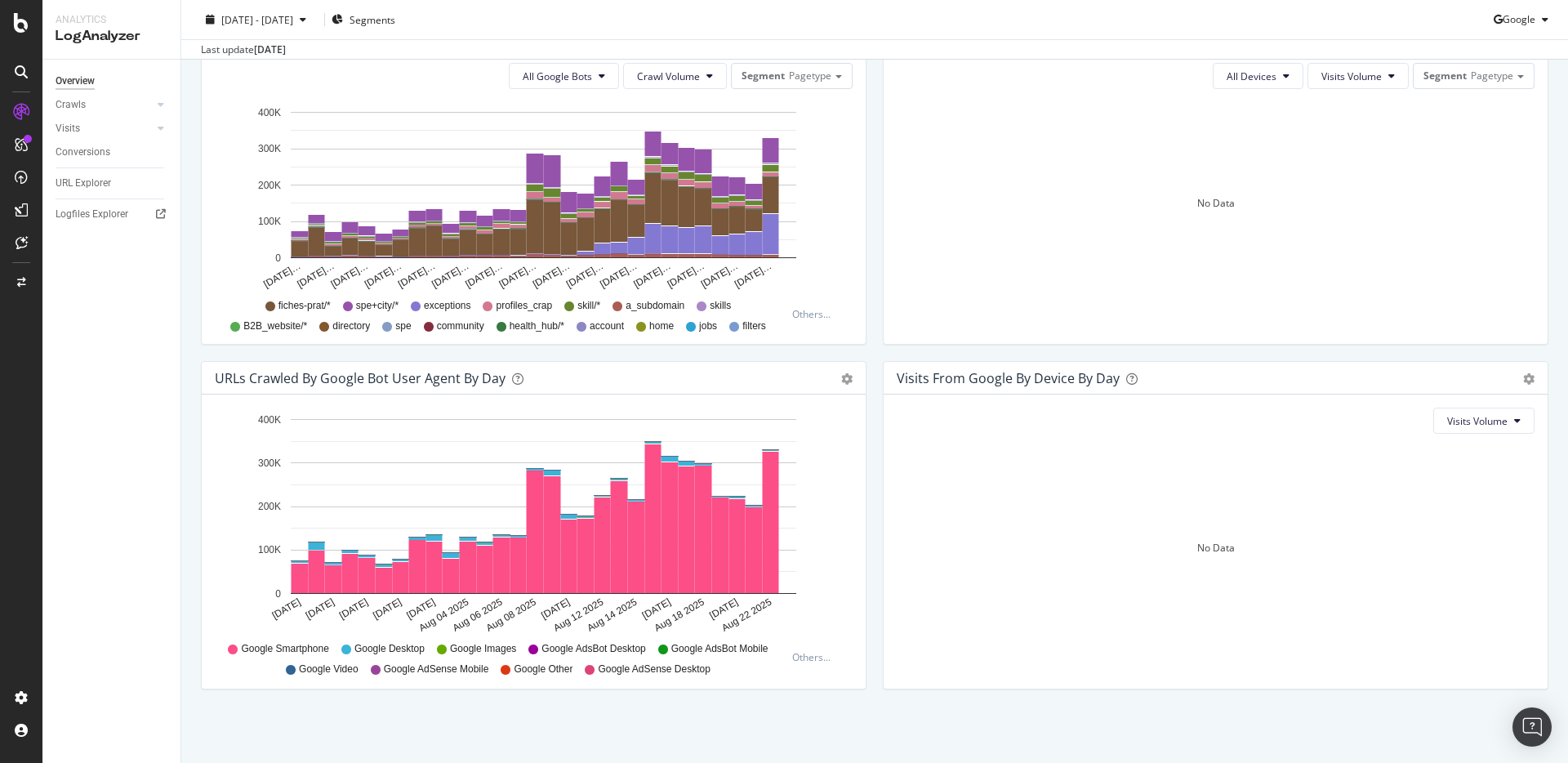
click at [94, 95] on div "Crawls" at bounding box center [118, 105] width 125 height 23
click at [106, 105] on link "Crawls" at bounding box center [104, 105] width 98 height 18
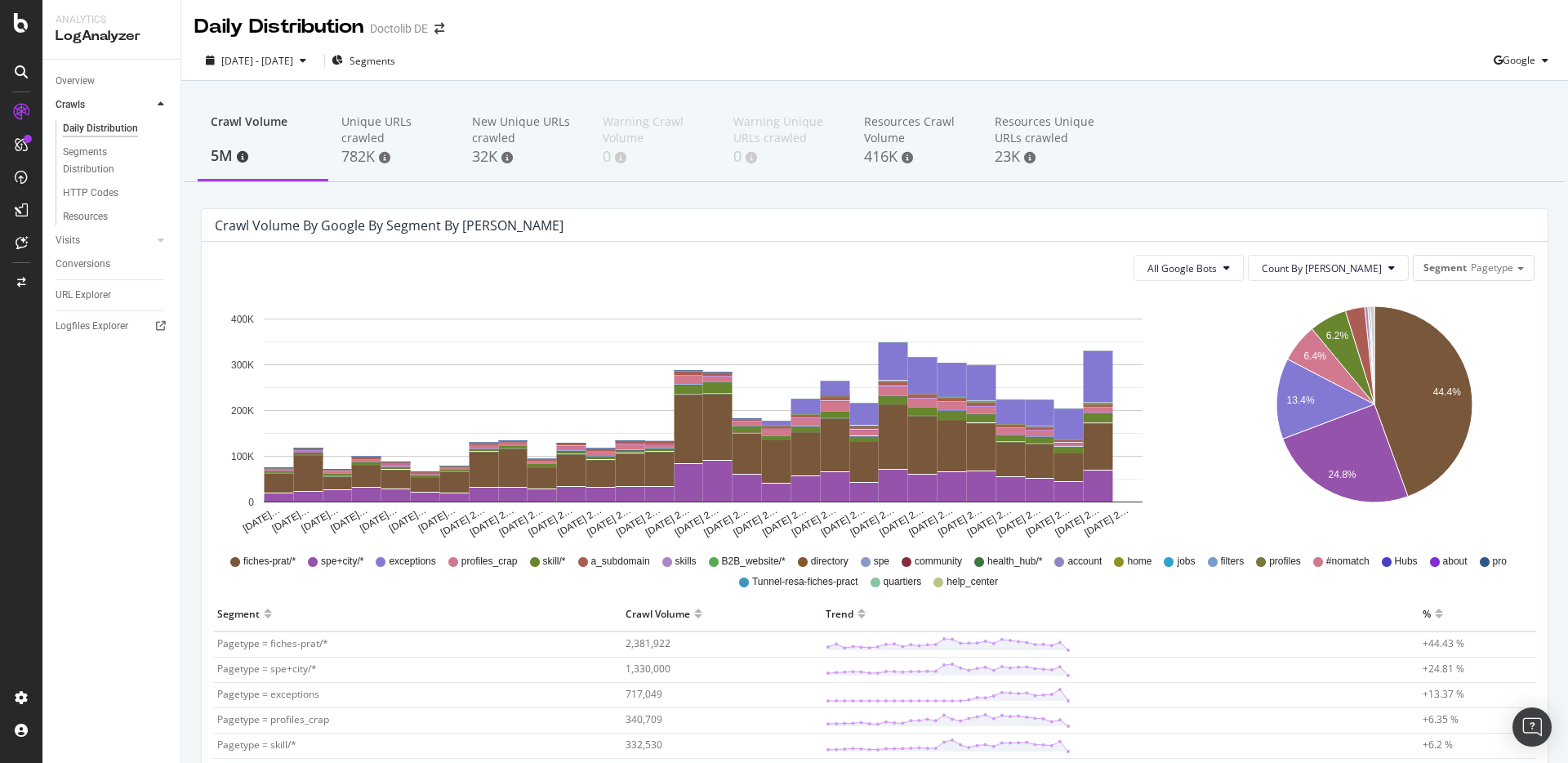
scroll to position [3, 0]
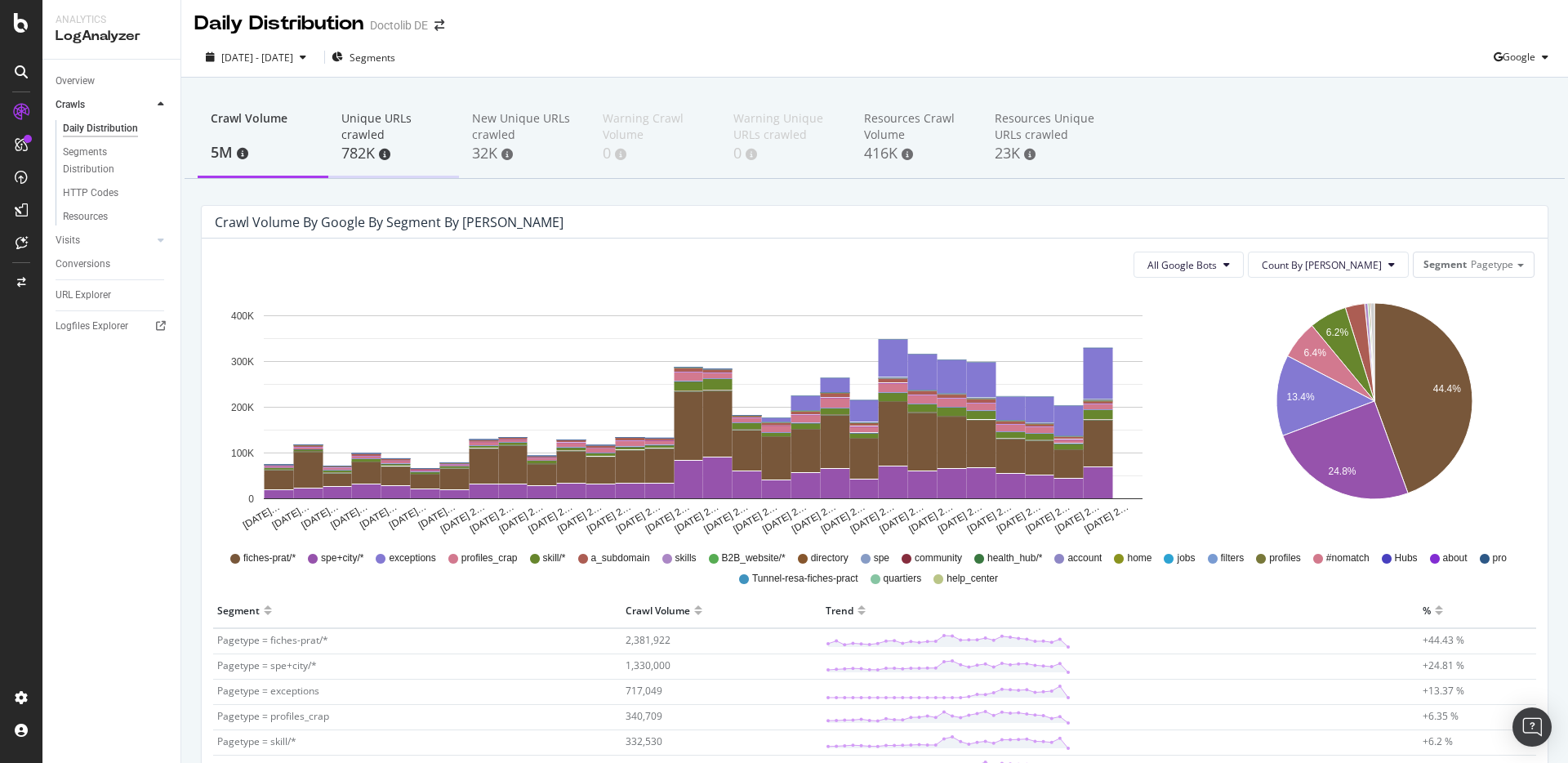
click at [369, 128] on div "Unique URLs crawled" at bounding box center [393, 126] width 104 height 33
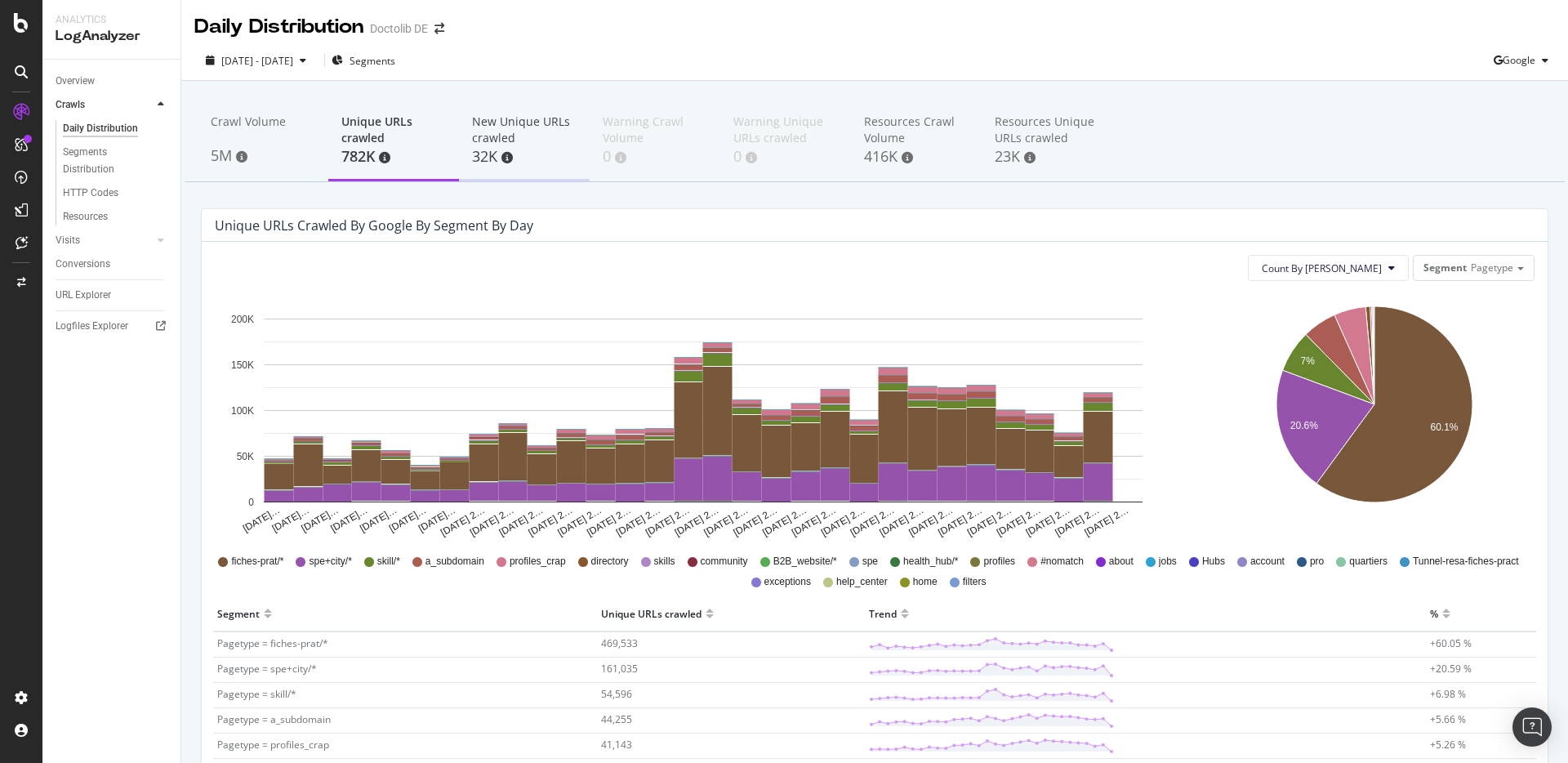
click at [540, 125] on div "New Unique URLs crawled" at bounding box center [524, 129] width 104 height 33
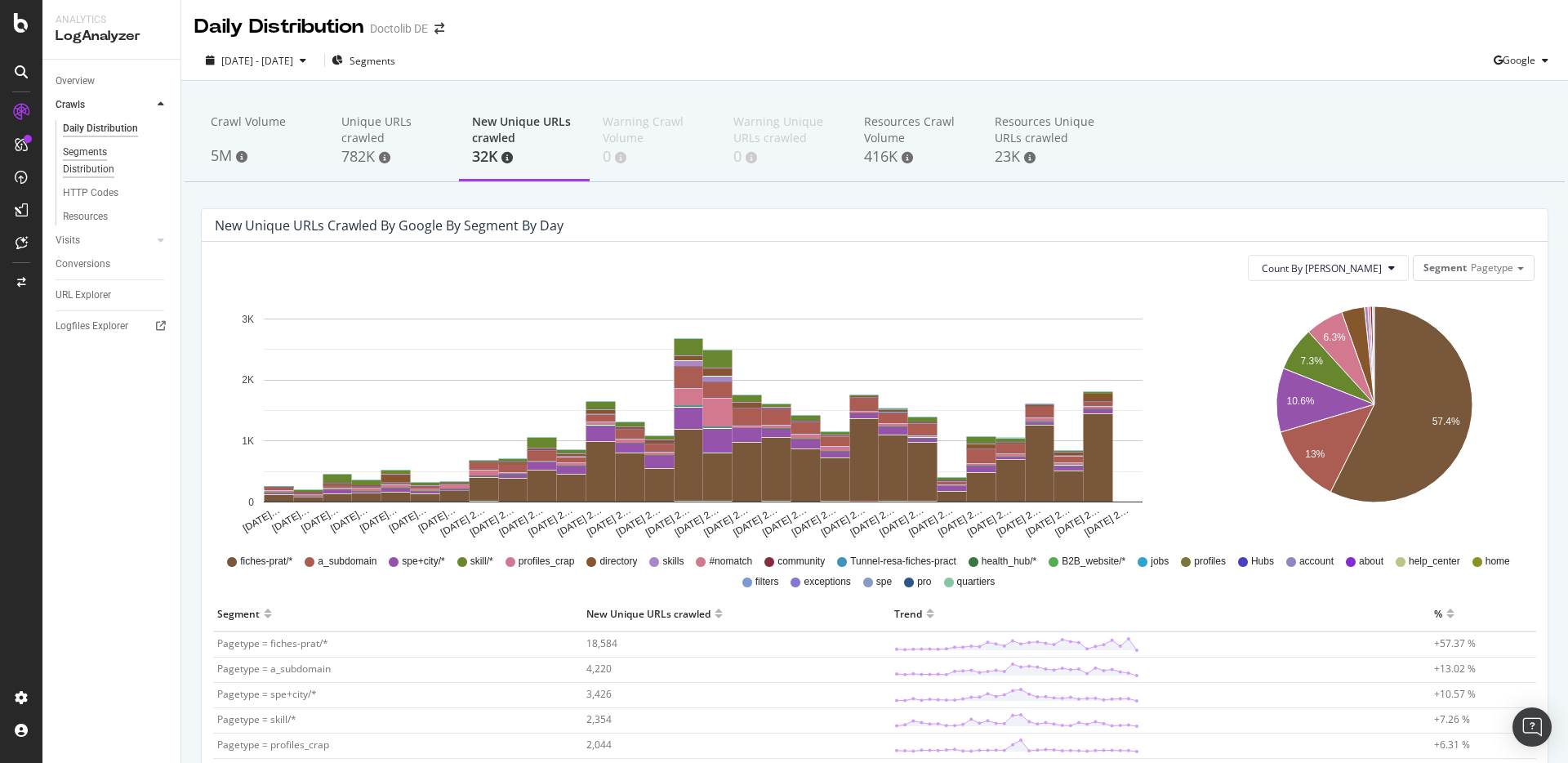
click at [87, 164] on div "Segments Distribution" at bounding box center [108, 160] width 91 height 34
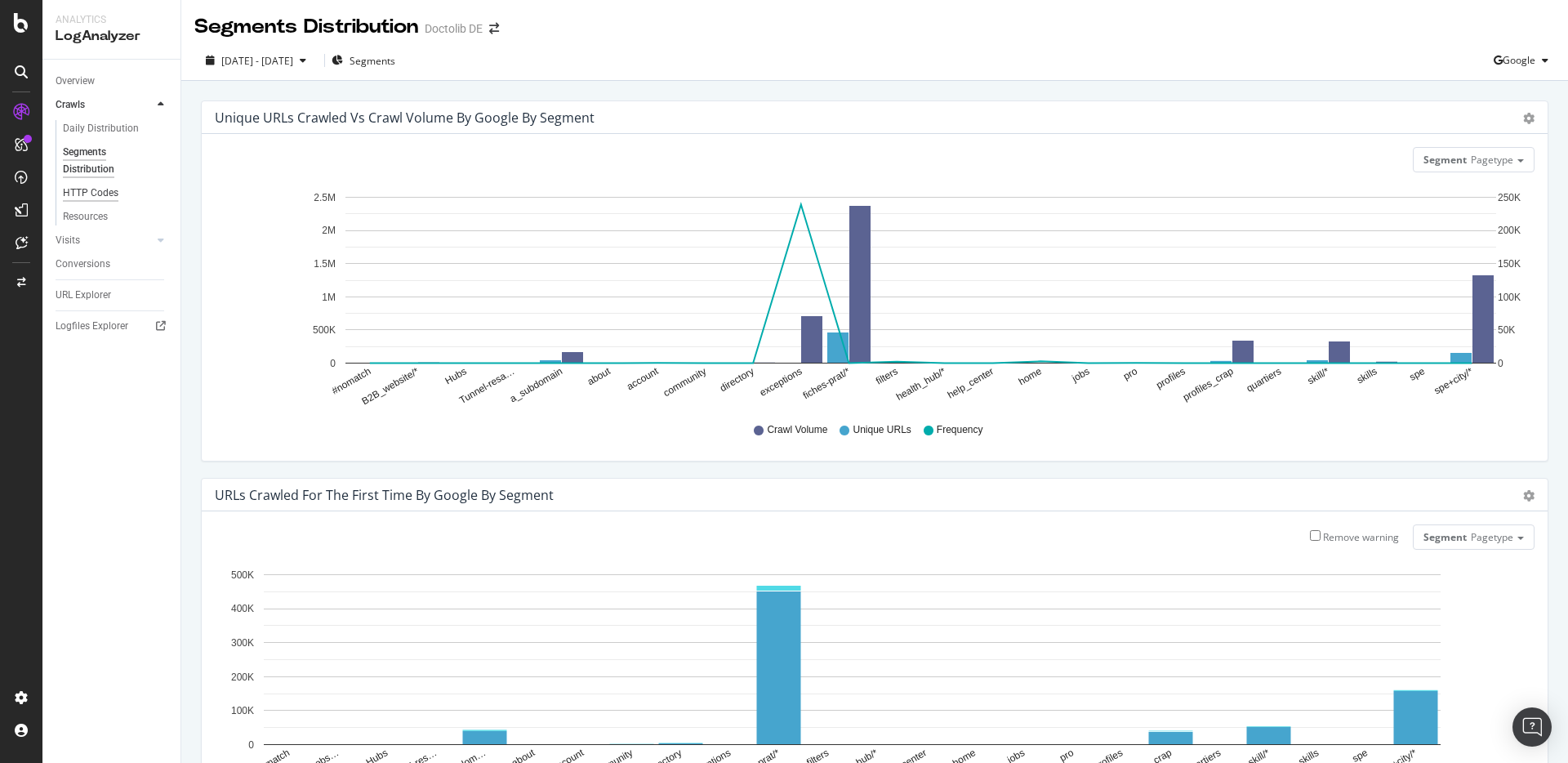
click at [88, 187] on div "HTTP Codes" at bounding box center [90, 193] width 56 height 18
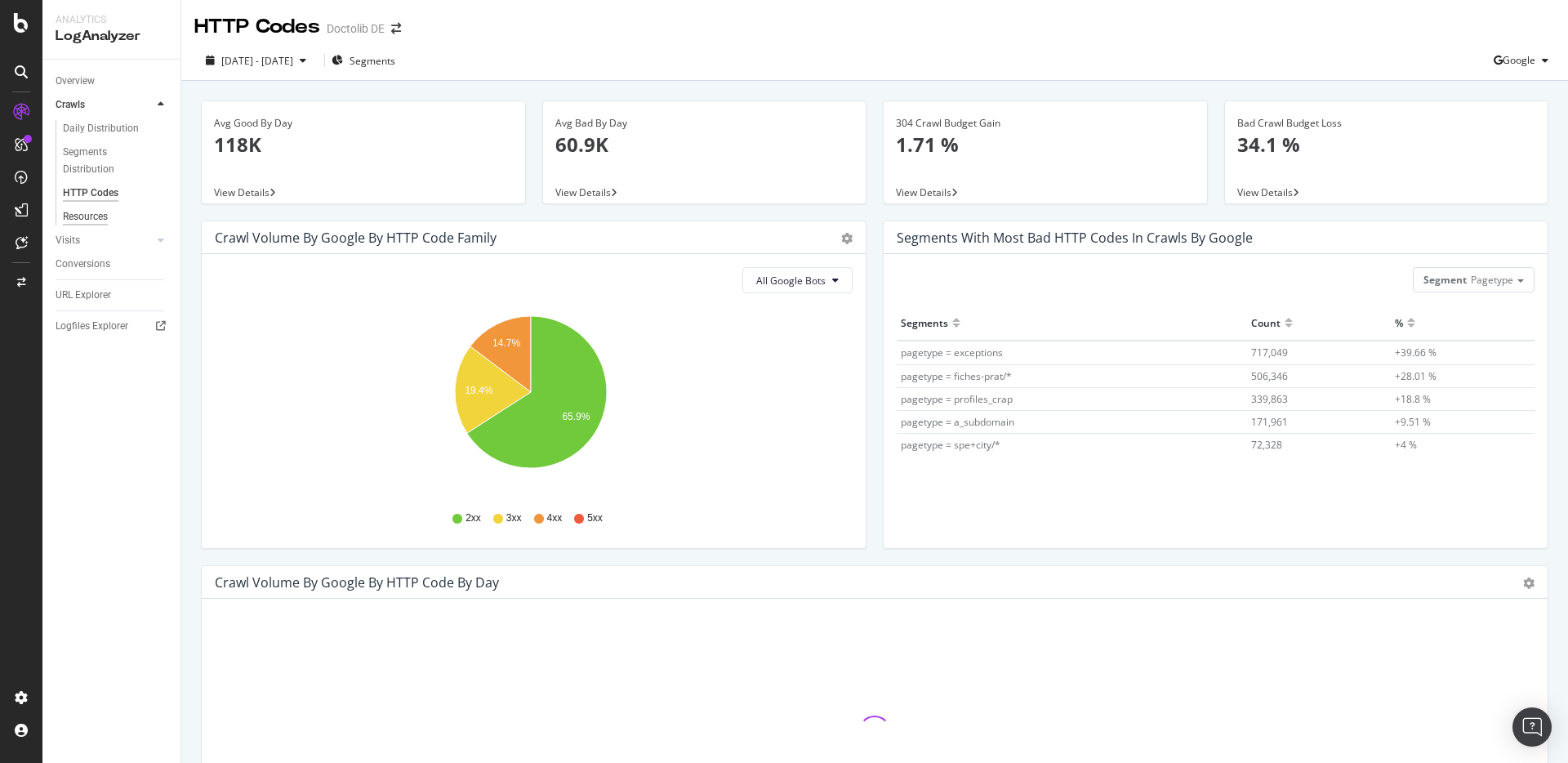
click at [108, 209] on div "Resources" at bounding box center [85, 217] width 45 height 18
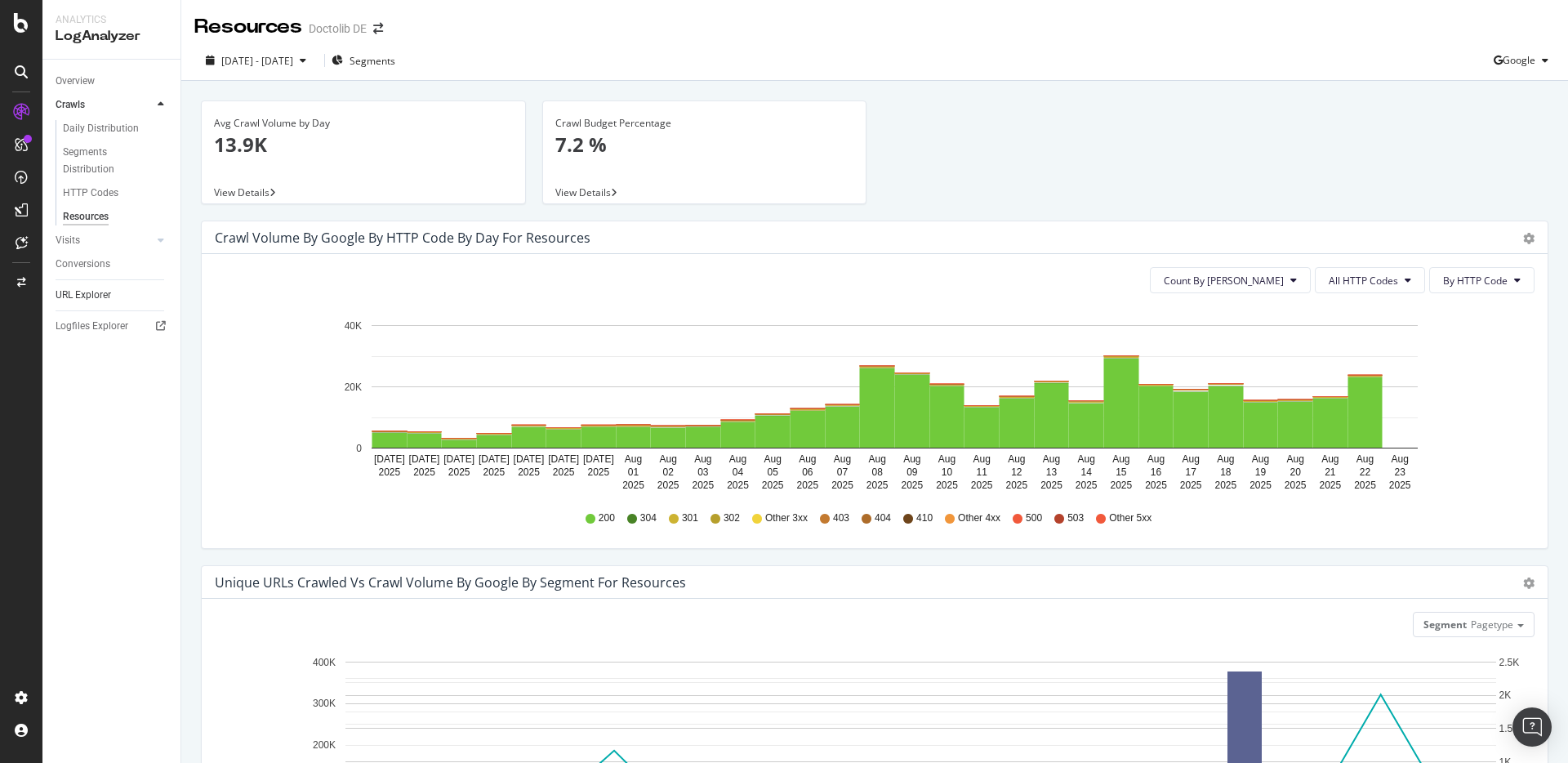
click at [113, 289] on link "URL Explorer" at bounding box center [113, 295] width 113 height 18
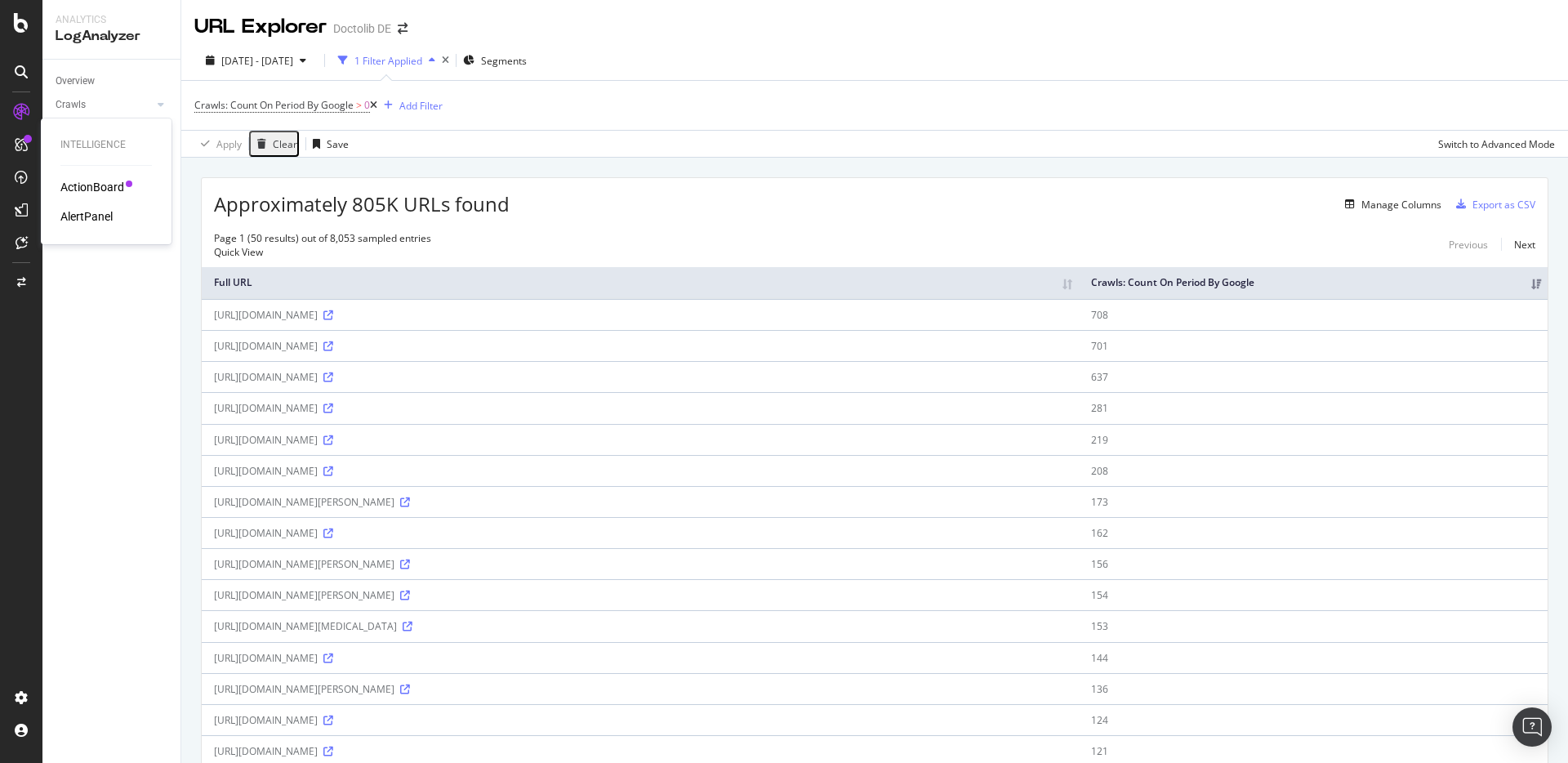
click at [65, 188] on div "ActionBoard" at bounding box center [92, 187] width 63 height 17
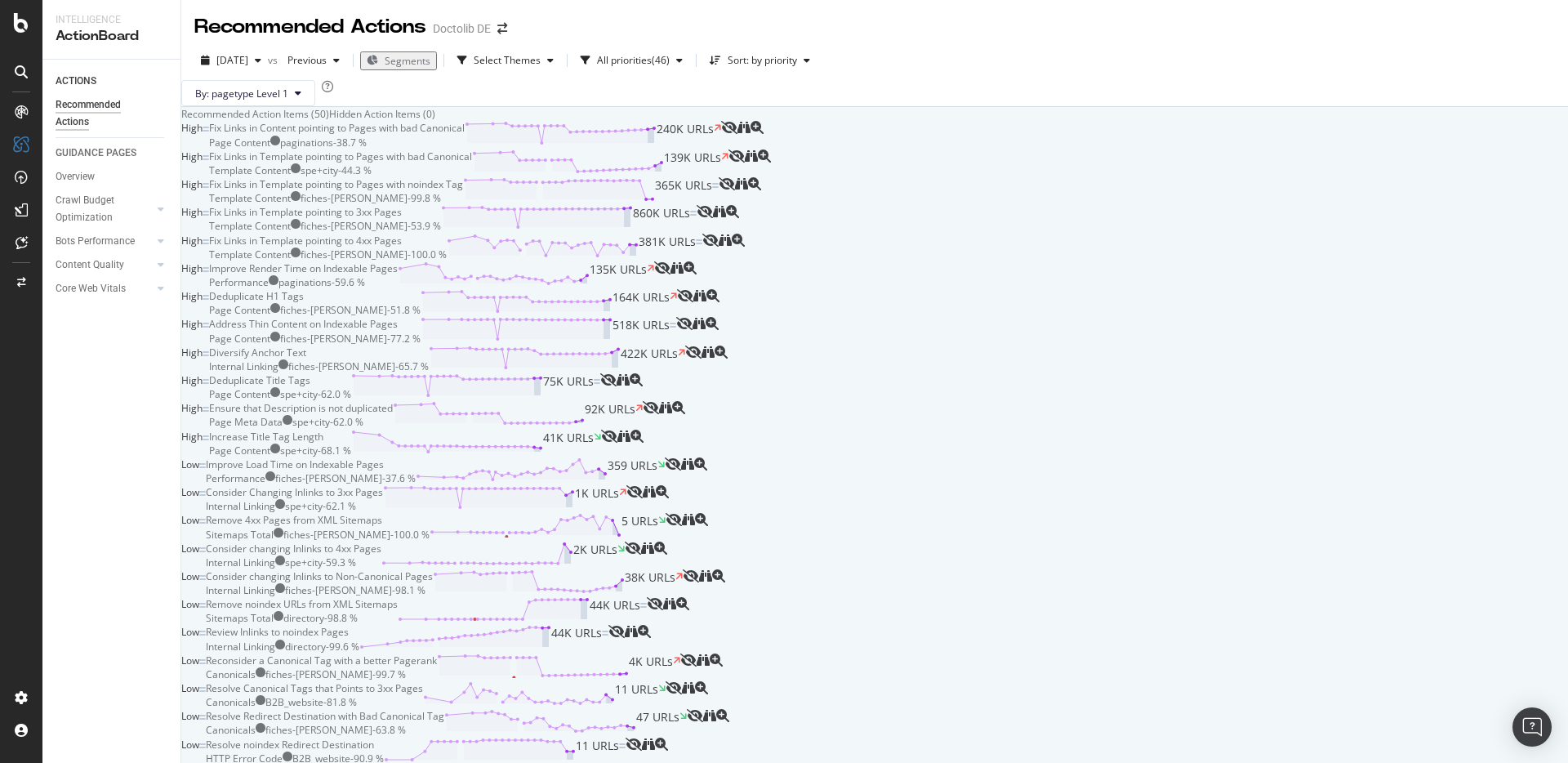
scroll to position [1581, 0]
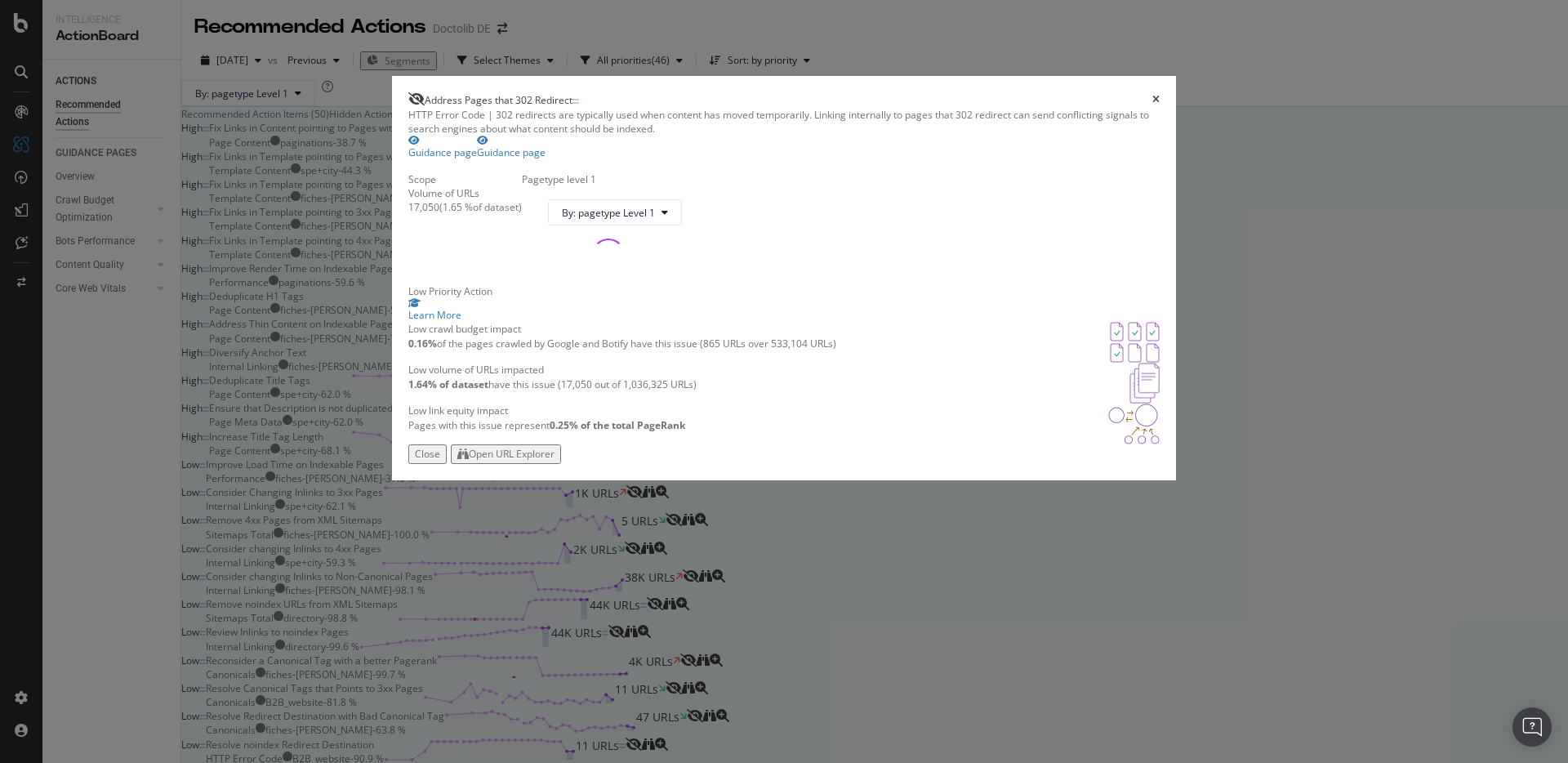
click at [555, 460] on div "Open URL Explorer" at bounding box center [511, 454] width 86 height 14
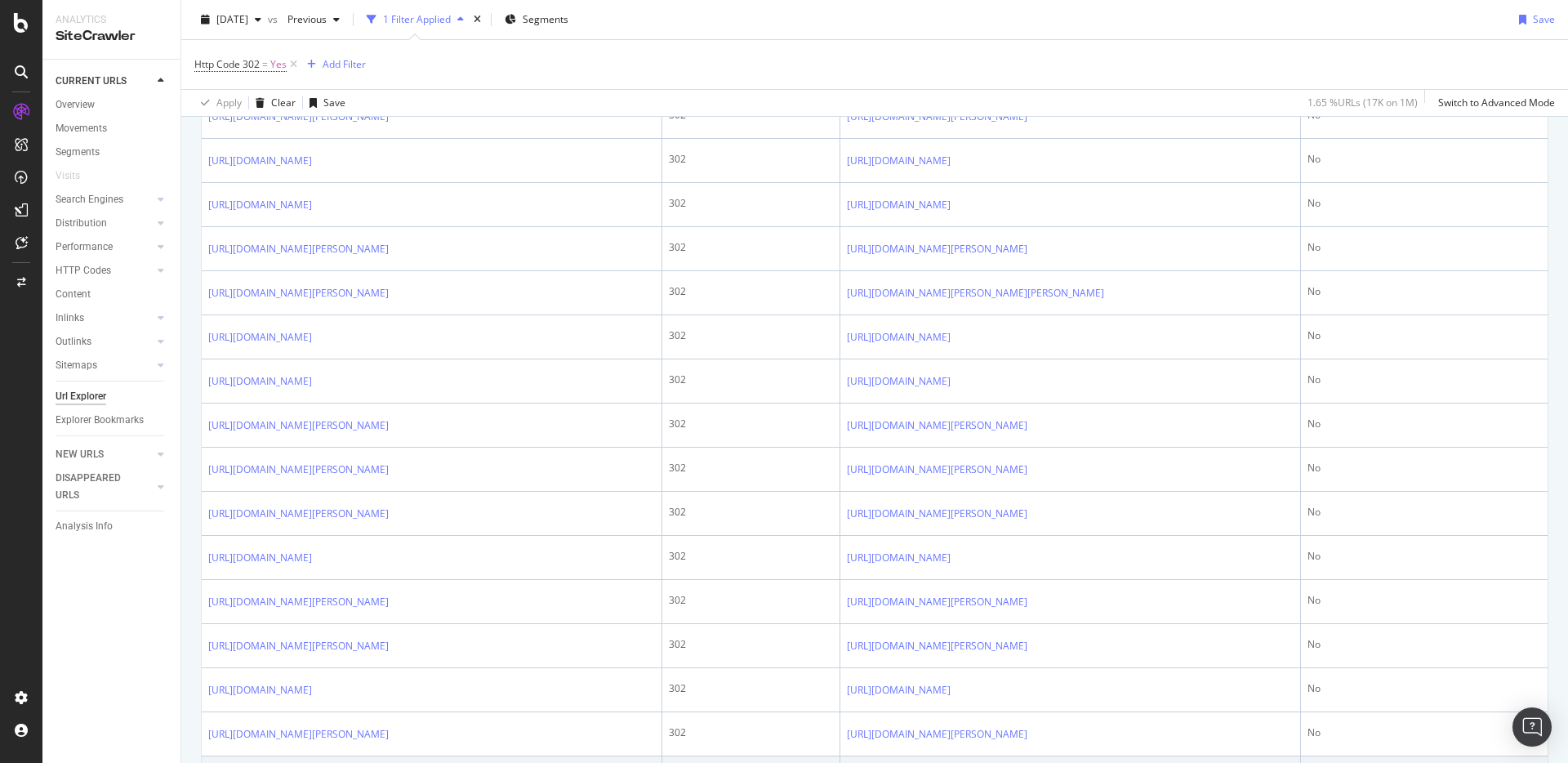
scroll to position [684, 0]
